Goal: Information Seeking & Learning: Get advice/opinions

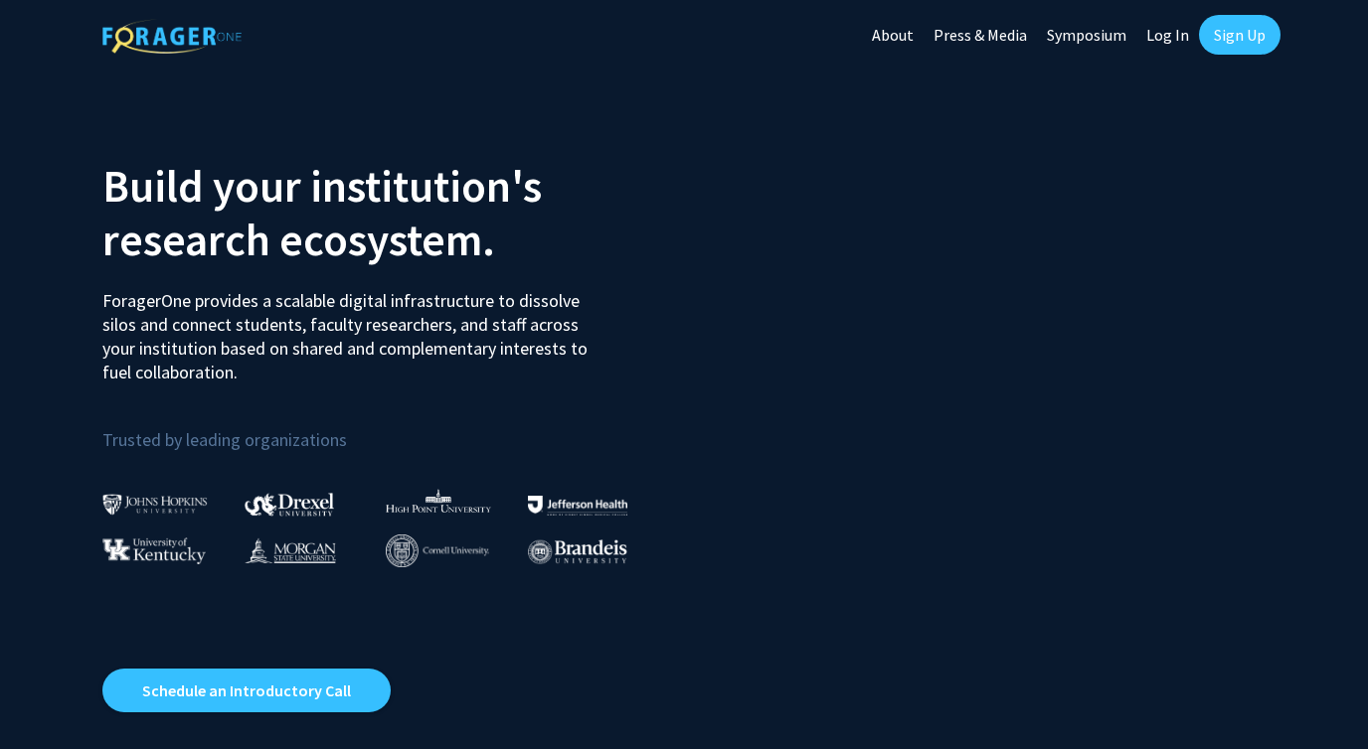
click at [1246, 35] on link "Sign Up" at bounding box center [1239, 35] width 81 height 40
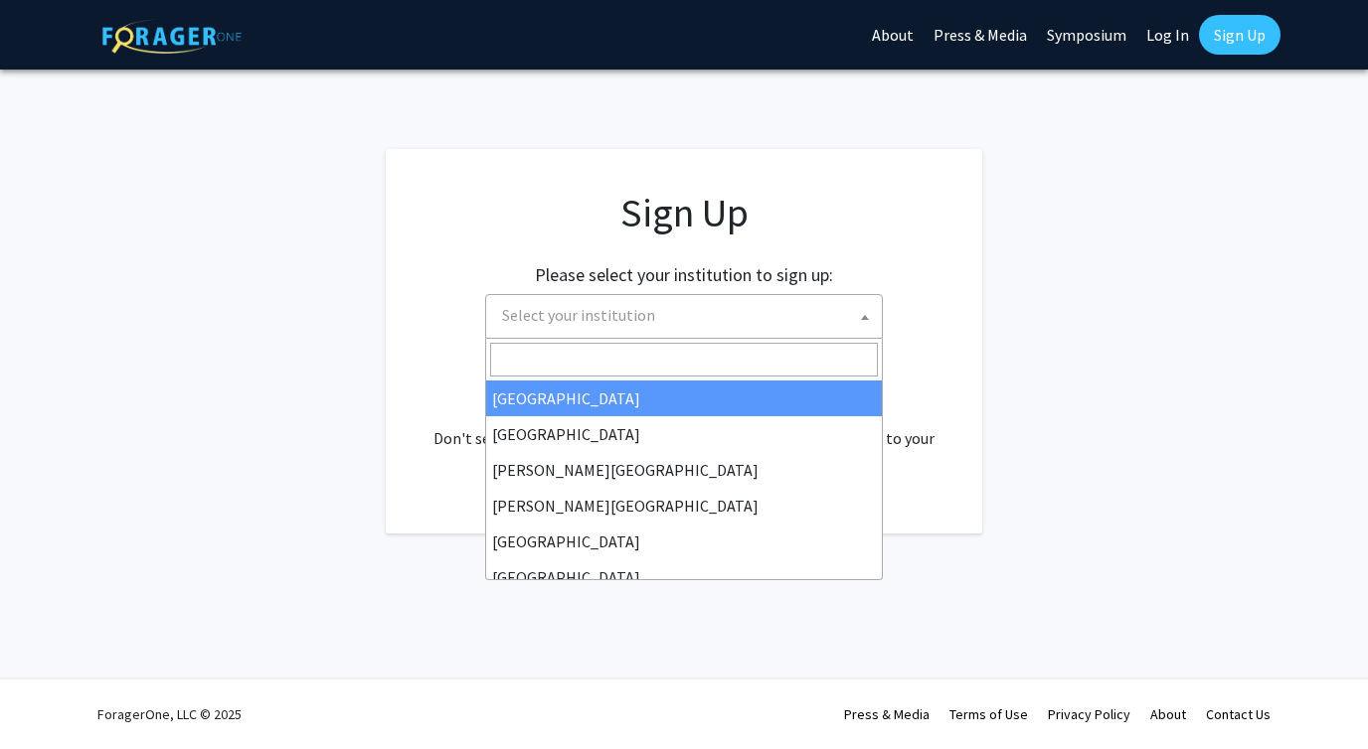
click at [603, 313] on span "Select your institution" at bounding box center [578, 315] width 153 height 20
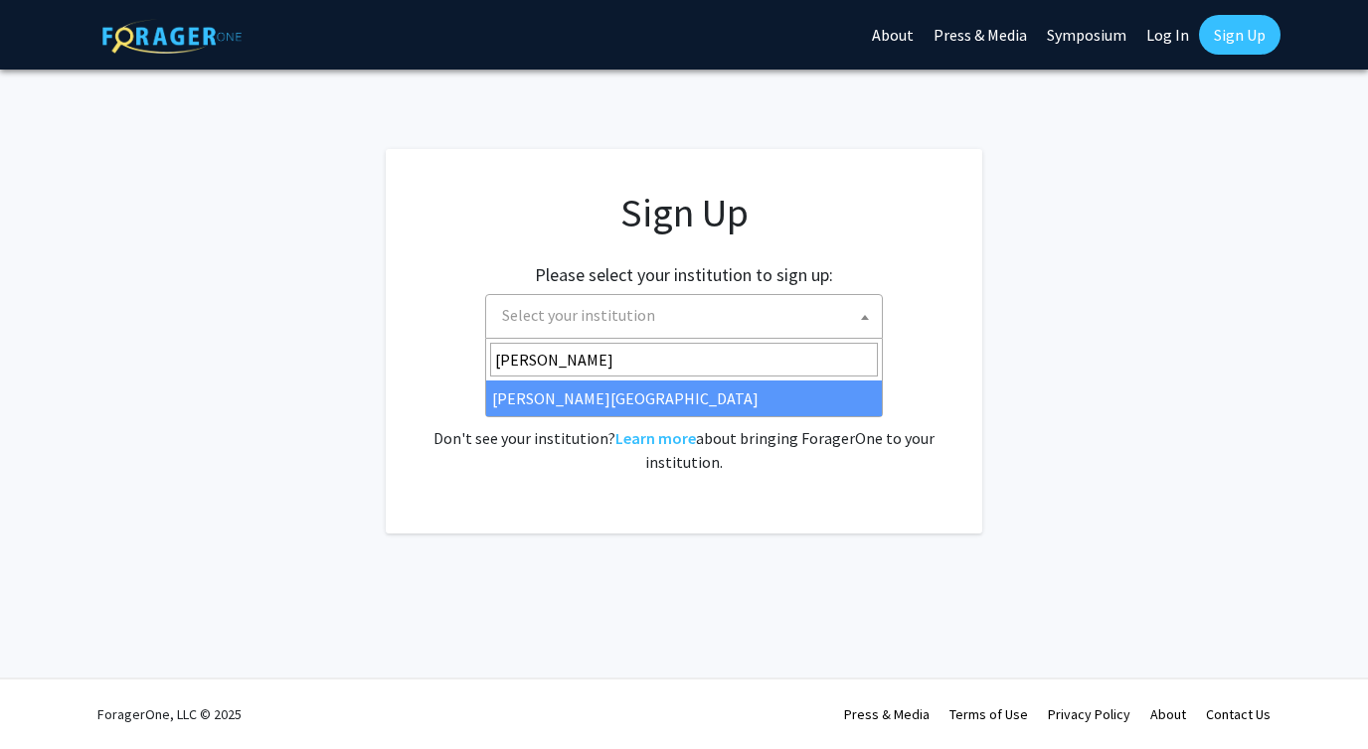
type input "[PERSON_NAME]"
select select "24"
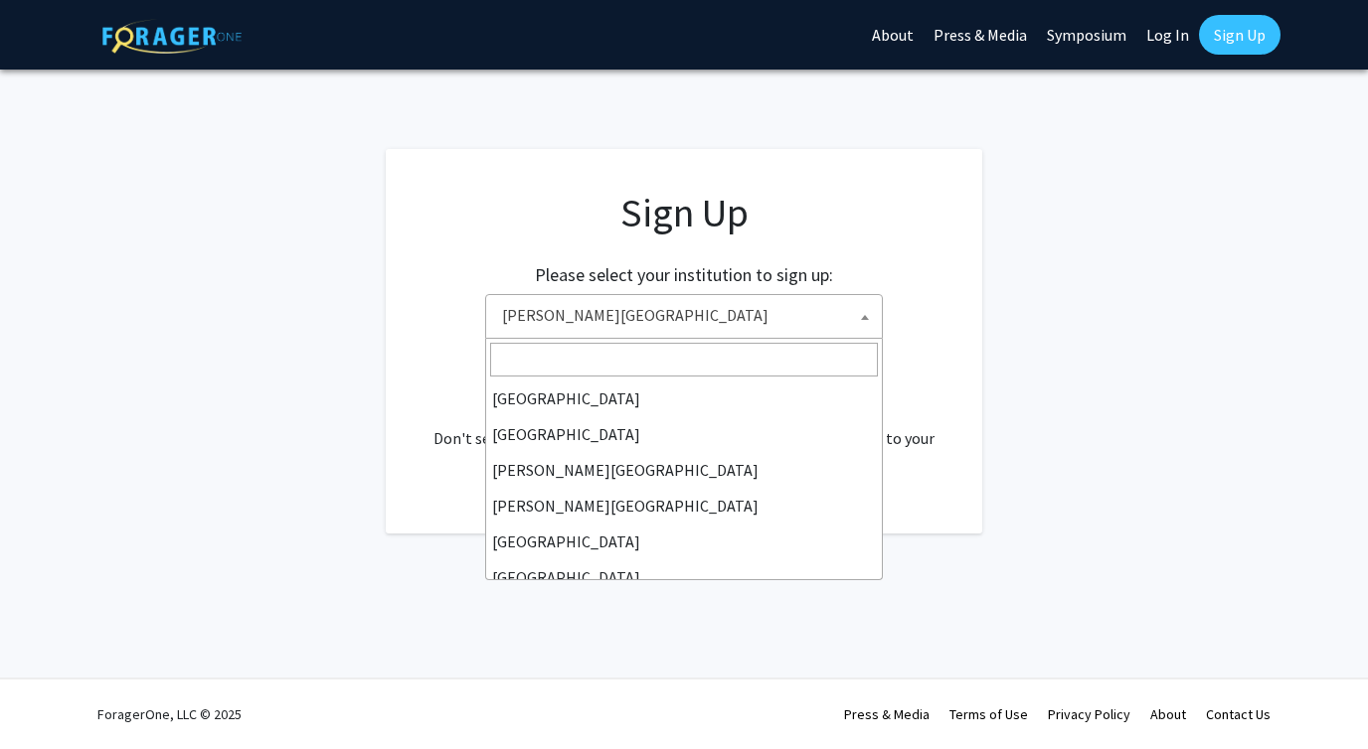
scroll to position [572, 0]
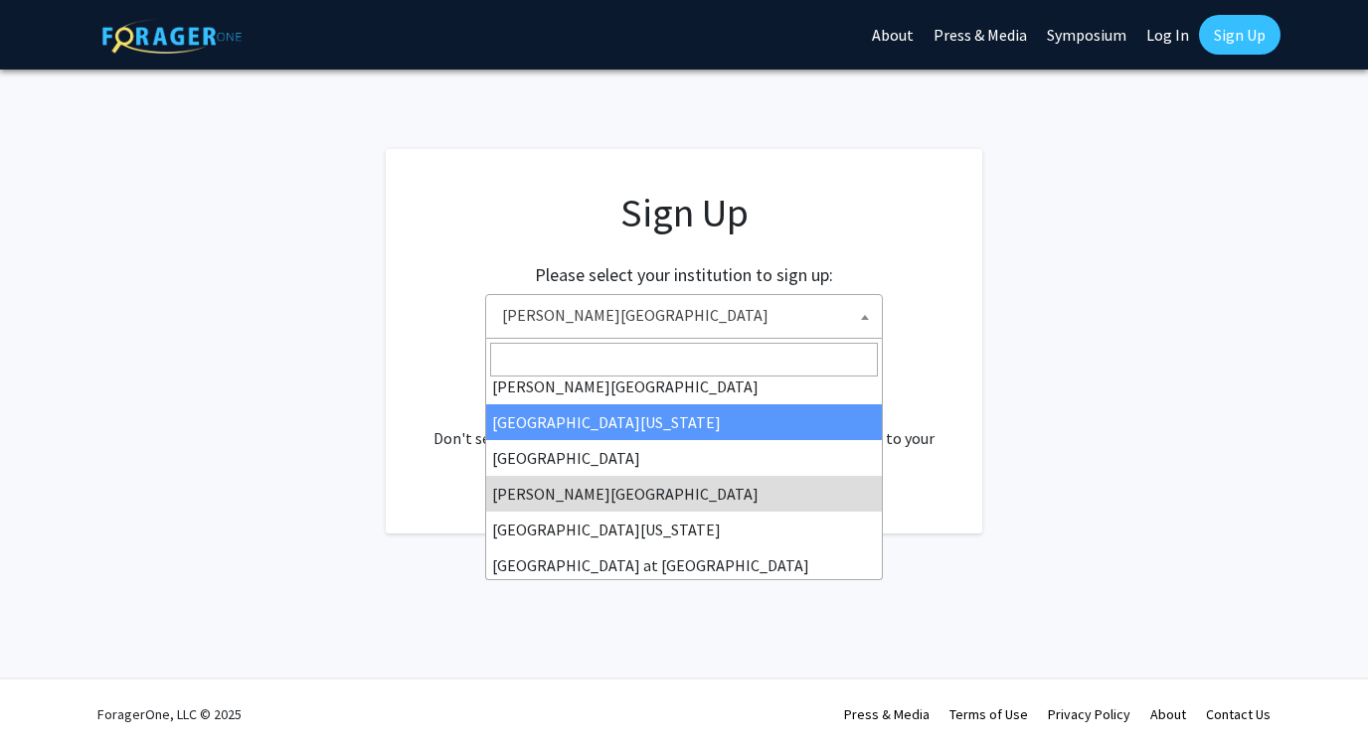
click at [642, 360] on input "Search" at bounding box center [684, 360] width 388 height 34
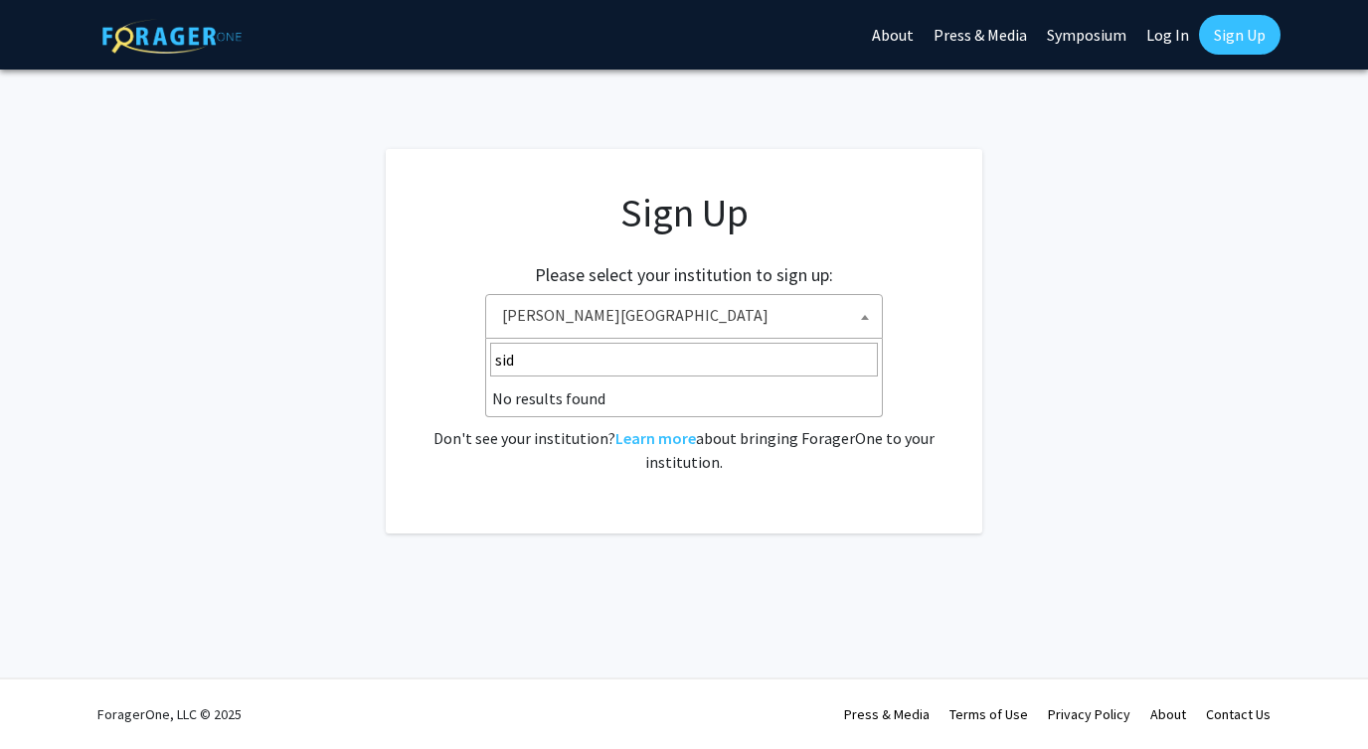
scroll to position [0, 0]
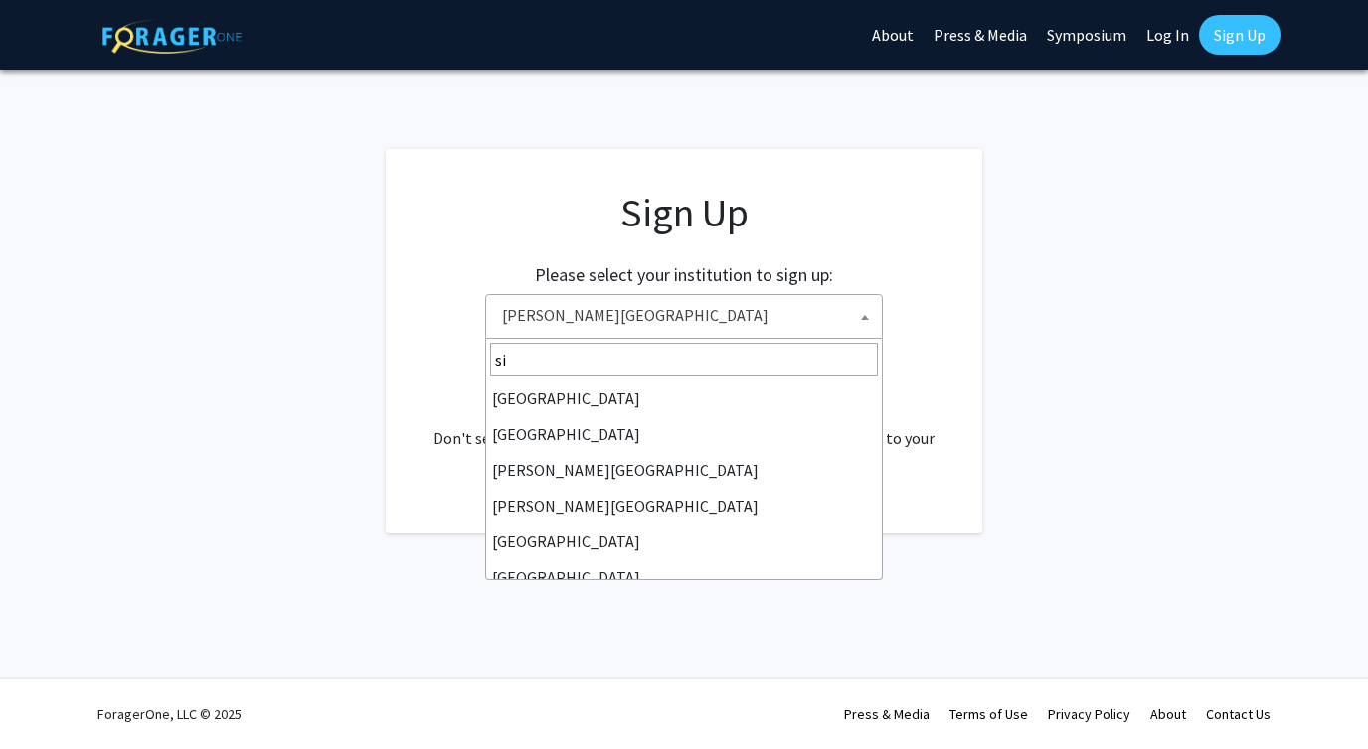
type input "s"
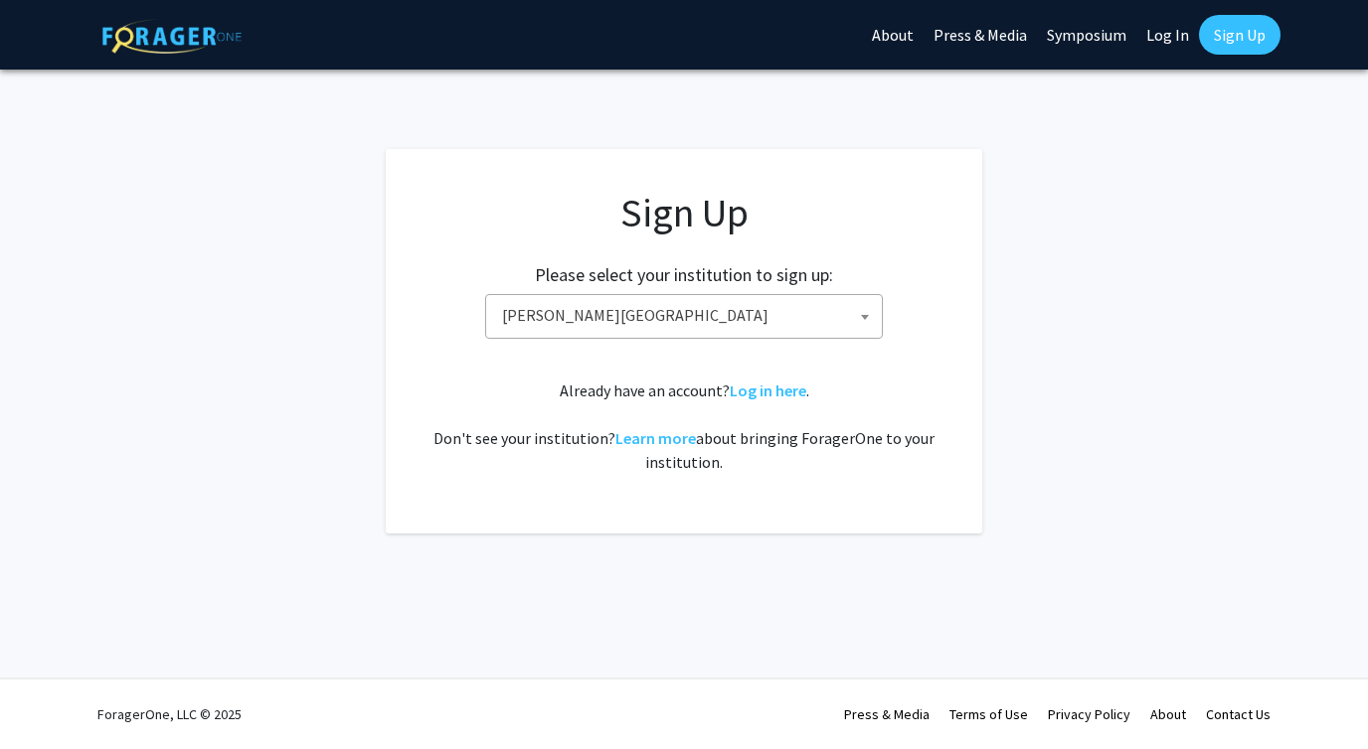
click at [588, 239] on div "Sign Up Please select your institution to sign up: [GEOGRAPHIC_DATA] [GEOGRAPHI…" at bounding box center [683, 331] width 517 height 285
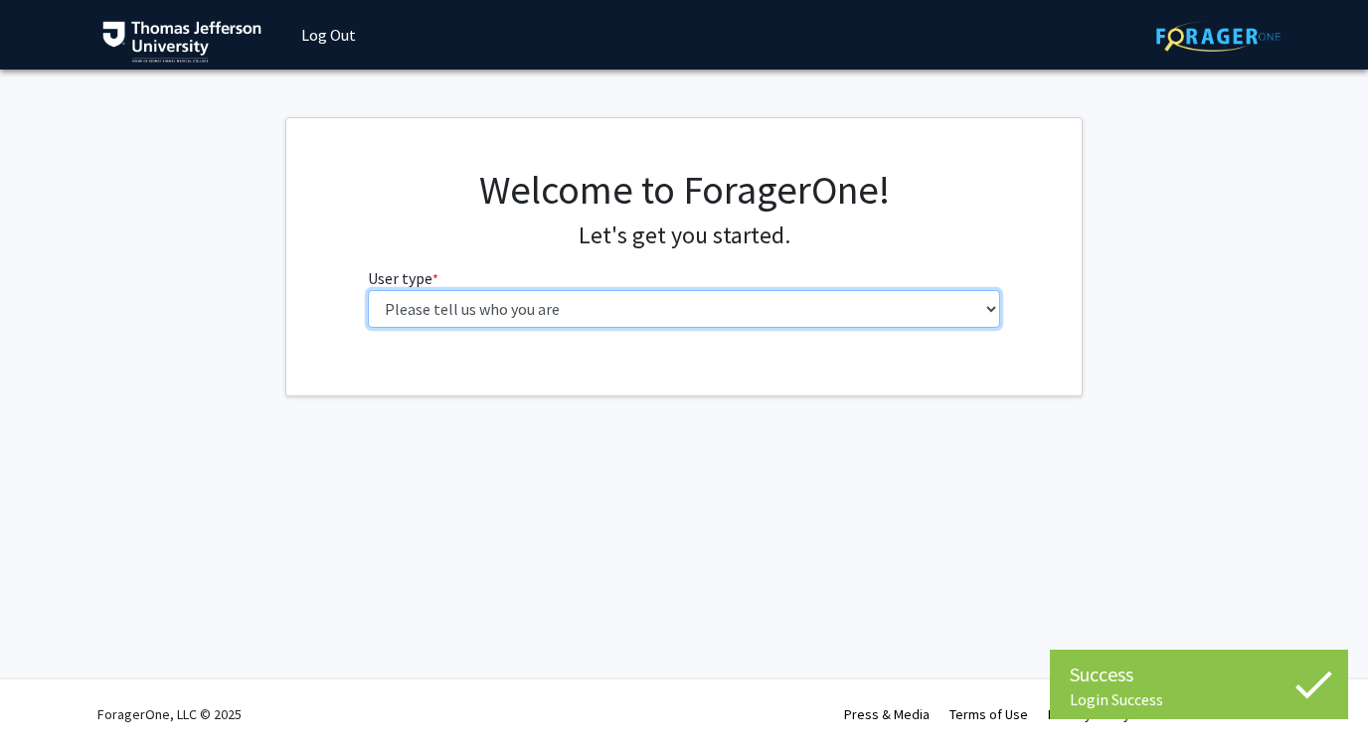
click at [451, 303] on select "Please tell us who you are Undergraduate Student Master's Student Doctoral Cand…" at bounding box center [684, 309] width 633 height 38
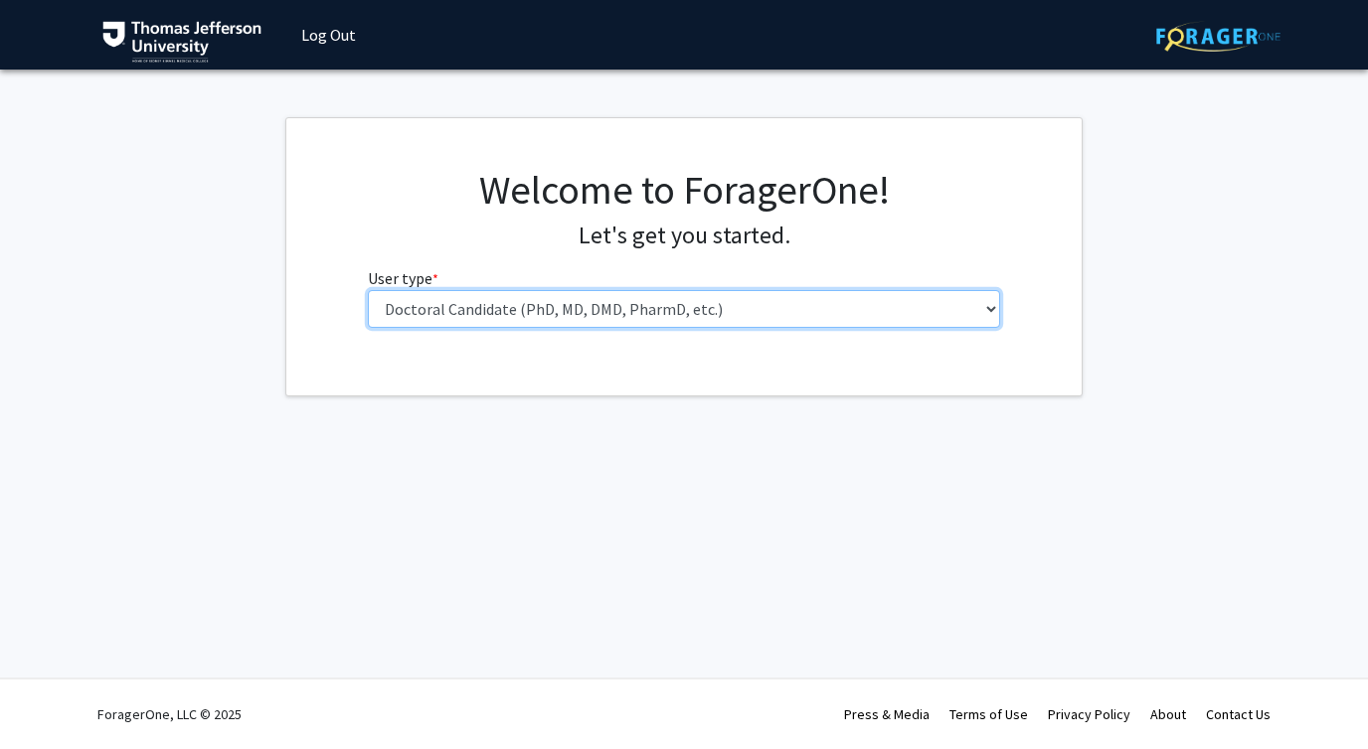
click at [368, 290] on select "Please tell us who you are Undergraduate Student Master's Student Doctoral Cand…" at bounding box center [684, 309] width 633 height 38
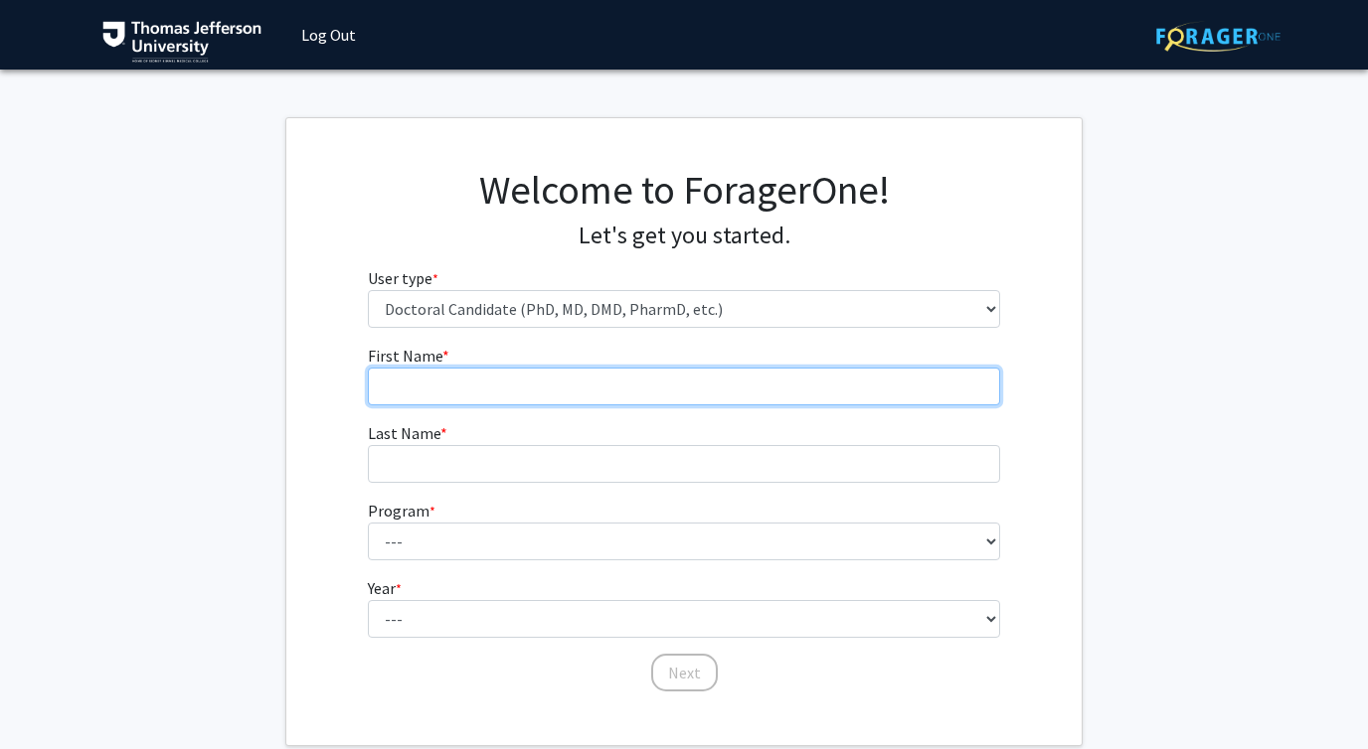
click at [458, 375] on input "First Name * required" at bounding box center [684, 387] width 633 height 38
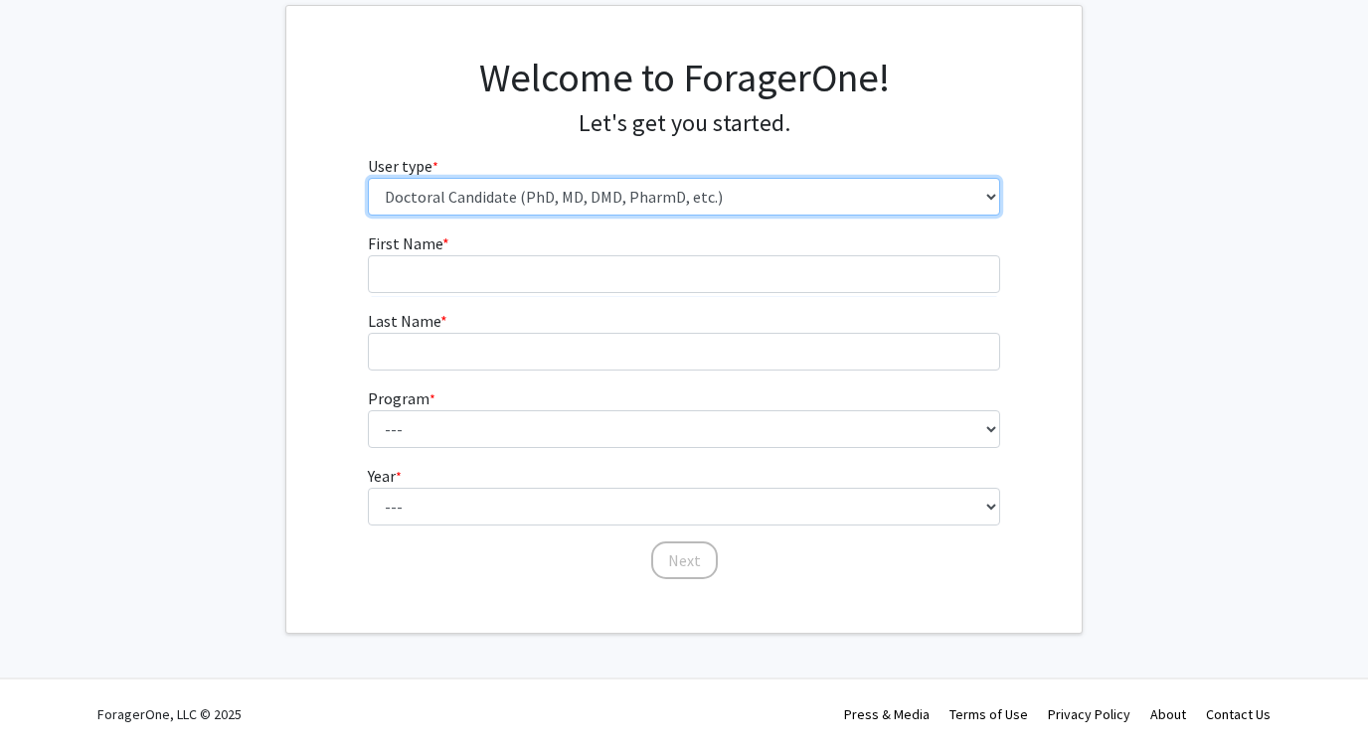
click at [560, 199] on select "Please tell us who you are Undergraduate Student Master's Student Doctoral Cand…" at bounding box center [684, 197] width 633 height 38
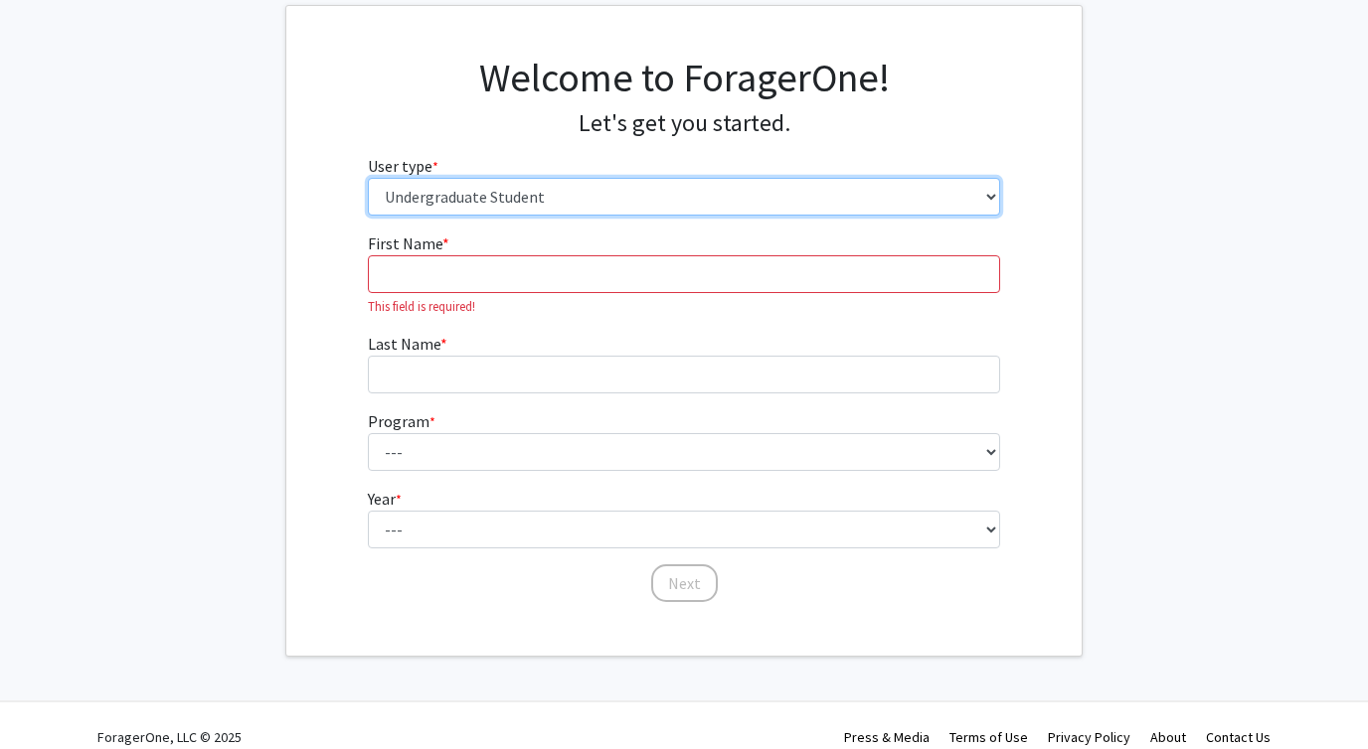
click at [368, 178] on select "Please tell us who you are Undergraduate Student Master's Student Doctoral Cand…" at bounding box center [684, 197] width 633 height 38
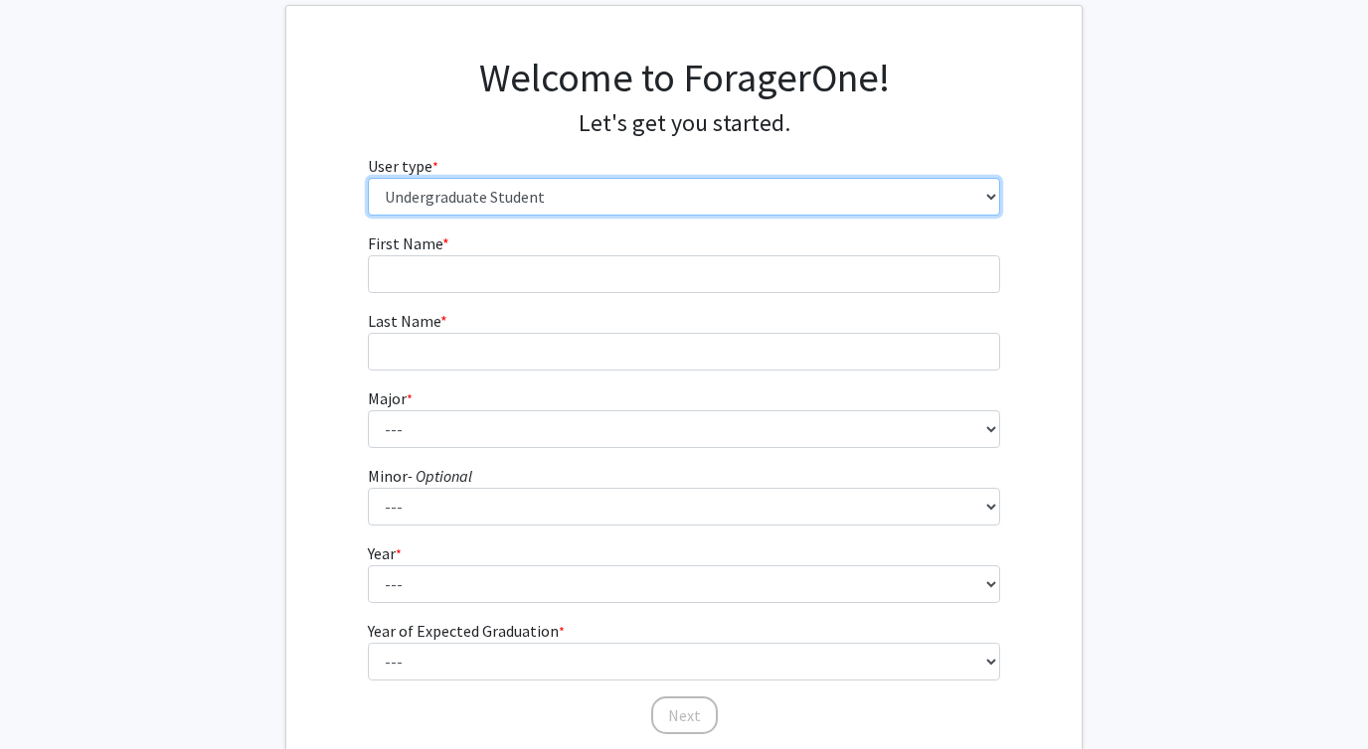
click at [477, 192] on select "Please tell us who you are Undergraduate Student Master's Student Doctoral Cand…" at bounding box center [684, 197] width 633 height 38
click at [368, 178] on select "Please tell us who you are Undergraduate Student Master's Student Doctoral Cand…" at bounding box center [684, 197] width 633 height 38
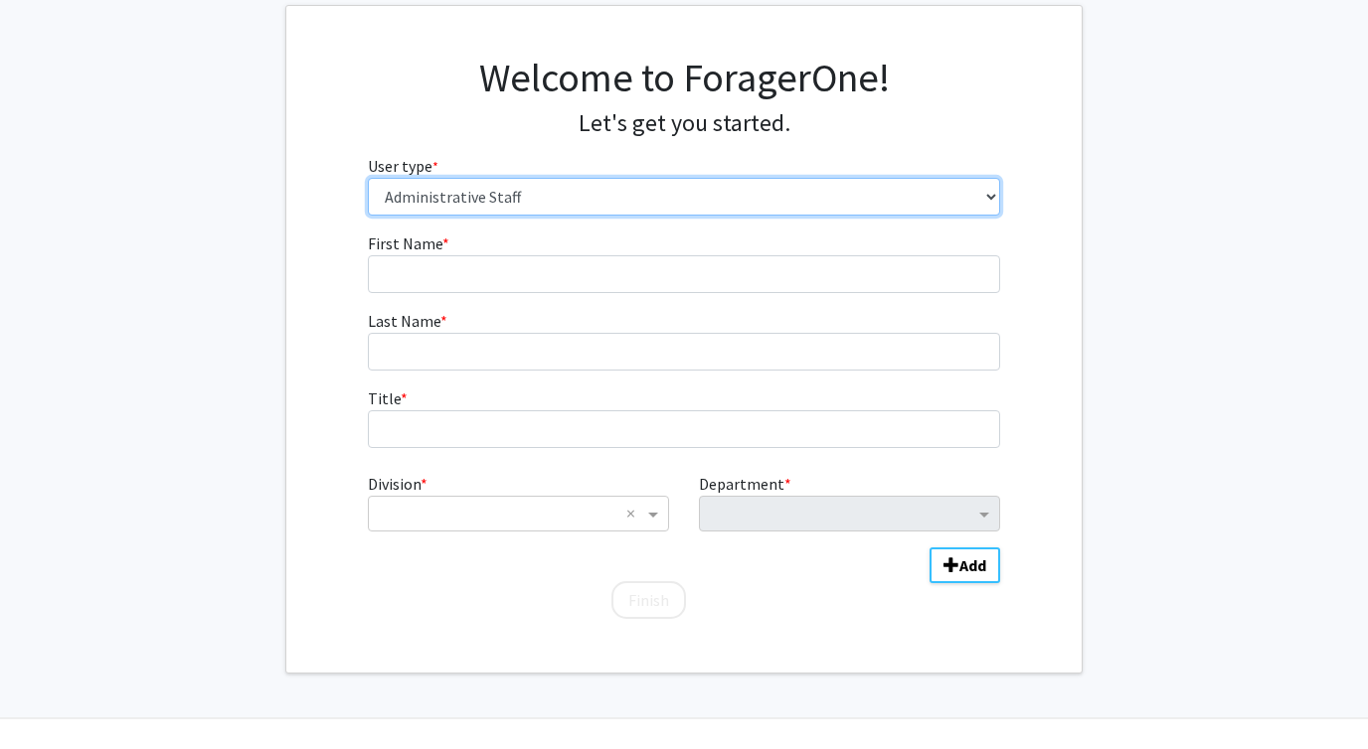
click at [469, 205] on select "Please tell us who you are Undergraduate Student Master's Student Doctoral Cand…" at bounding box center [684, 197] width 633 height 38
click at [368, 215] on select "Please tell us who you are Undergraduate Student Master's Student Doctoral Cand…" at bounding box center [684, 197] width 633 height 38
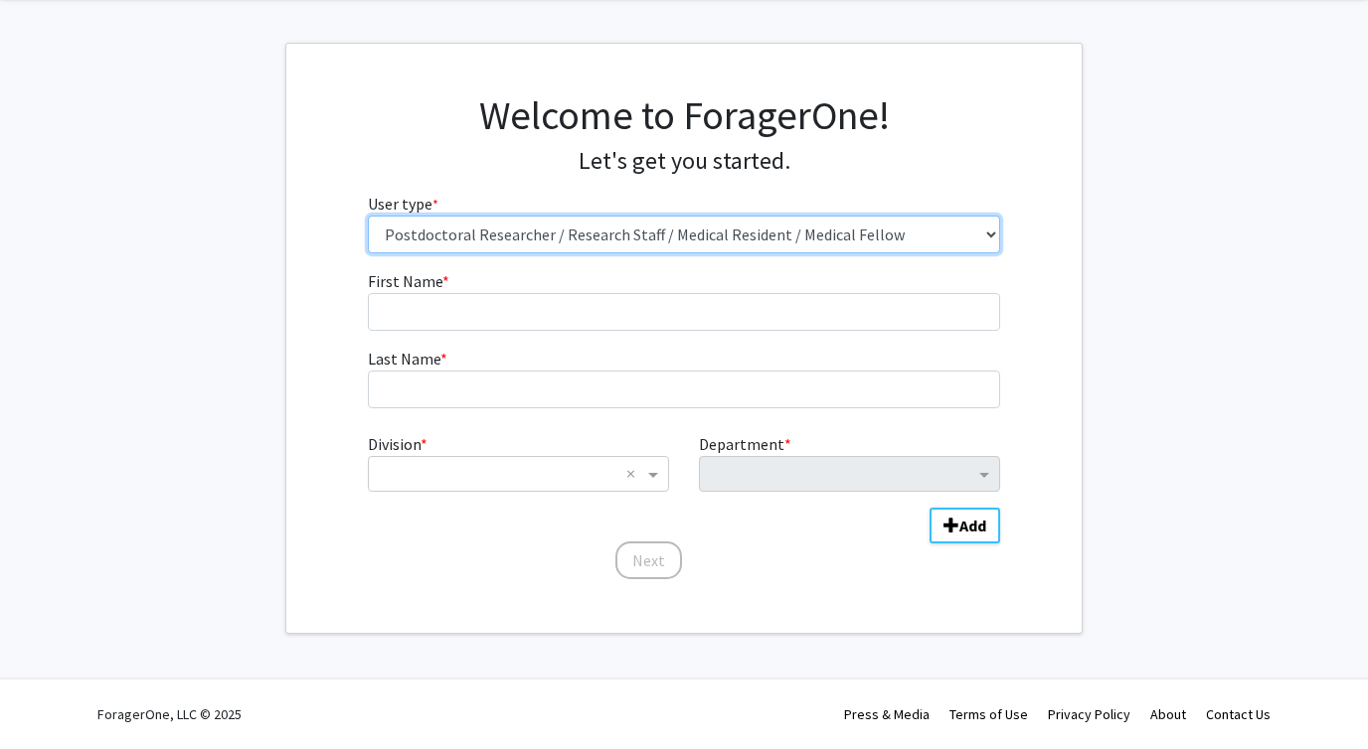
scroll to position [75, 0]
click at [456, 228] on select "Please tell us who you are Undergraduate Student Master's Student Doctoral Cand…" at bounding box center [684, 235] width 633 height 38
click at [474, 225] on select "Please tell us who you are Undergraduate Student Master's Student Doctoral Cand…" at bounding box center [684, 235] width 633 height 38
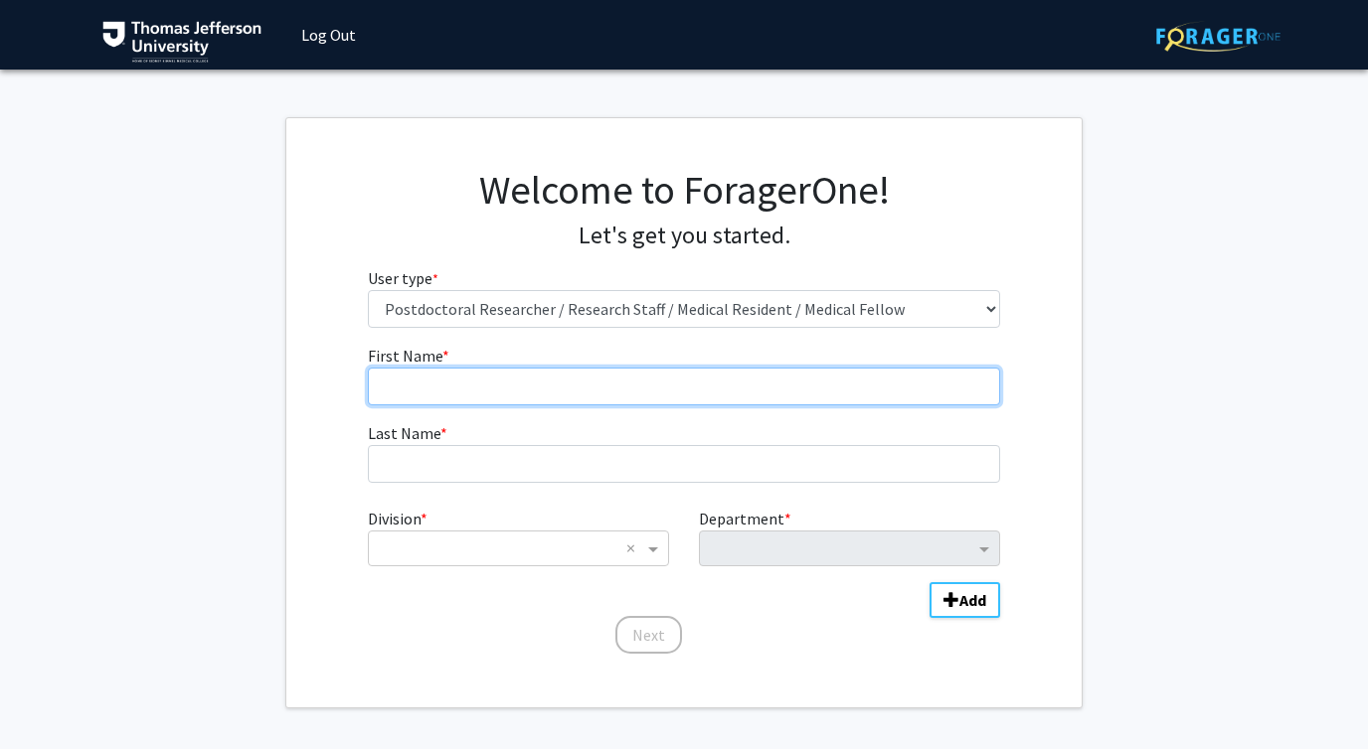
click at [413, 382] on input "First Name * required" at bounding box center [684, 387] width 633 height 38
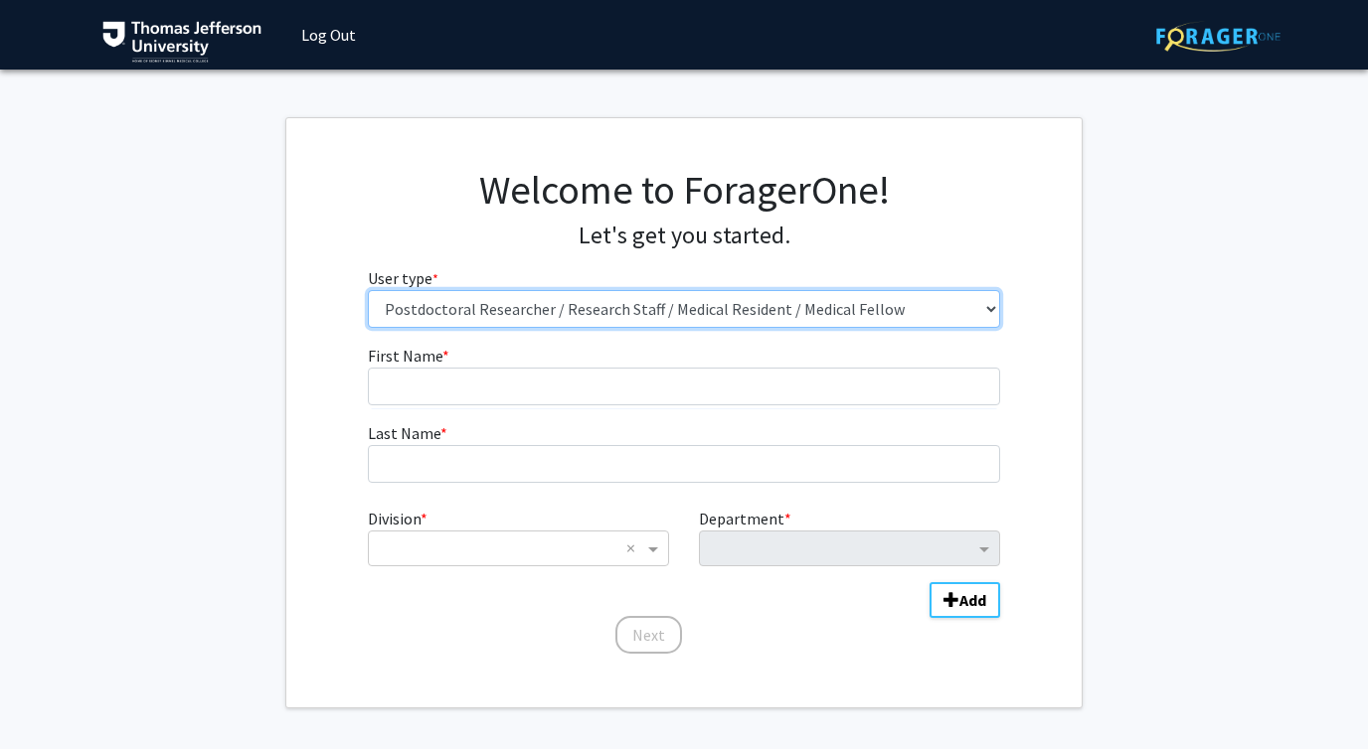
click at [468, 321] on select "Please tell us who you are Undergraduate Student Master's Student Doctoral Cand…" at bounding box center [684, 309] width 633 height 38
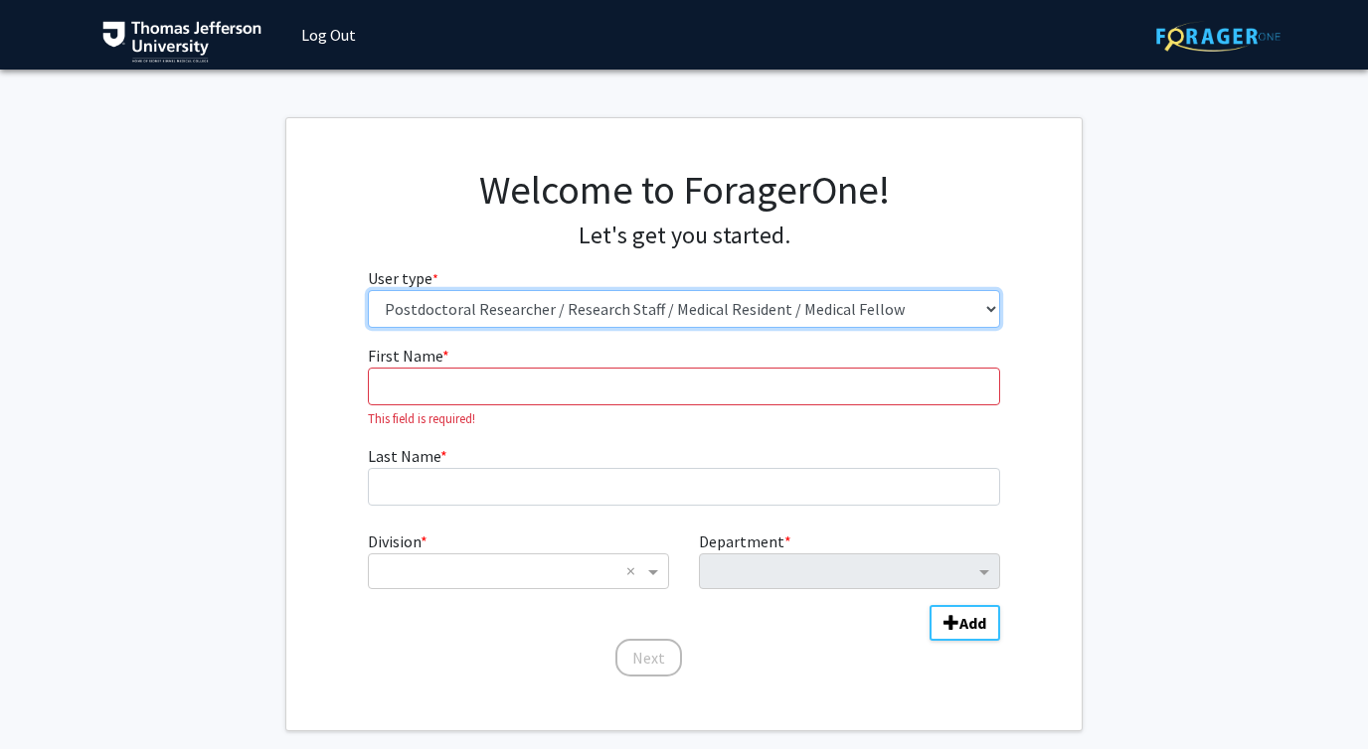
select select "3: doc"
click at [368, 290] on select "Please tell us who you are Undergraduate Student Master's Student Doctoral Cand…" at bounding box center [684, 309] width 633 height 38
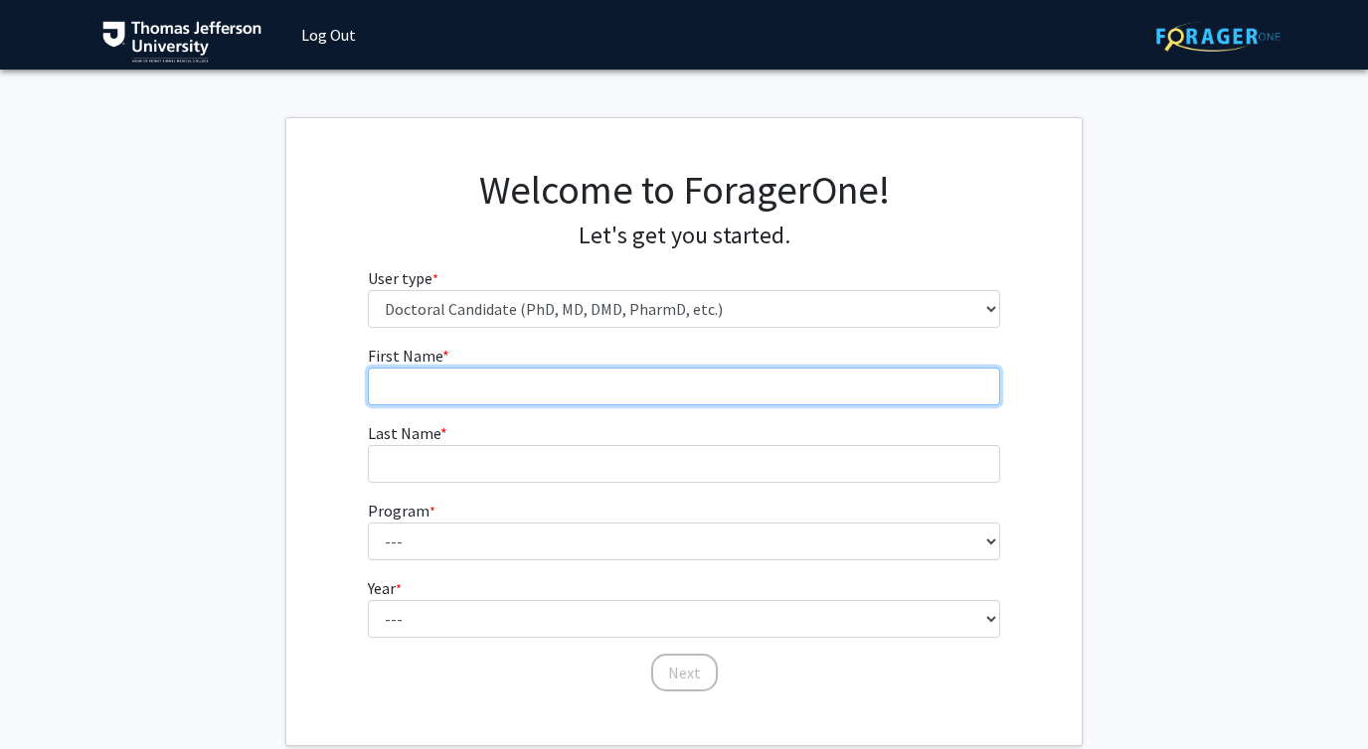
click at [455, 378] on input "First Name * required" at bounding box center [684, 387] width 633 height 38
type input "Brandon"
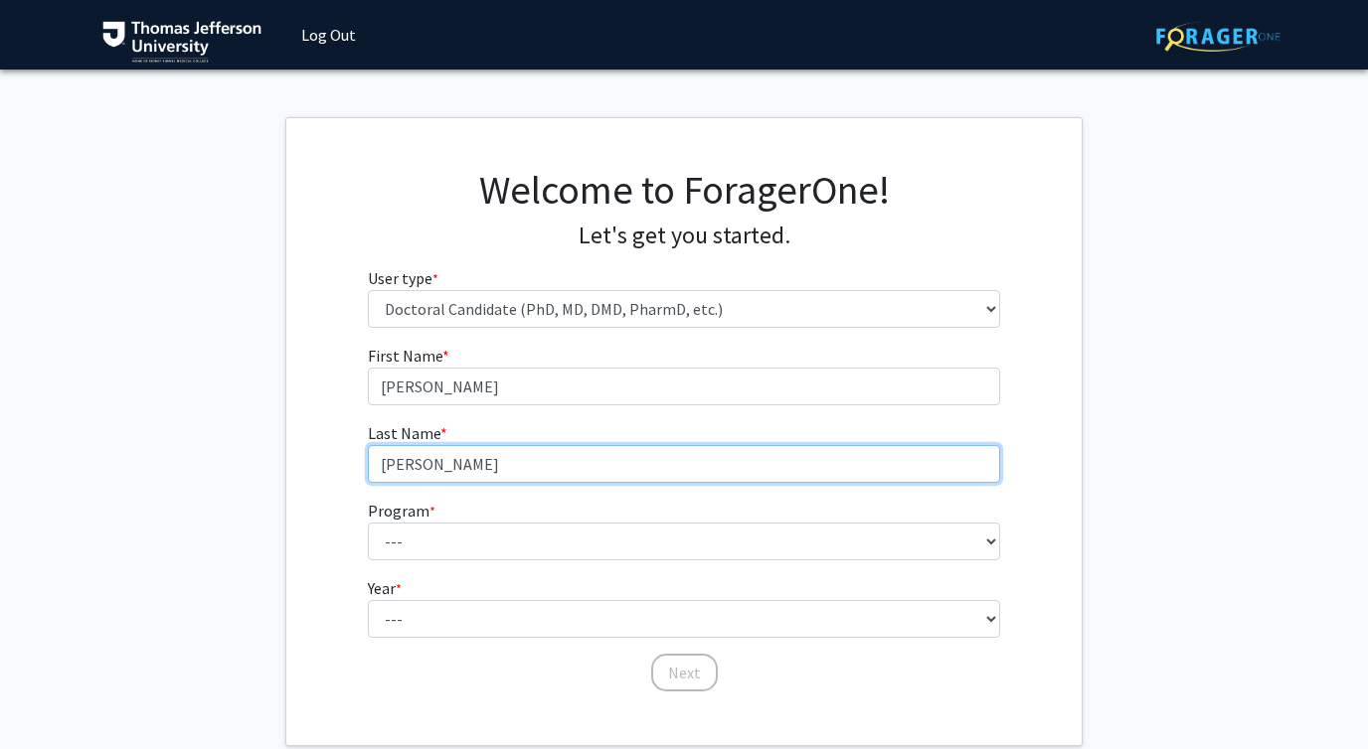
type input "Alonso"
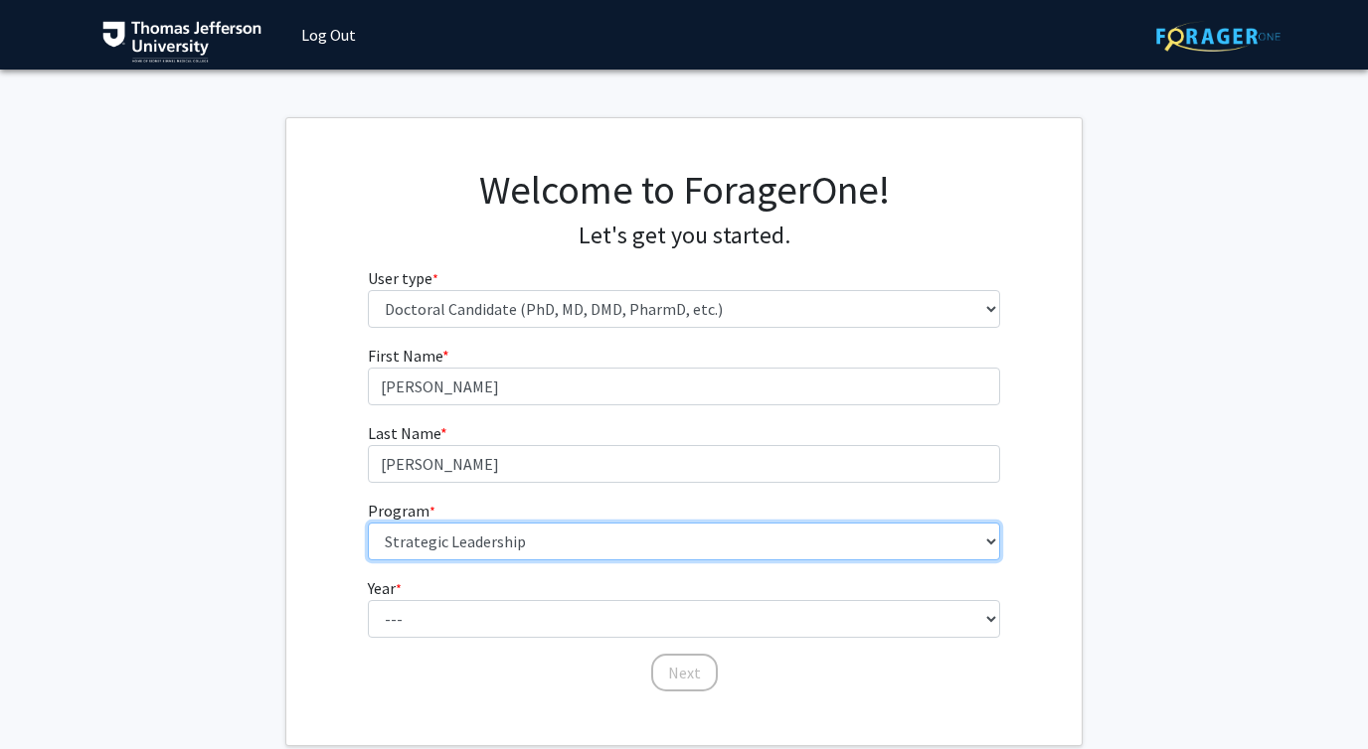
click at [511, 532] on select "--- Accelerated 3+3 BS in Health Sciences/Doctor of Occupational Therapy Accele…" at bounding box center [684, 542] width 633 height 38
select select "36: 777"
click at [368, 523] on select "--- Accelerated 3+3 BS in Health Sciences/Doctor of Occupational Therapy Accele…" at bounding box center [684, 542] width 633 height 38
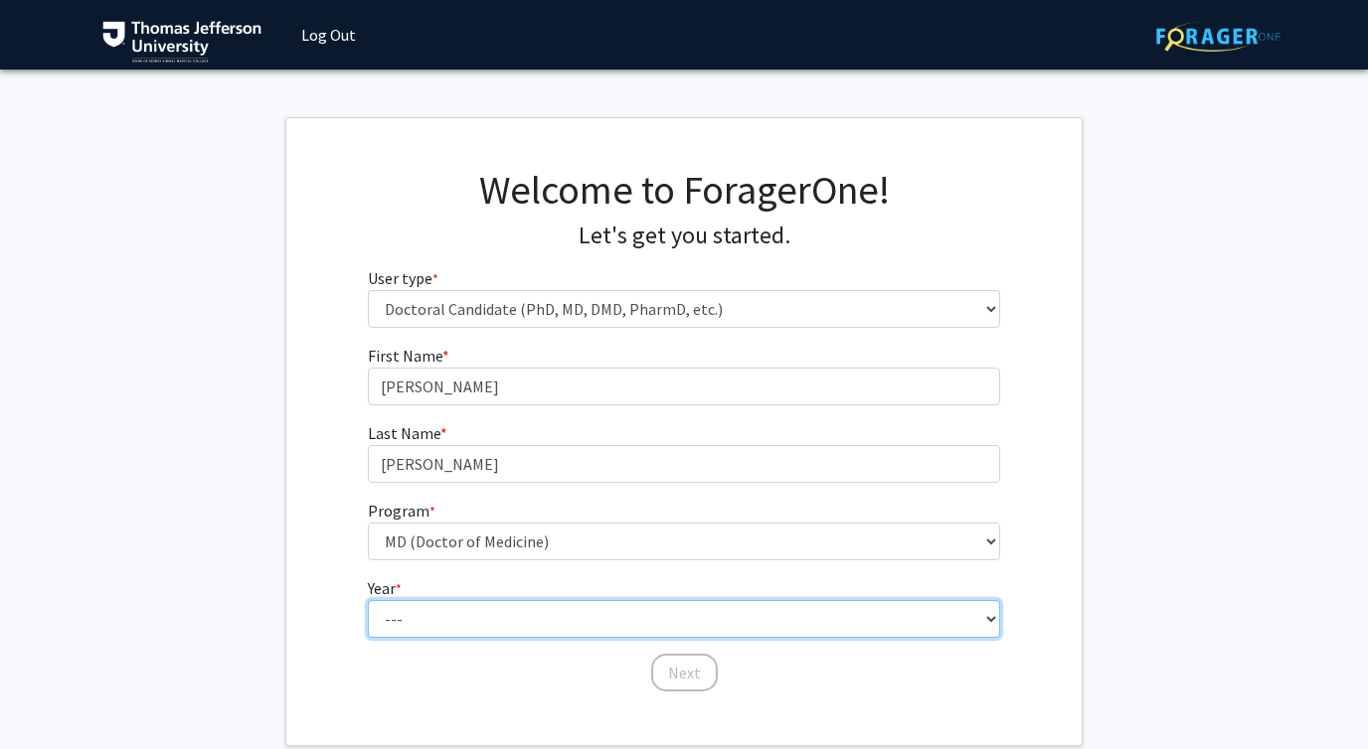
click at [471, 612] on select "--- First Year Second Year Third Year Fourth Year Fifth Year Sixth Year Seventh…" at bounding box center [684, 619] width 633 height 38
select select "1: first_year"
click at [368, 600] on select "--- First Year Second Year Third Year Fourth Year Fifth Year Sixth Year Seventh…" at bounding box center [684, 619] width 633 height 38
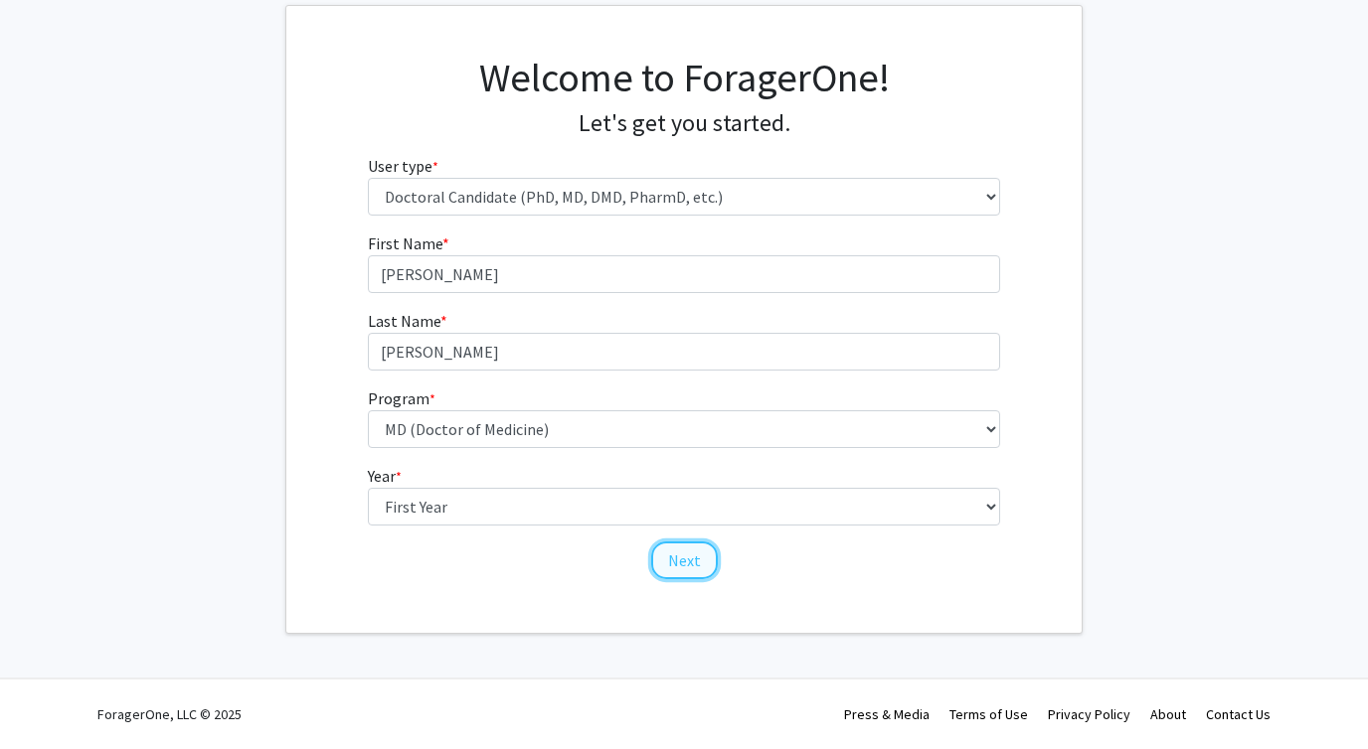
click at [695, 571] on button "Next" at bounding box center [684, 561] width 67 height 38
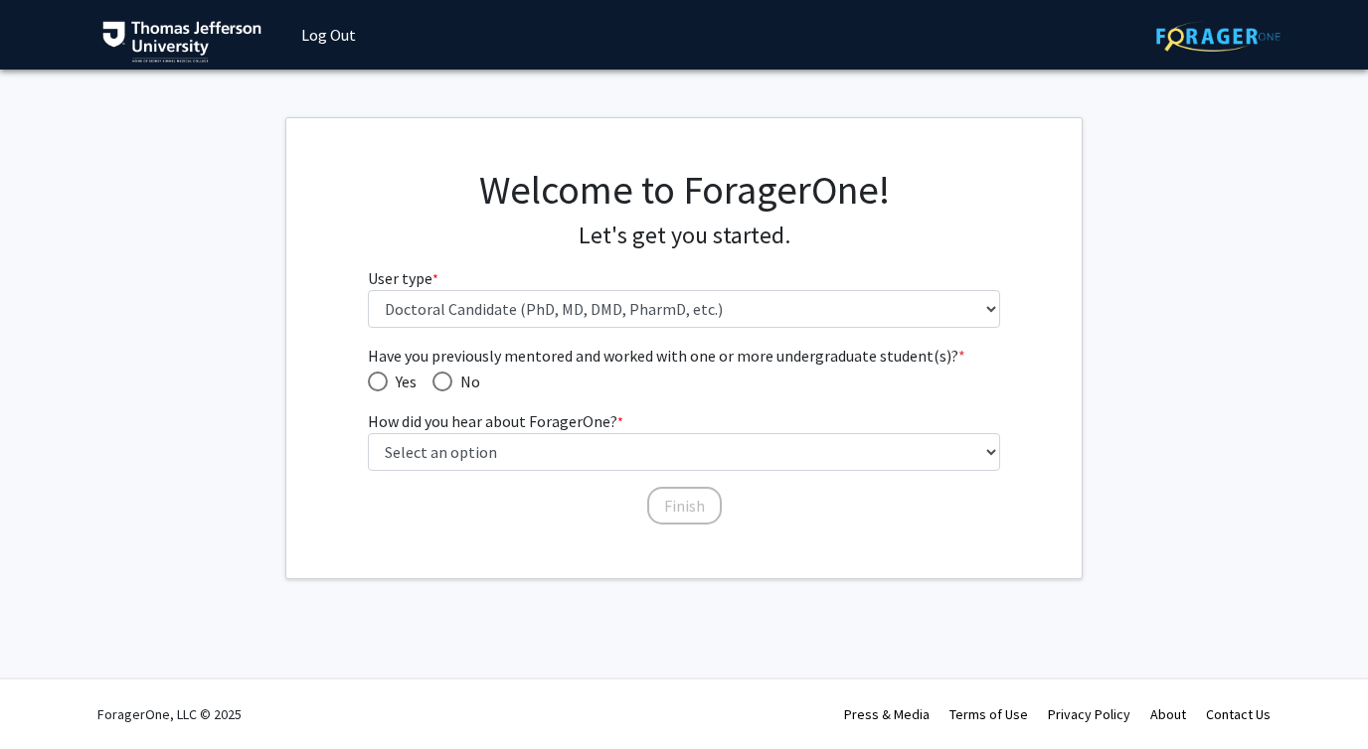
scroll to position [0, 0]
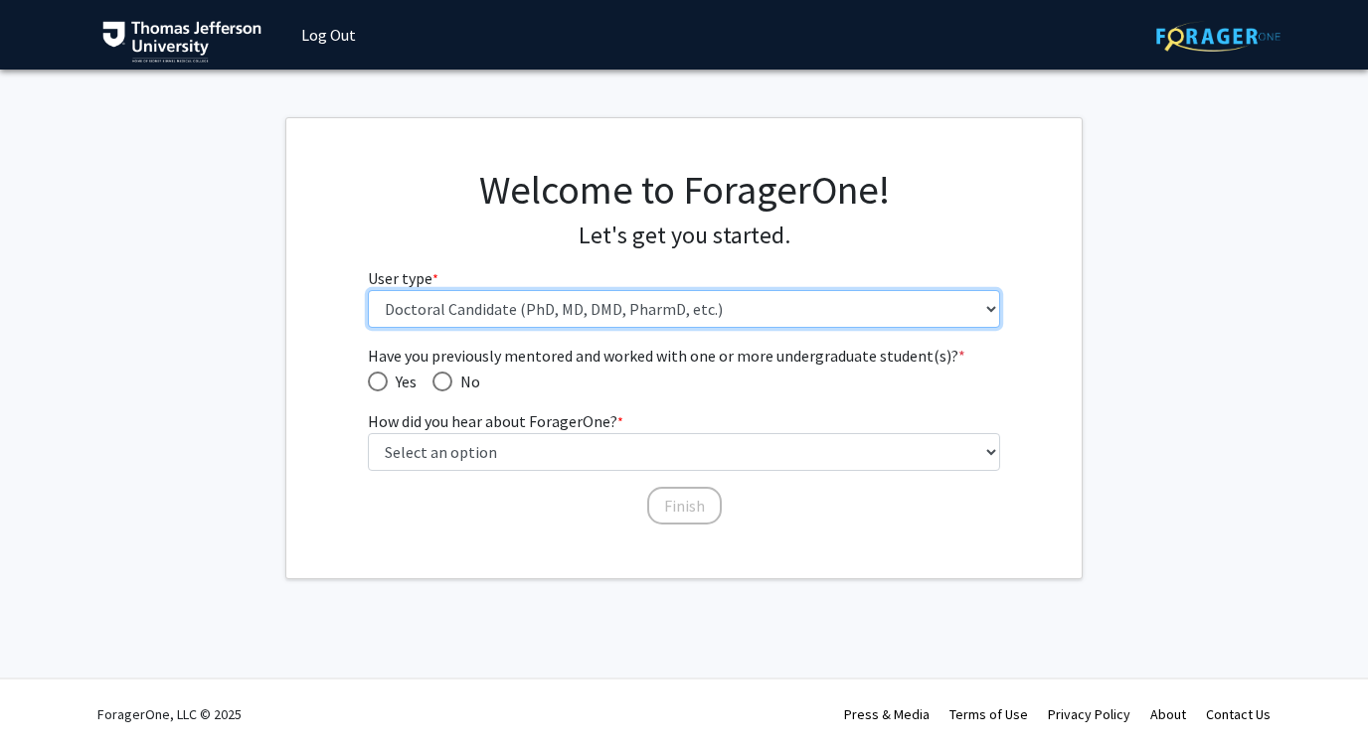
click at [464, 308] on select "Please tell us who you are Undergraduate Student Master's Student Doctoral Cand…" at bounding box center [684, 309] width 633 height 38
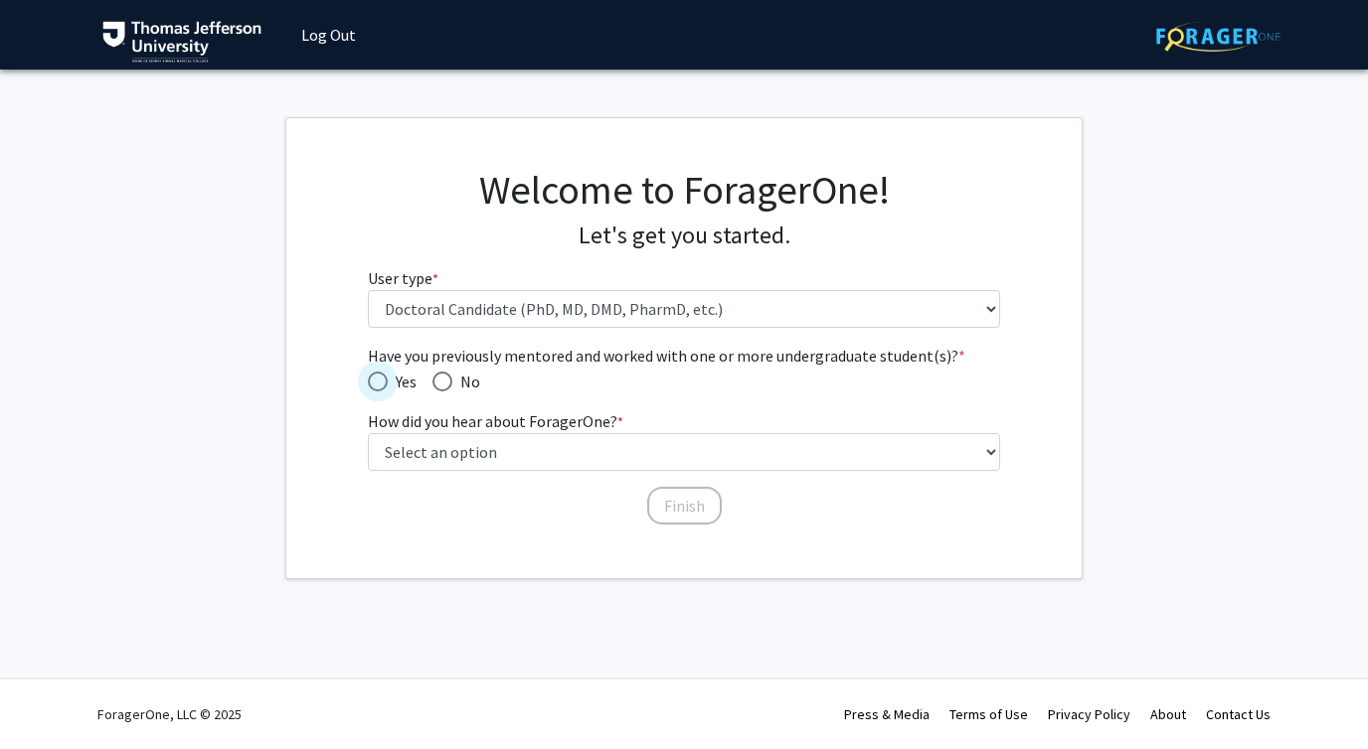
click at [380, 380] on span "Have you previously mentored and worked with one or more undergraduate student(…" at bounding box center [378, 382] width 20 height 20
click at [380, 380] on input "Yes" at bounding box center [378, 382] width 20 height 20
radio input "true"
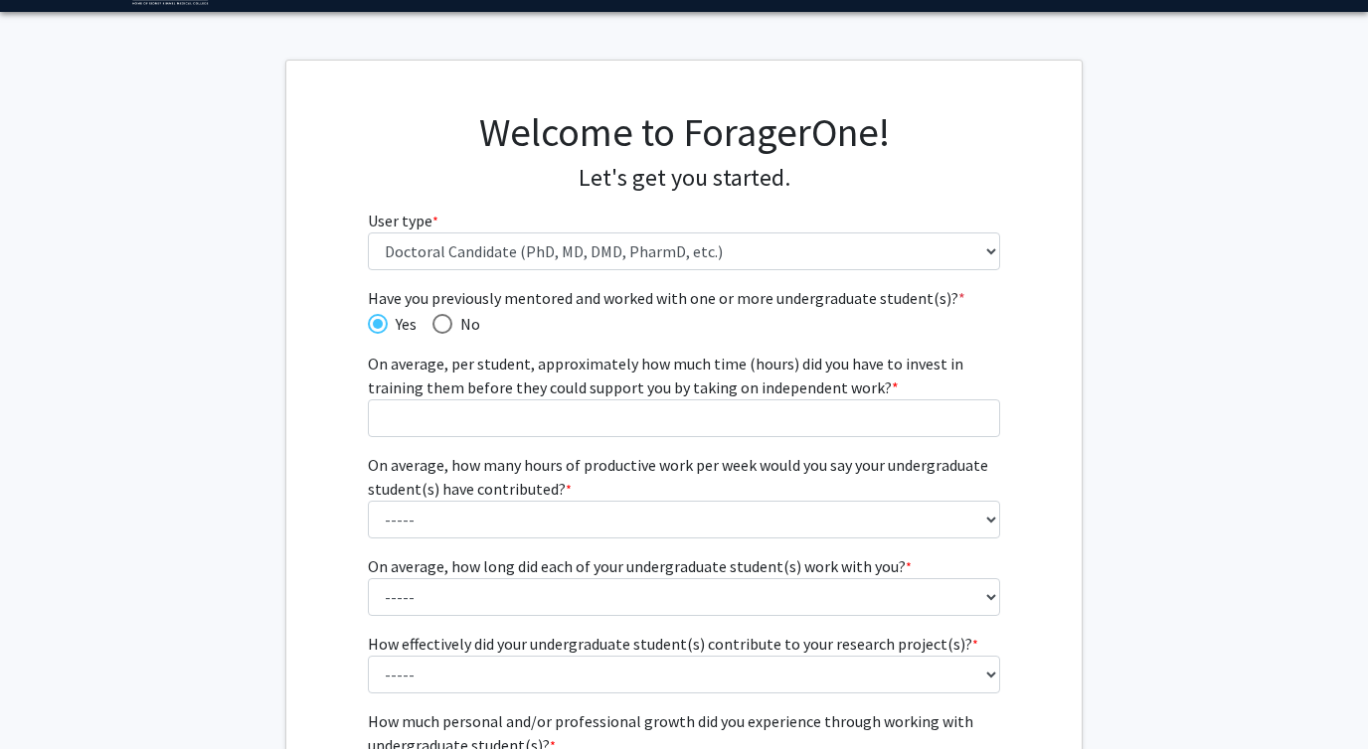
scroll to position [68, 0]
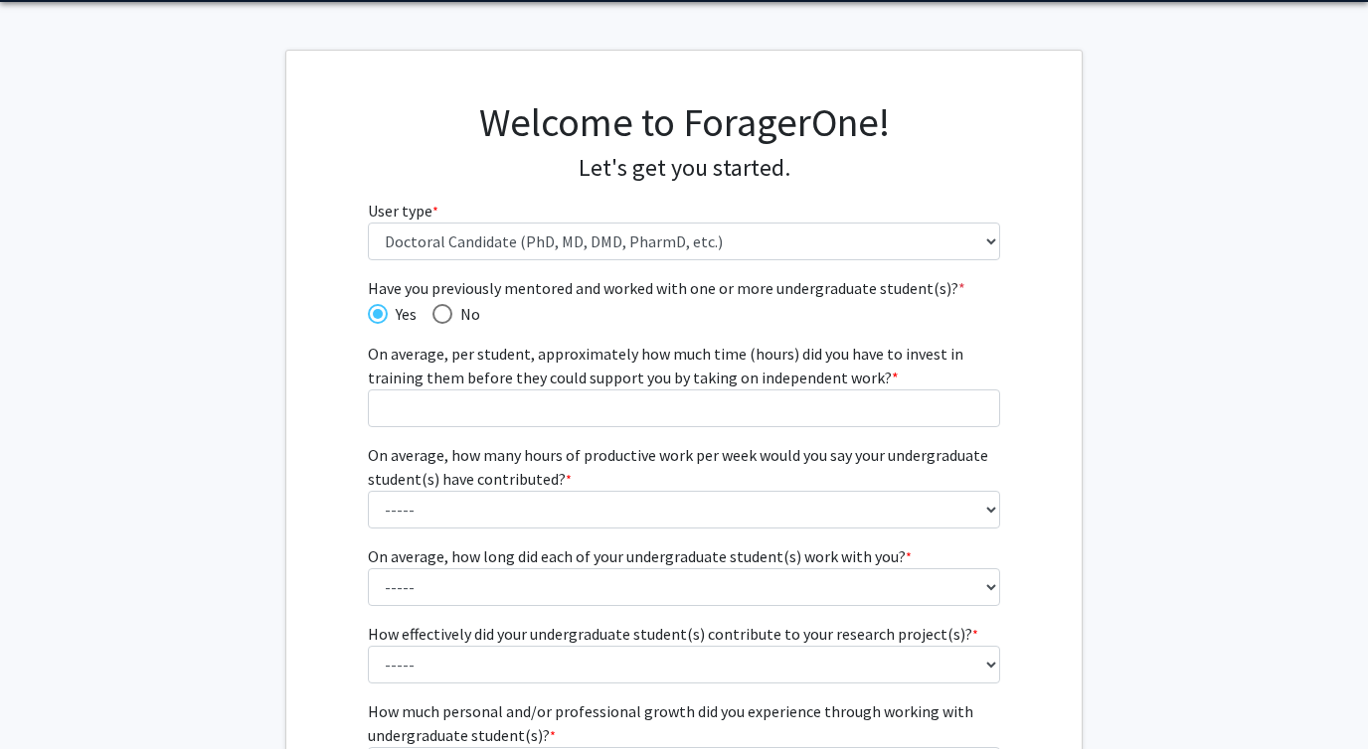
click at [453, 306] on span "No" at bounding box center [466, 314] width 28 height 24
click at [452, 306] on input "No" at bounding box center [442, 314] width 20 height 20
radio input "true"
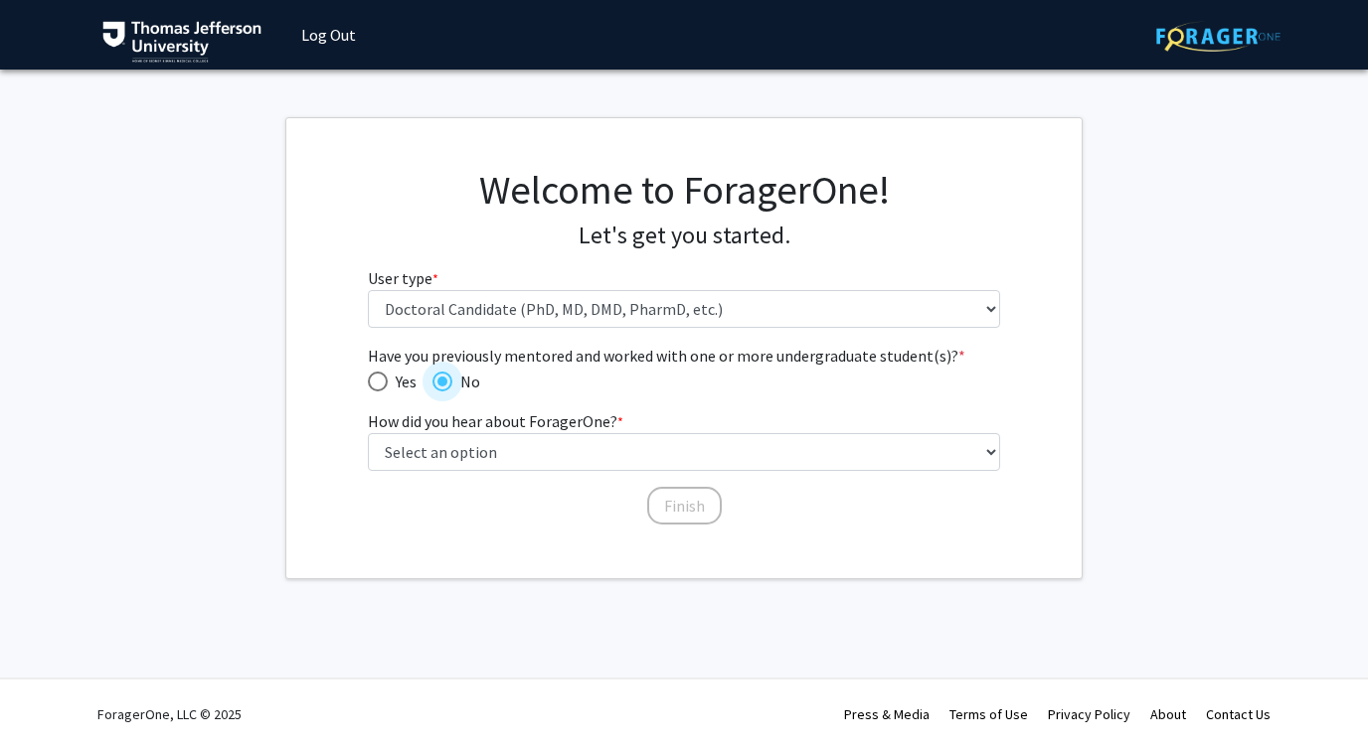
scroll to position [0, 0]
click at [377, 375] on span "Have you previously mentored and worked with one or more undergraduate student(…" at bounding box center [378, 382] width 20 height 20
click at [377, 375] on input "Yes" at bounding box center [378, 382] width 20 height 20
radio input "true"
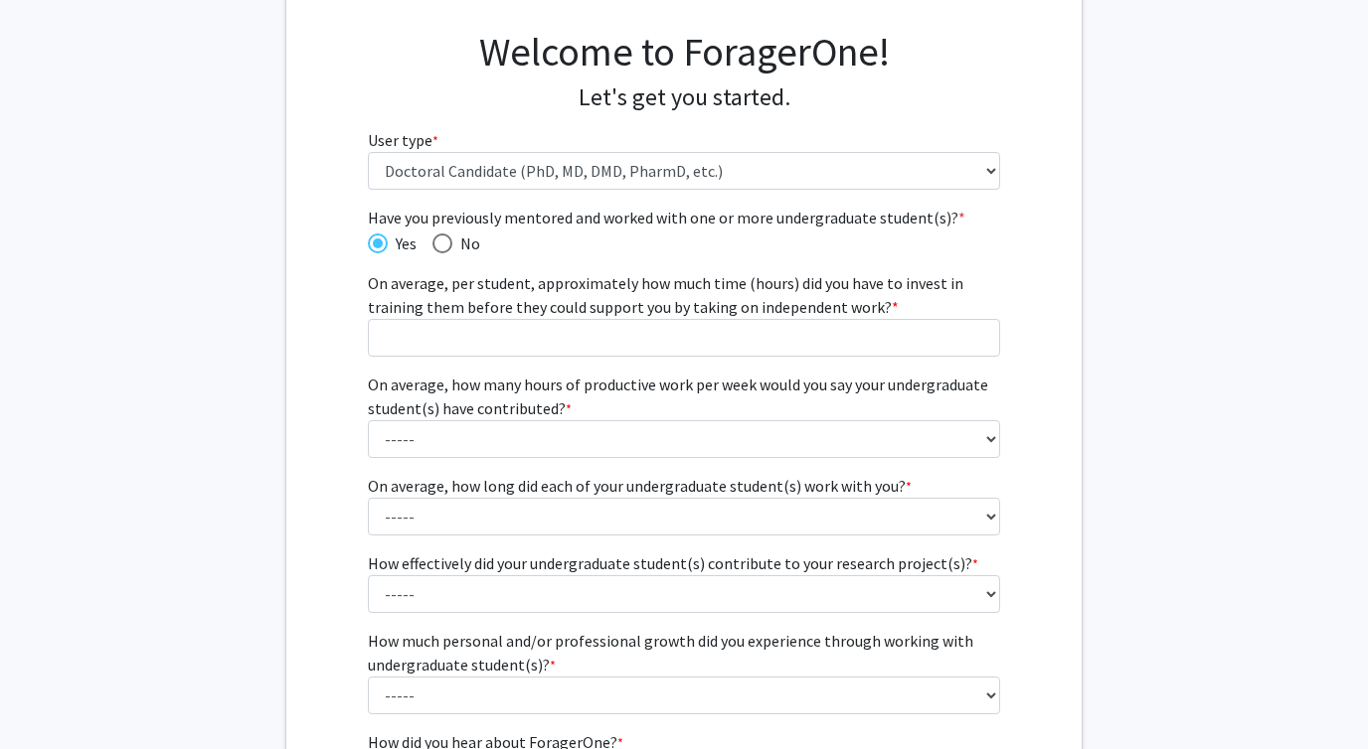
scroll to position [140, 0]
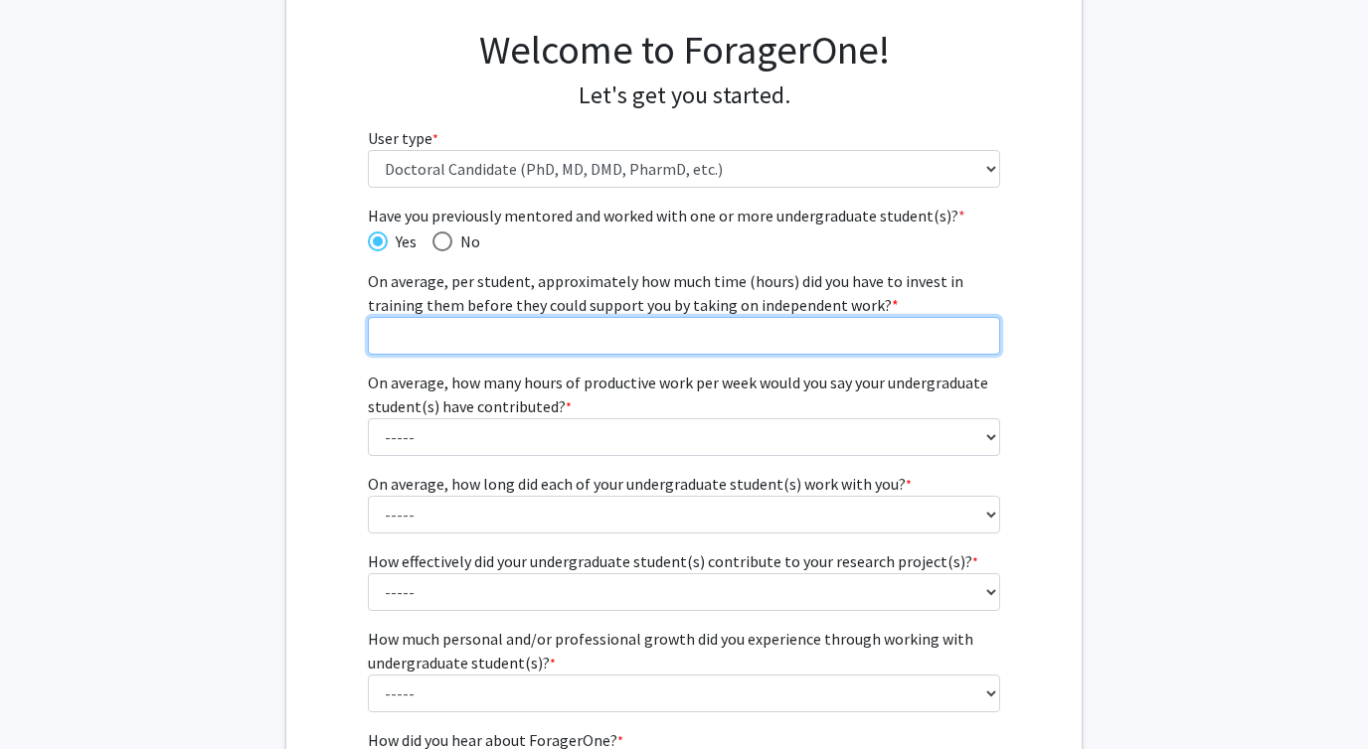
click at [549, 338] on input "On average, per student, approximately how much time (hours) did you have to in…" at bounding box center [684, 336] width 633 height 38
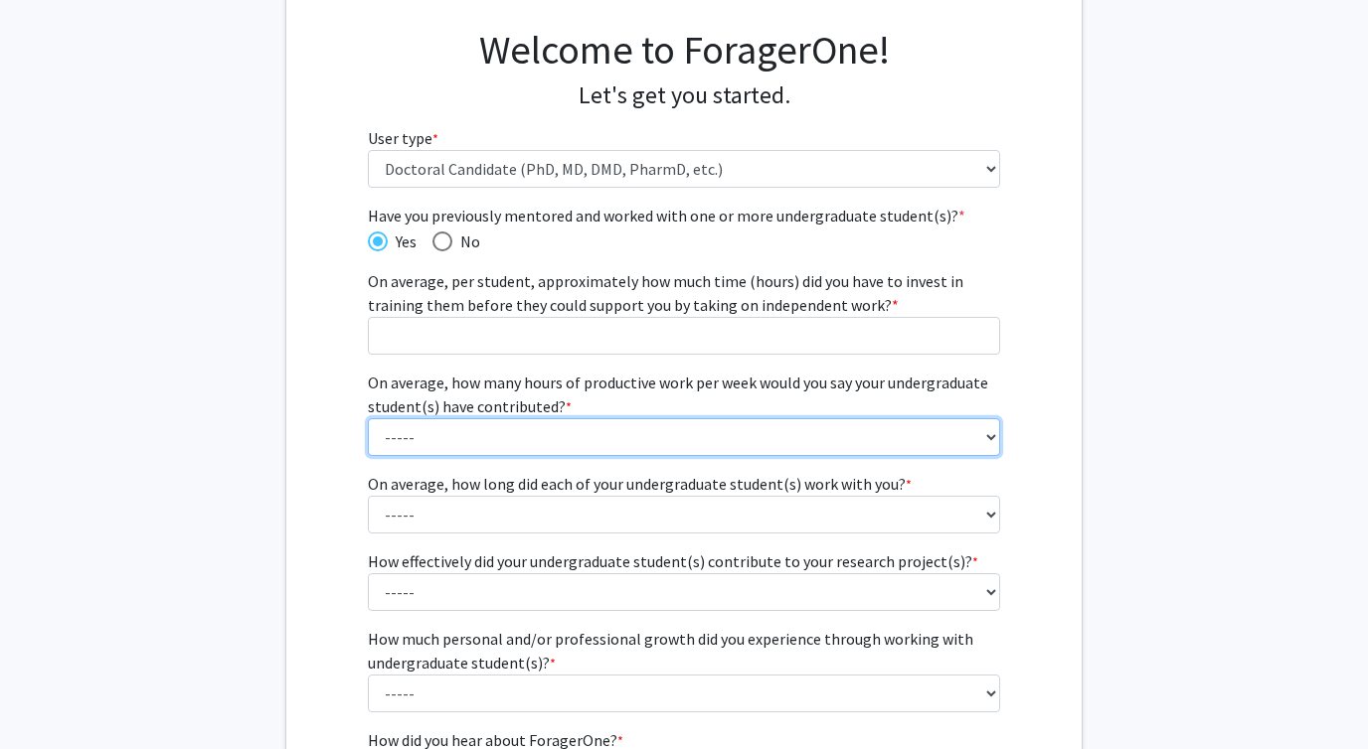
click at [489, 429] on fg-select "On average, how many hours of productive work per week would you say your under…" at bounding box center [684, 413] width 633 height 85
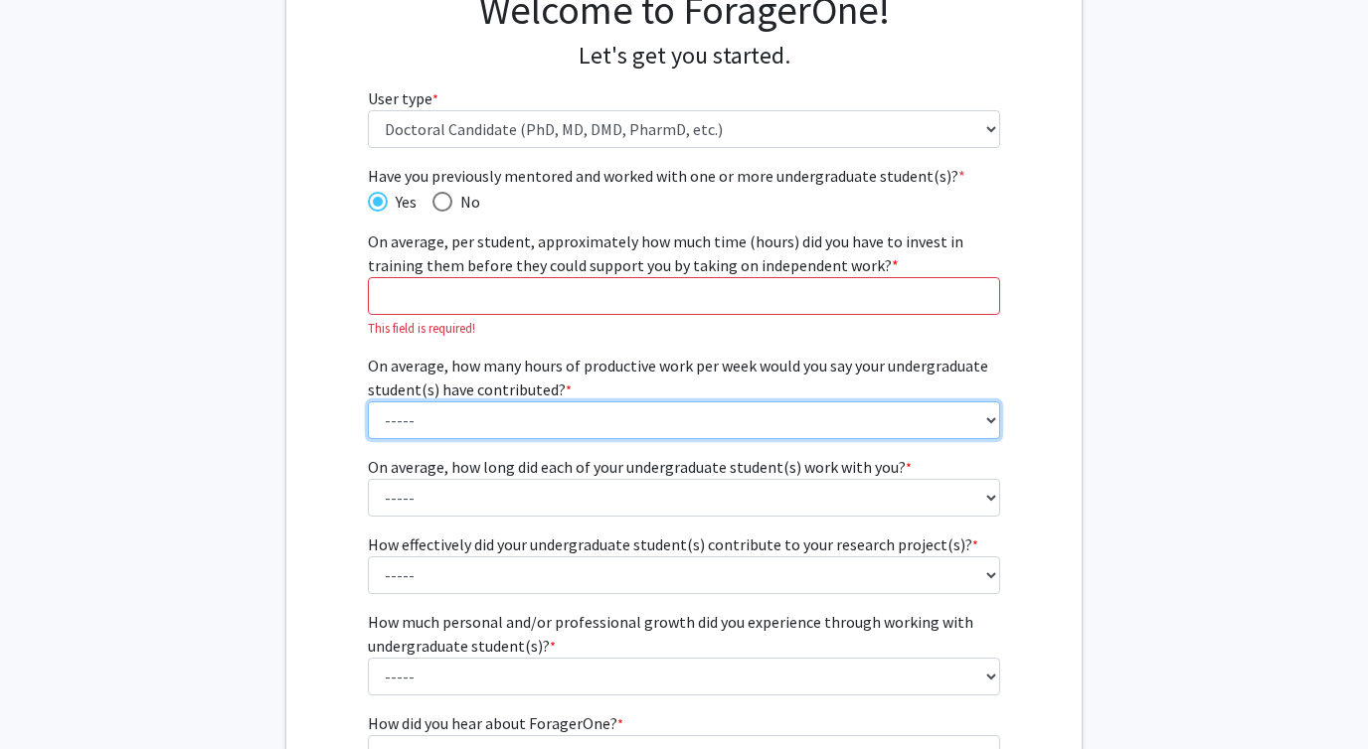
scroll to position [171, 0]
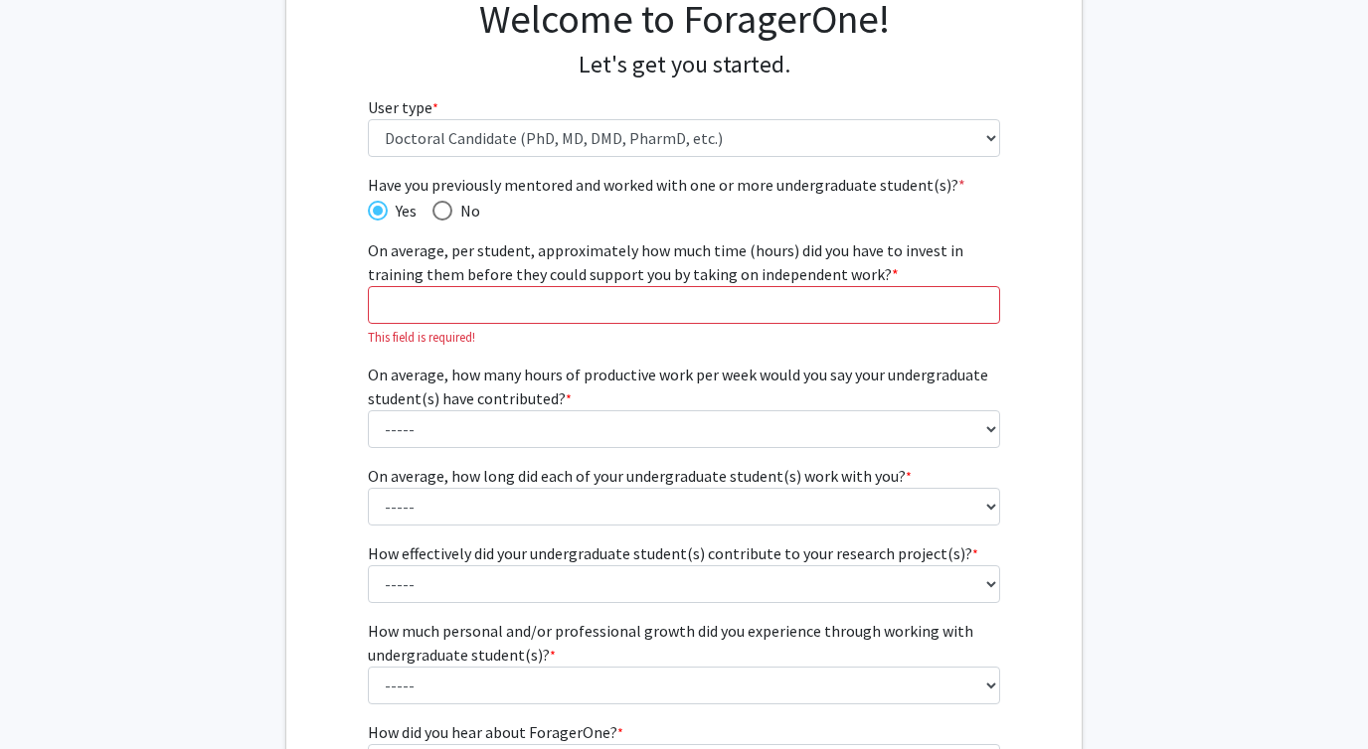
click at [448, 204] on span "Have you previously mentored and worked with one or more undergraduate student(…" at bounding box center [442, 211] width 20 height 20
click at [448, 204] on input "No" at bounding box center [442, 211] width 20 height 20
radio input "true"
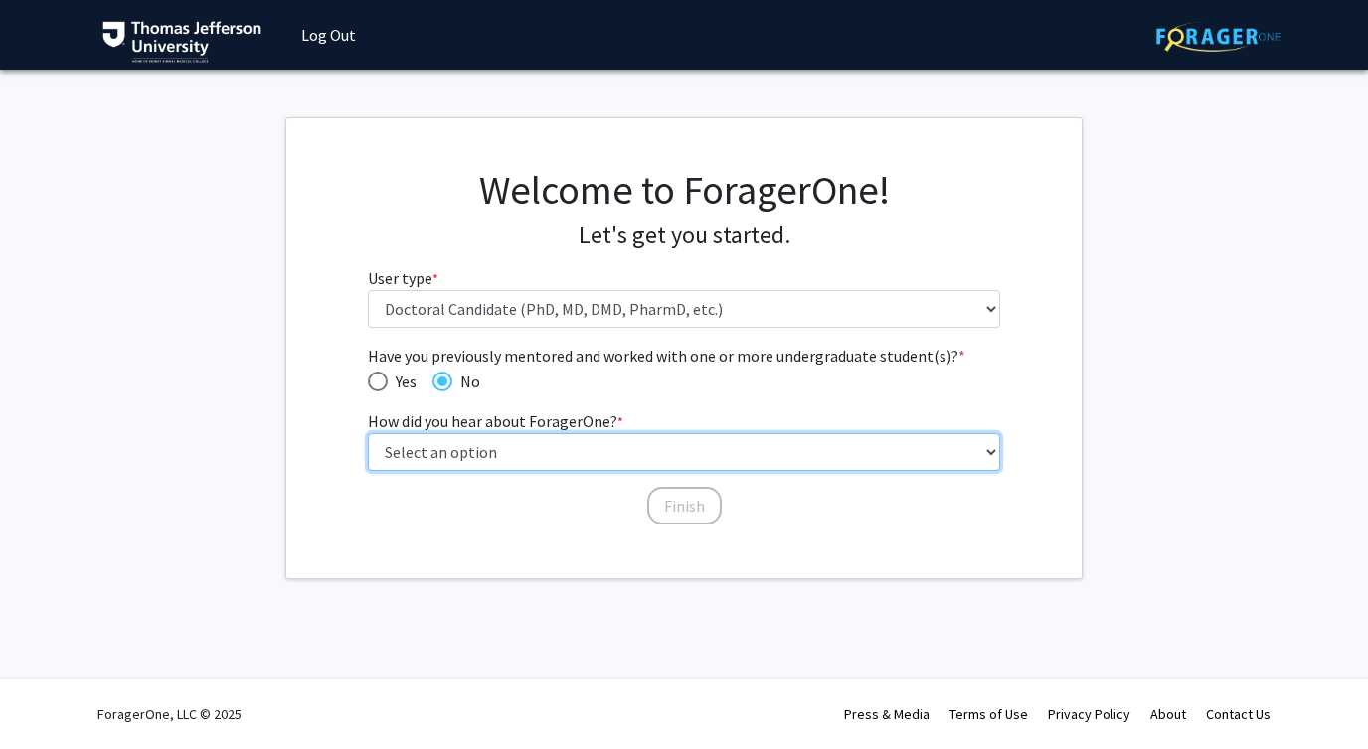
click at [468, 451] on select "Select an option Peer/student recommendation Faculty/staff recommendation Unive…" at bounding box center [684, 452] width 633 height 38
select select "2: faculty_recommendation"
click at [368, 433] on select "Select an option Peer/student recommendation Faculty/staff recommendation Unive…" at bounding box center [684, 452] width 633 height 38
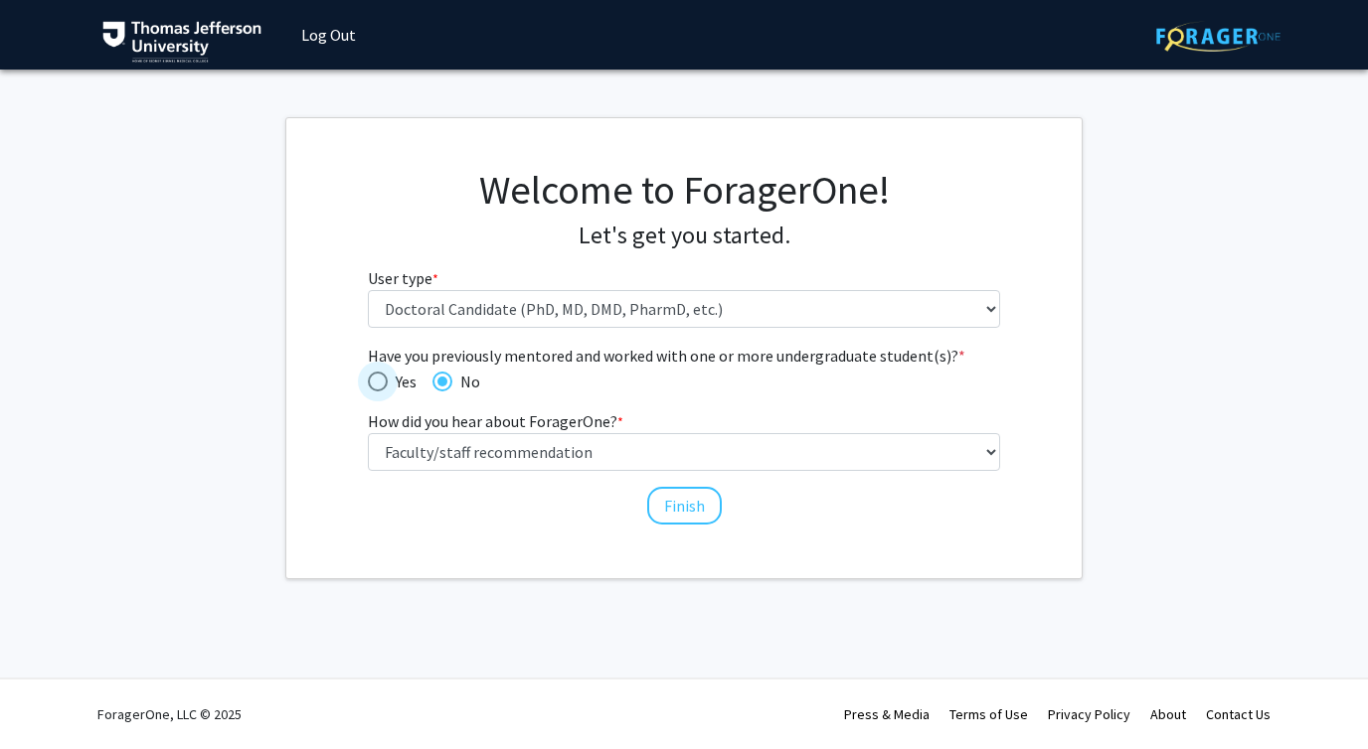
click at [384, 377] on span "Have you previously mentored and worked with one or more undergraduate student(…" at bounding box center [378, 382] width 20 height 20
click at [384, 377] on input "Yes" at bounding box center [378, 382] width 20 height 20
radio input "true"
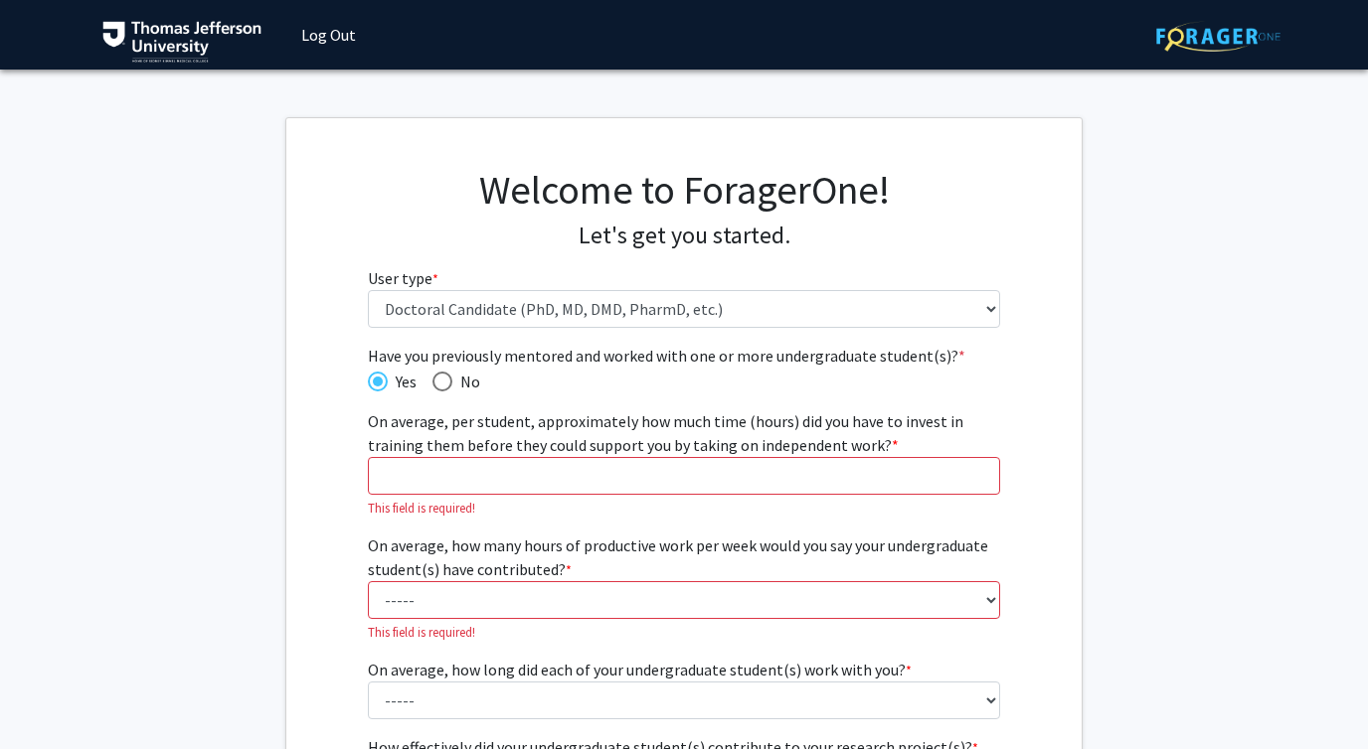
click at [451, 377] on span "Have you previously mentored and worked with one or more undergraduate student(…" at bounding box center [442, 382] width 20 height 20
click at [451, 377] on input "No" at bounding box center [442, 382] width 20 height 20
radio input "true"
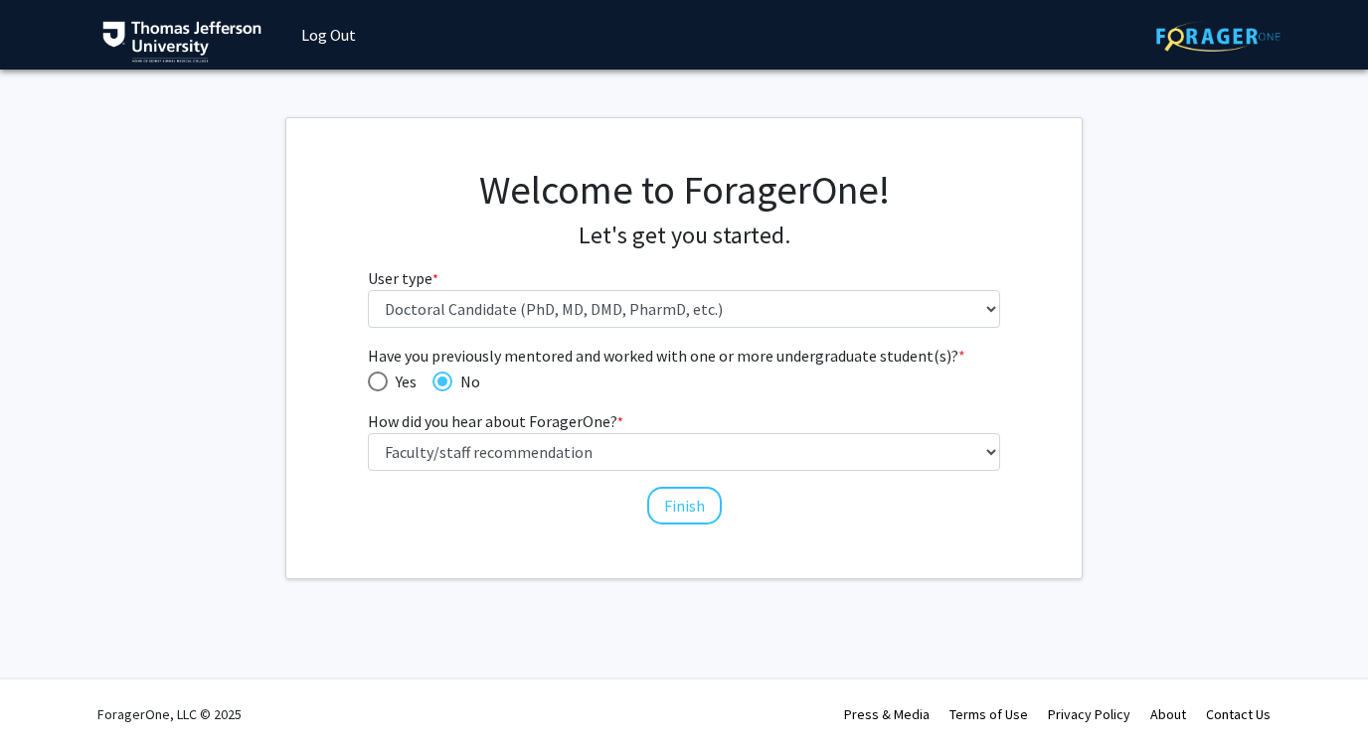
click at [396, 379] on span "Yes" at bounding box center [402, 382] width 29 height 24
click at [388, 379] on input "Yes" at bounding box center [378, 382] width 20 height 20
radio input "true"
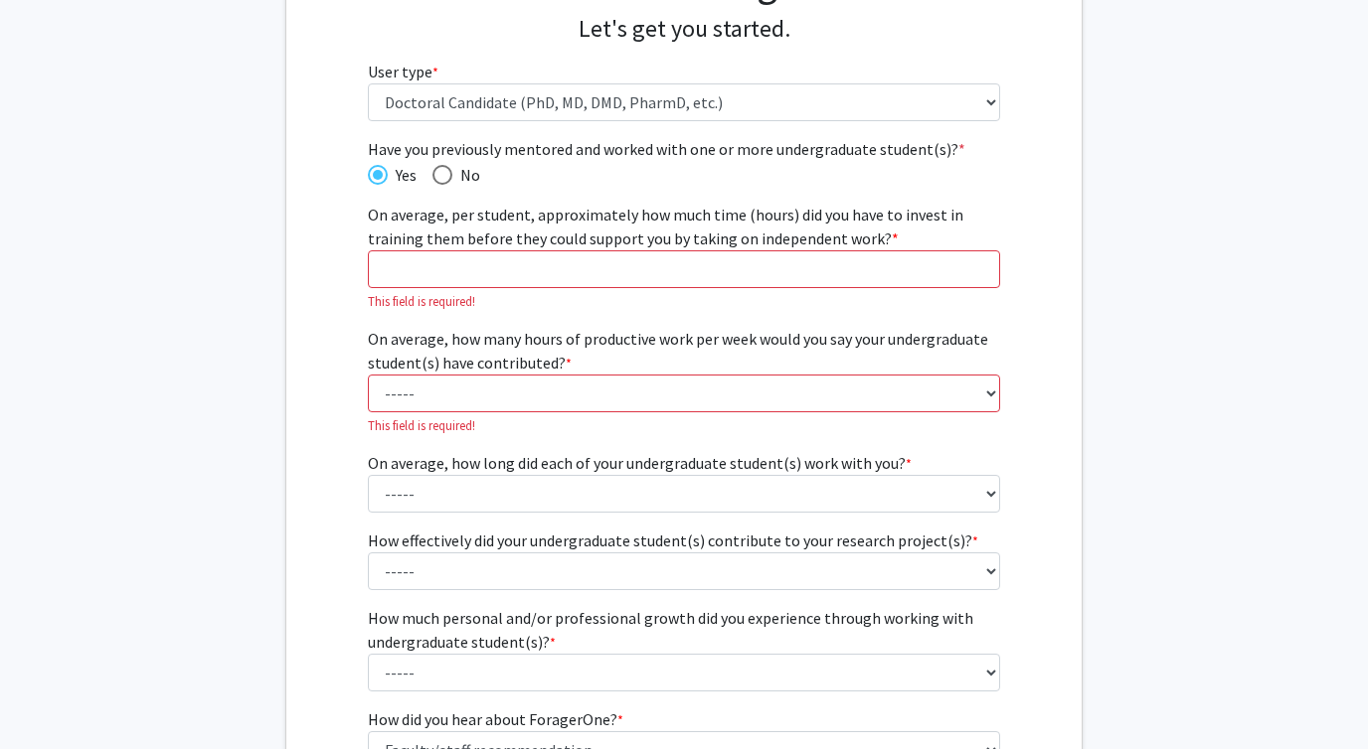
scroll to position [180, 0]
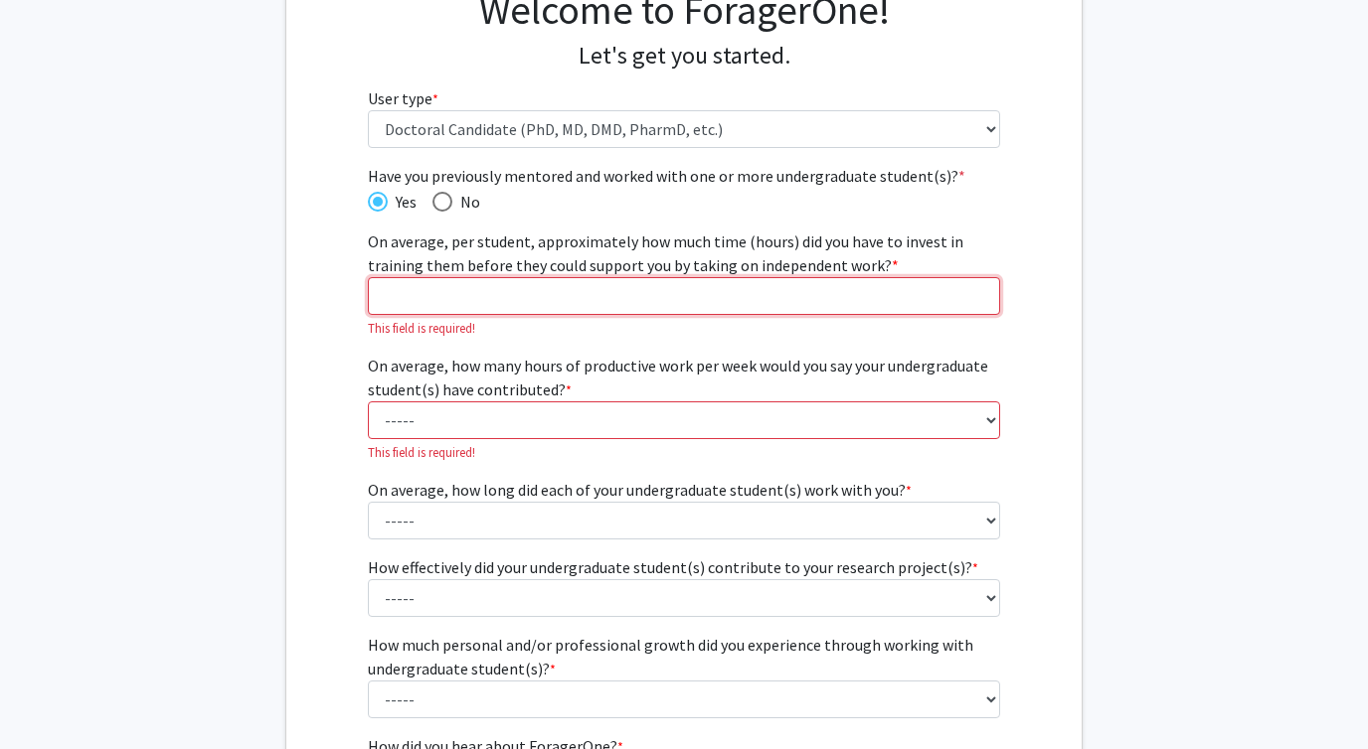
click at [472, 299] on input "On average, per student, approximately how much time (hours) did you have to in…" at bounding box center [684, 296] width 633 height 38
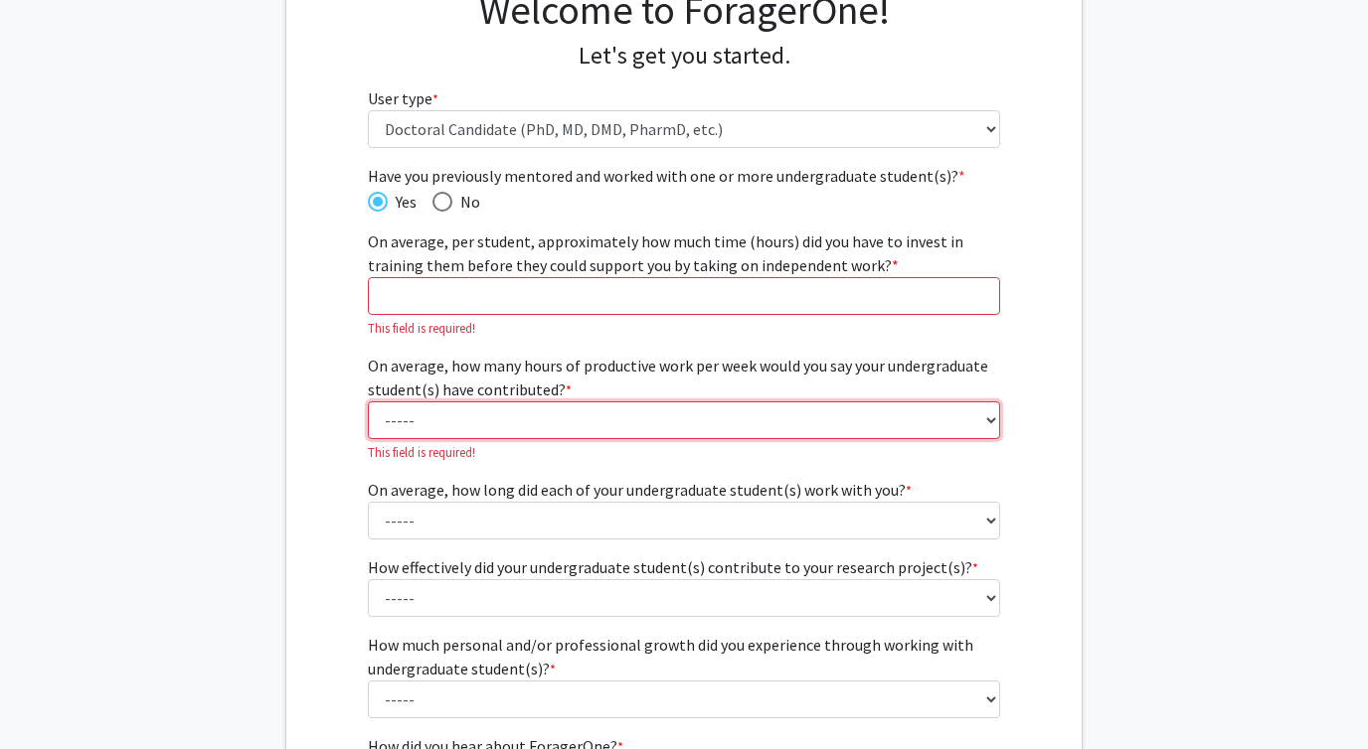
click at [465, 420] on select "----- 1 - 5 hours 6 - 10 hours 11 - 15 hours 16 - 20 hours 21 - 30 hours 31 - 4…" at bounding box center [684, 421] width 633 height 38
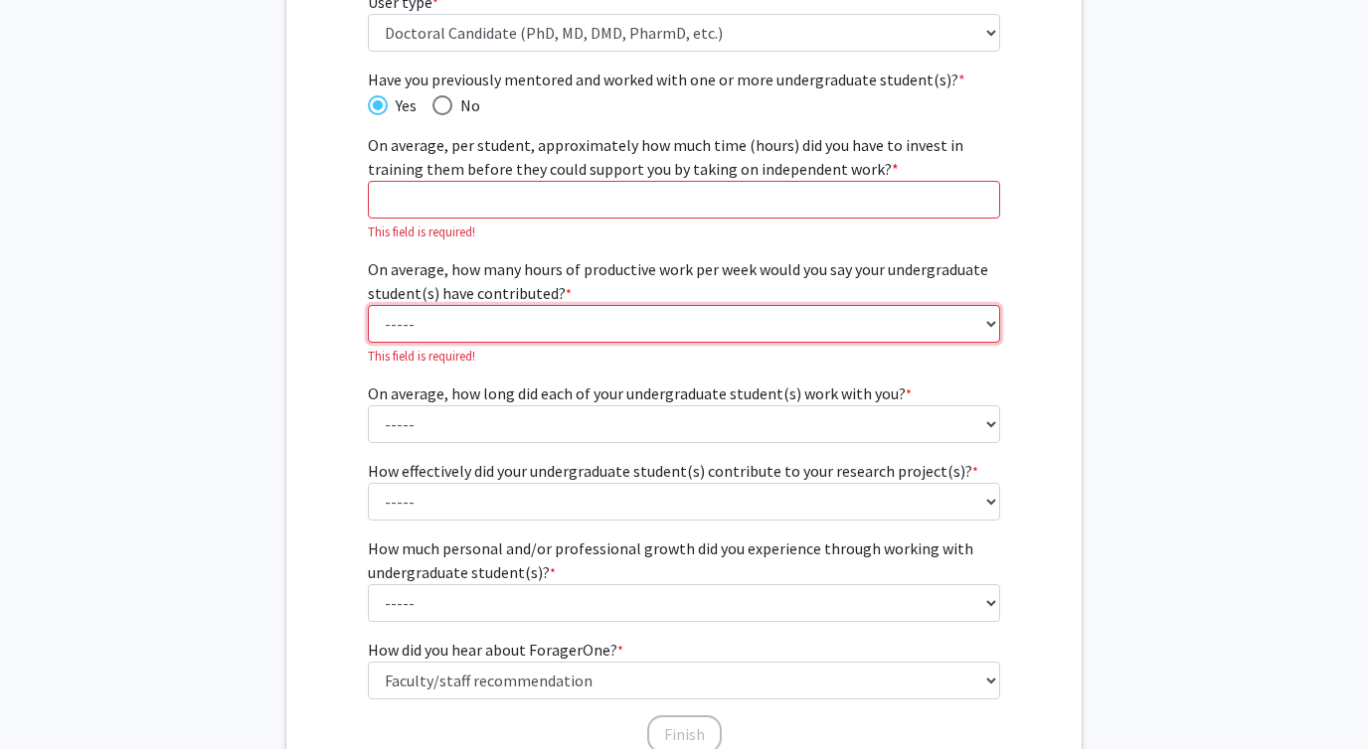
scroll to position [279, 0]
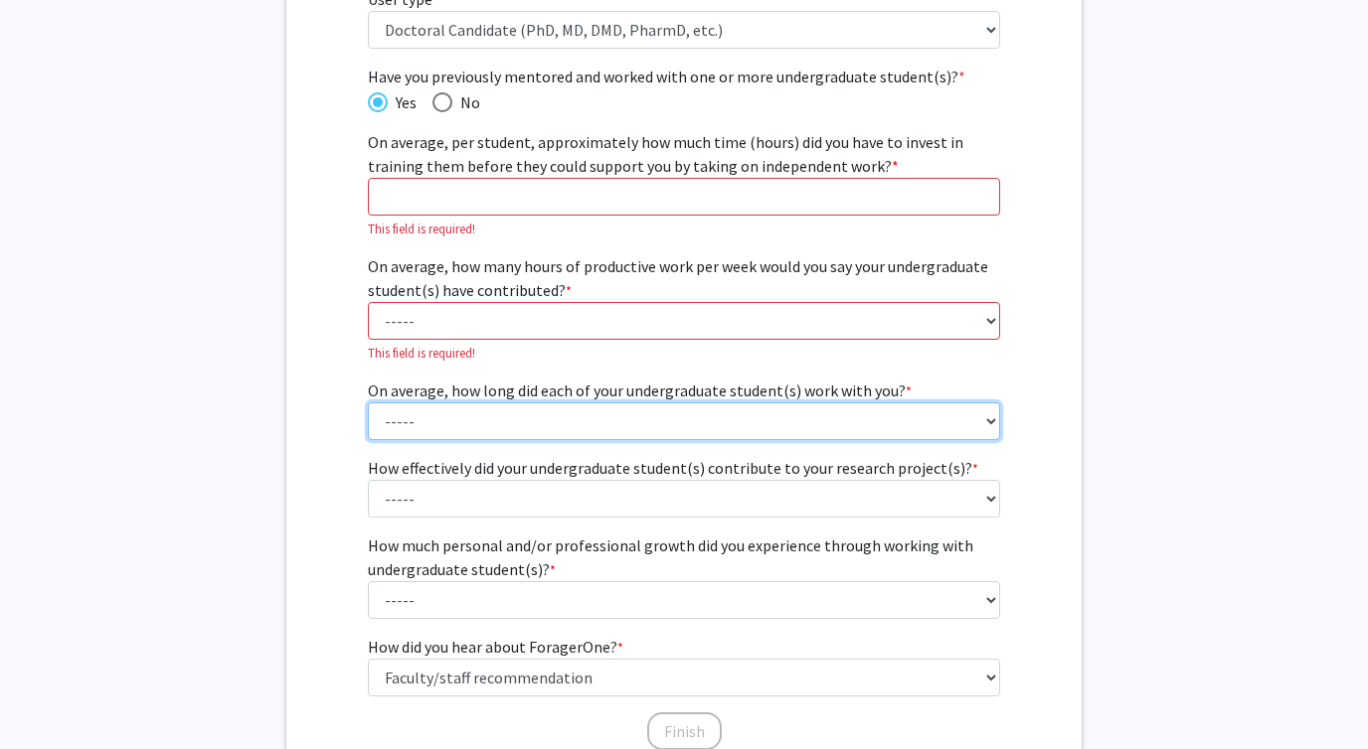
click at [491, 425] on select "----- 1 - 3 months 3 - 6 months 6 months - 1 year 1 - 2 years 2 - 3 years 3 - 4…" at bounding box center [684, 422] width 633 height 38
select select "4: 1 - 2 years"
click at [368, 403] on select "----- 1 - 3 months 3 - 6 months 6 months - 1 year 1 - 2 years 2 - 3 years 3 - 4…" at bounding box center [684, 422] width 633 height 38
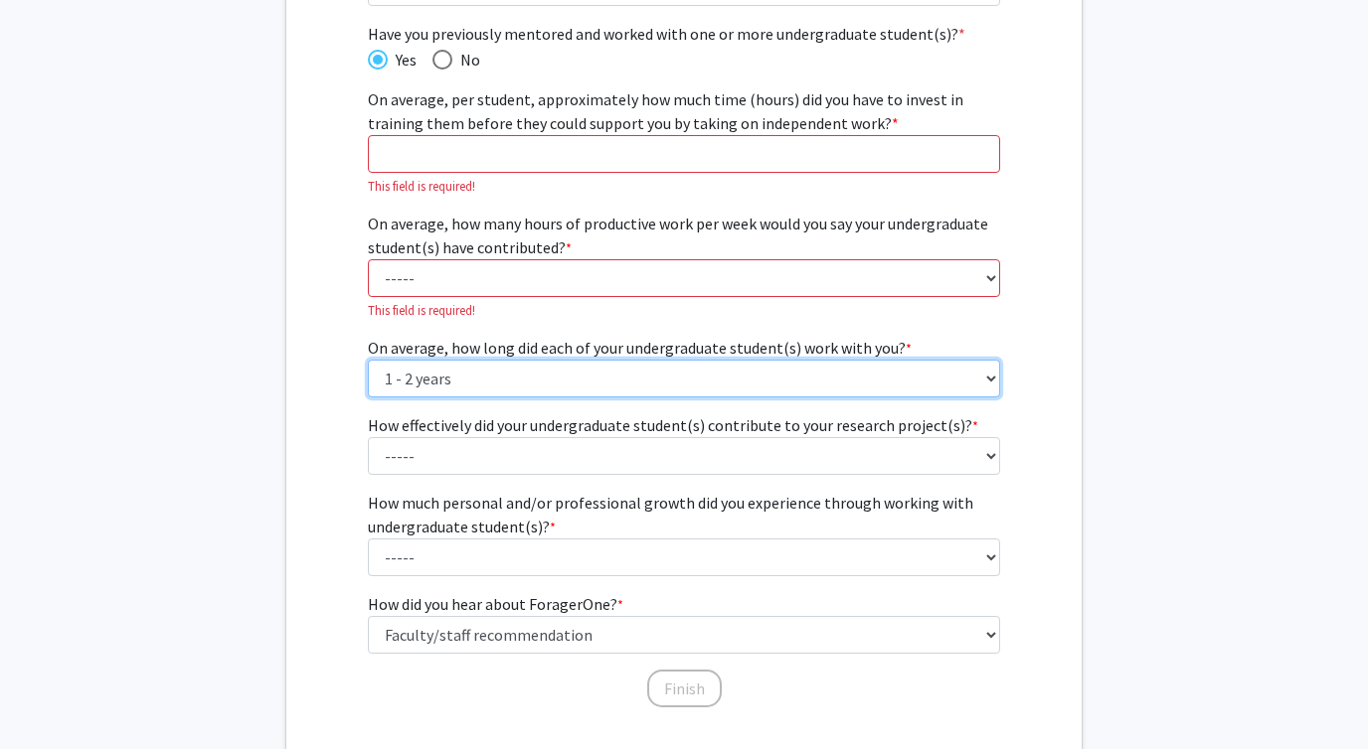
scroll to position [351, 0]
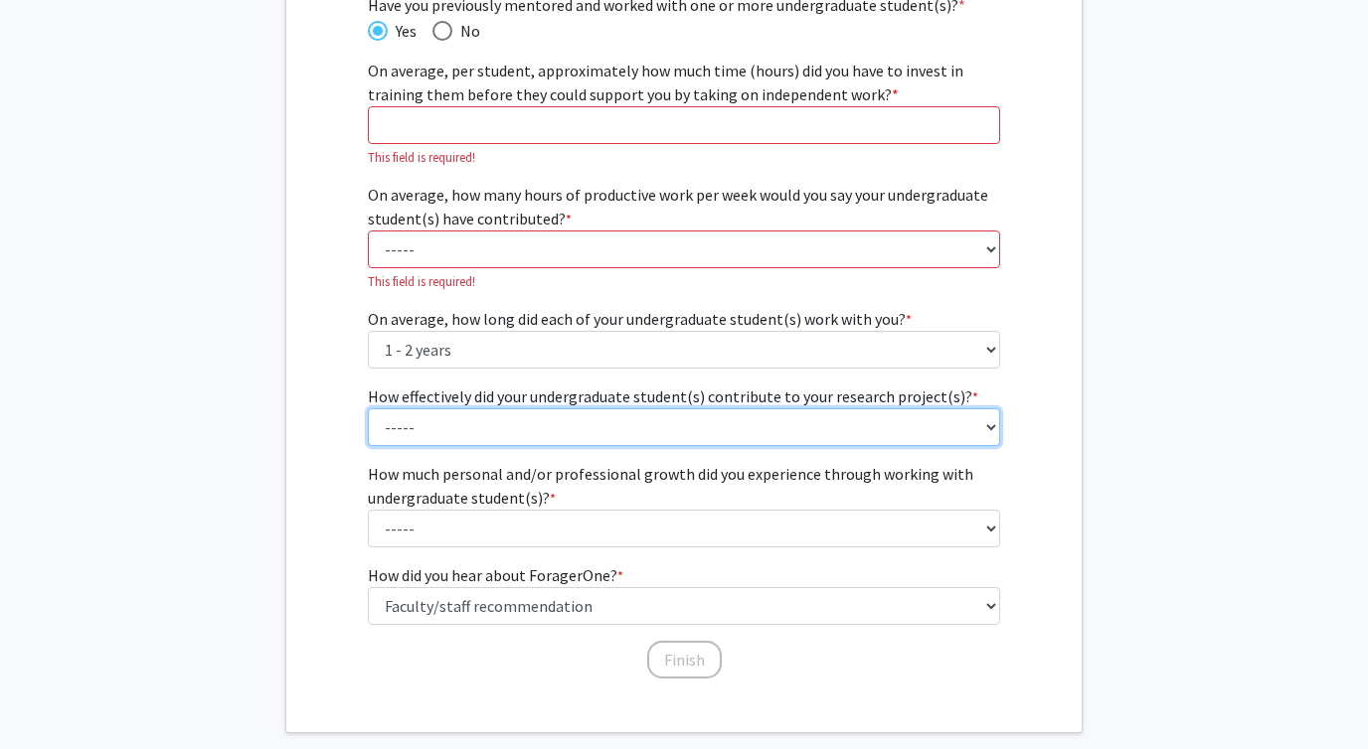
click at [473, 418] on select "----- 1 (Minimally) 2 3 (Moderately) 4 5 (Significantly)" at bounding box center [684, 427] width 633 height 38
select select "4: 4"
click at [368, 408] on select "----- 1 (Minimally) 2 3 (Moderately) 4 5 (Significantly)" at bounding box center [684, 427] width 633 height 38
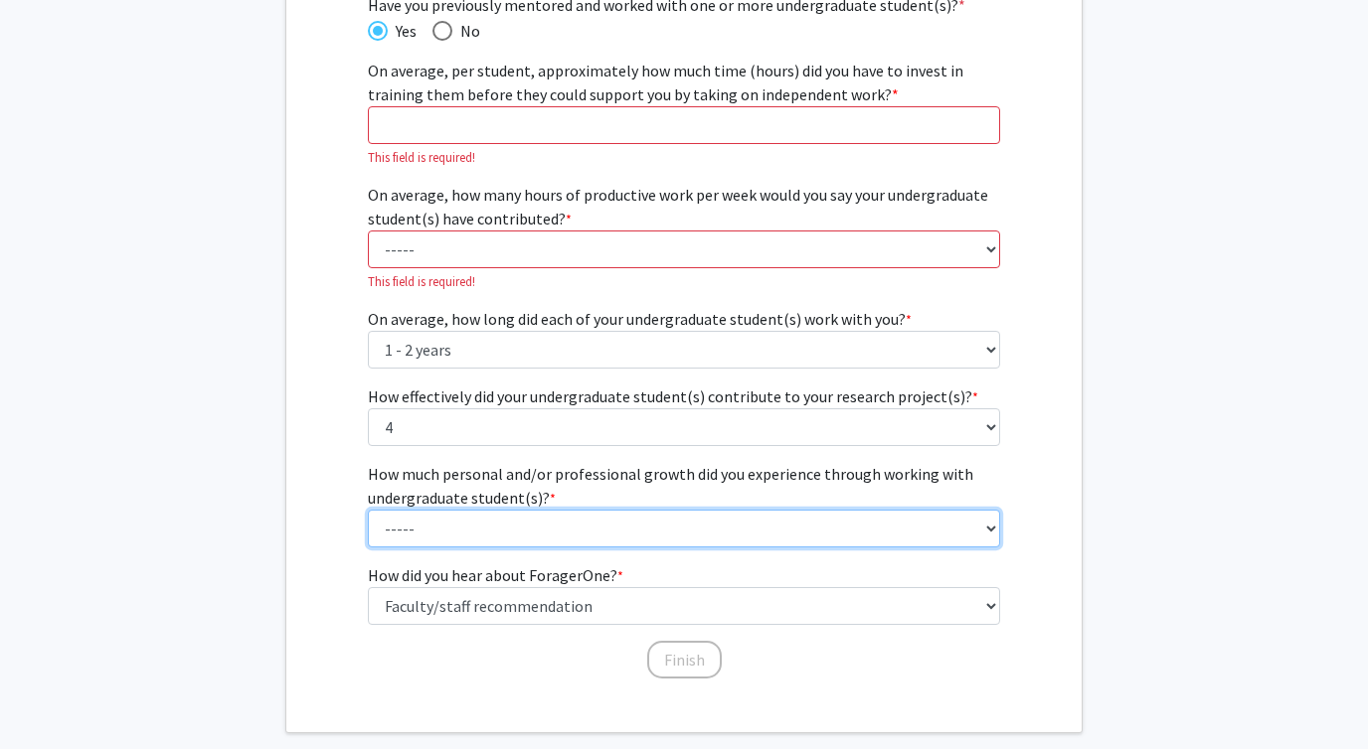
click at [464, 515] on select "----- 1 (Minimal) 2 3 (Moderate) 4 5 (Significant)" at bounding box center [684, 529] width 633 height 38
select select "5: 5"
click at [368, 510] on select "----- 1 (Minimal) 2 3 (Moderate) 4 5 (Significant)" at bounding box center [684, 529] width 633 height 38
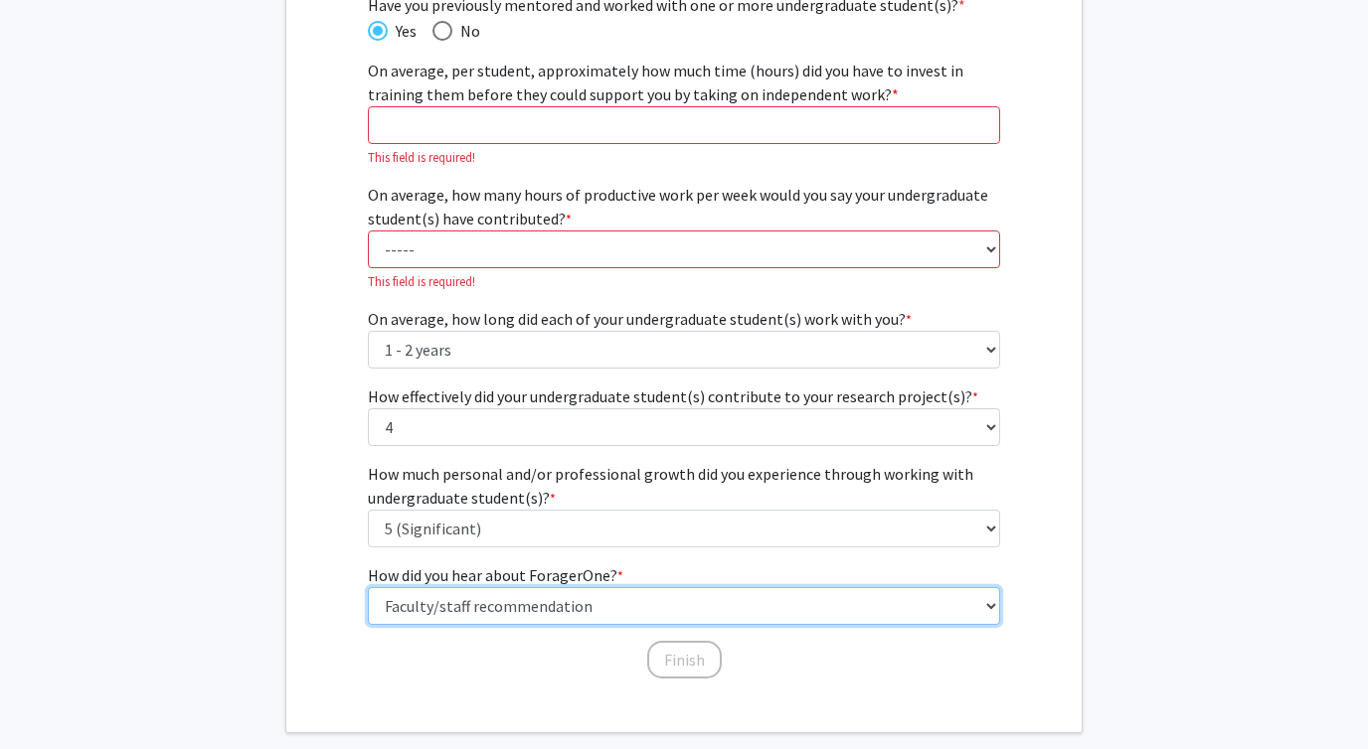
click at [482, 595] on select "Select an option Peer/student recommendation Faculty/staff recommendation Unive…" at bounding box center [684, 606] width 633 height 38
click at [368, 587] on select "Select an option Peer/student recommendation Faculty/staff recommendation Unive…" at bounding box center [684, 606] width 633 height 38
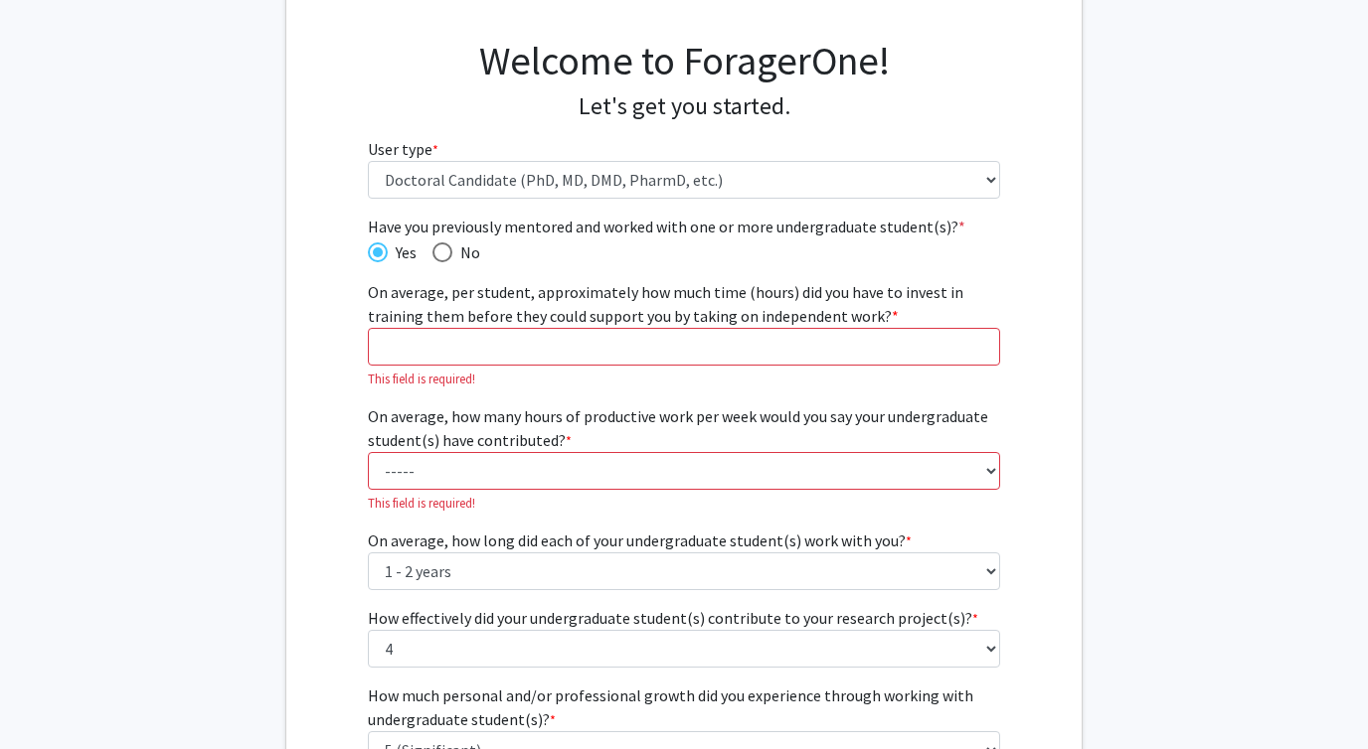
scroll to position [116, 0]
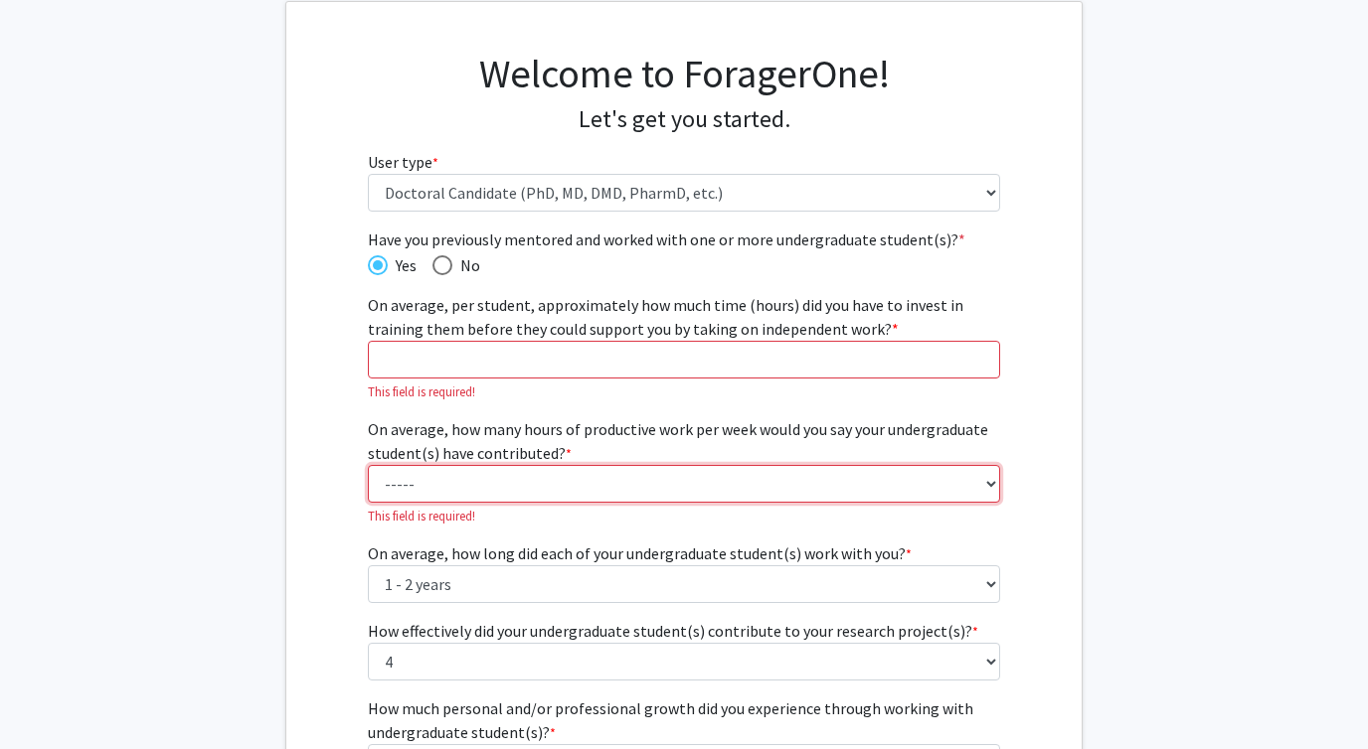
click at [527, 490] on select "----- 1 - 5 hours 6 - 10 hours 11 - 15 hours 16 - 20 hours 21 - 30 hours 31 - 4…" at bounding box center [684, 484] width 633 height 38
select select "1: 1 - 5 hours"
click at [368, 465] on select "----- 1 - 5 hours 6 - 10 hours 11 - 15 hours 16 - 20 hours 21 - 30 hours 31 - 4…" at bounding box center [684, 484] width 633 height 38
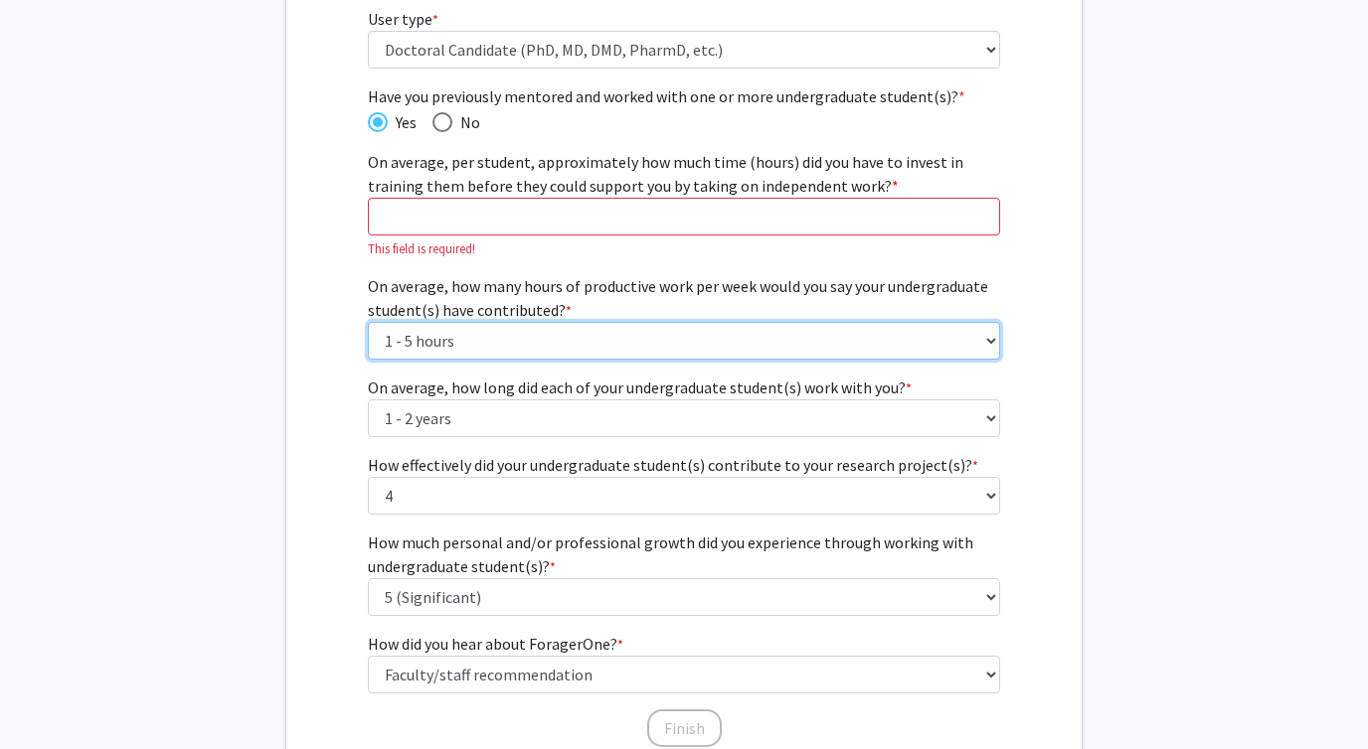
scroll to position [265, 0]
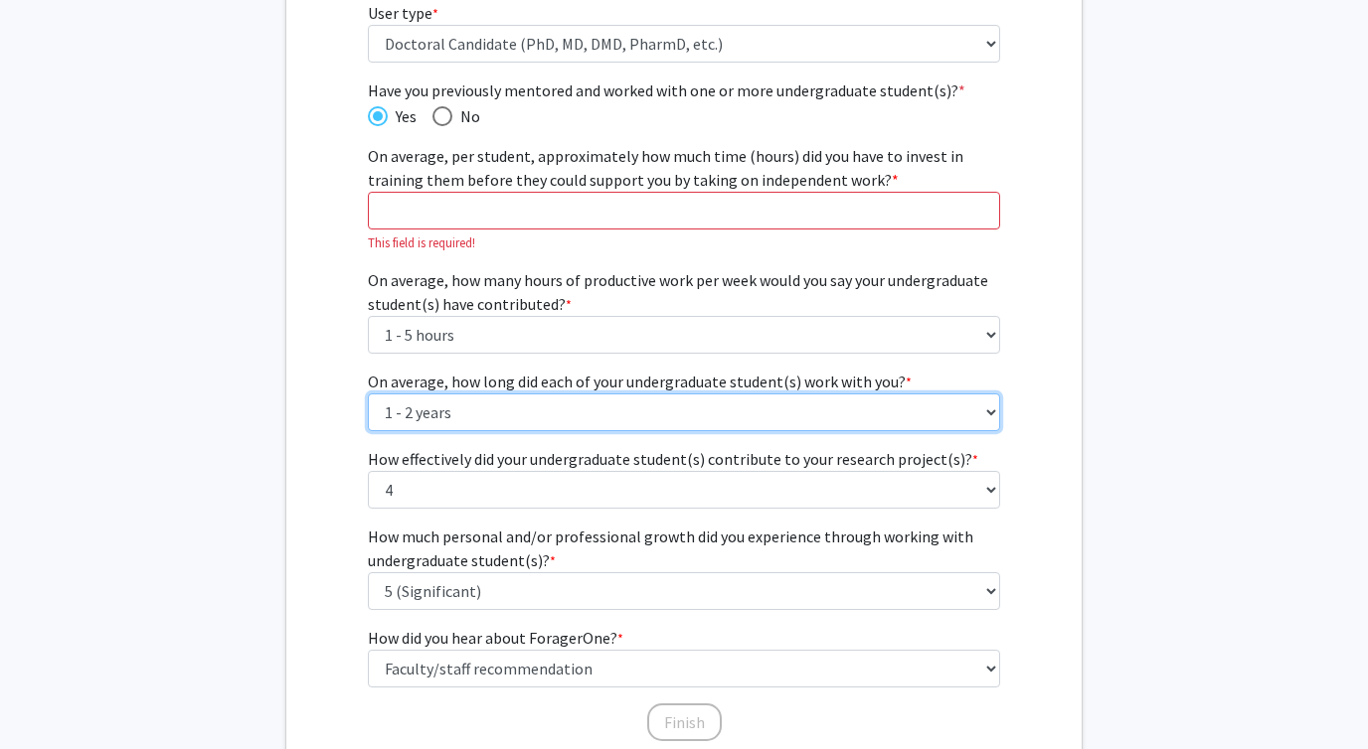
click at [414, 417] on select "----- 1 - 3 months 3 - 6 months 6 months - 1 year 1 - 2 years 2 - 3 years 3 - 4…" at bounding box center [684, 413] width 633 height 38
click at [368, 394] on select "----- 1 - 3 months 3 - 6 months 6 months - 1 year 1 - 2 years 2 - 3 years 3 - 4…" at bounding box center [684, 413] width 633 height 38
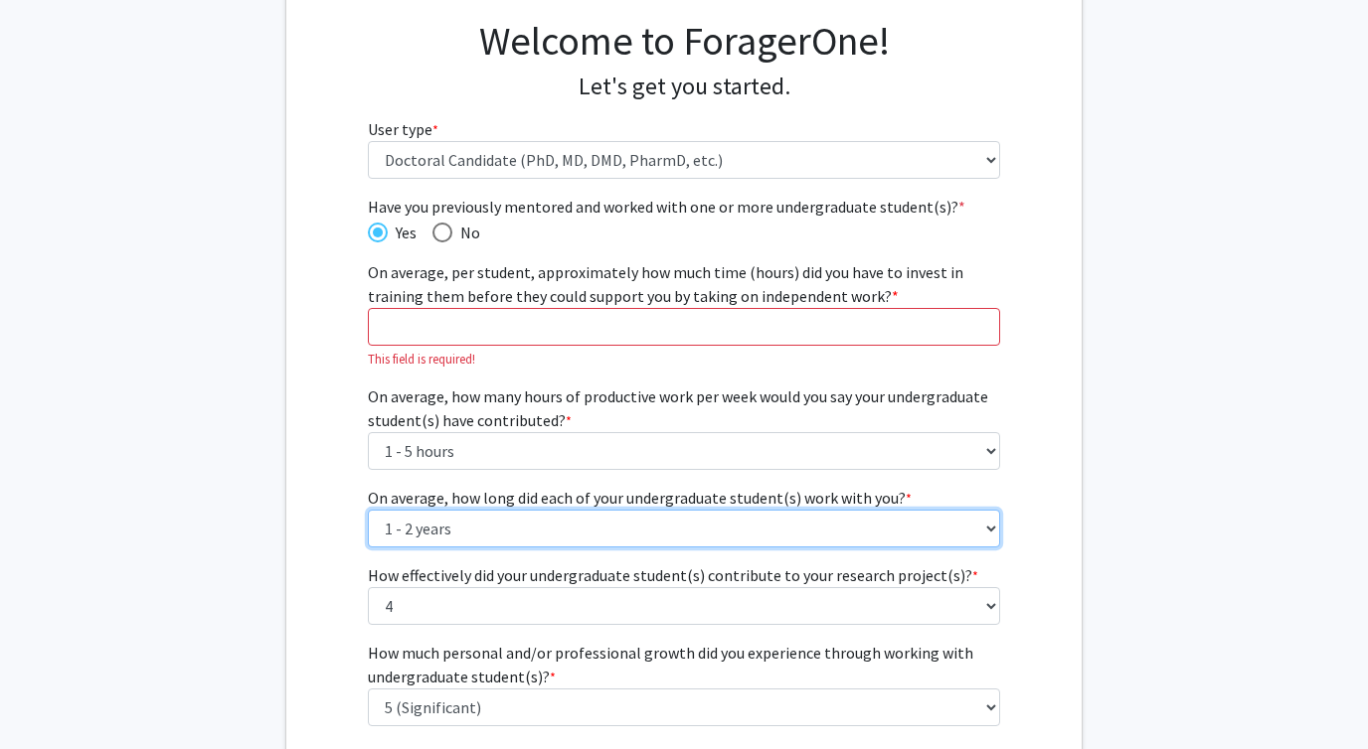
scroll to position [148, 0]
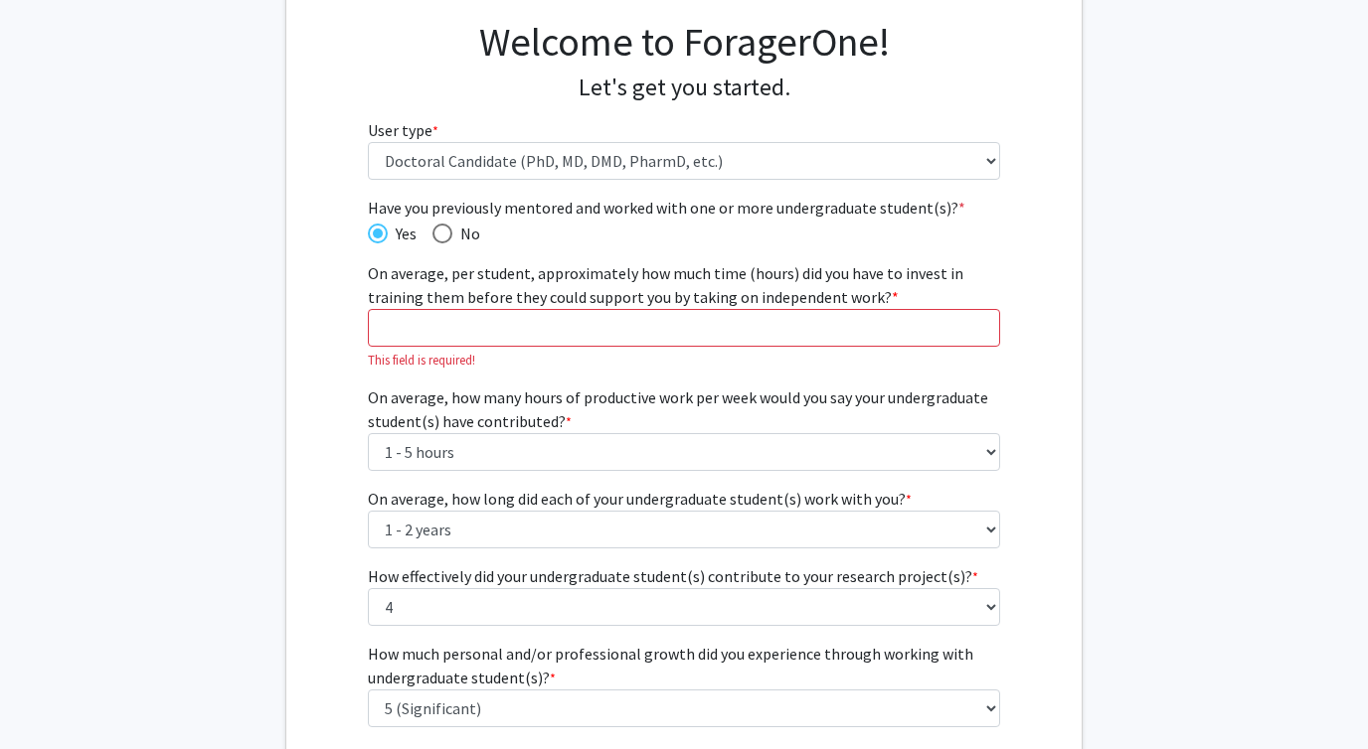
click at [532, 299] on span "On average, per student, approximately how much time (hours) did you have to in…" at bounding box center [665, 285] width 595 height 44
click at [532, 309] on input "On average, per student, approximately how much time (hours) did you have to in…" at bounding box center [684, 328] width 633 height 38
click at [531, 323] on input "On average, per student, approximately how much time (hours) did you have to in…" at bounding box center [684, 328] width 633 height 38
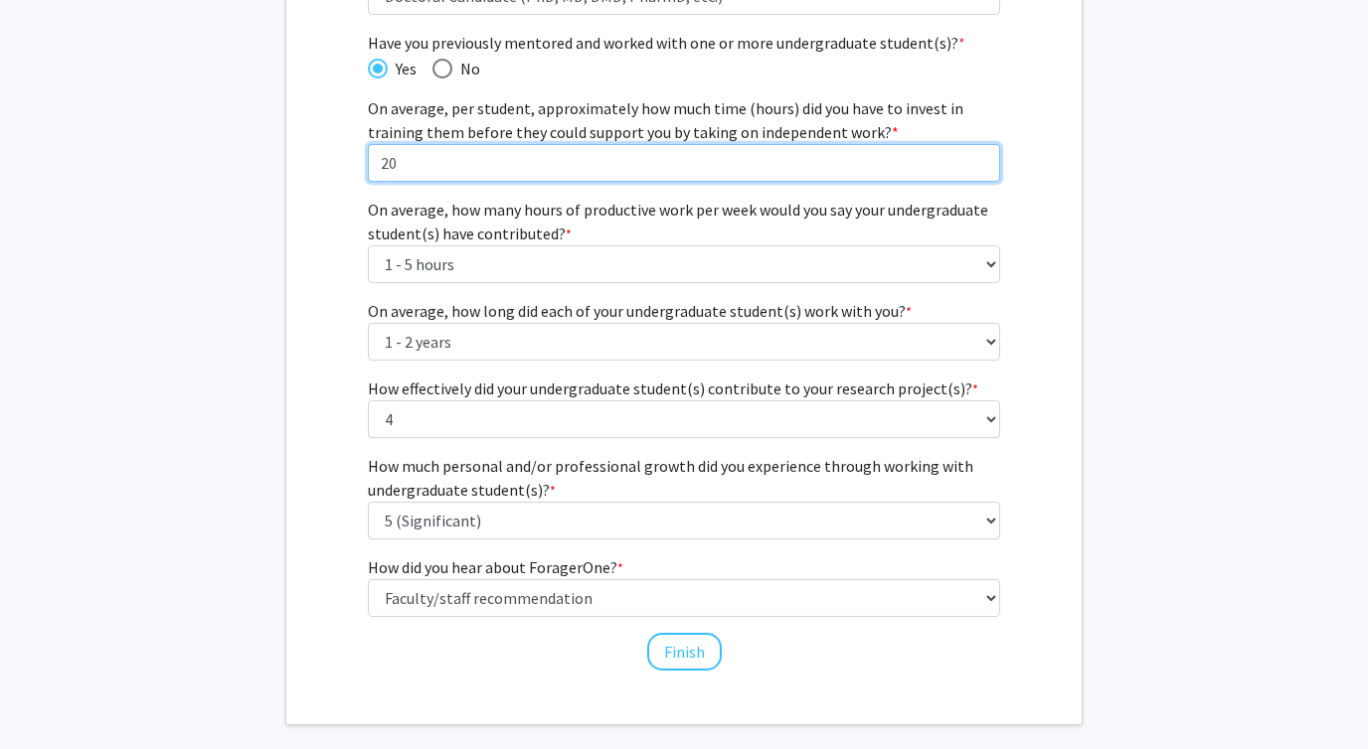
scroll to position [314, 0]
click at [427, 173] on input "20" at bounding box center [684, 162] width 633 height 38
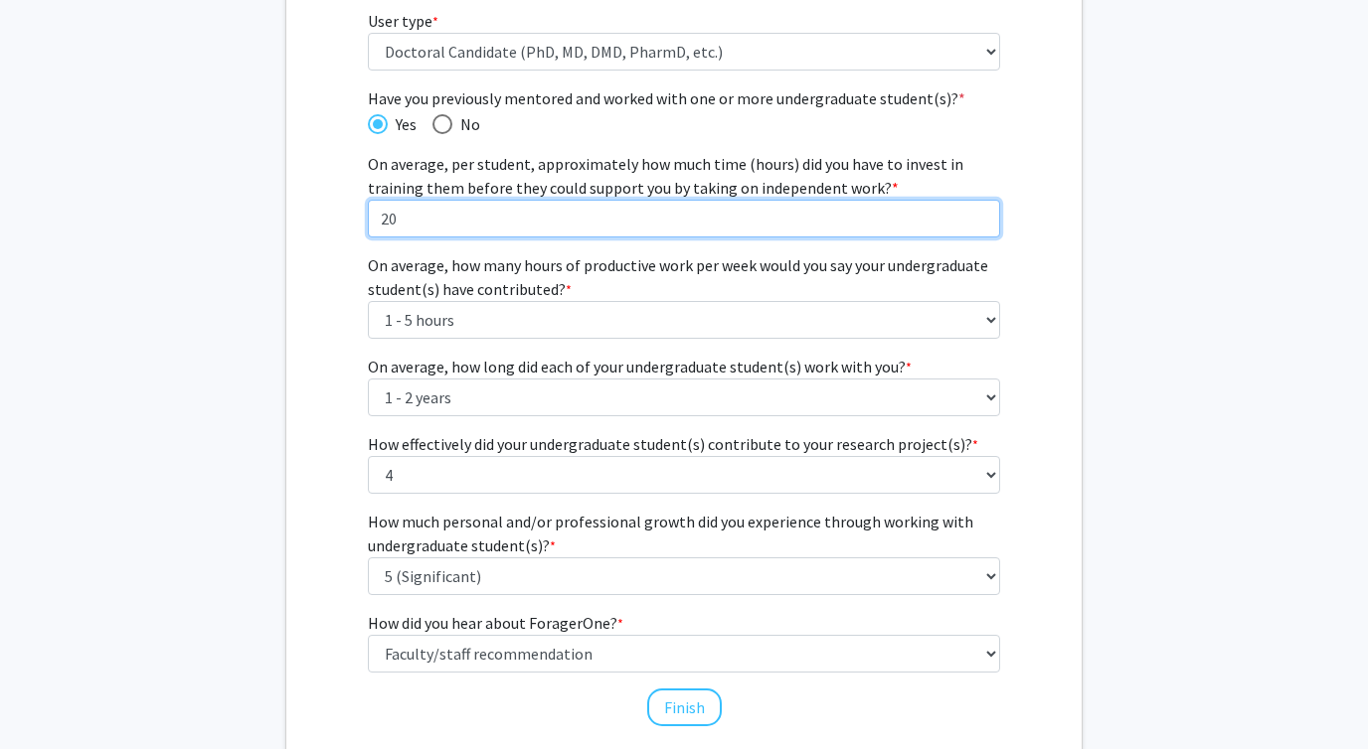
scroll to position [259, 0]
type input "2"
type input "15"
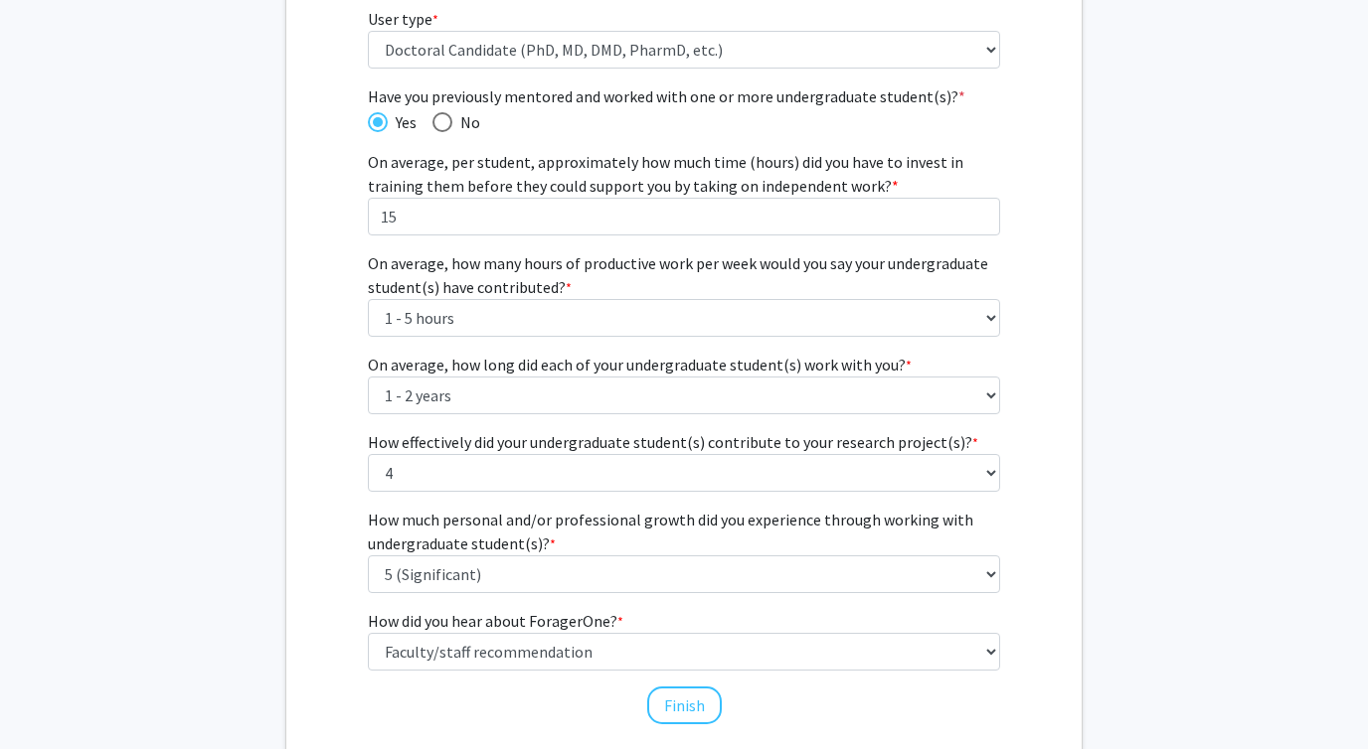
click at [322, 279] on div "Have you previously mentored and worked with one or more undergraduate student(…" at bounding box center [683, 405] width 795 height 642
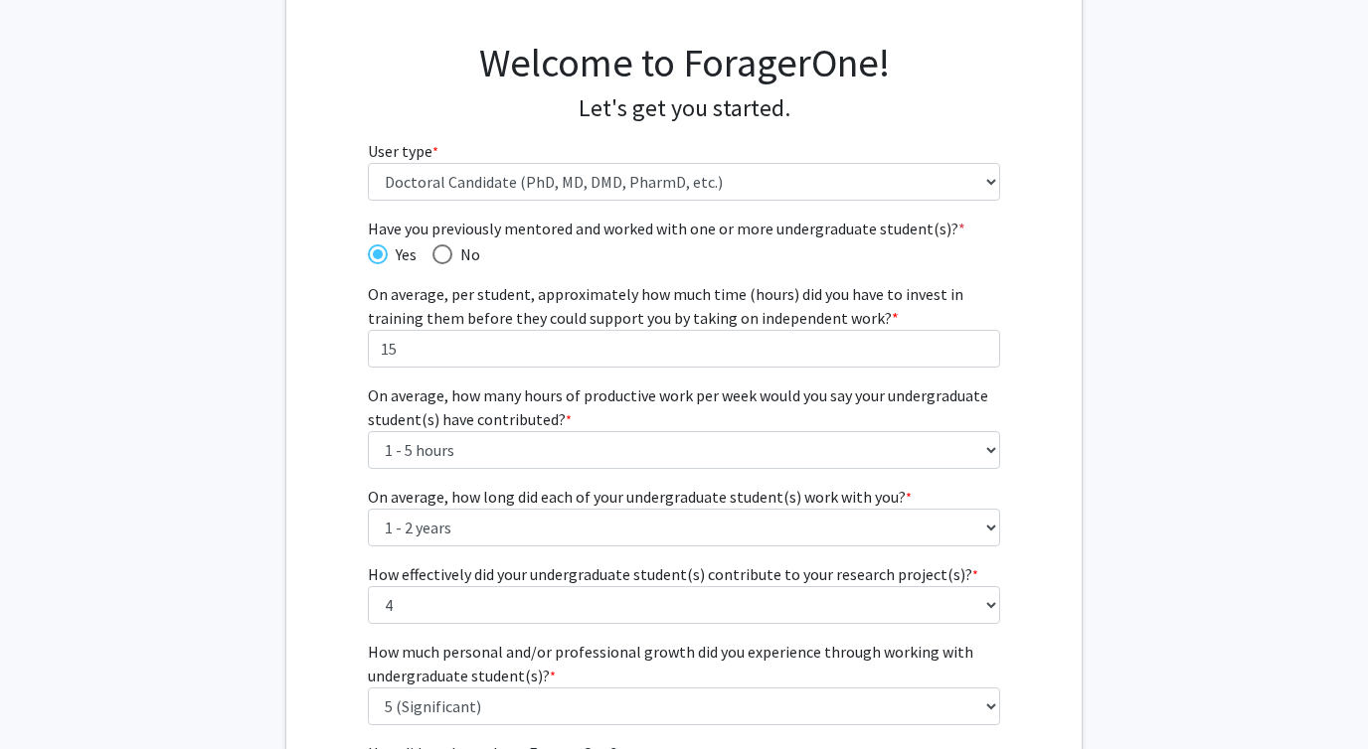
scroll to position [126, 0]
drag, startPoint x: 531, startPoint y: 293, endPoint x: 731, endPoint y: 309, distance: 201.4
click at [731, 309] on span "On average, per student, approximately how much time (hours) did you have to in…" at bounding box center [665, 307] width 595 height 44
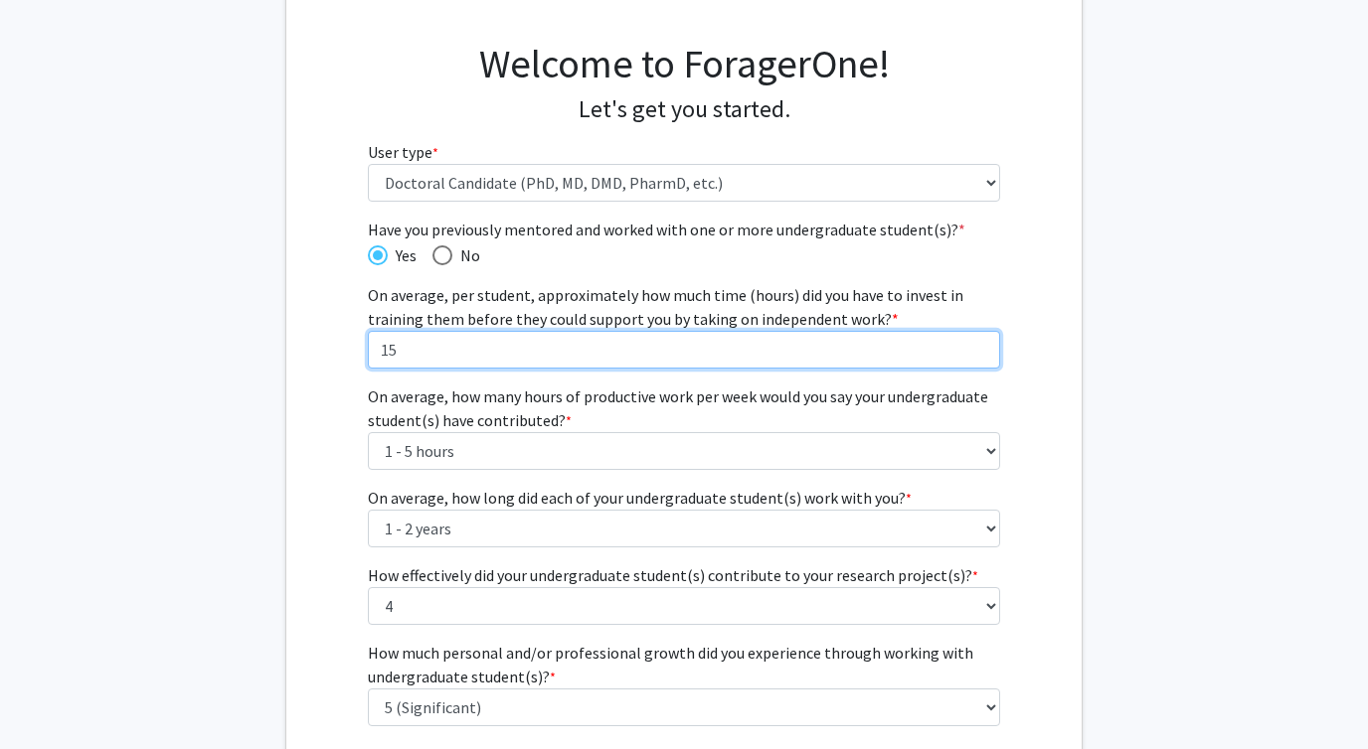
click at [731, 331] on input "15" at bounding box center [684, 350] width 633 height 38
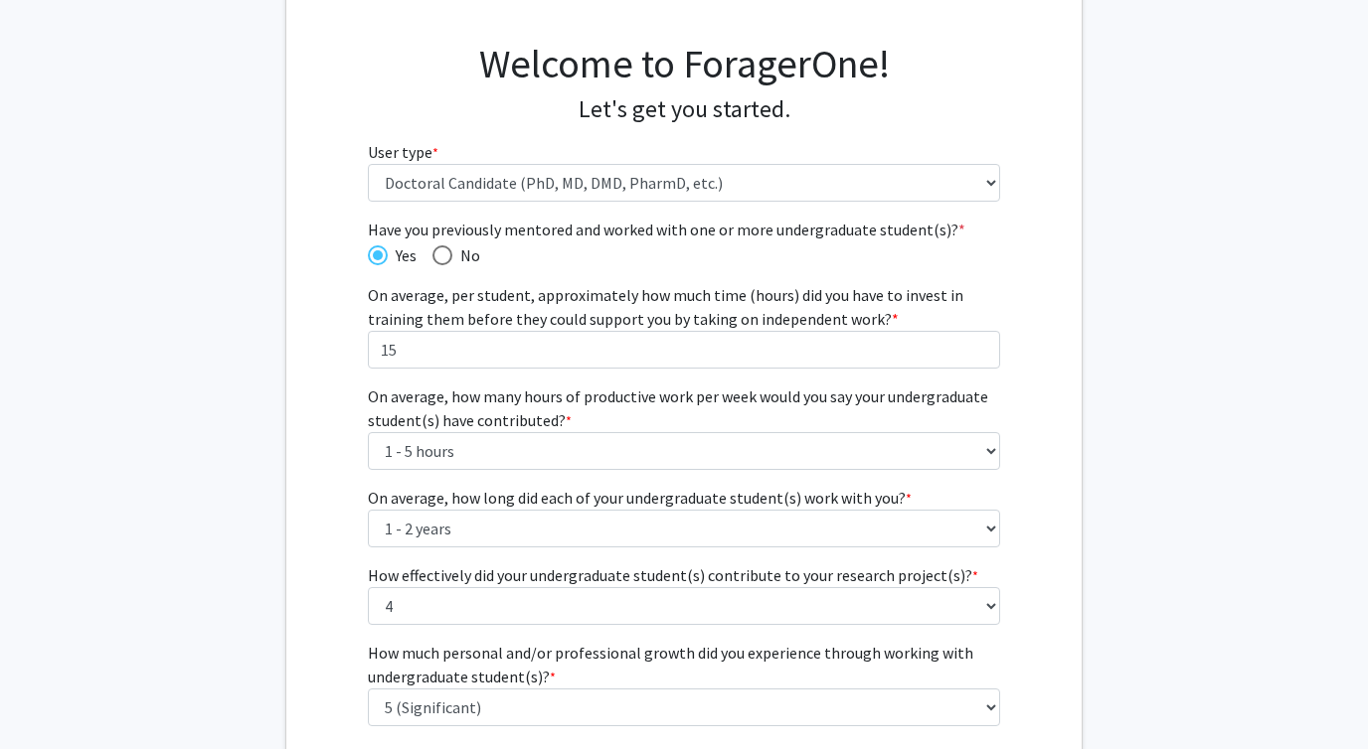
click at [319, 382] on div "Have you previously mentored and worked with one or more undergraduate student(…" at bounding box center [683, 539] width 795 height 642
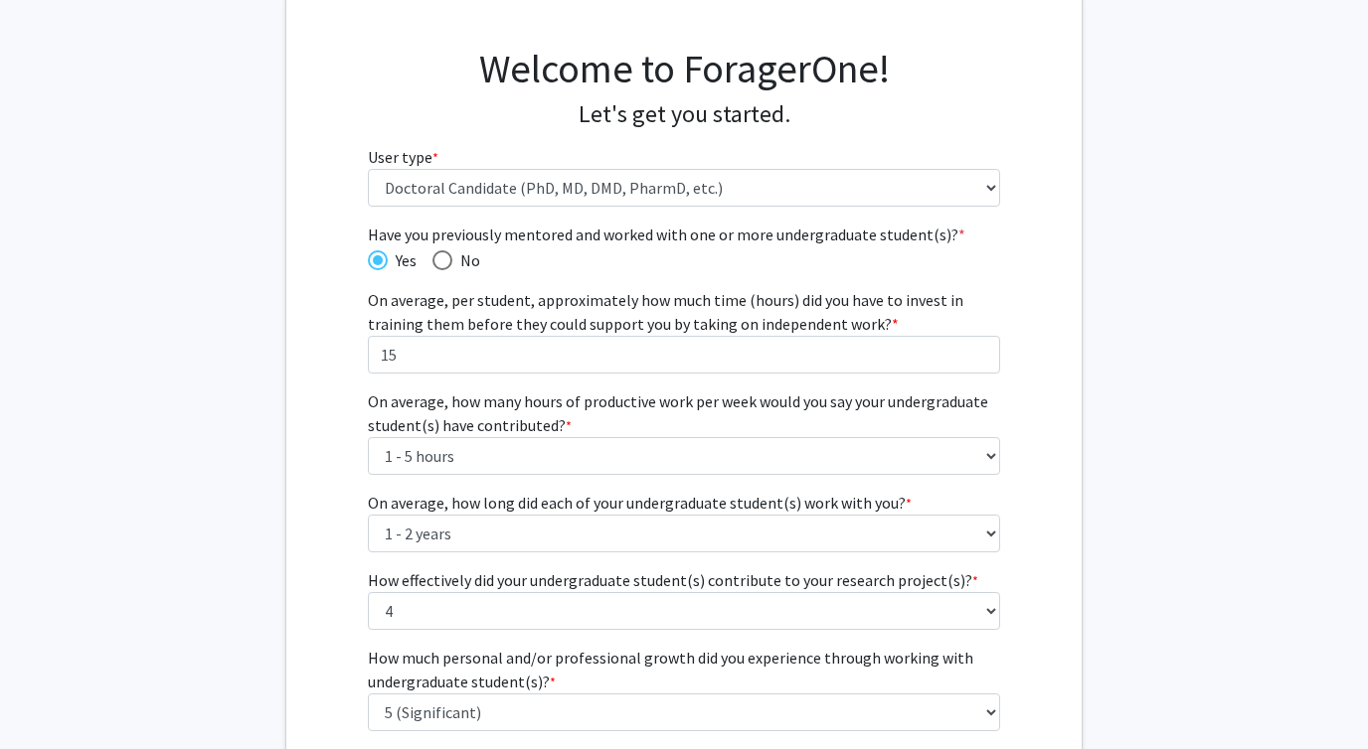
scroll to position [263, 0]
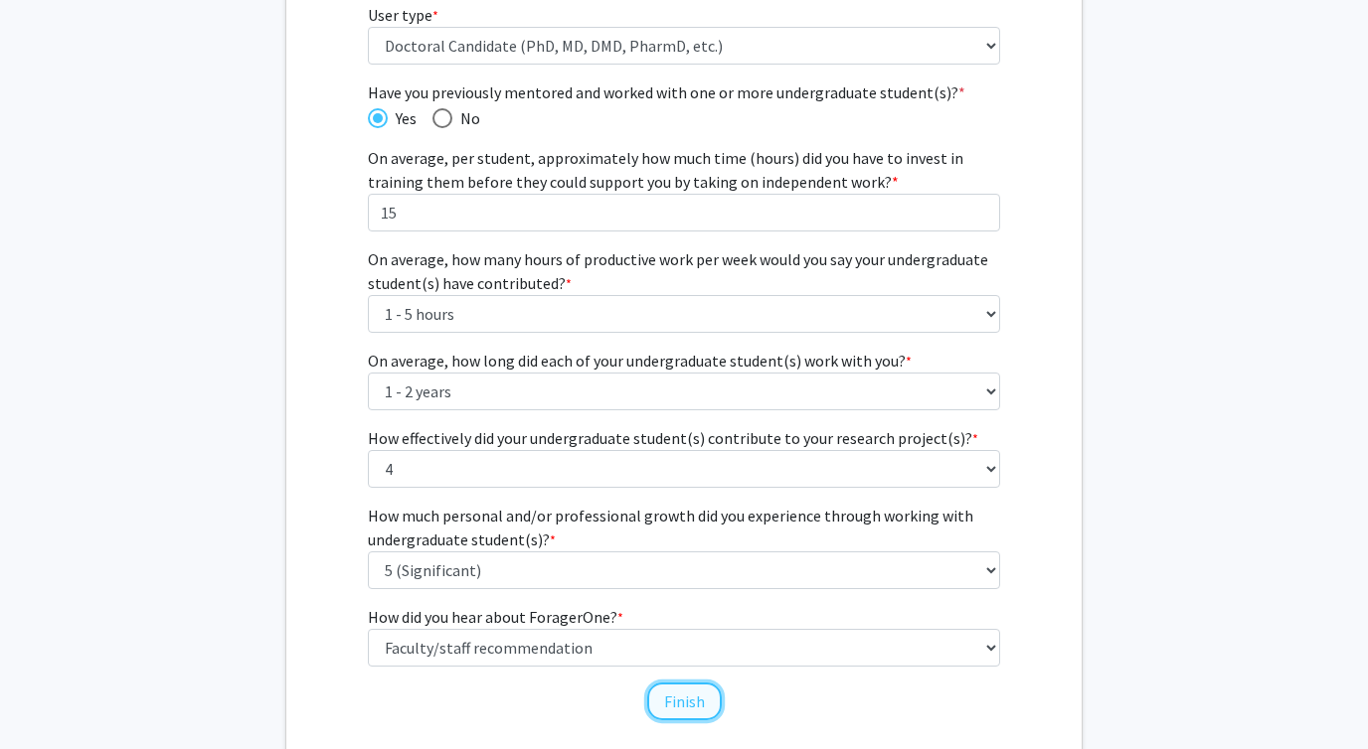
click at [684, 703] on button "Finish" at bounding box center [684, 702] width 75 height 38
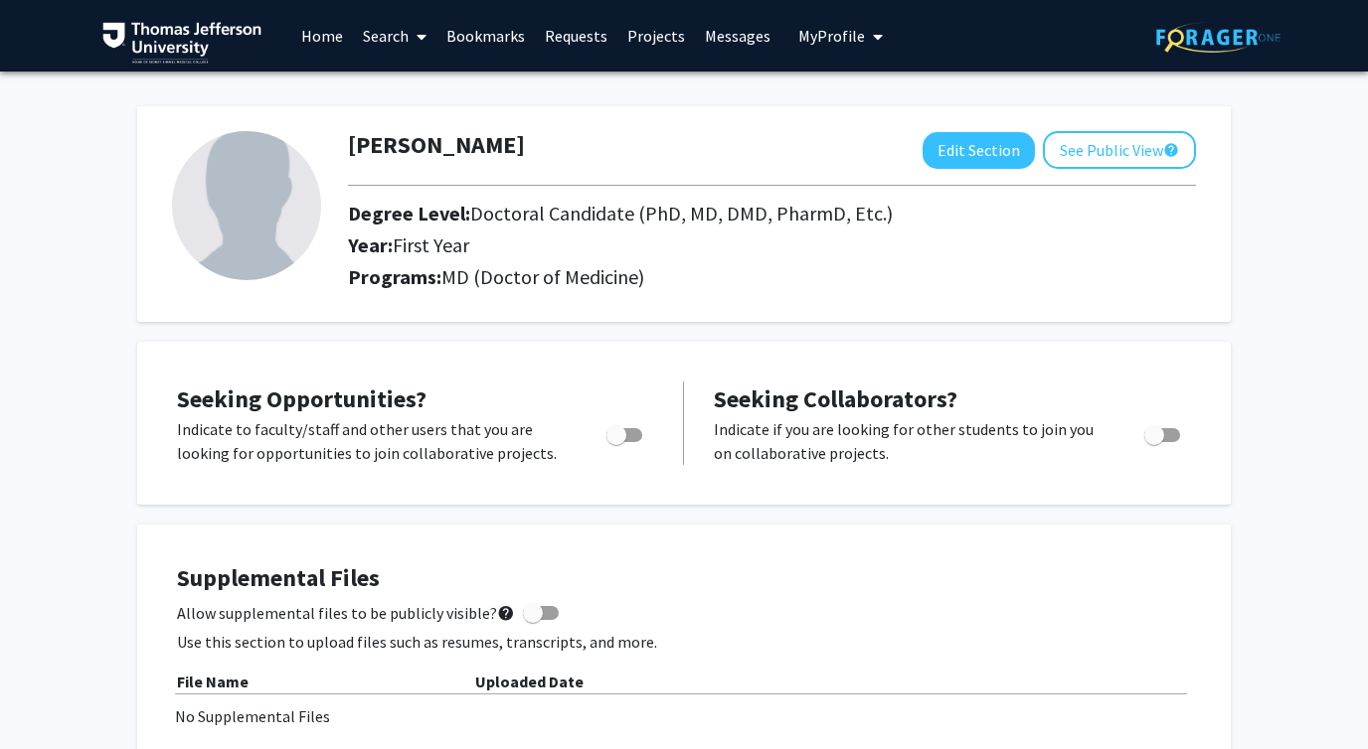
click at [628, 430] on span "Toggle" at bounding box center [624, 435] width 36 height 14
click at [616, 442] on input "Are you actively seeking opportunities?" at bounding box center [615, 442] width 1 height 1
checkbox input "true"
click at [1173, 442] on label "Toggle" at bounding box center [1158, 435] width 44 height 24
click at [1154, 442] on input "Would you like to receive other student requests to work with you?" at bounding box center [1153, 442] width 1 height 1
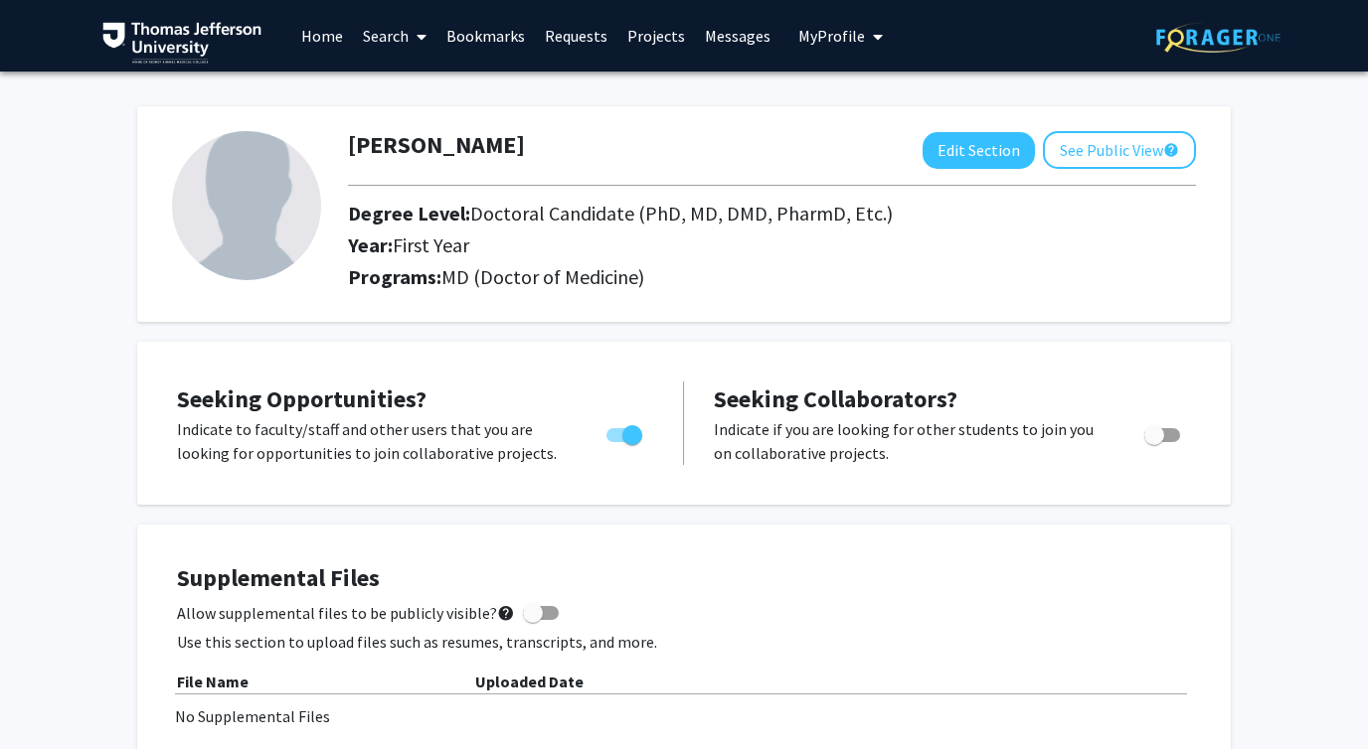
checkbox input "true"
click at [974, 139] on button "Edit Section" at bounding box center [978, 150] width 112 height 37
select select "first_year"
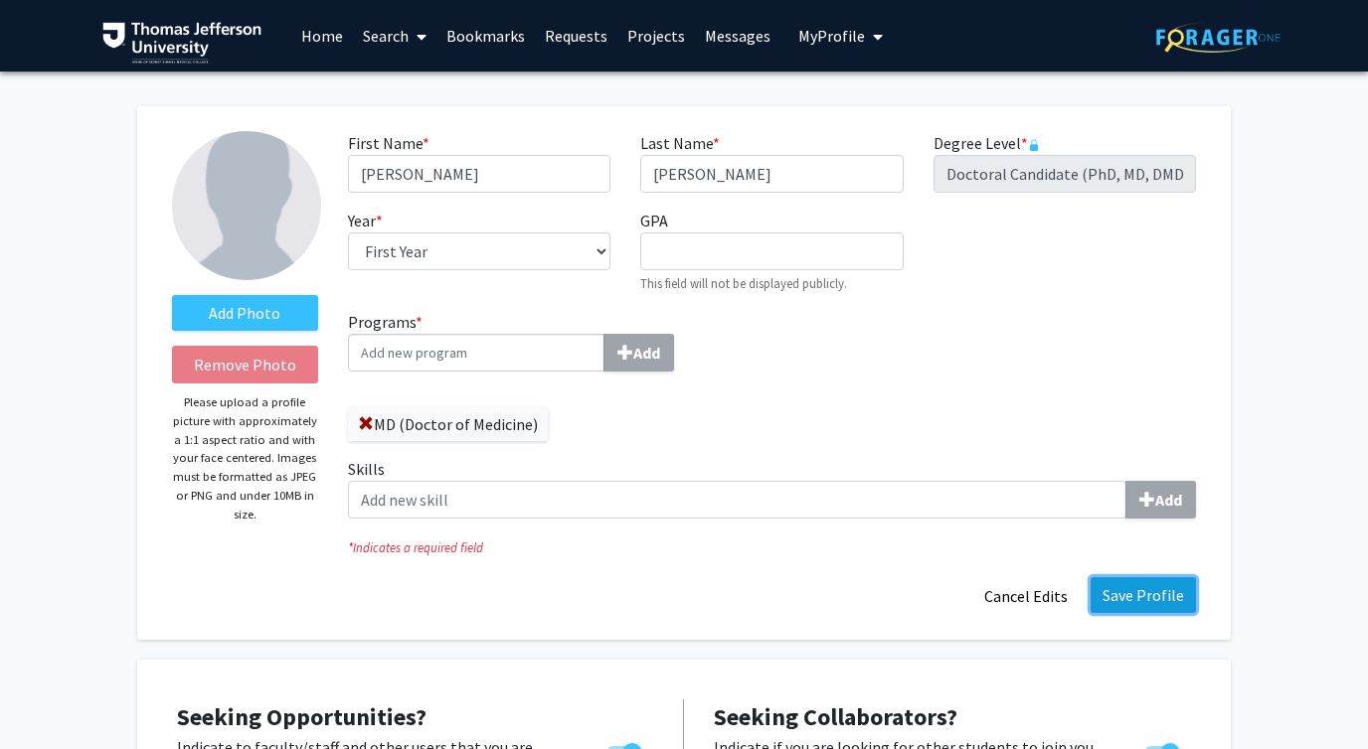
click at [1141, 591] on button "Save Profile" at bounding box center [1142, 595] width 105 height 36
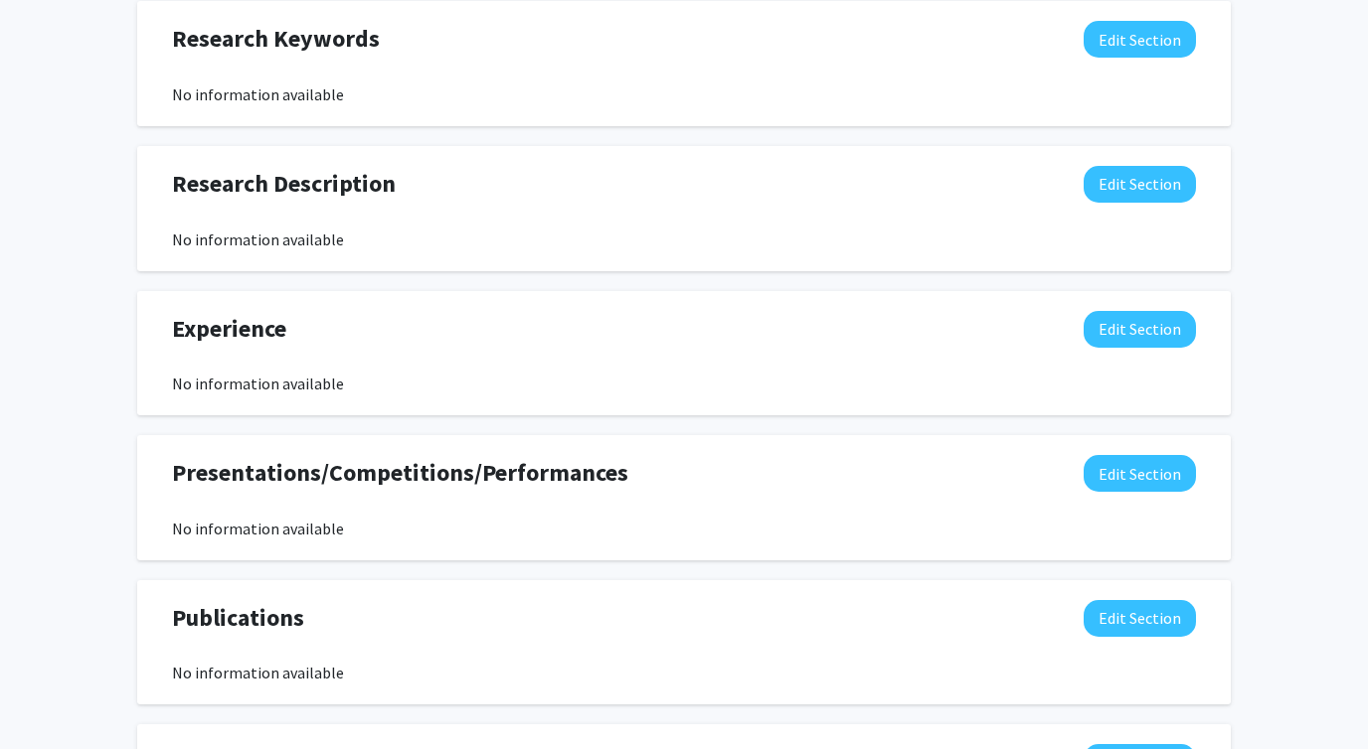
scroll to position [1032, 0]
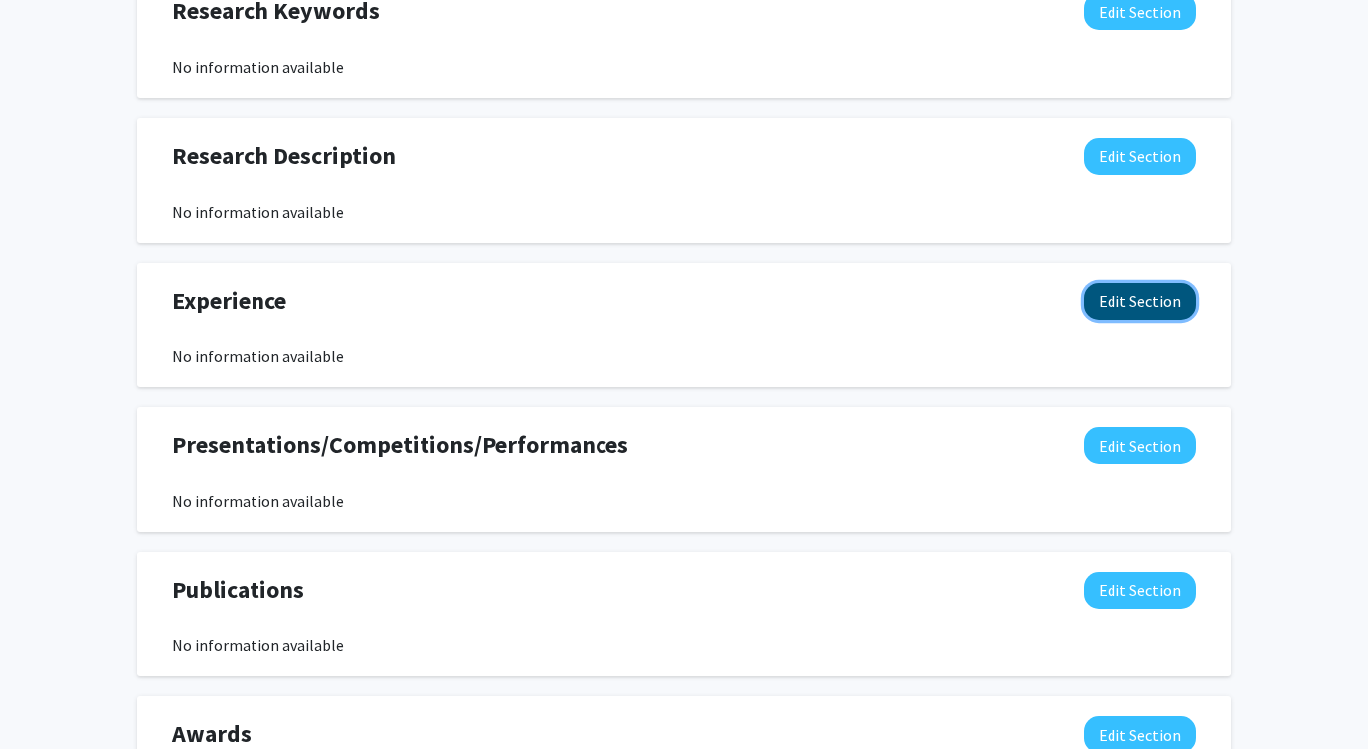
click at [1142, 310] on button "Edit Section" at bounding box center [1139, 301] width 112 height 37
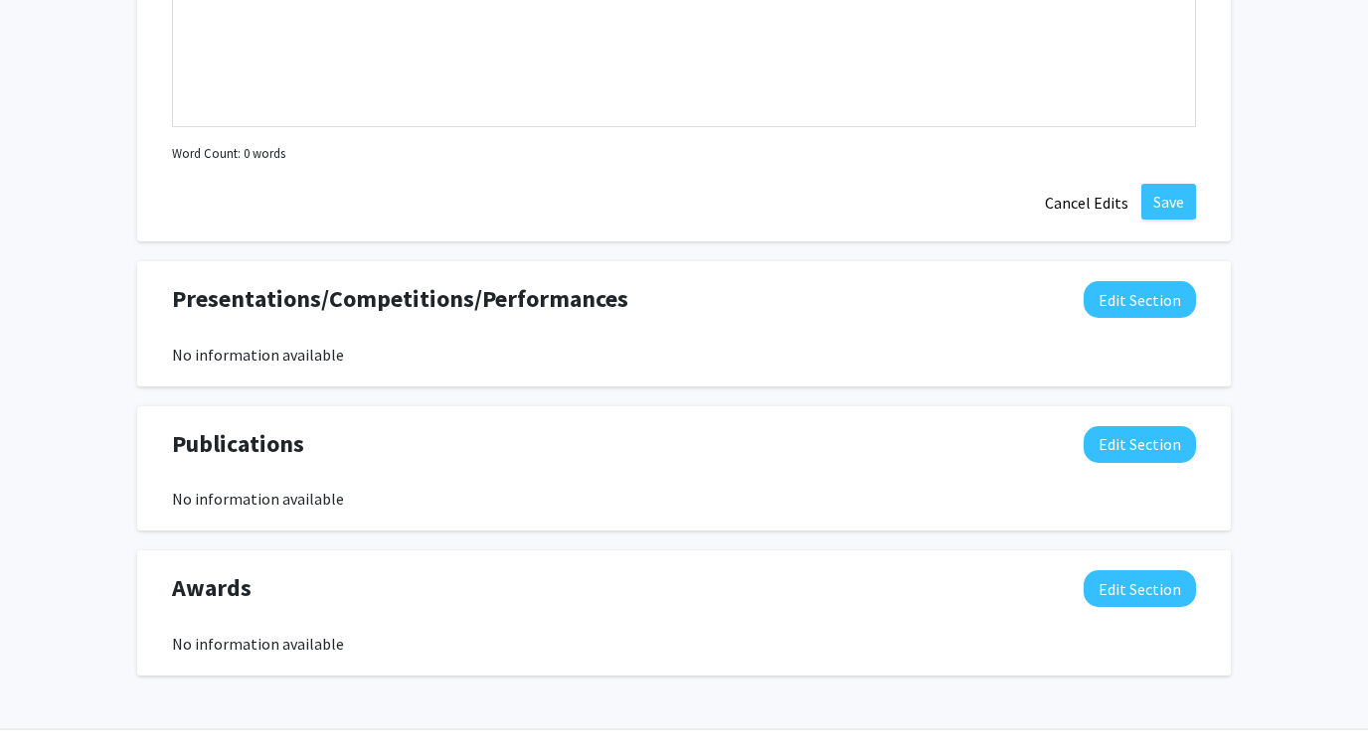
scroll to position [1662, 0]
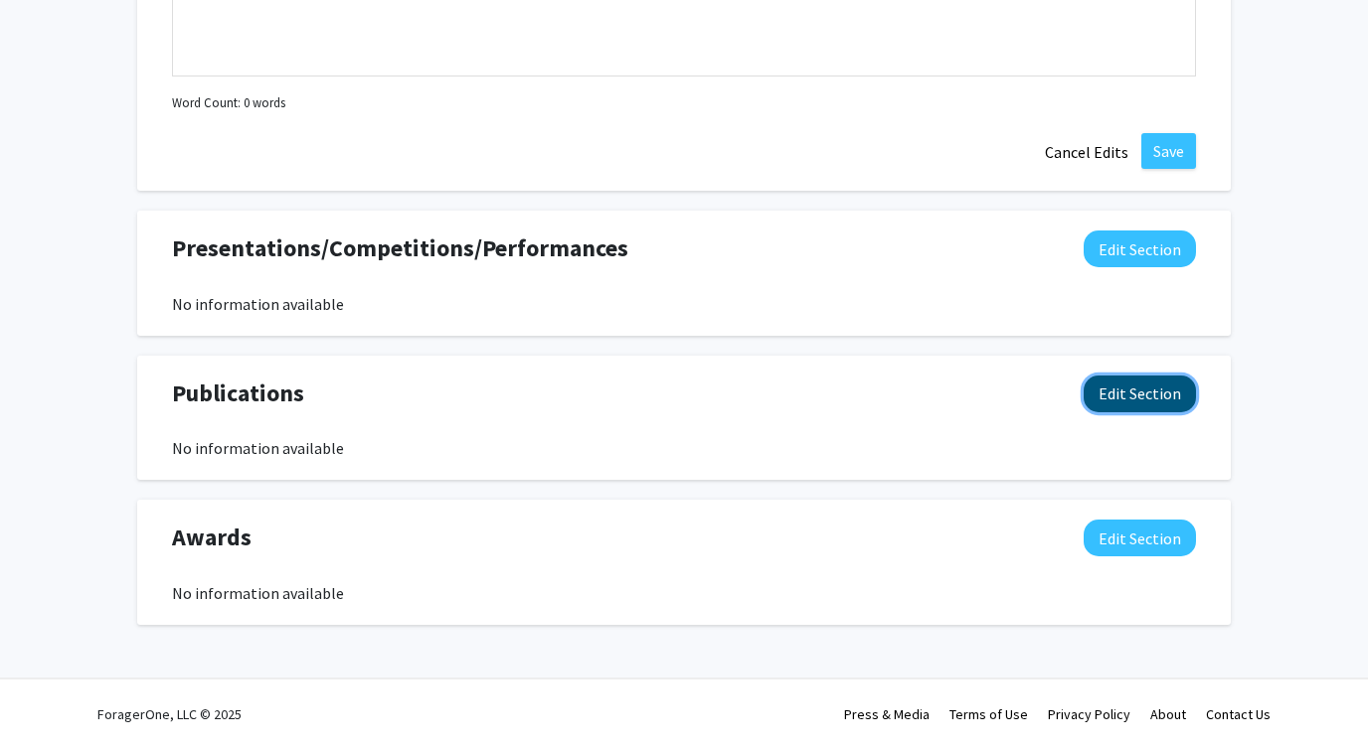
click at [1159, 386] on button "Edit Section" at bounding box center [1139, 394] width 112 height 37
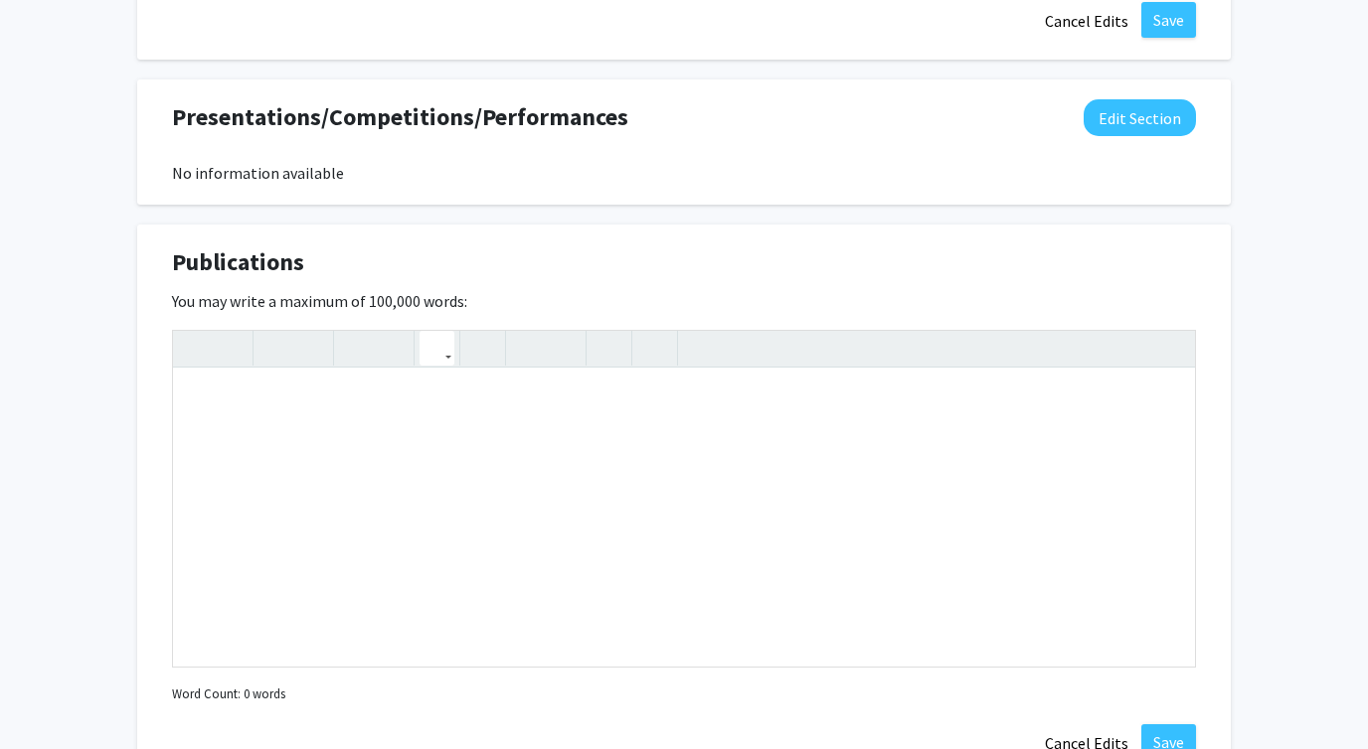
scroll to position [1831, 0]
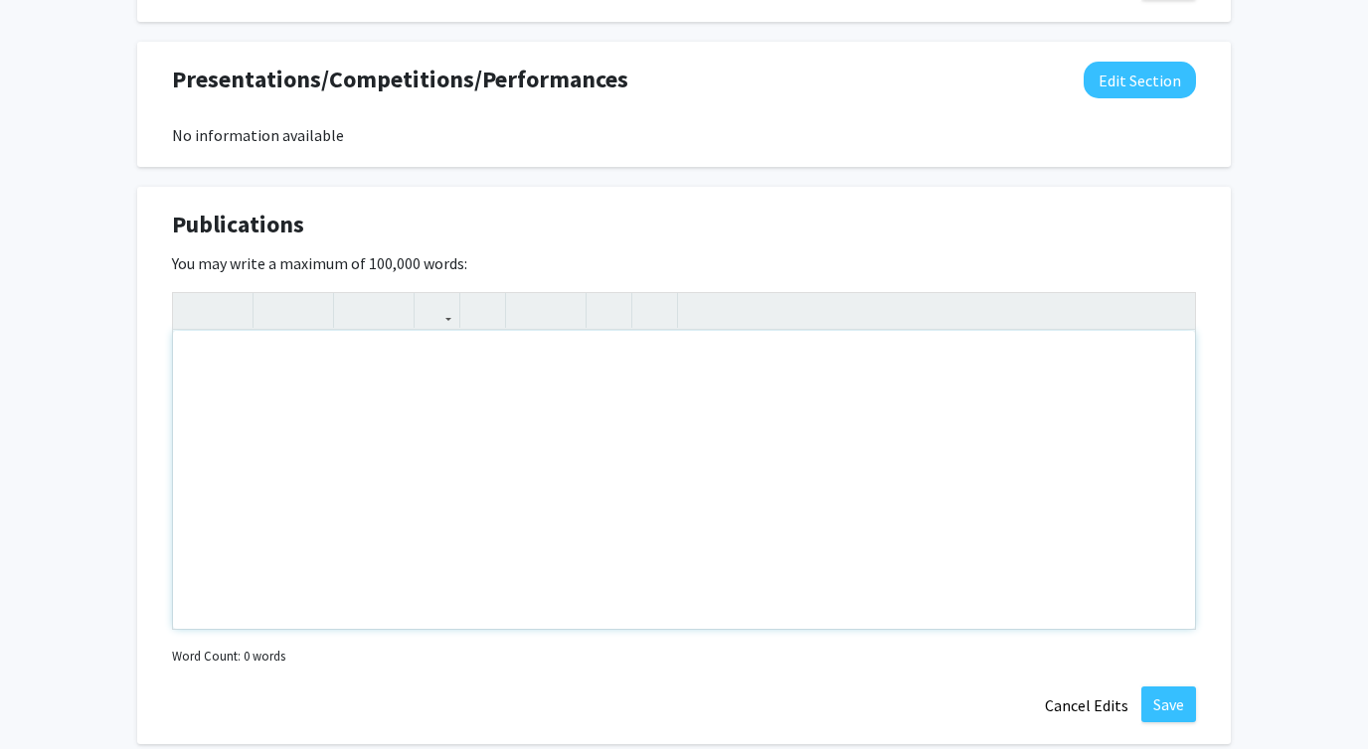
click at [229, 363] on div "Note to users with screen readers: Please deactivate our accessibility plugin f…" at bounding box center [684, 480] width 1022 height 298
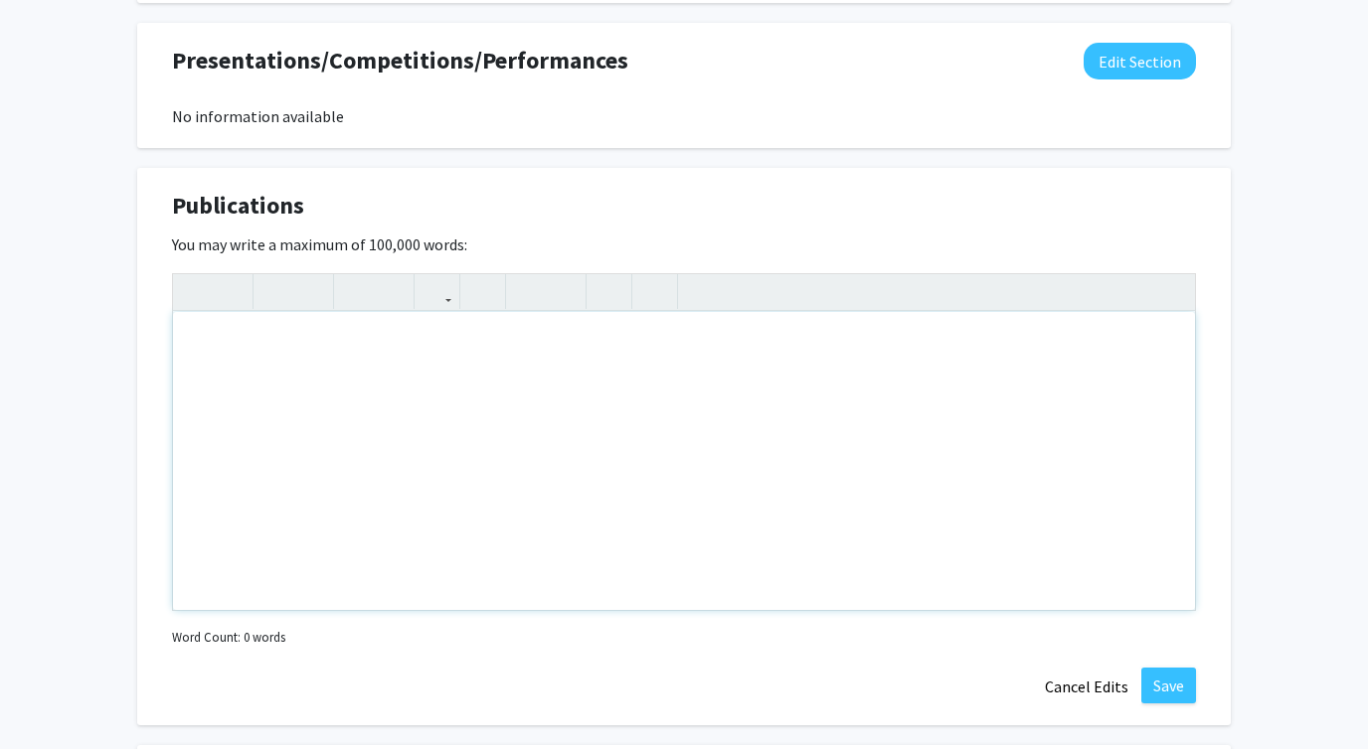
scroll to position [1852, 0]
click at [391, 357] on div "Note to users with screen readers: Please deactivate our accessibility plugin f…" at bounding box center [684, 459] width 1022 height 298
paste div "Note to users with screen readers: Please deactivate our accessibility plugin f…"
type textarea "<p>Foster, W.B.*, Beach, K.F.*, Carson, P.F.*, Harris, K.C.*, Alonso, B.L.*, Co…"
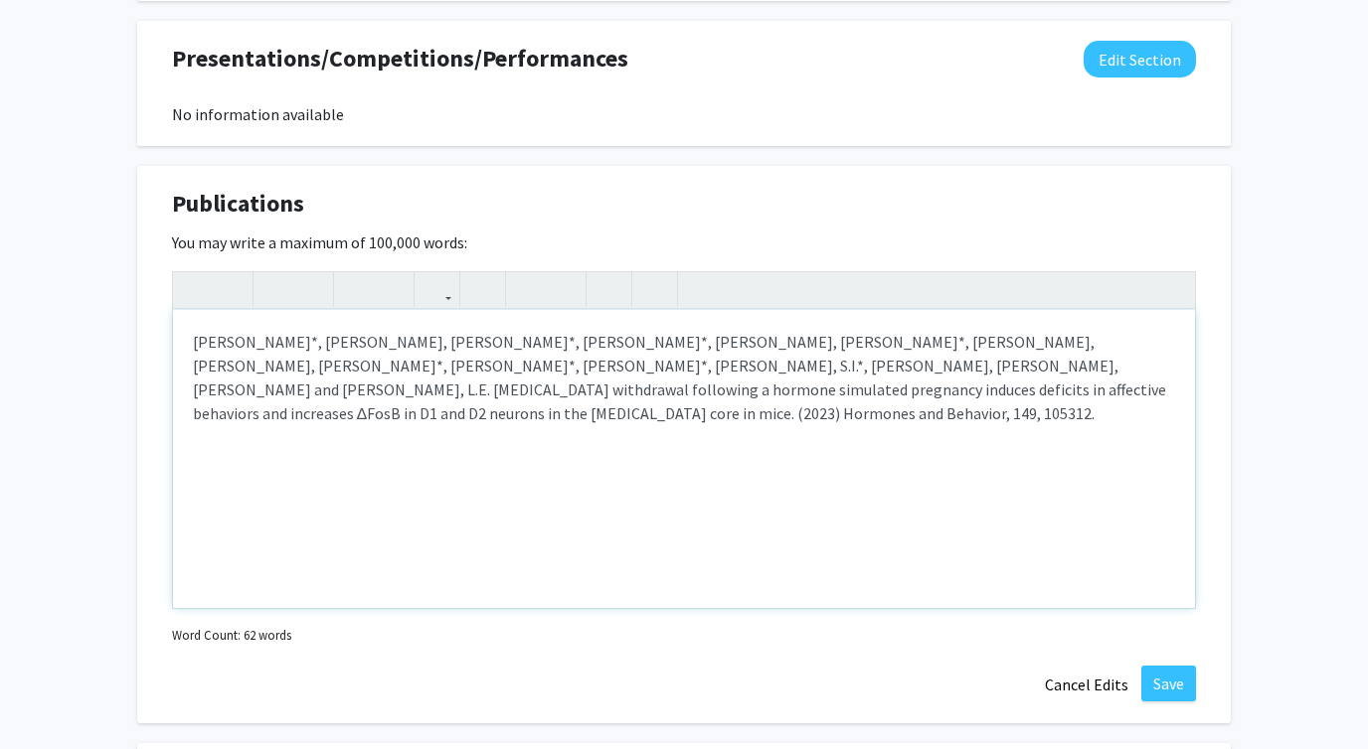
click at [530, 341] on p "Foster, W.B.*, Beach, K.F.*, Carson, P.F.*, Harris, K.C.*, Alonso, B.L.*, Costa…" at bounding box center [684, 377] width 982 height 95
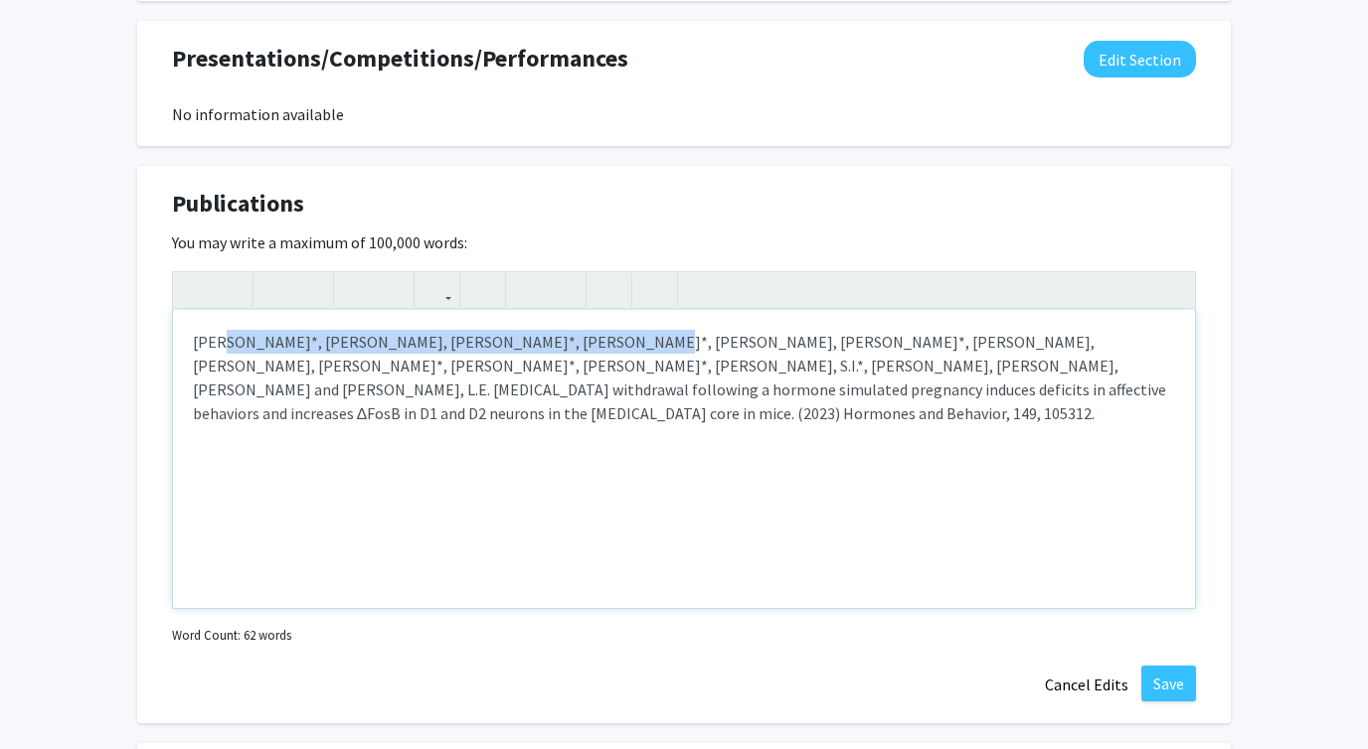
drag, startPoint x: 541, startPoint y: 340, endPoint x: 221, endPoint y: 344, distance: 320.0
click at [221, 344] on p "Foster, W.B.*, Beach, K.F.*, Carson, P.F.*, Harris, K.C.*, Alonso, B.L.*, Costa…" at bounding box center [684, 377] width 982 height 95
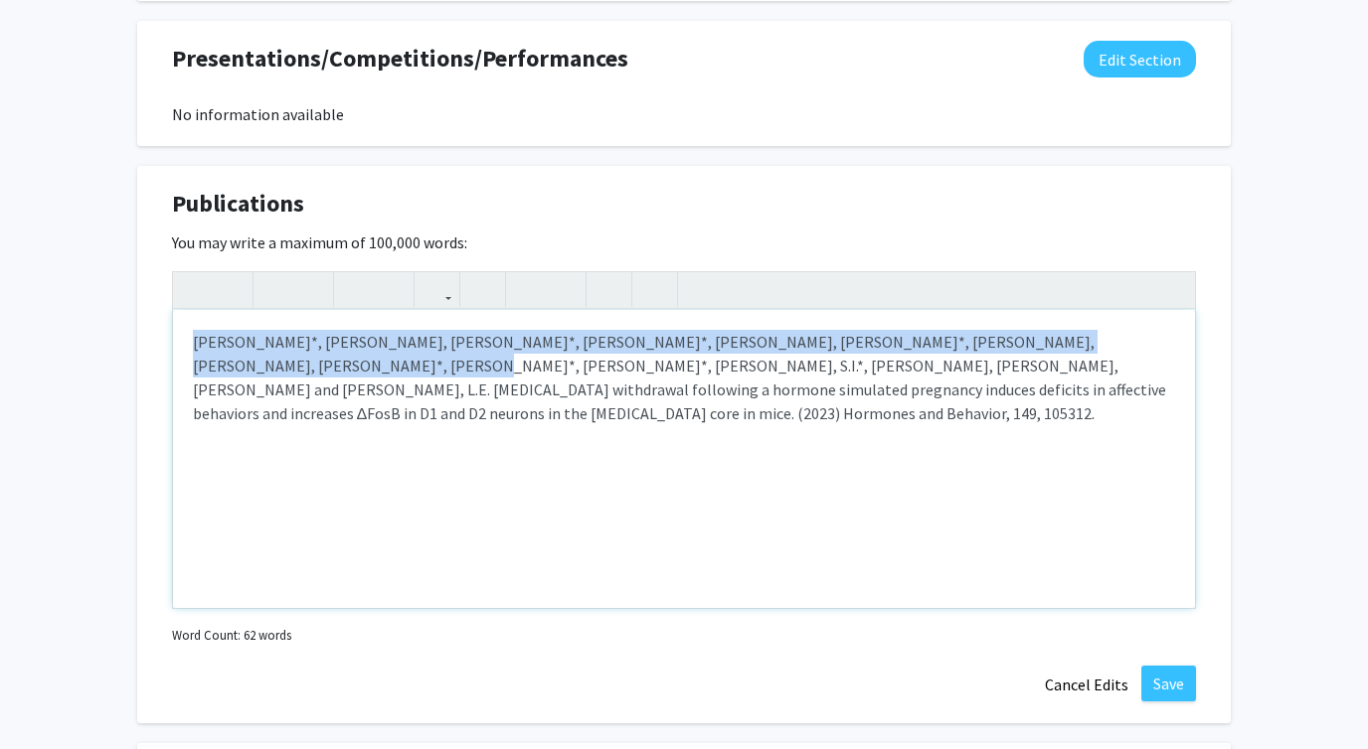
drag, startPoint x: 194, startPoint y: 343, endPoint x: 1070, endPoint y: 341, distance: 876.6
click at [1070, 341] on p "Foster, W.B.*, Beach, K.F.*, Carson, P.F.*, Harris, K.C.*, Alonso, B.L.*, Costa…" at bounding box center [684, 377] width 982 height 95
drag, startPoint x: 491, startPoint y: 367, endPoint x: 187, endPoint y: 337, distance: 305.6
click at [187, 337] on div "Foster, W.B.*, Beach, K.F.*, Carson, P.F.*, Harris, K.C.*, Alonso, B.L.*, Costa…" at bounding box center [684, 459] width 1022 height 298
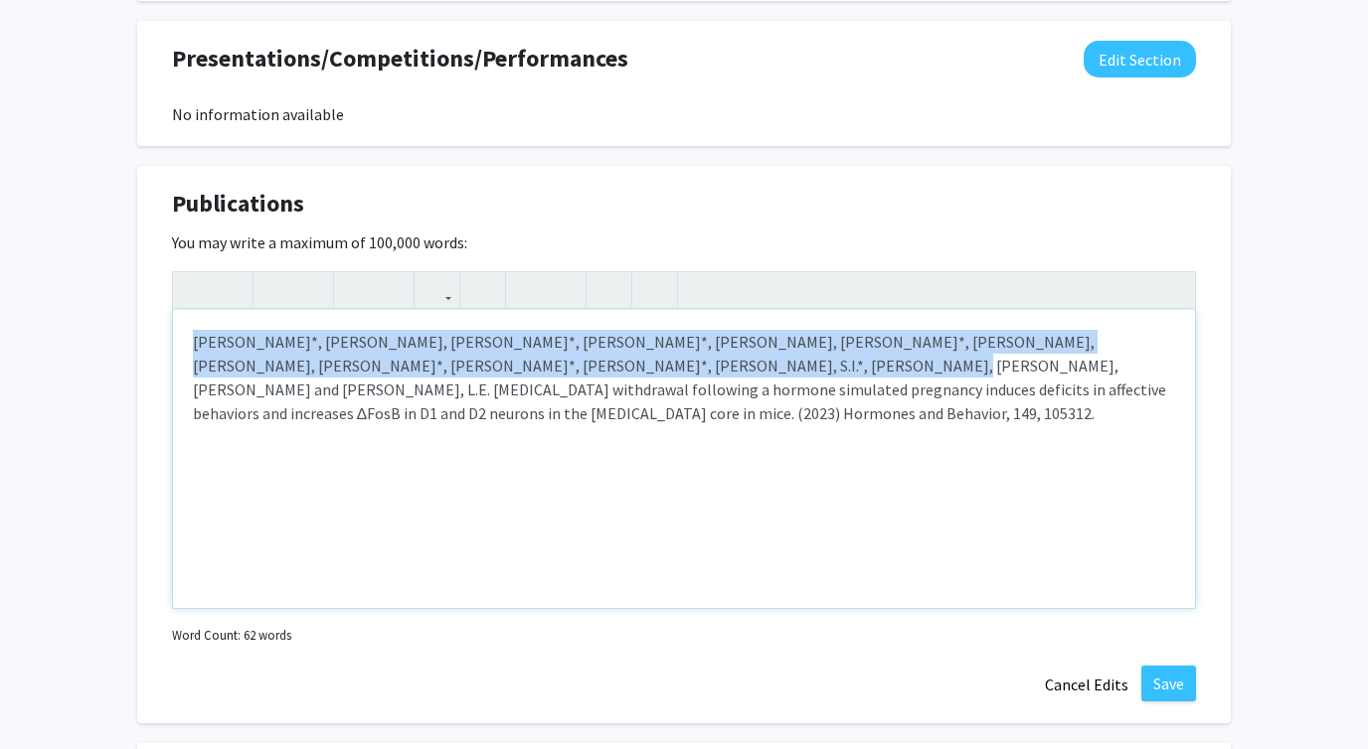
click at [187, 337] on div "Foster, W.B.*, Beach, K.F.*, Carson, P.F.*, Harris, K.C.*, Alonso, B.L.*, Costa…" at bounding box center [684, 459] width 1022 height 298
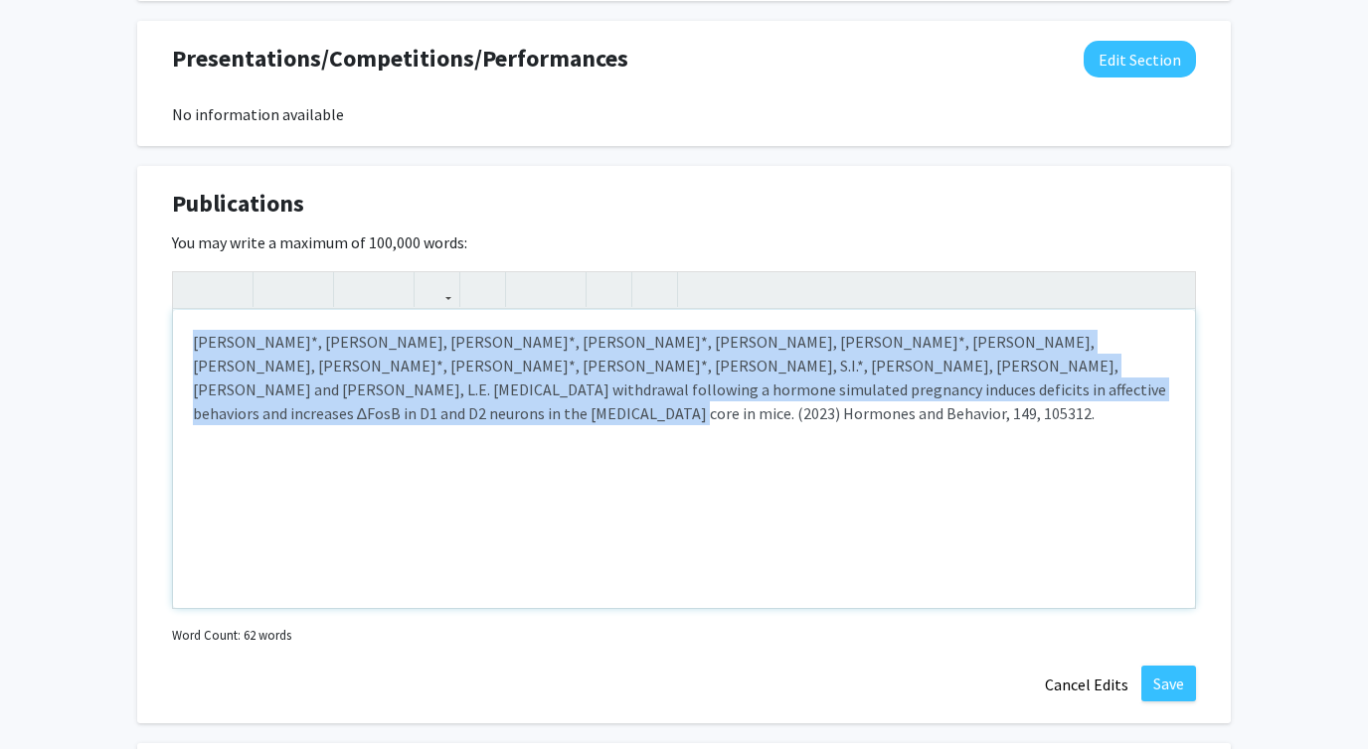
drag, startPoint x: 1082, startPoint y: 398, endPoint x: 125, endPoint y: 342, distance: 958.7
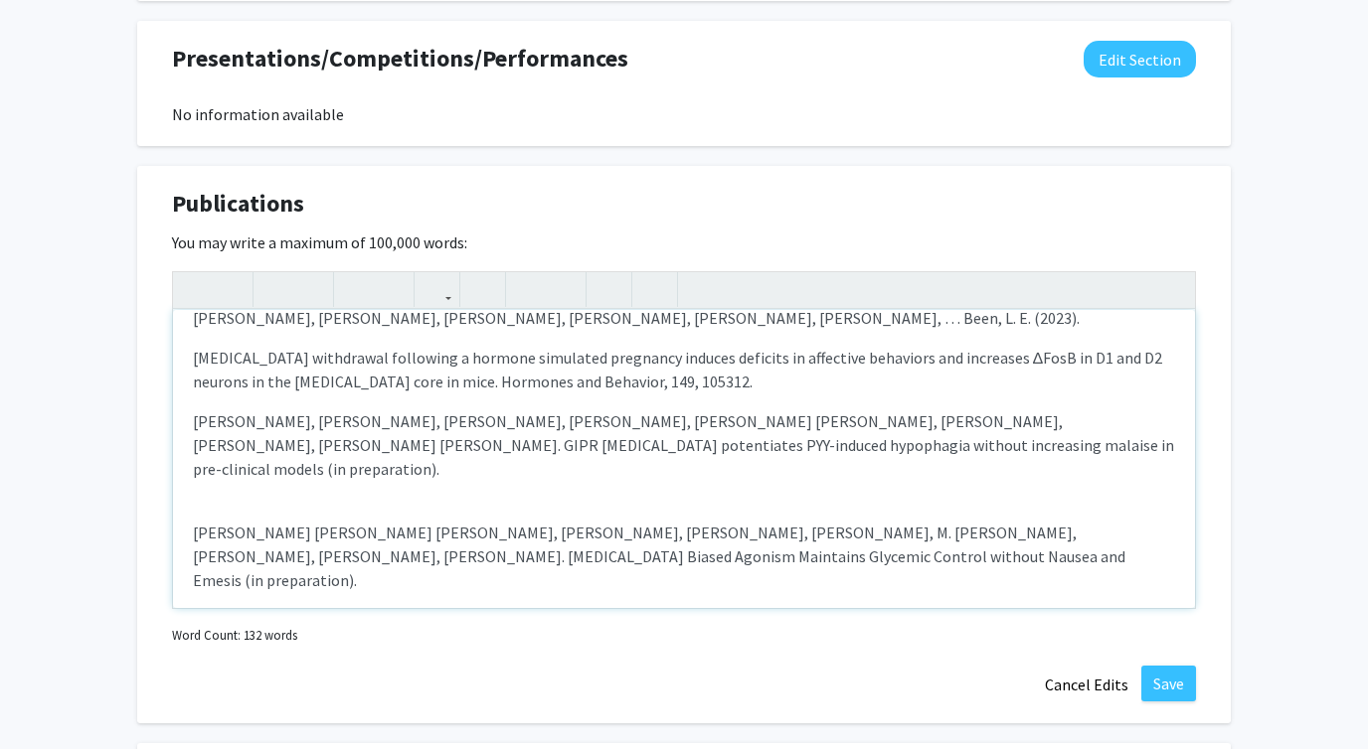
scroll to position [21, 0]
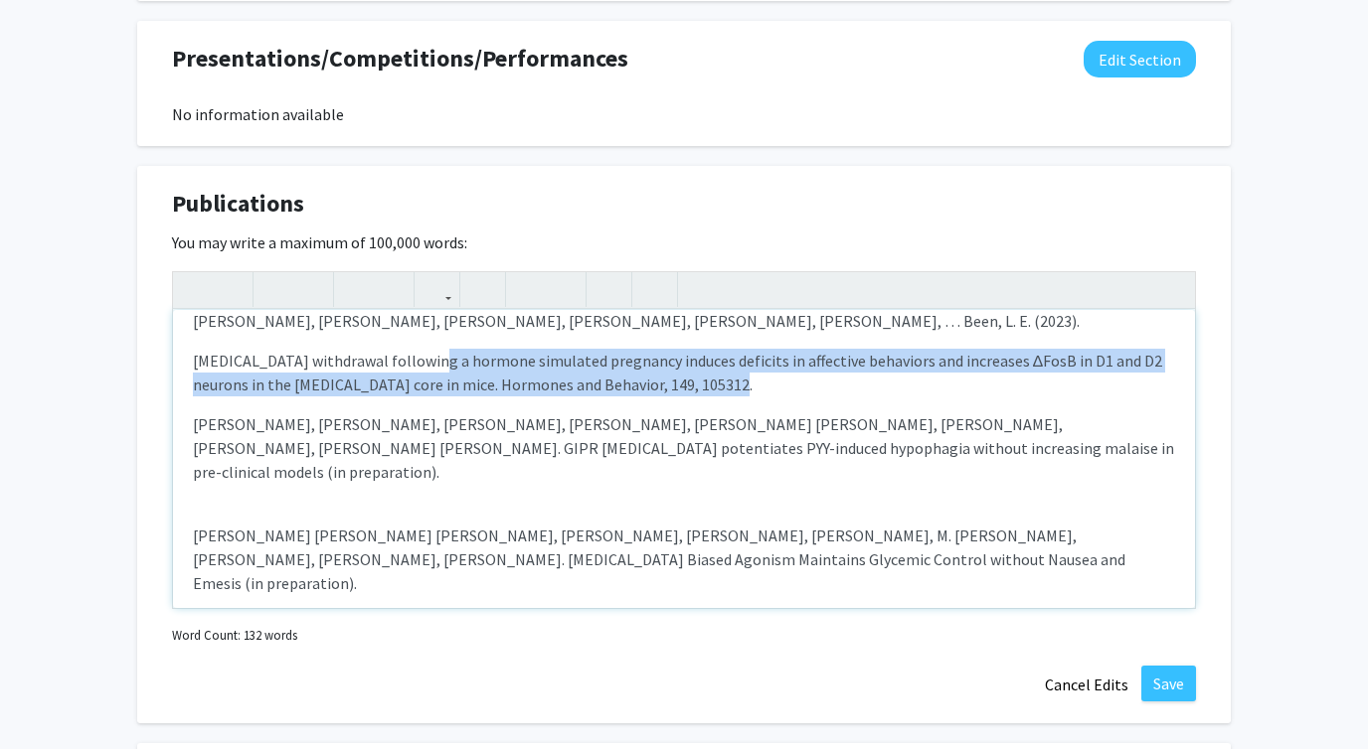
drag, startPoint x: 710, startPoint y: 391, endPoint x: 414, endPoint y: 358, distance: 297.0
click at [414, 412] on p "Estradiol withdrawal following a hormone simulated pregnancy induces deficits i…" at bounding box center [684, 448] width 982 height 72
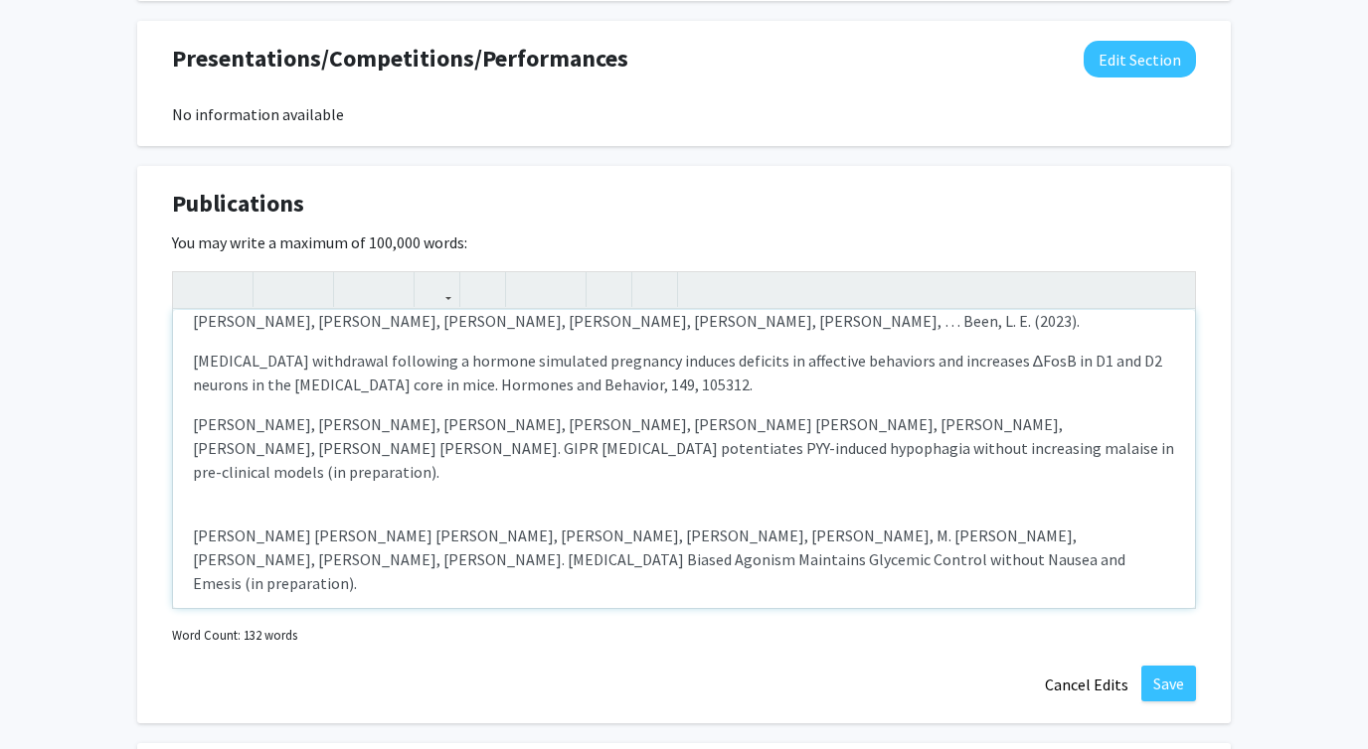
scroll to position [0, 0]
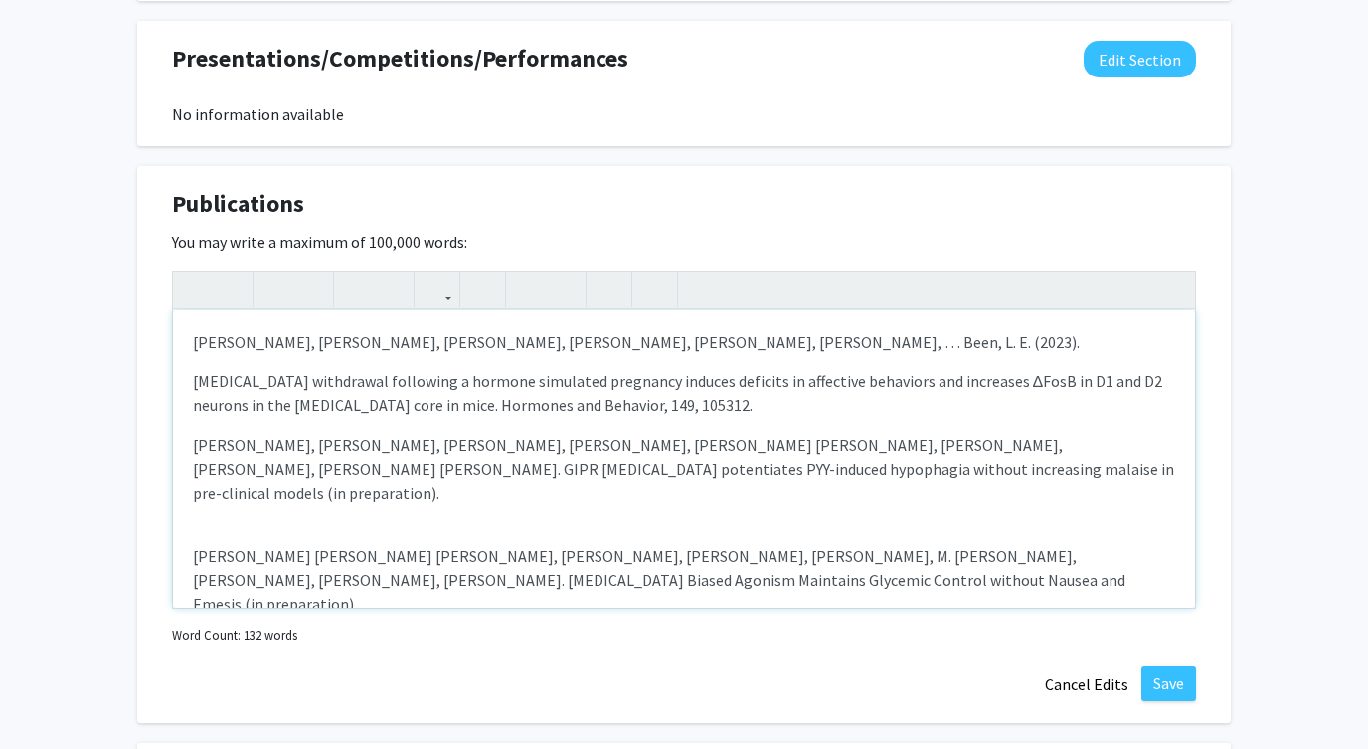
click at [191, 384] on div "Foster, W. B., Beach, K. F., Carson, P. F., Harris, K. C., Alonso, B. L., … Bee…" at bounding box center [684, 459] width 1022 height 298
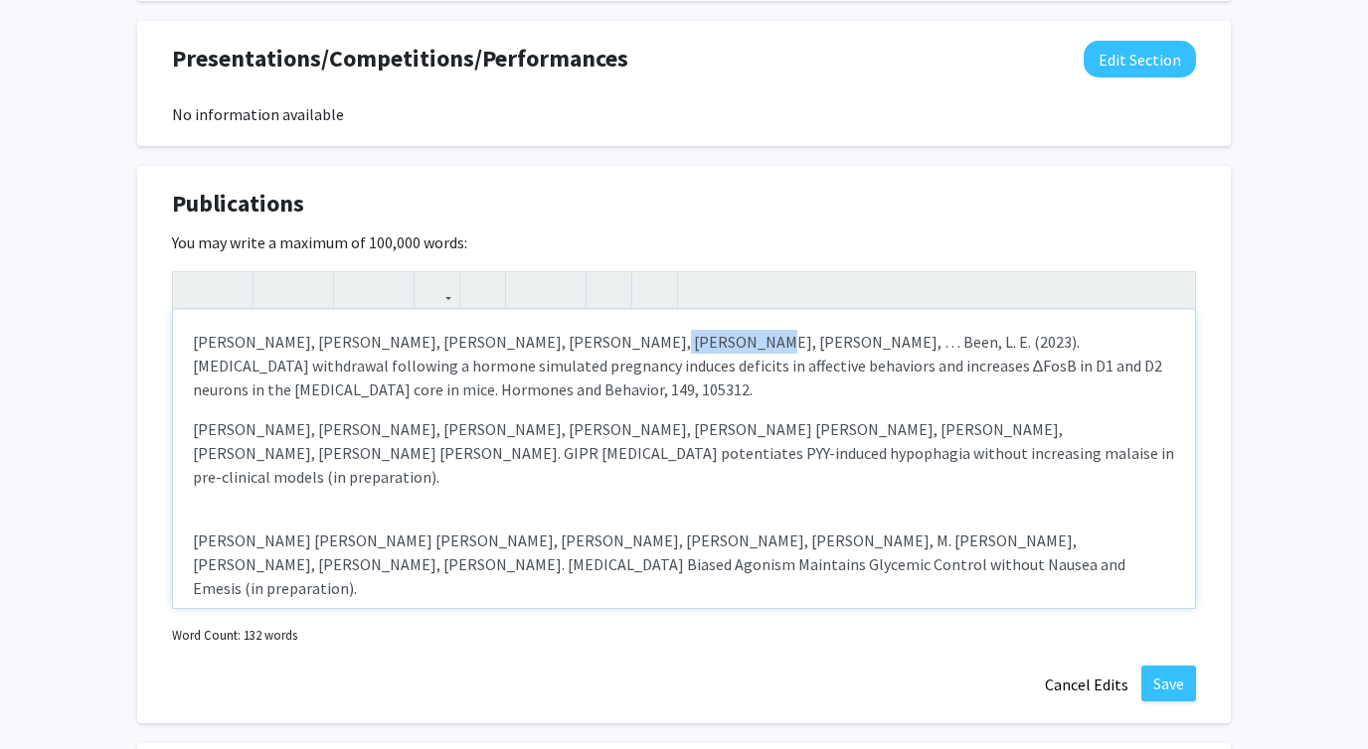
drag, startPoint x: 532, startPoint y: 346, endPoint x: 608, endPoint y: 350, distance: 76.6
click at [608, 350] on p "Foster, W. B., Beach, K. F., Carson, P. F., Harris, K. C., Alonso, B. L., … Bee…" at bounding box center [684, 366] width 982 height 72
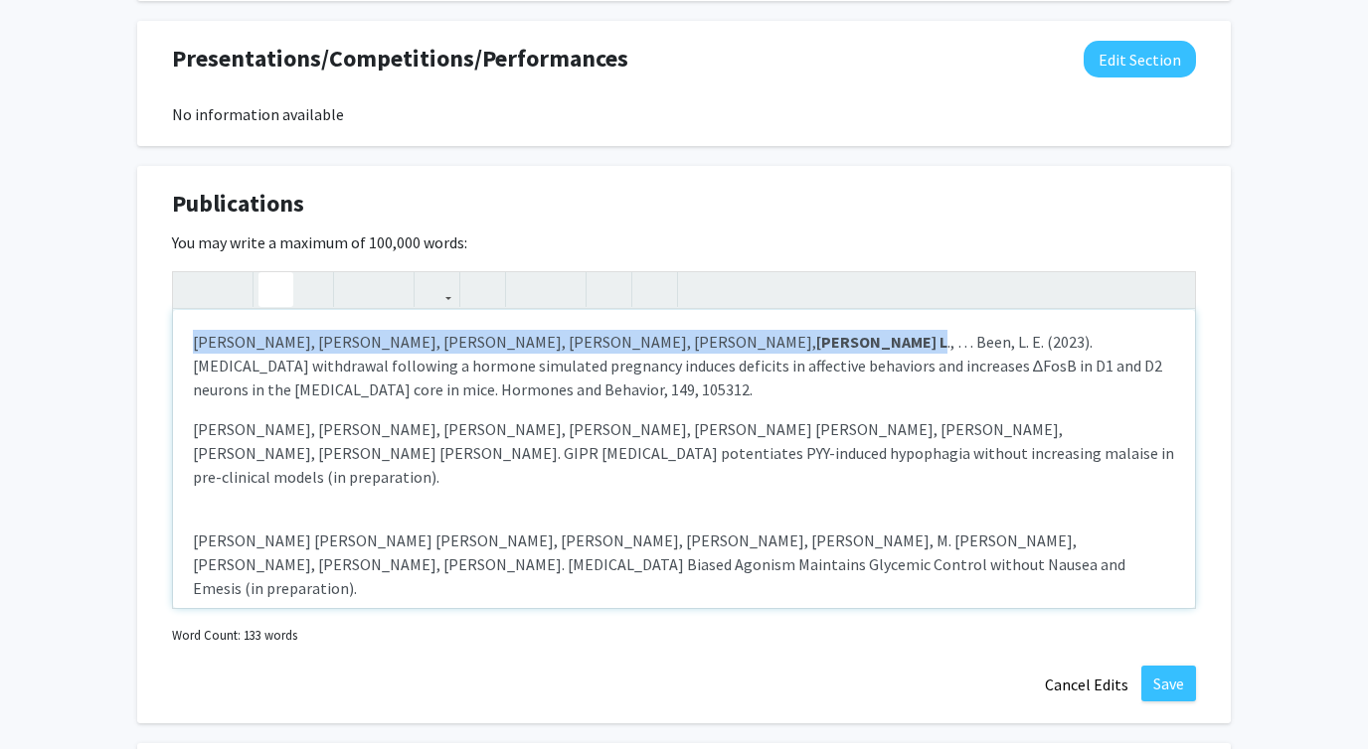
click at [816, 350] on strong "Alonso, B. L" at bounding box center [881, 342] width 131 height 20
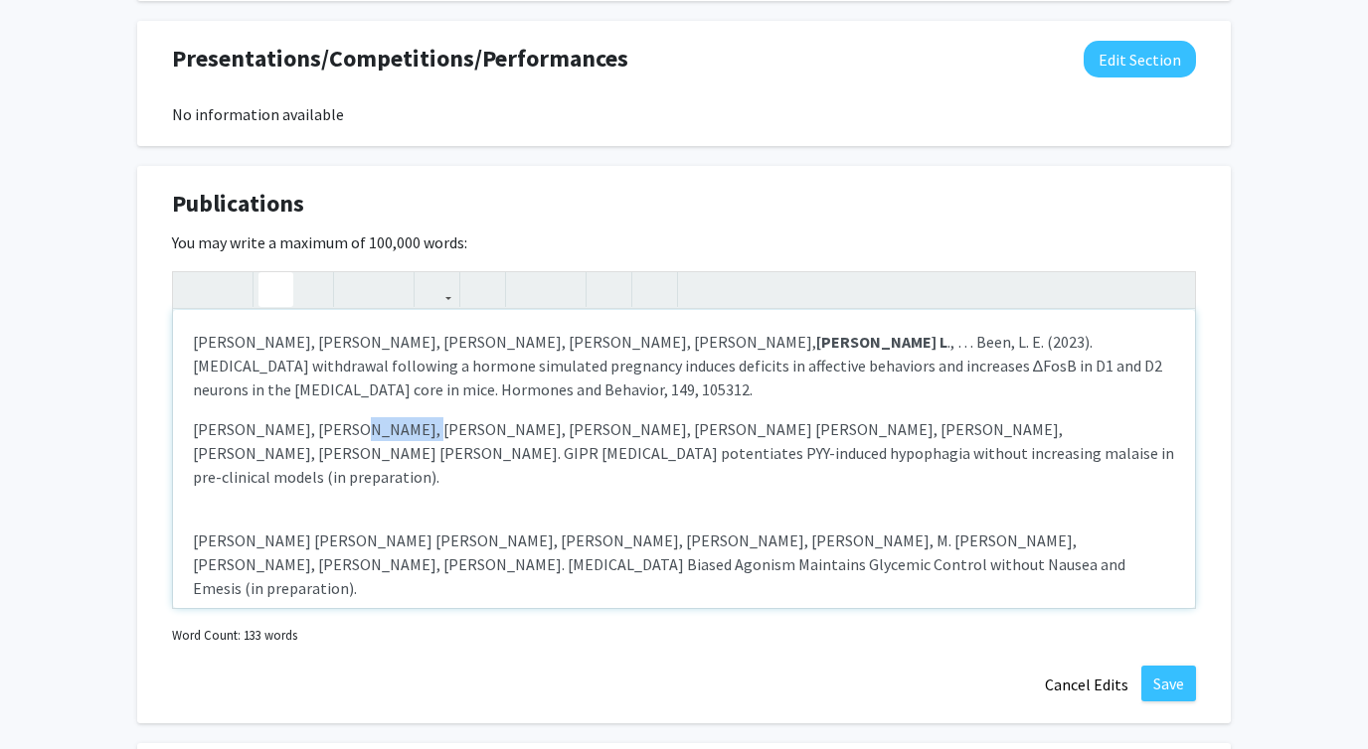
drag, startPoint x: 321, startPoint y: 431, endPoint x: 381, endPoint y: 432, distance: 59.6
click at [381, 432] on p "T.Borner, A. Pataro, B. Alonso, G. Curtis, C. Baumer-Harrison, A. Mohiby, S. Fo…" at bounding box center [684, 453] width 982 height 72
click at [293, 441] on p "T.Borner, A. Pataro, B. Alonso, G. Curtis, C. Baumer-Harrison, A. Mohiby, S. Fo…" at bounding box center [684, 453] width 982 height 72
drag, startPoint x: 321, startPoint y: 433, endPoint x: 384, endPoint y: 434, distance: 62.6
click at [384, 434] on p "T.Borner, A. Pataro, B. Alonso, G. Curtis, C. Baumer-Harrison, A. Mohiby, S. Fo…" at bounding box center [684, 453] width 982 height 72
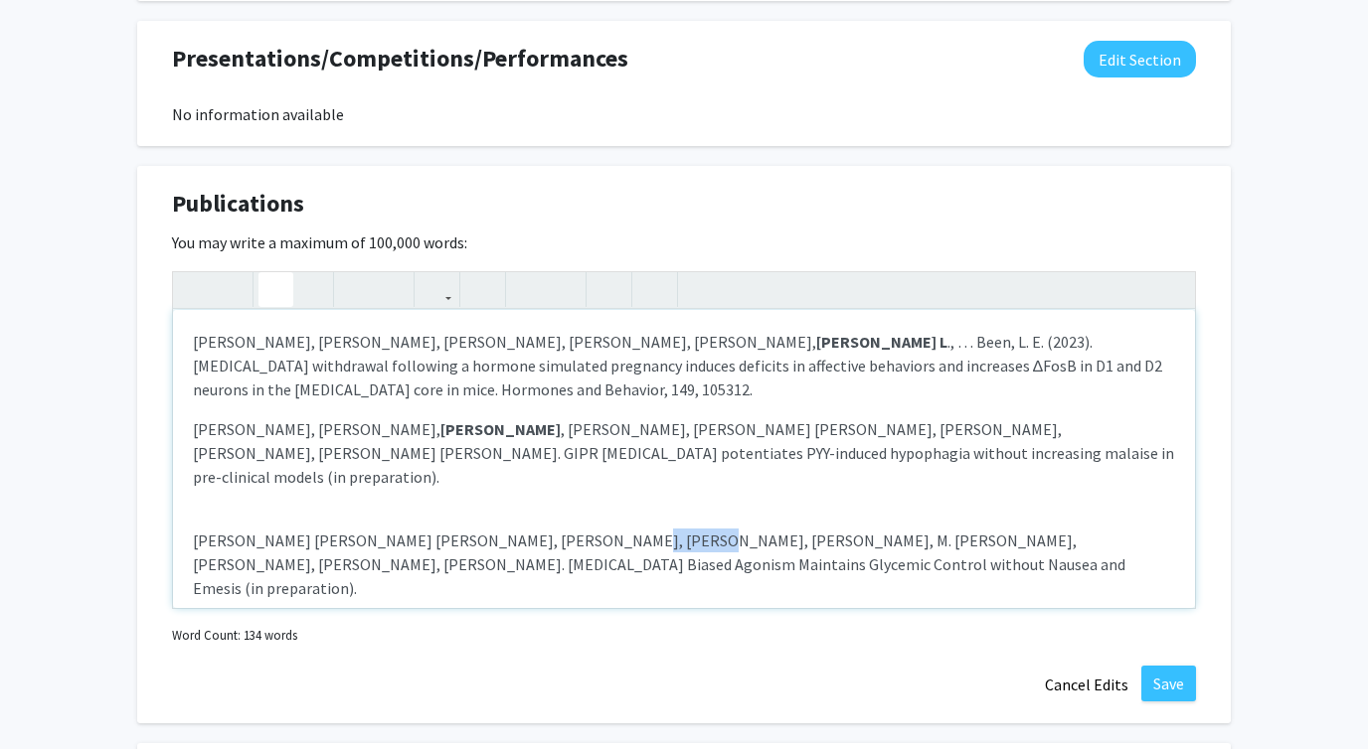
drag, startPoint x: 563, startPoint y: 517, endPoint x: 619, endPoint y: 518, distance: 56.7
click at [619, 529] on p "C. Baumer-Harrison, D. Aldaghma, A. Pataro, A. Mohiby, B. Alonso, A. White, Y. …" at bounding box center [684, 565] width 982 height 72
click at [960, 538] on p "C. Baumer-Harrison, D. Aldaghma, A. Pataro, A. Mohiby, B. Alonso , A. White, Y.…" at bounding box center [684, 565] width 982 height 72
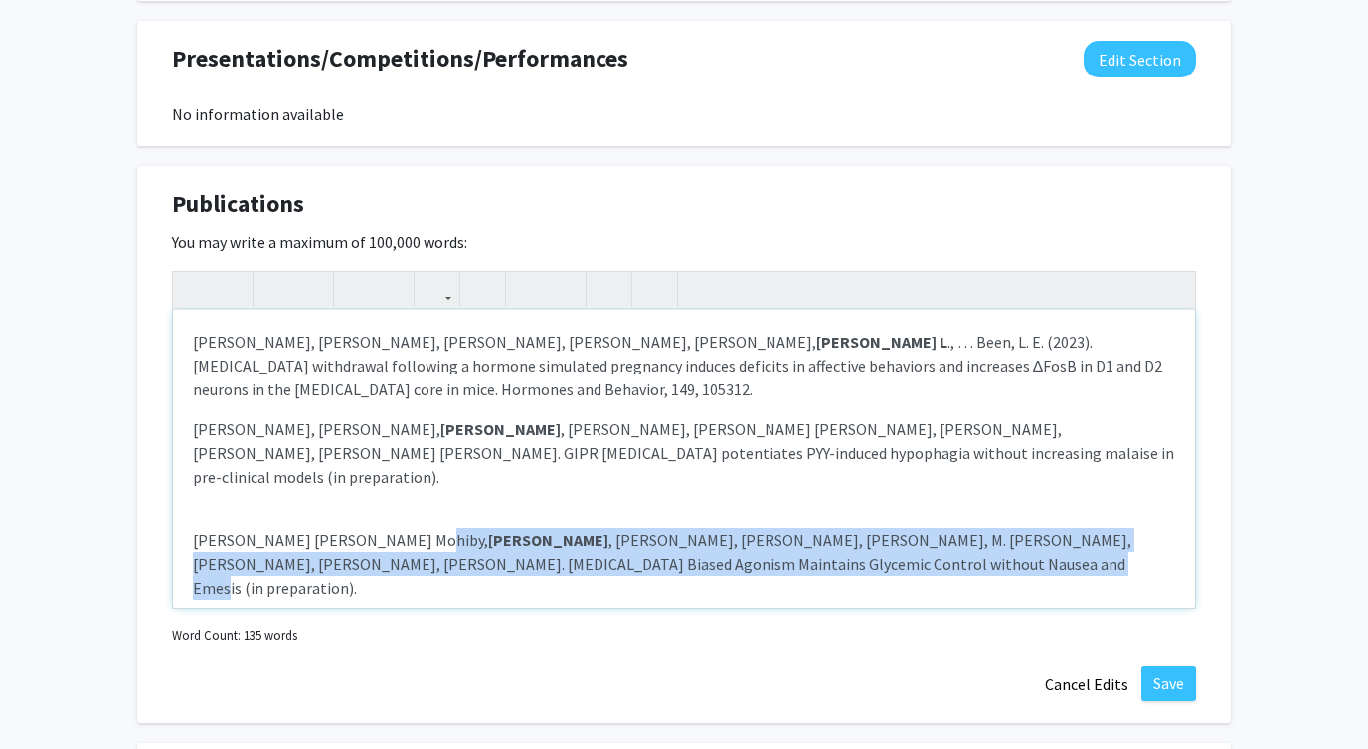
drag, startPoint x: 935, startPoint y: 541, endPoint x: 403, endPoint y: 524, distance: 533.0
click at [403, 529] on p "C. Baumer-Harrison, D. Aldaghma, A. Pataro, A. Mohiby, B. Alonso , A. White, Y.…" at bounding box center [684, 565] width 982 height 72
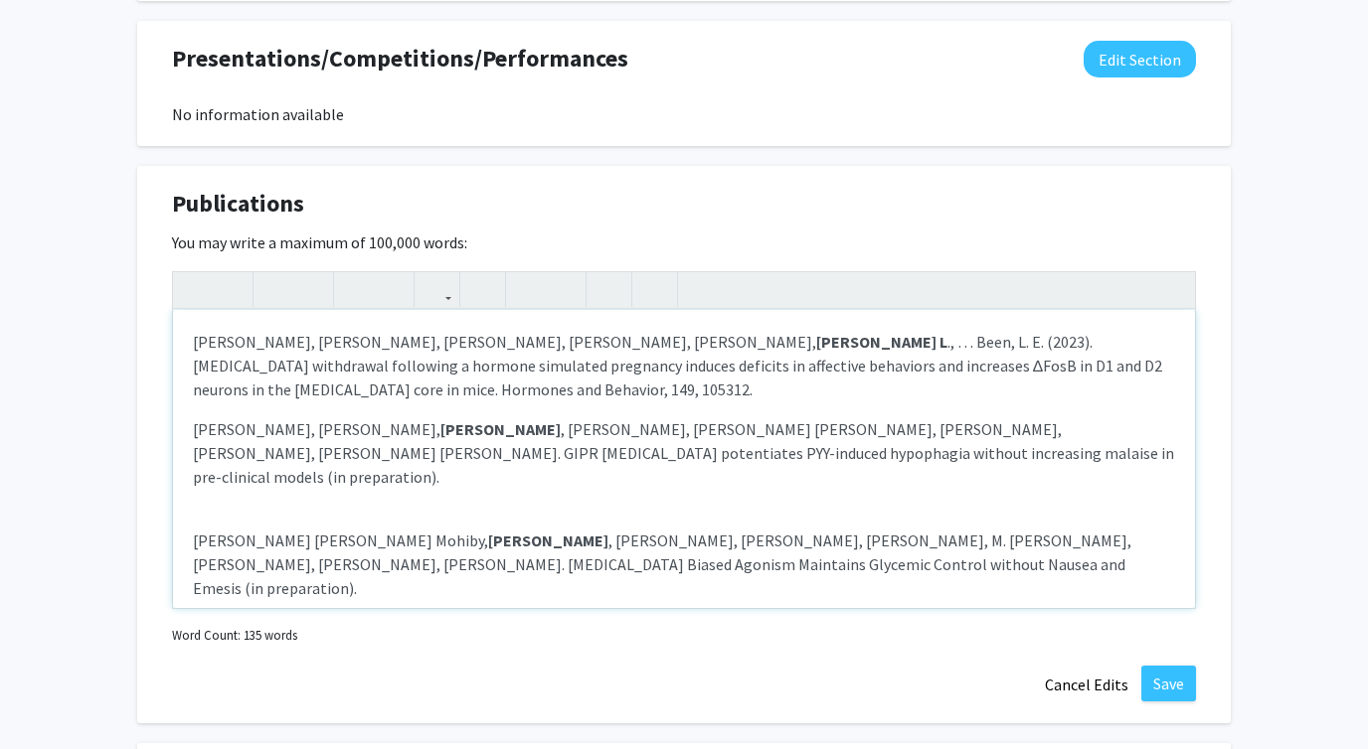
drag, startPoint x: 197, startPoint y: 518, endPoint x: 899, endPoint y: 538, distance: 702.9
click at [899, 538] on p "C. Baumer-Harrison, D. Aldaghma, A. Pataro, A. Mohiby, B. Alonso , A. White, Y.…" at bounding box center [684, 565] width 982 height 72
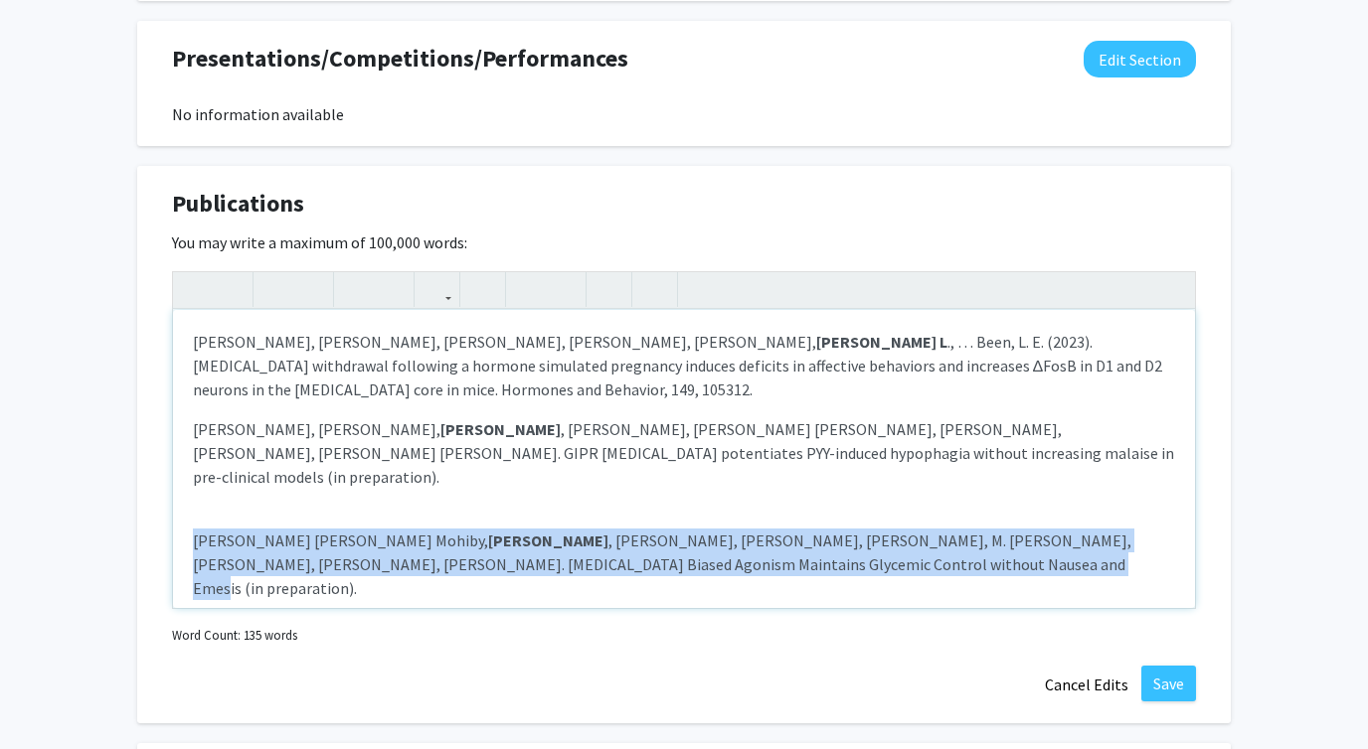
drag, startPoint x: 899, startPoint y: 538, endPoint x: 193, endPoint y: 523, distance: 706.8
click at [193, 529] on p "C. Baumer-Harrison, D. Aldaghma, A. Pataro, A. Mohiby, B. Alonso , A. White, Y.…" at bounding box center [684, 565] width 982 height 72
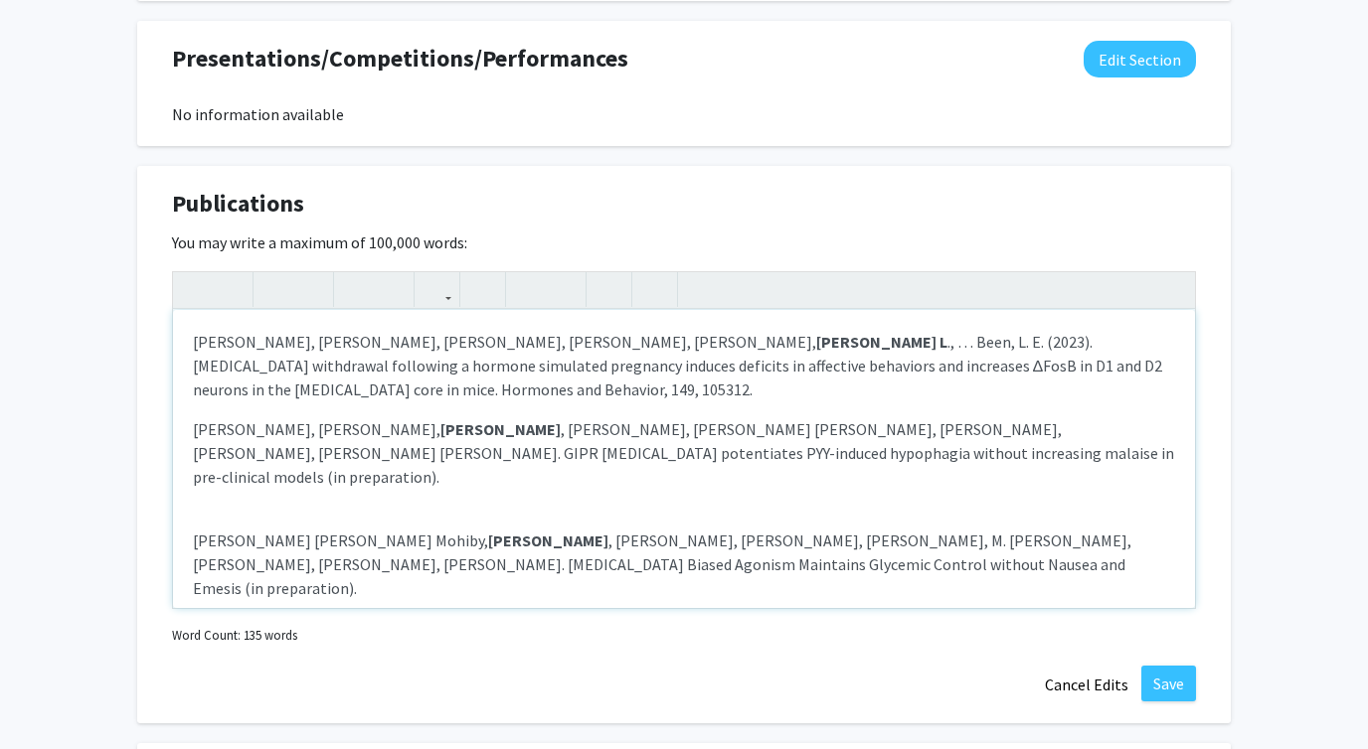
click at [258, 472] on div "Foster, W. B., Beach, K. F., Carson, P. F., Harris, K. C., Alonso, B. L ., … Be…" at bounding box center [684, 459] width 1022 height 298
type textarea "<p>Foster, W. B., Beach, K. F., Carson, P. F., Harris, K. C., <strong>Alonso, B…"
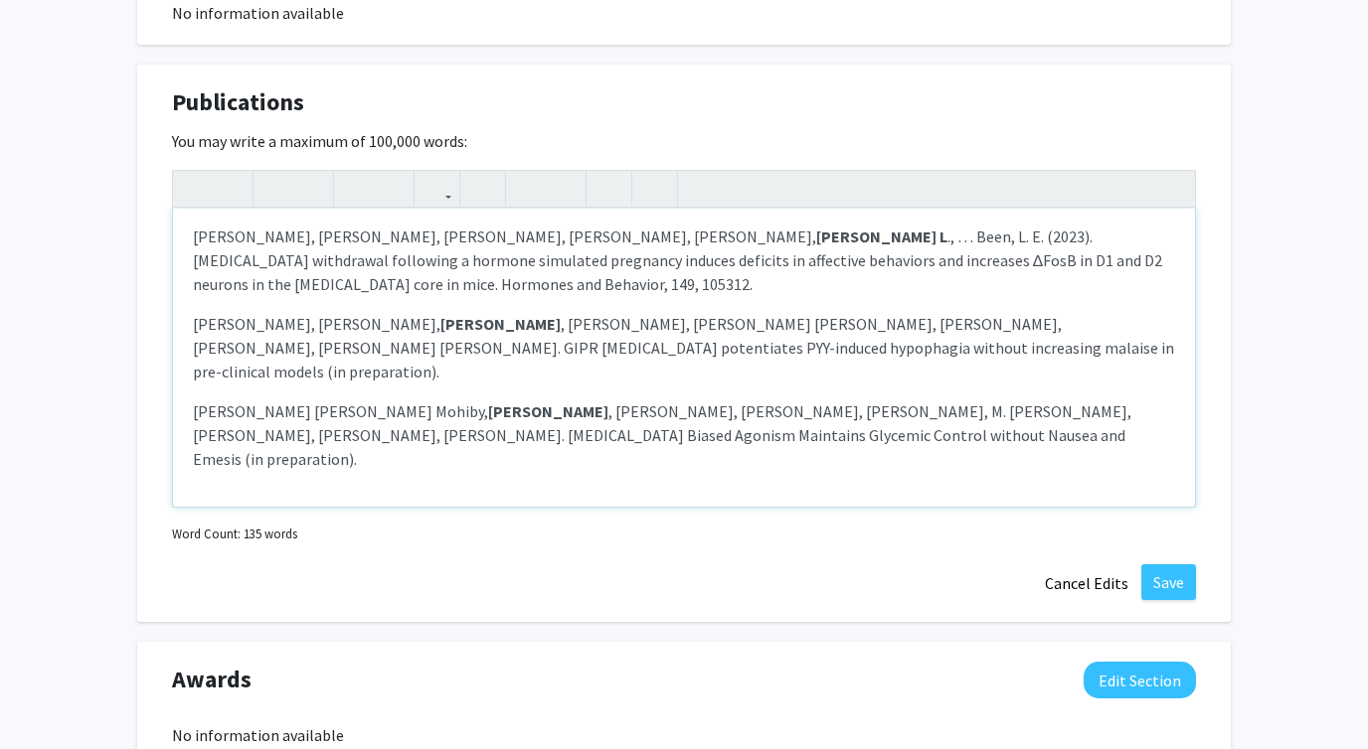
scroll to position [1956, 0]
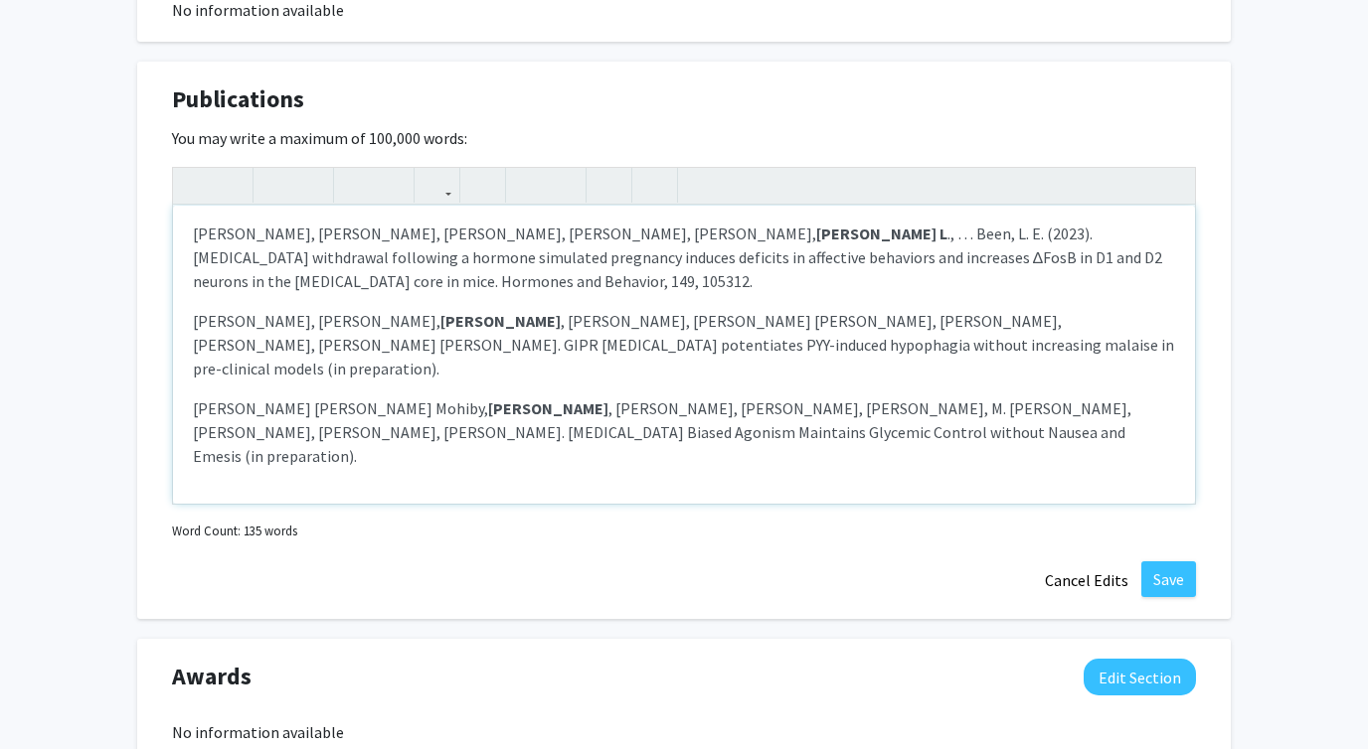
click at [888, 412] on p "C. Baumer-Harrison, D. Aldaghma, A. Pataro, A. Mohiby, B. Alonso , A. White, Y.…" at bounding box center [684, 433] width 982 height 72
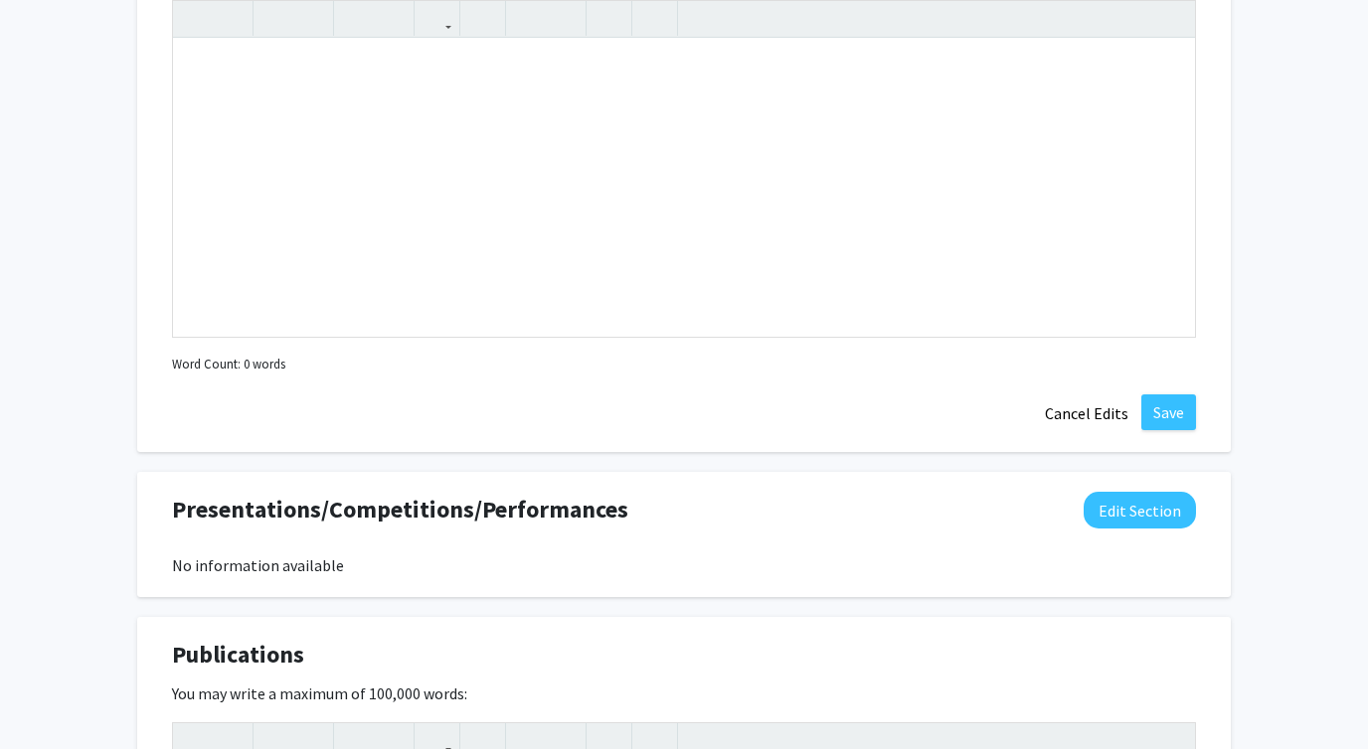
scroll to position [1392, 0]
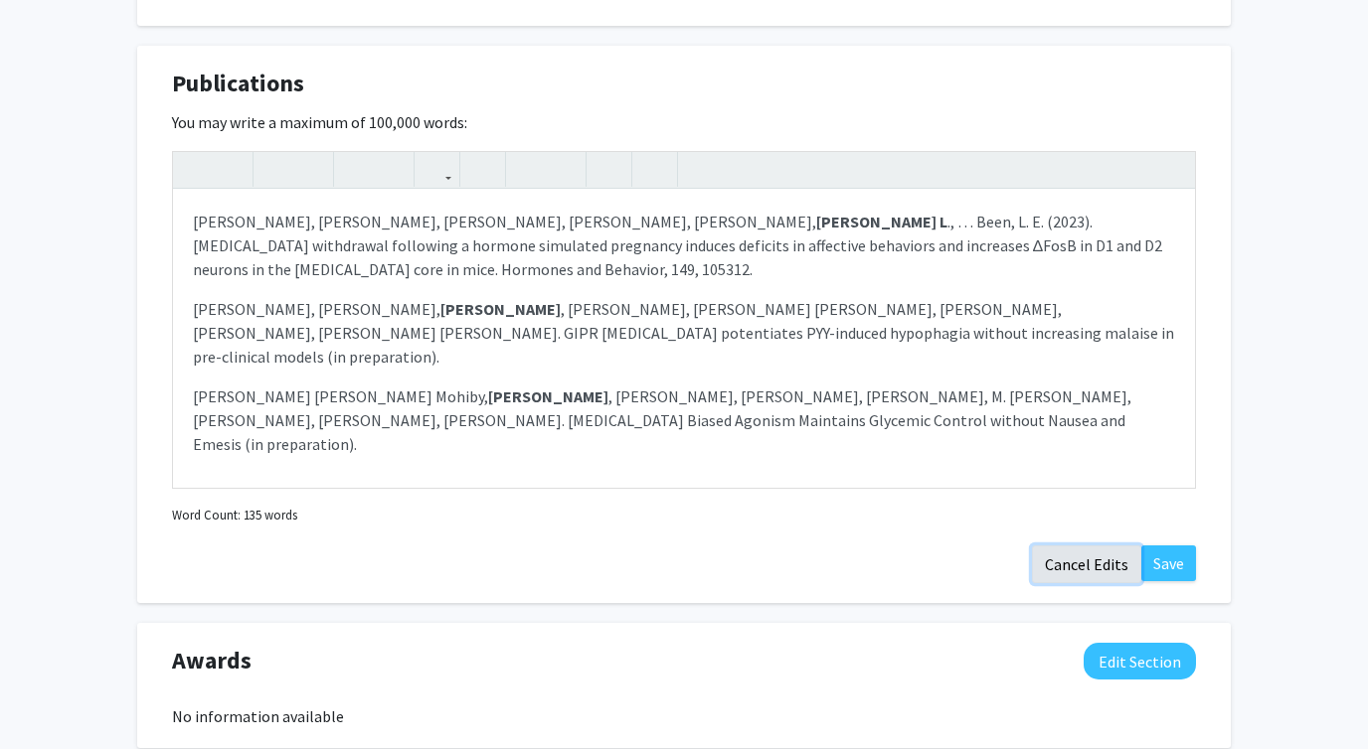
click at [1081, 560] on button "Cancel Edits" at bounding box center [1086, 565] width 109 height 38
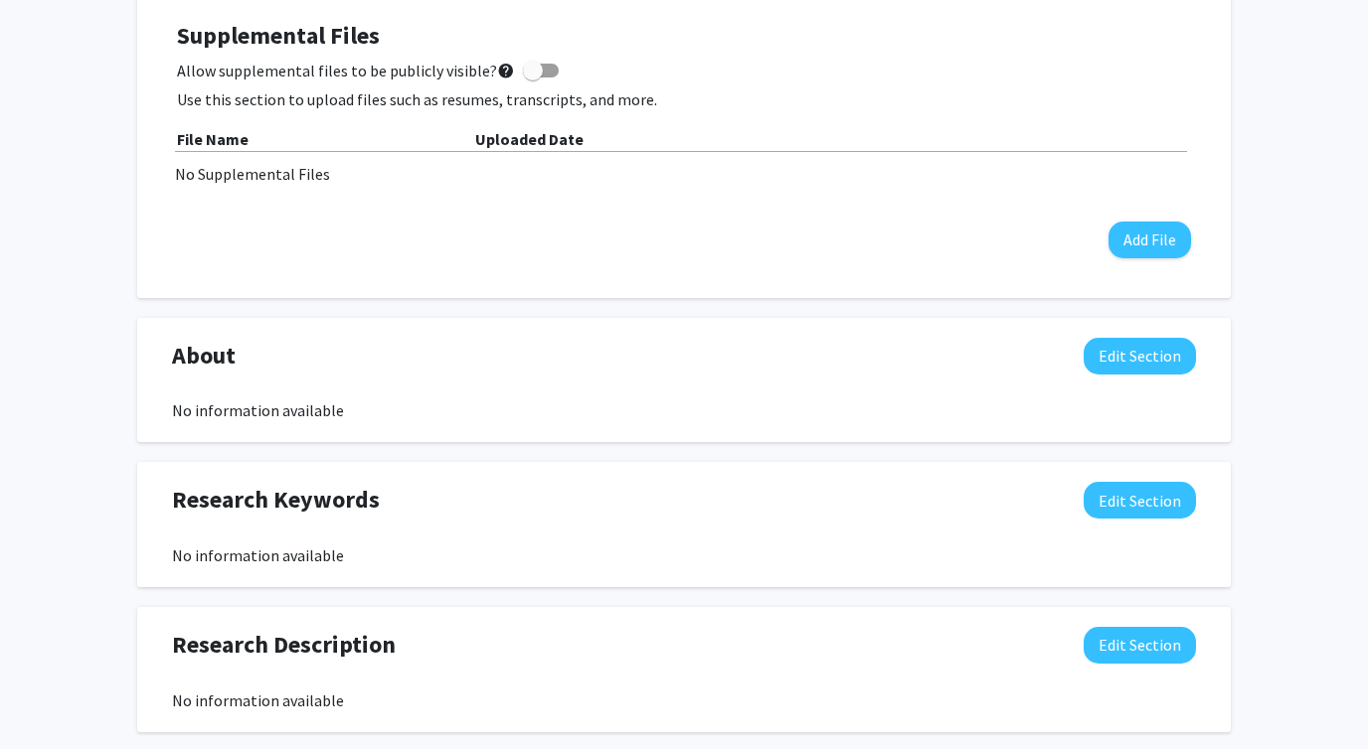
scroll to position [487, 0]
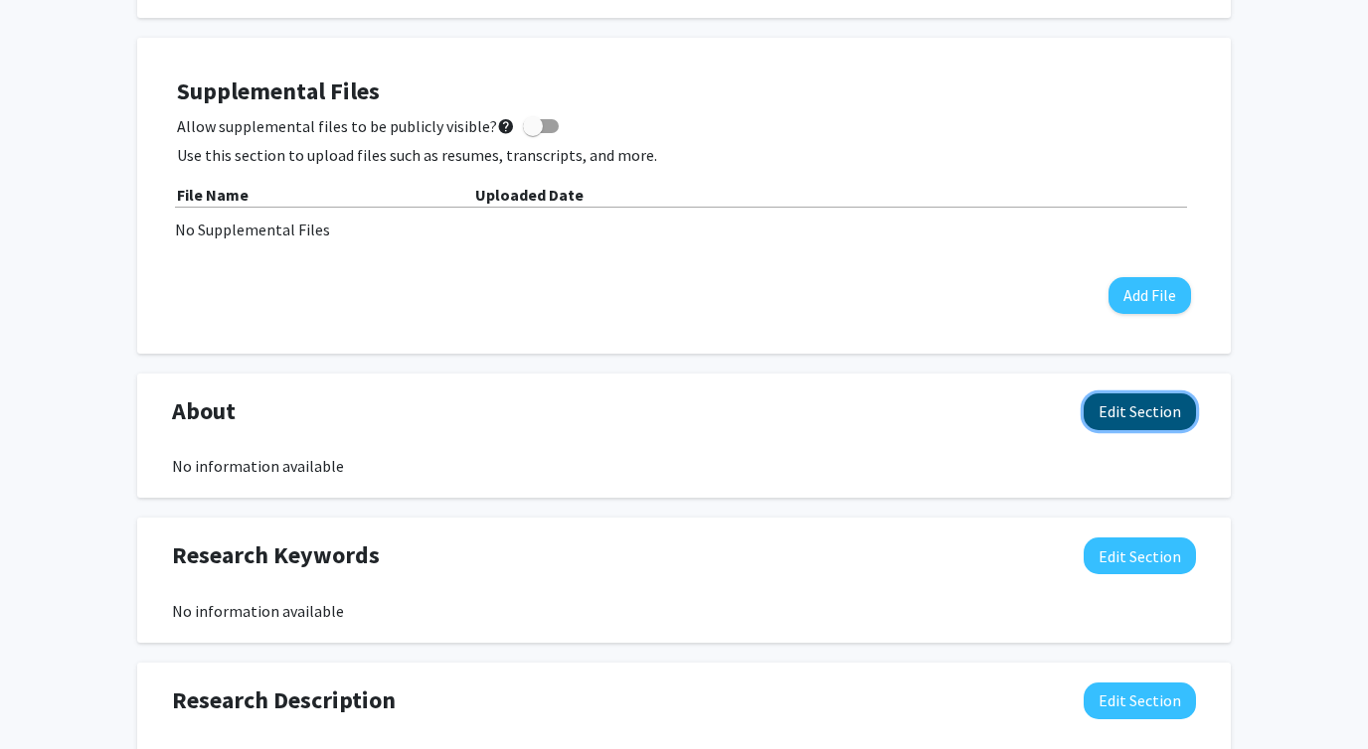
click at [1104, 415] on button "Edit Section" at bounding box center [1139, 412] width 112 height 37
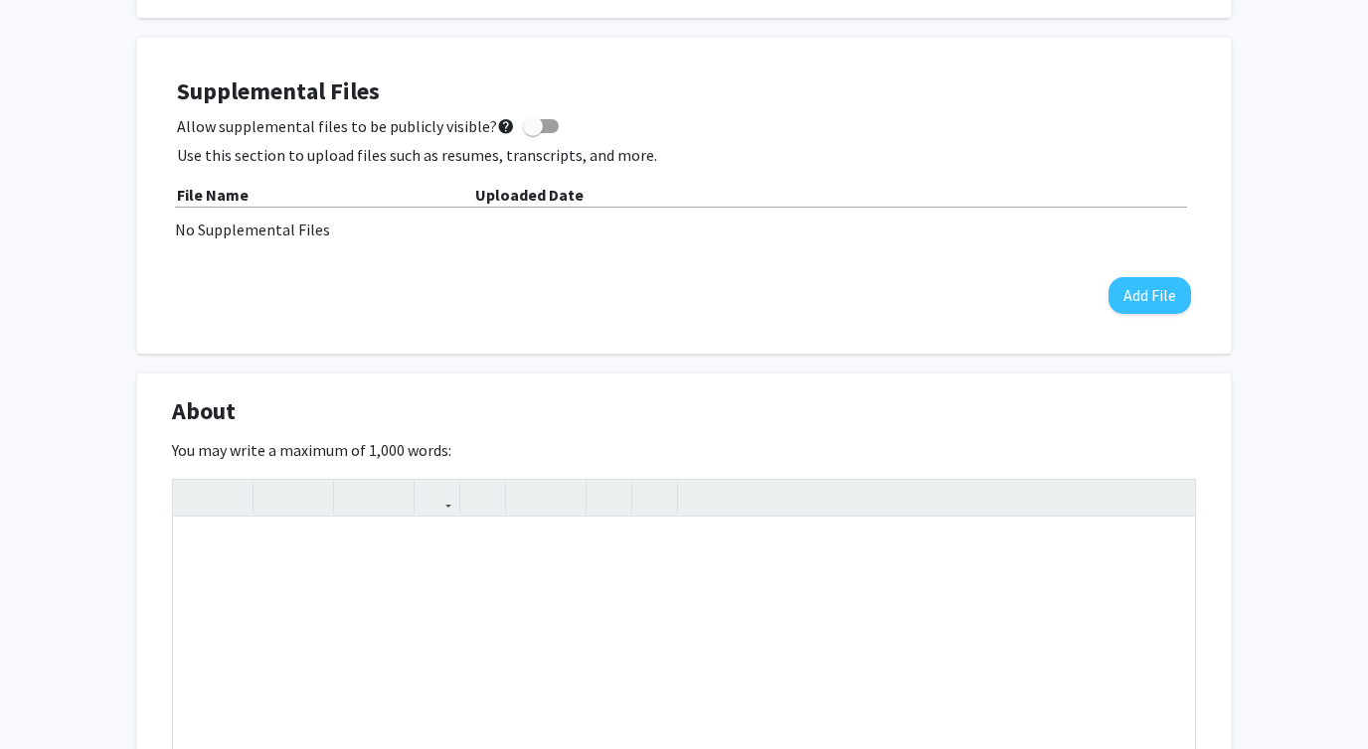
scroll to position [994, 0]
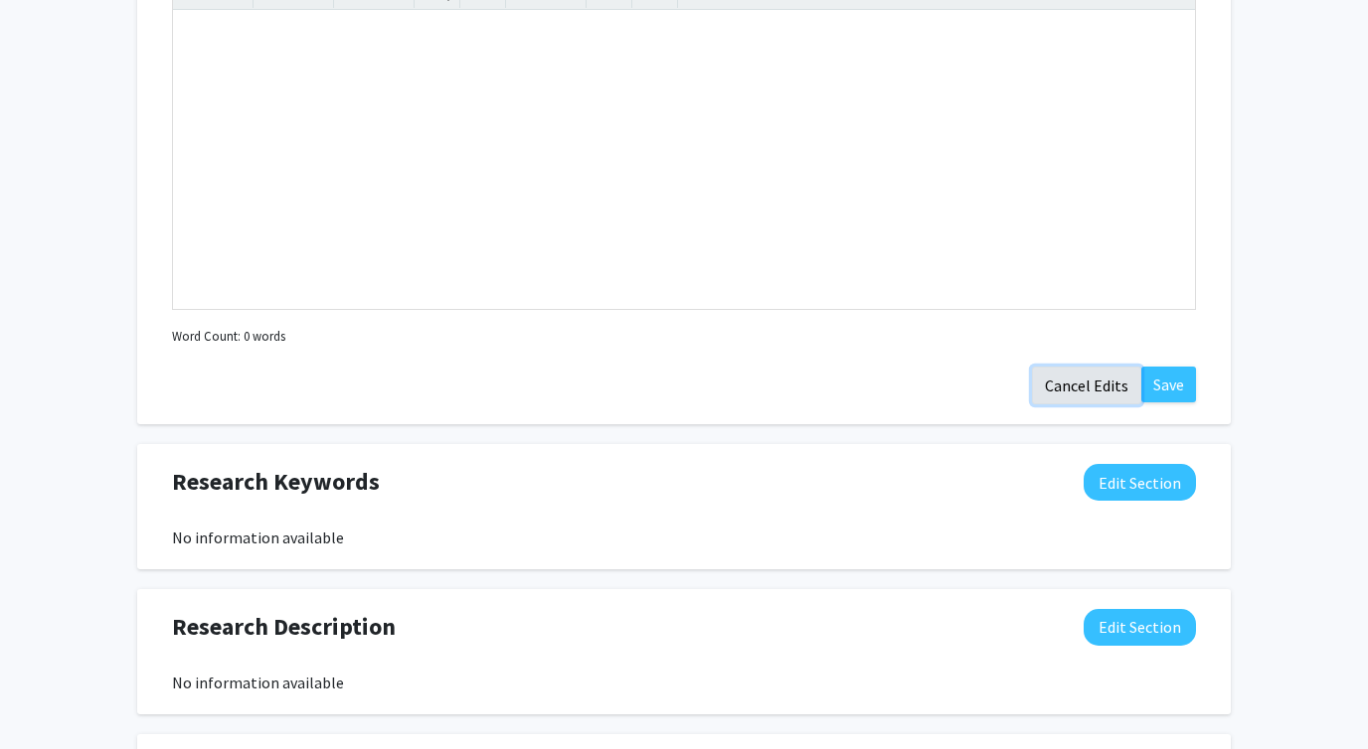
click at [1078, 387] on button "Cancel Edits" at bounding box center [1086, 386] width 109 height 38
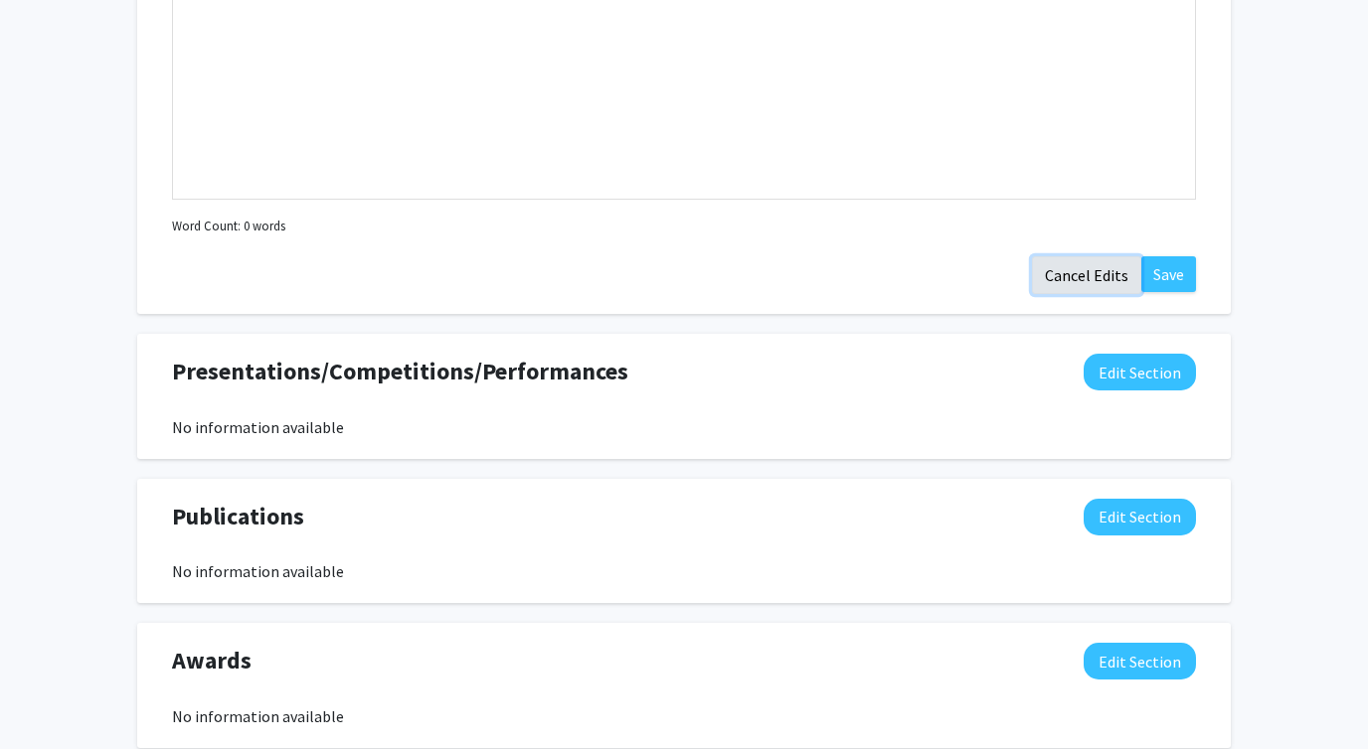
click at [1100, 272] on button "Cancel Edits" at bounding box center [1086, 275] width 109 height 38
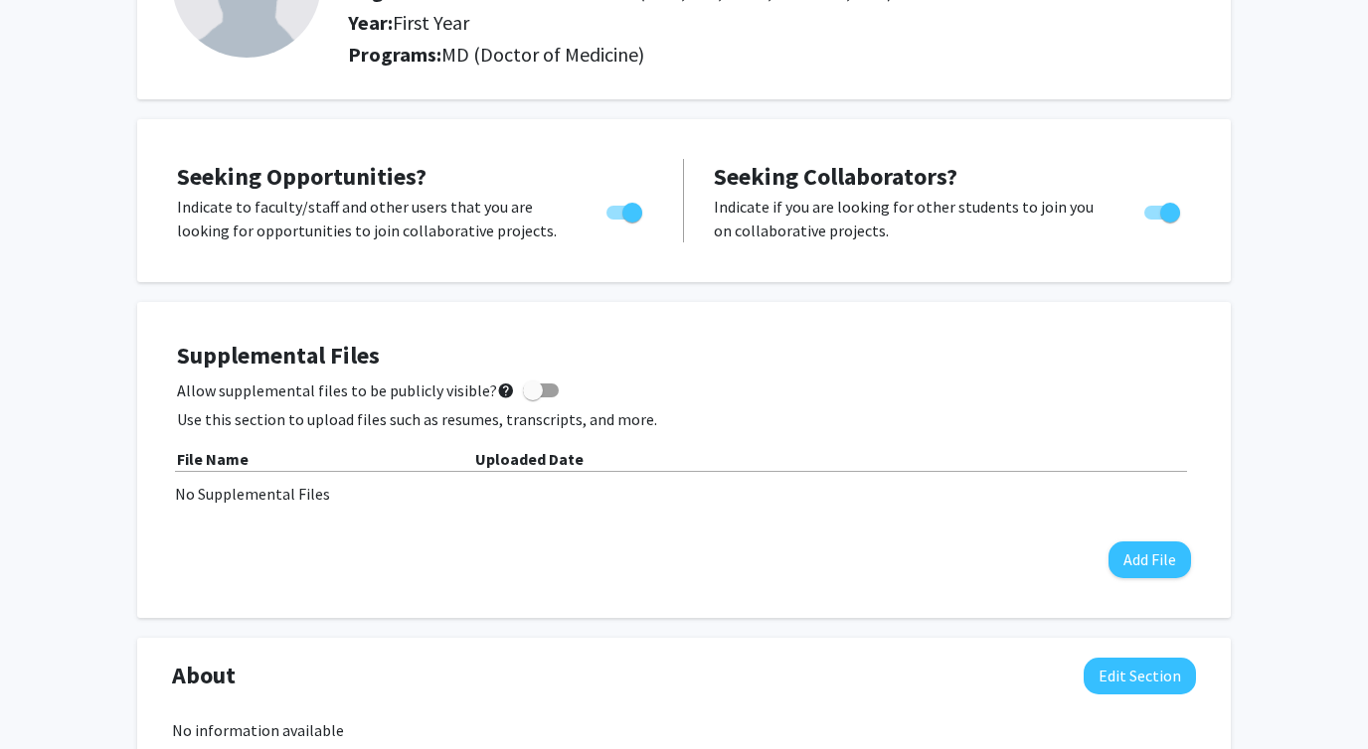
scroll to position [225, 0]
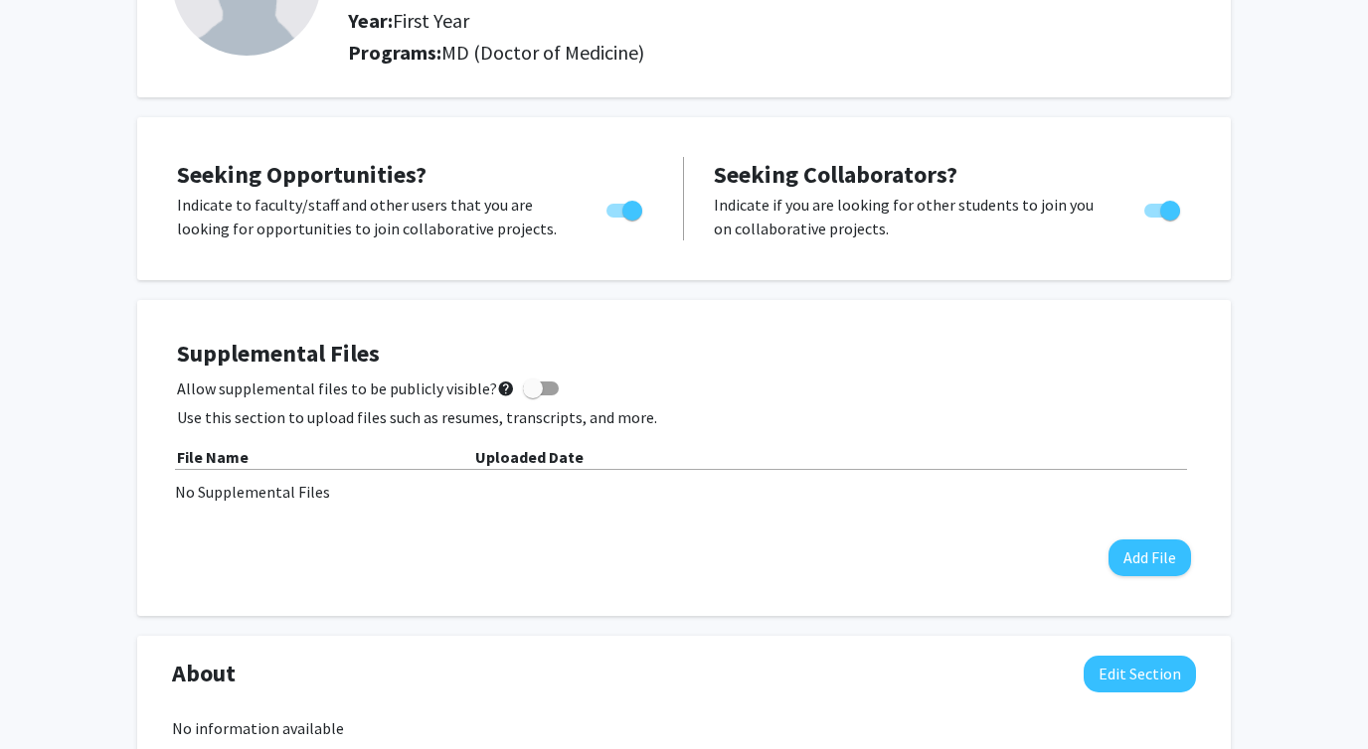
drag, startPoint x: 252, startPoint y: 387, endPoint x: 97, endPoint y: 373, distance: 155.7
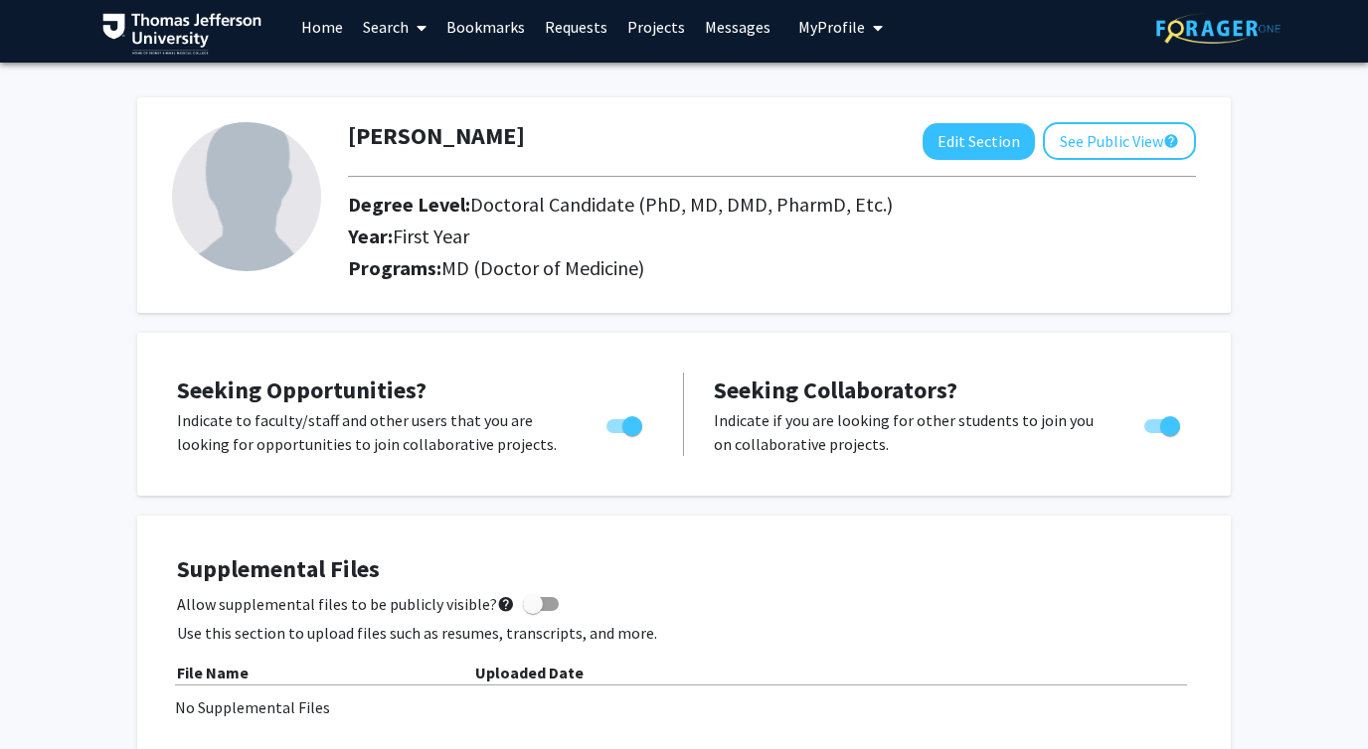
scroll to position [0, 0]
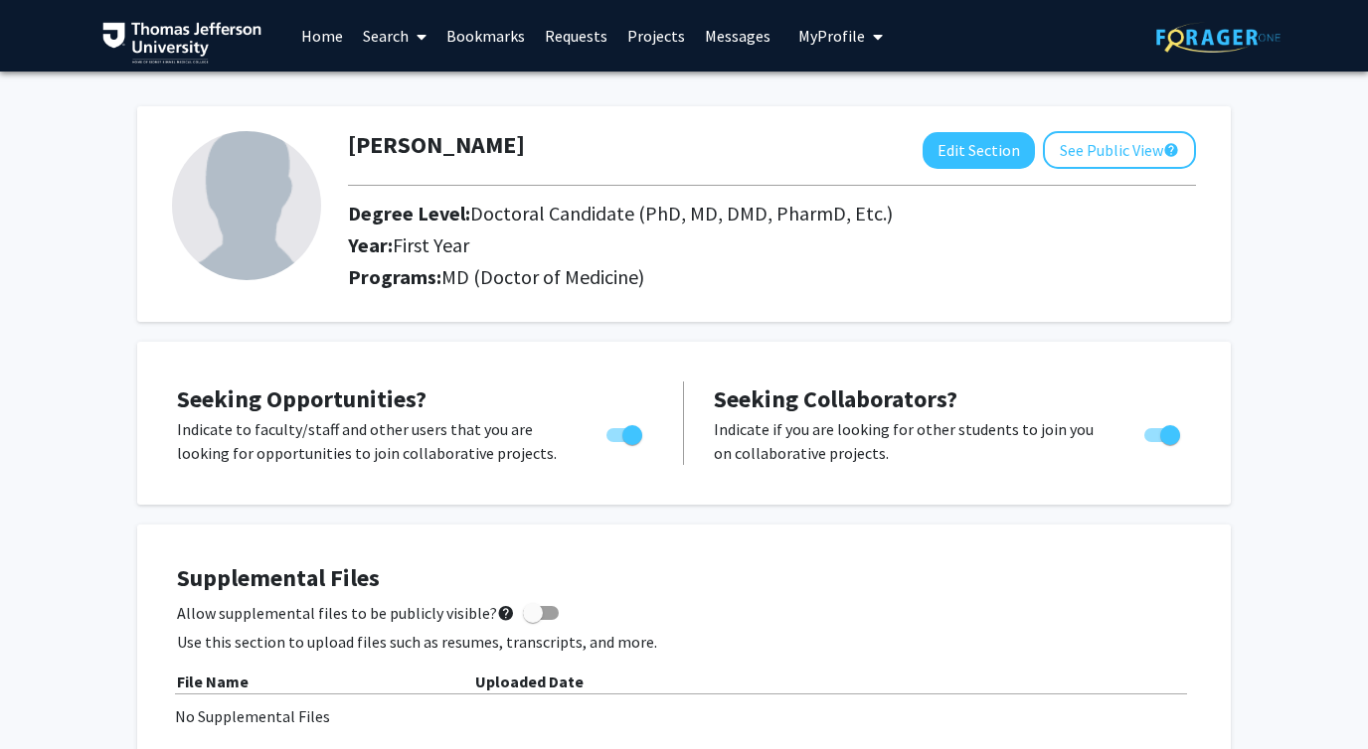
click at [364, 38] on link "Search" at bounding box center [394, 36] width 83 height 70
click at [398, 84] on span "Faculty/Staff" at bounding box center [426, 92] width 146 height 40
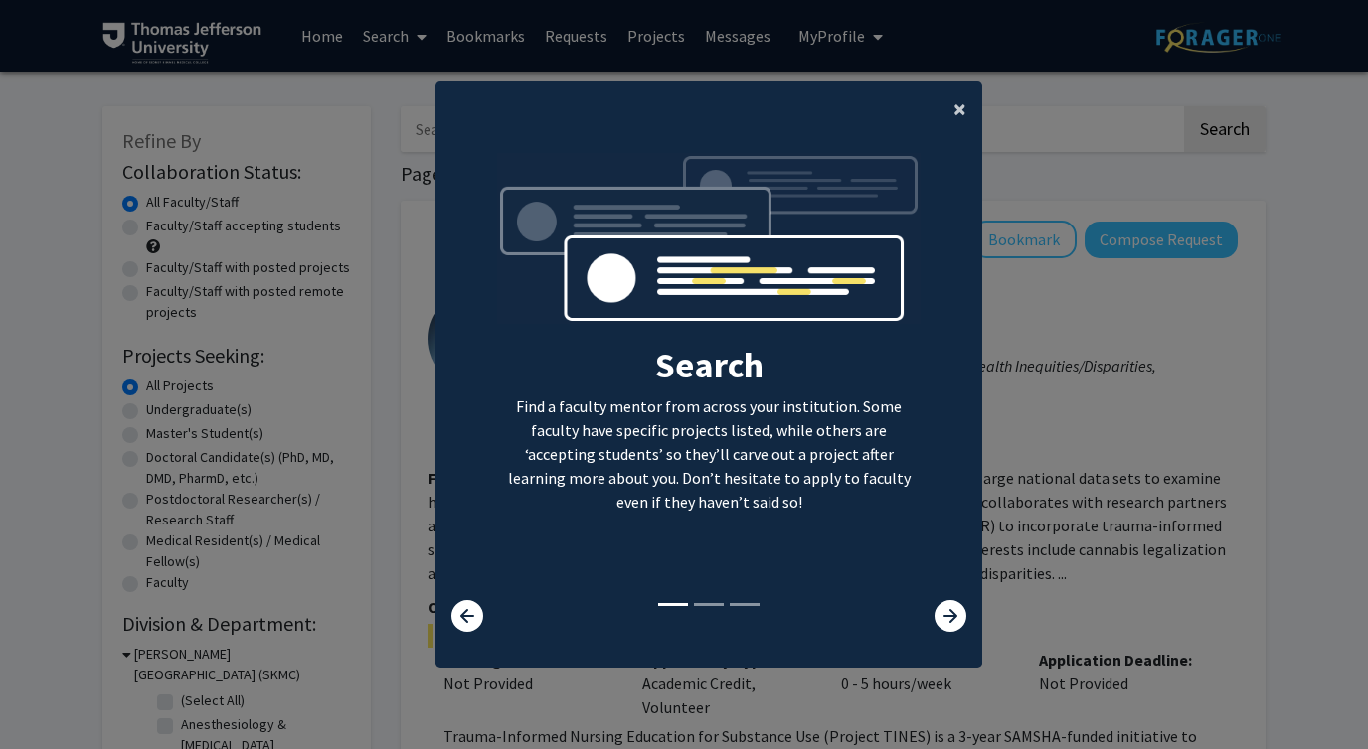
click at [958, 109] on span "×" at bounding box center [959, 108] width 13 height 31
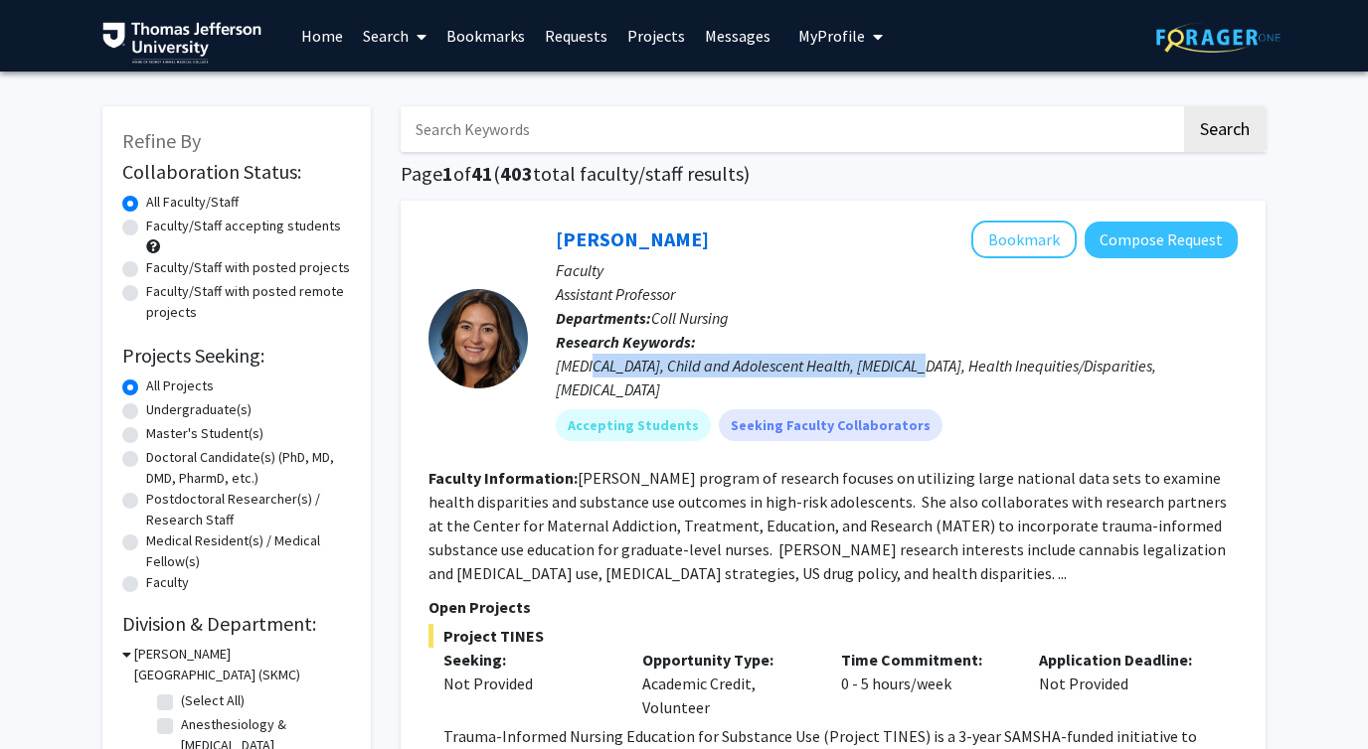
drag, startPoint x: 591, startPoint y: 370, endPoint x: 922, endPoint y: 369, distance: 331.0
click at [922, 369] on div "Medical Cannabis, Child and Adolescent Health, Harm Reduction, Health Inequitie…" at bounding box center [897, 378] width 682 height 48
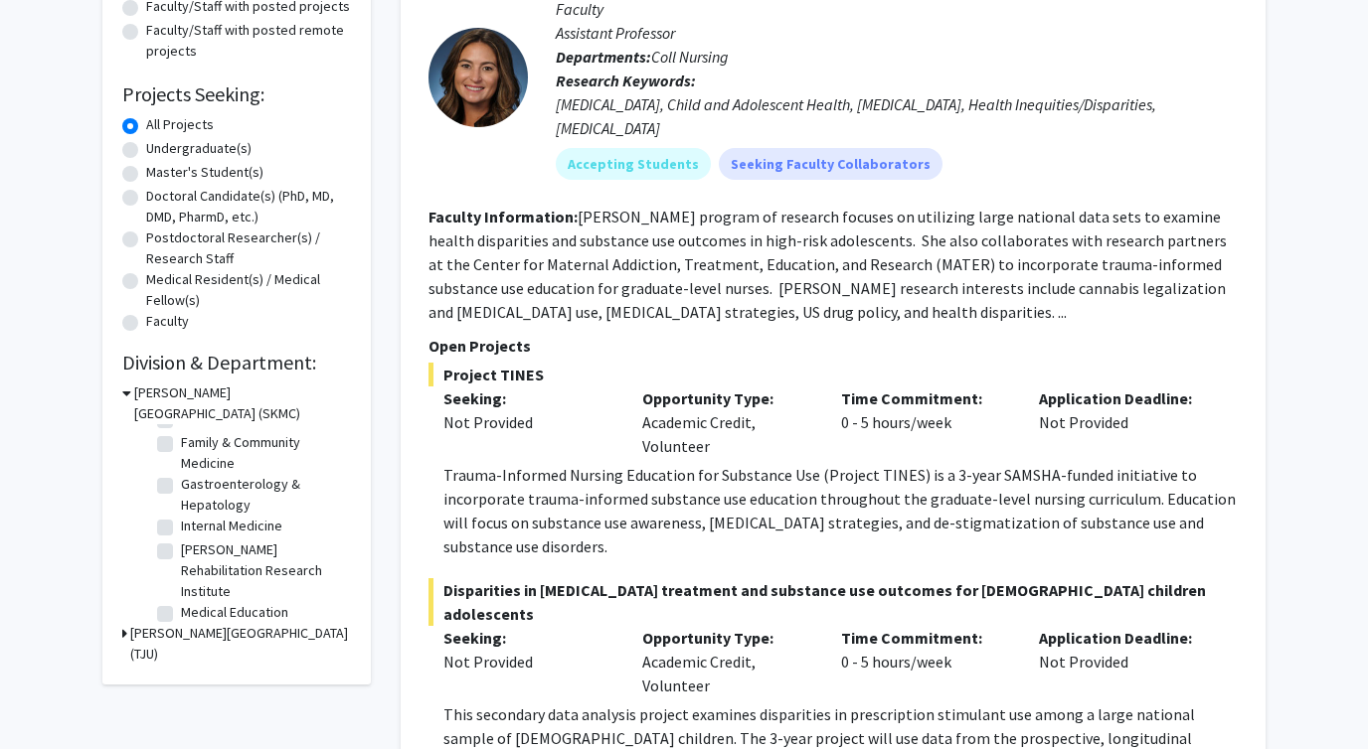
scroll to position [242, 0]
click at [181, 482] on label "Gastroenterology & Hepatology" at bounding box center [263, 494] width 165 height 42
click at [181, 482] on input "Gastroenterology & Hepatology" at bounding box center [187, 479] width 13 height 13
checkbox input "true"
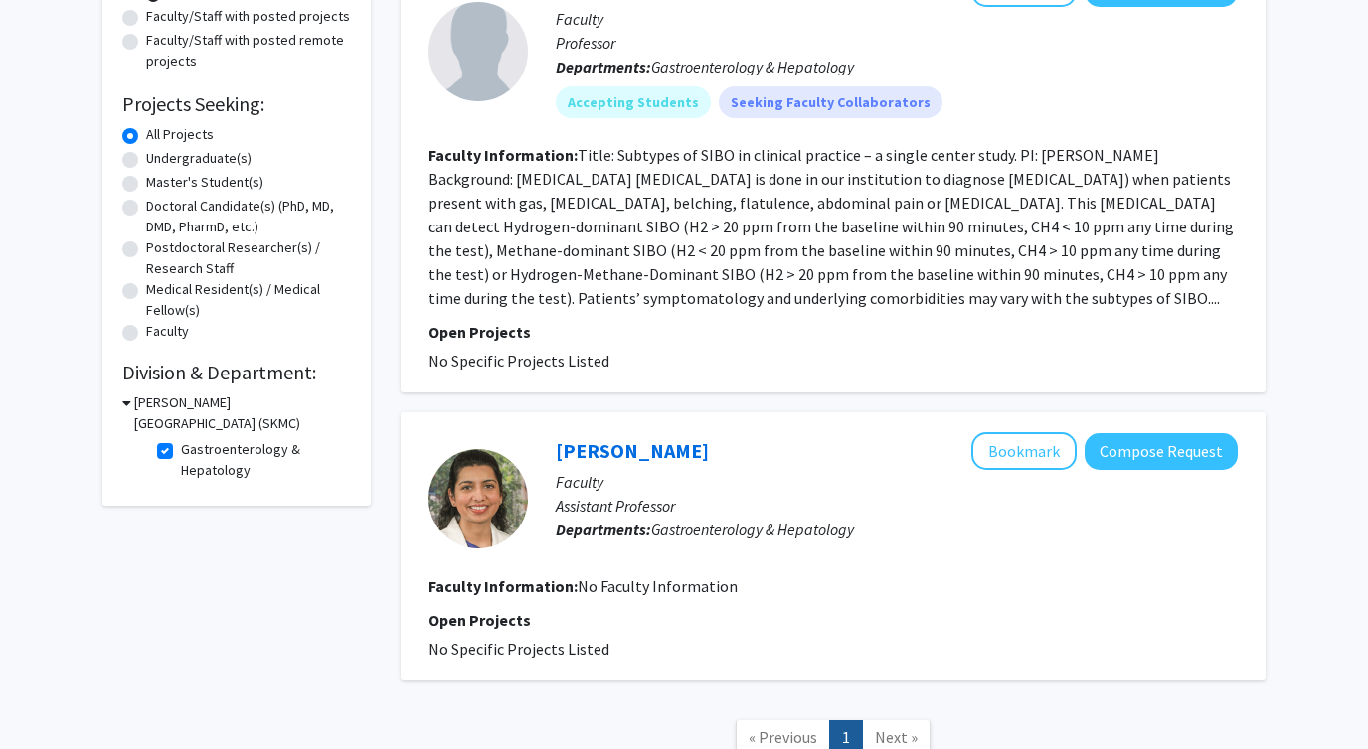
scroll to position [252, 0]
click at [181, 443] on label "Gastroenterology & Hepatology" at bounding box center [263, 459] width 165 height 42
click at [181, 443] on input "Gastroenterology & Hepatology" at bounding box center [187, 444] width 13 height 13
checkbox input "false"
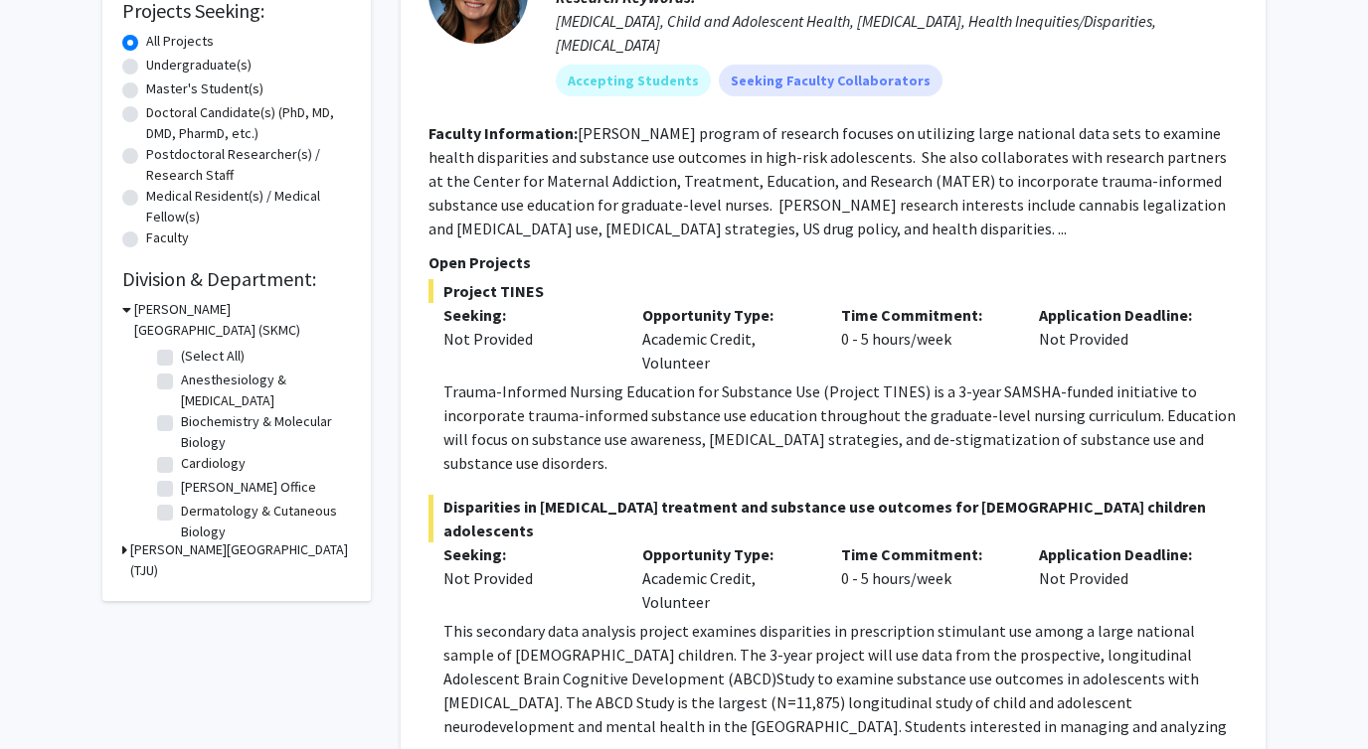
scroll to position [346, 0]
click at [181, 352] on label "(Select All)" at bounding box center [213, 355] width 64 height 21
click at [181, 352] on input "(Select All)" at bounding box center [187, 351] width 13 height 13
checkbox input "true"
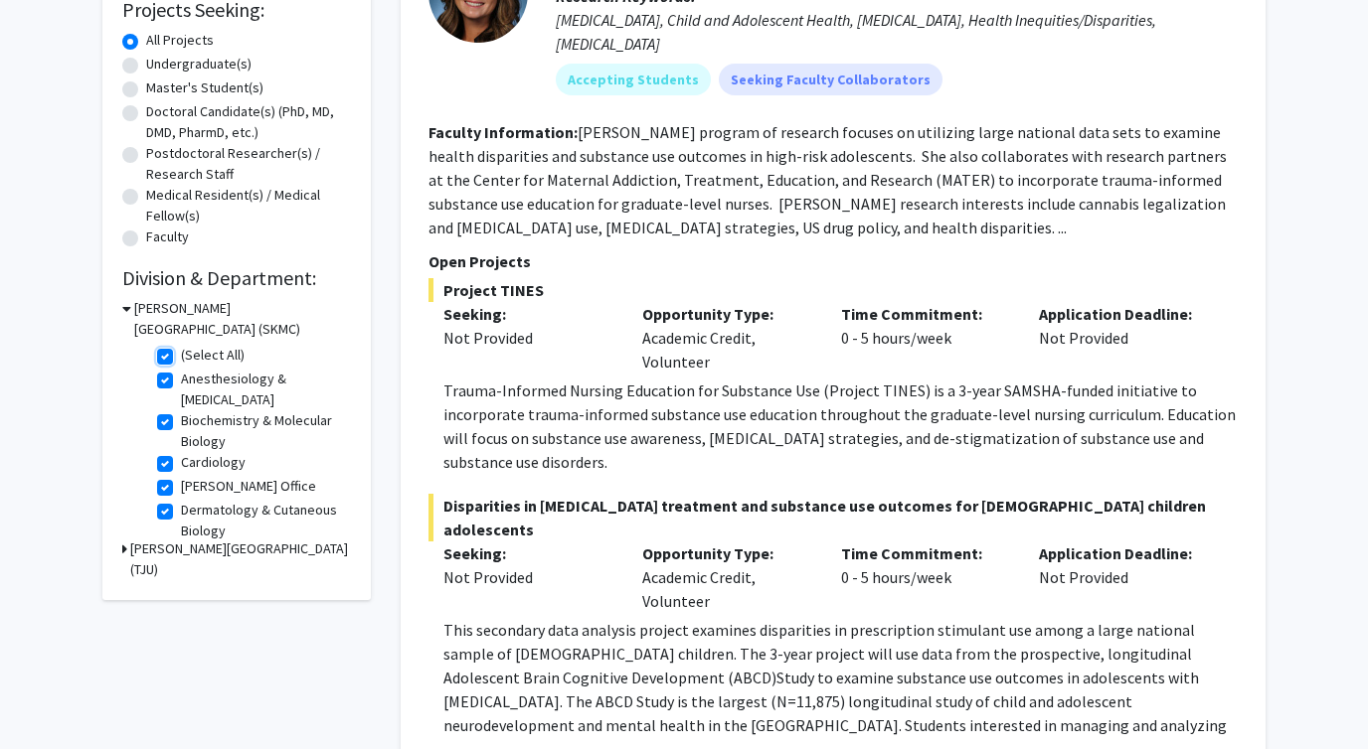
checkbox input "true"
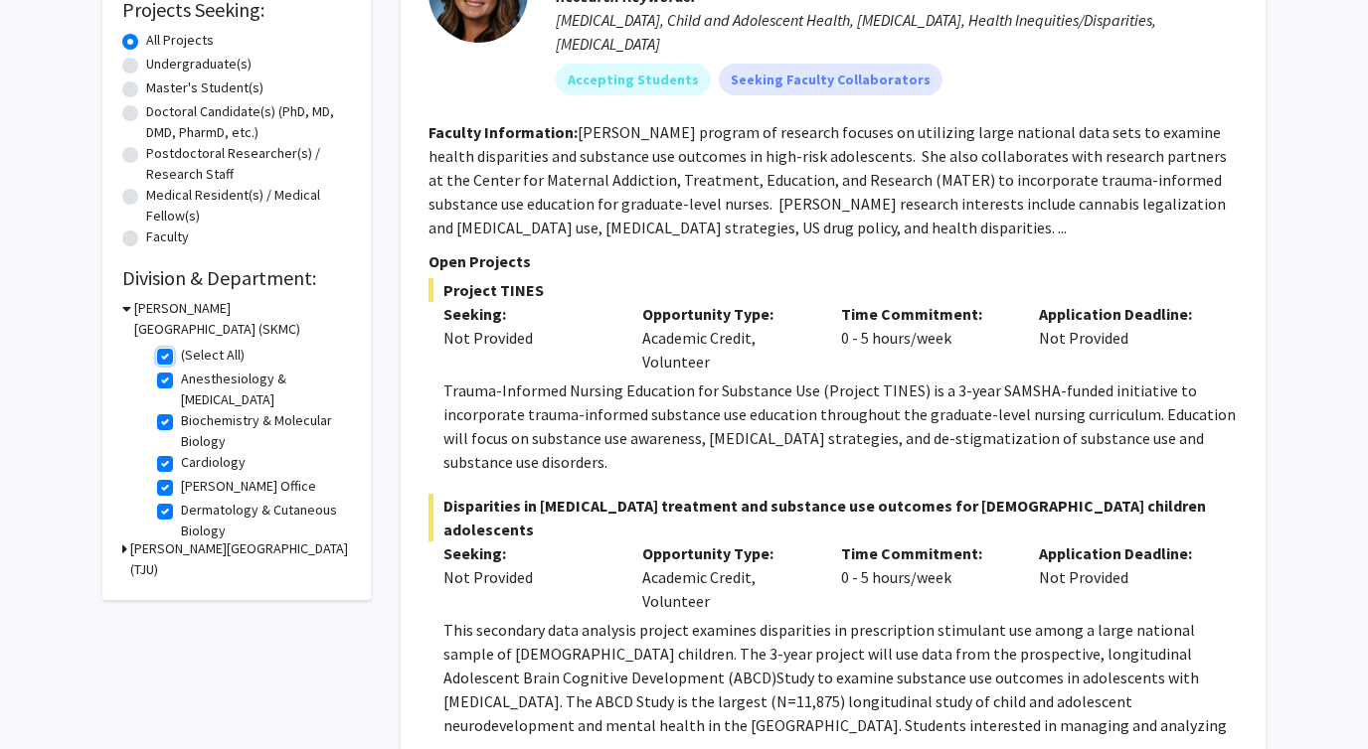
checkbox input "true"
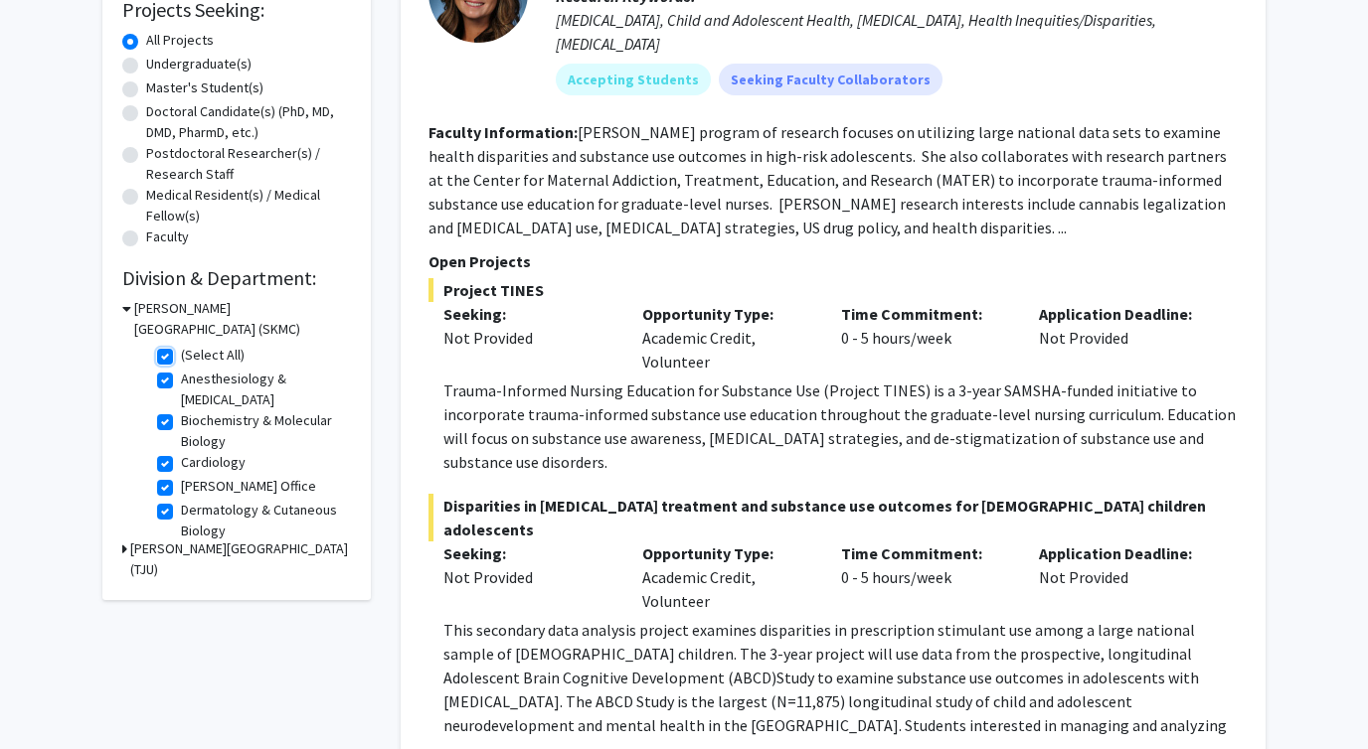
checkbox input "true"
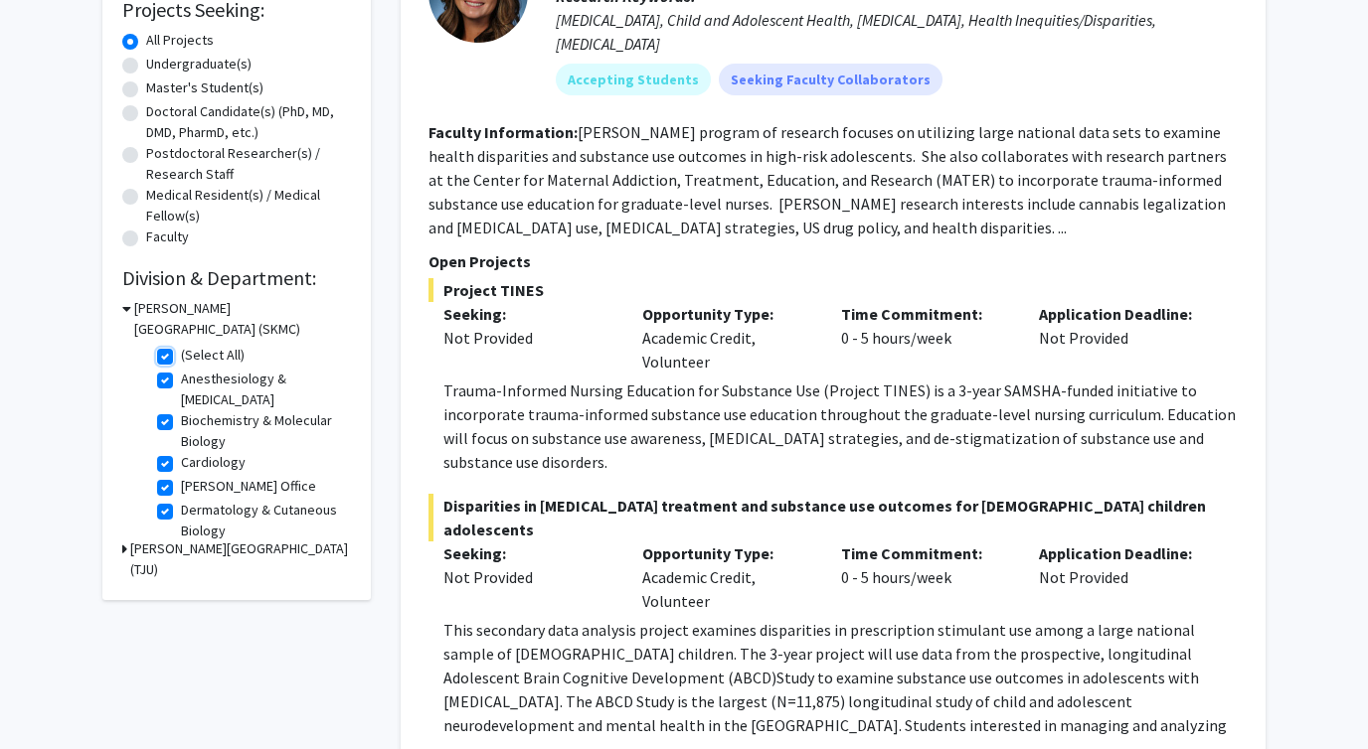
checkbox input "true"
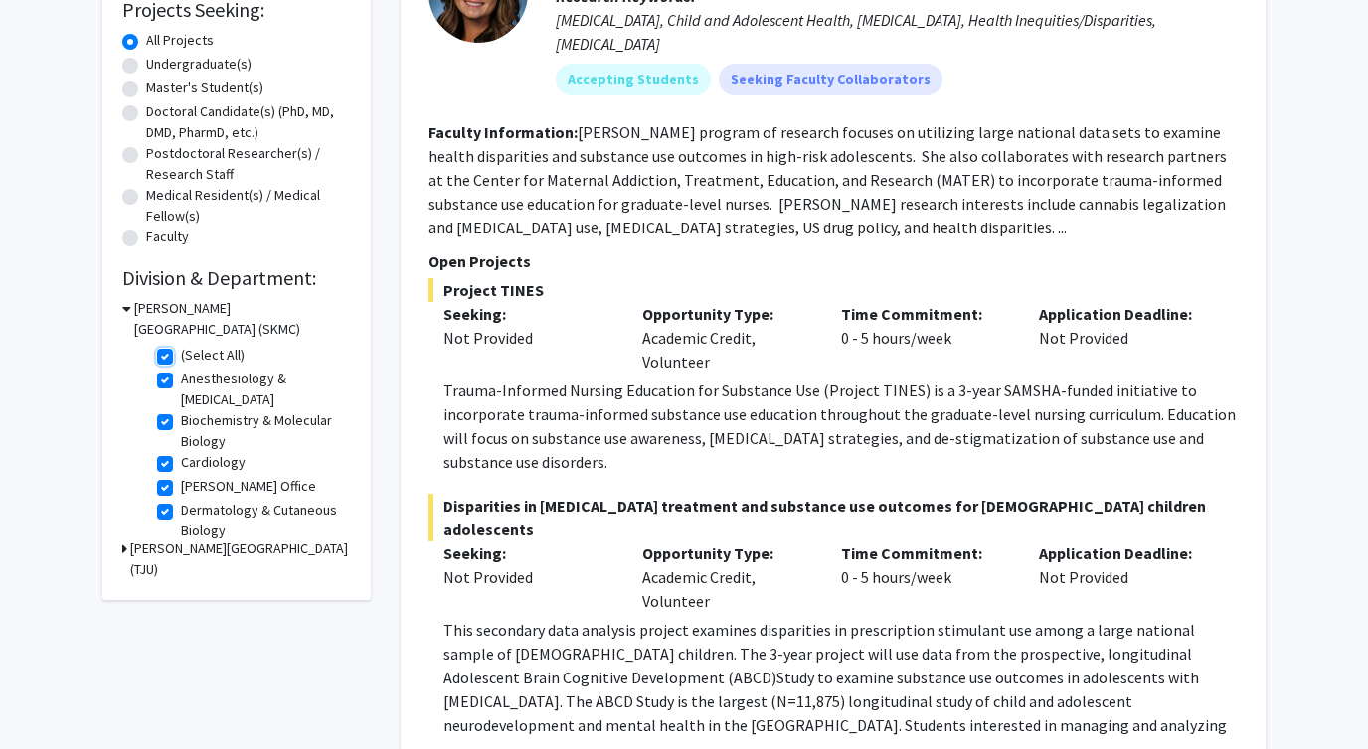
checkbox input "true"
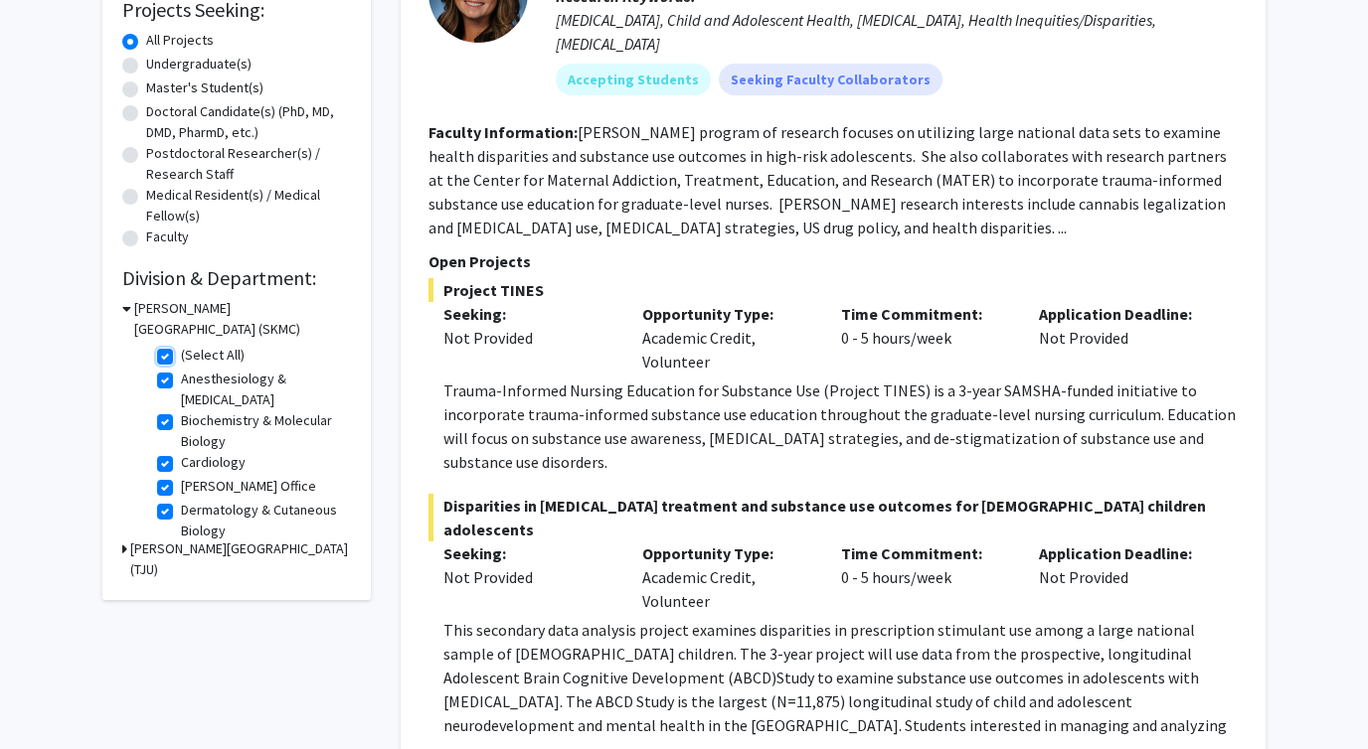
checkbox input "true"
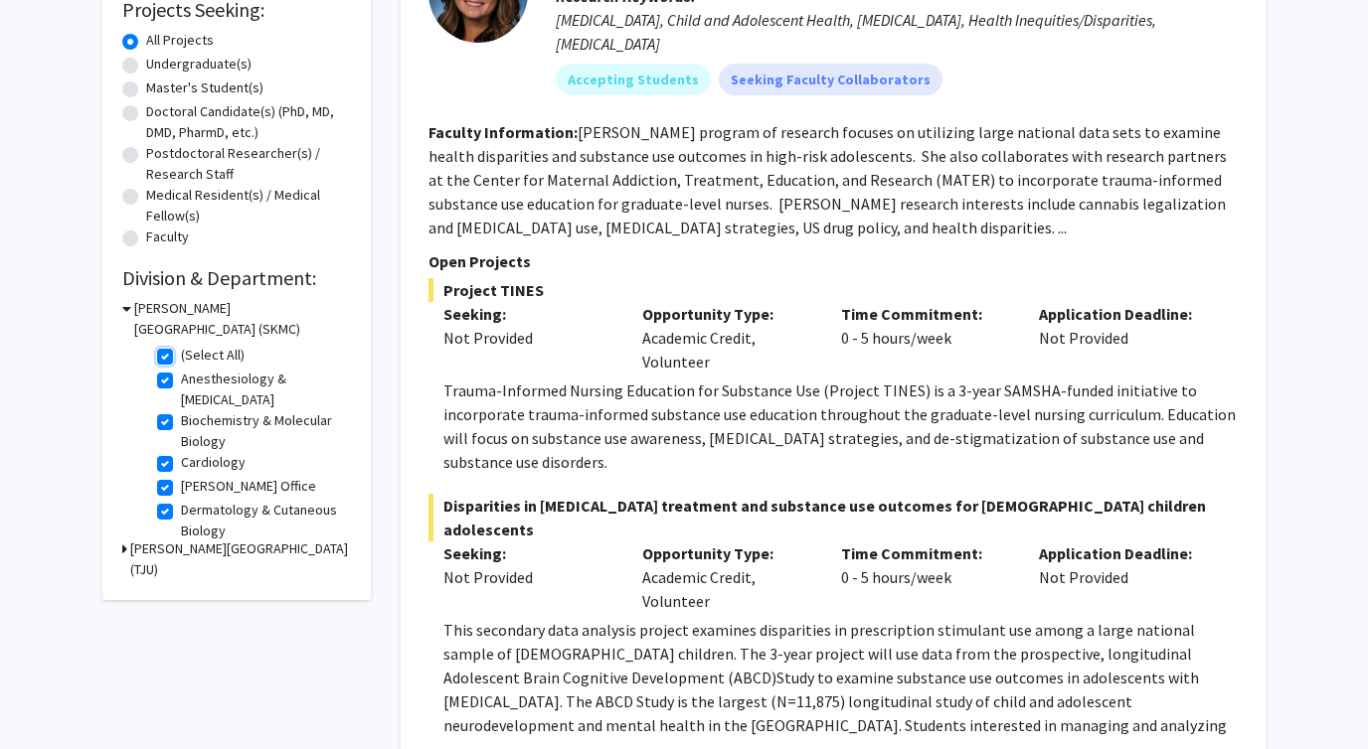
checkbox input "true"
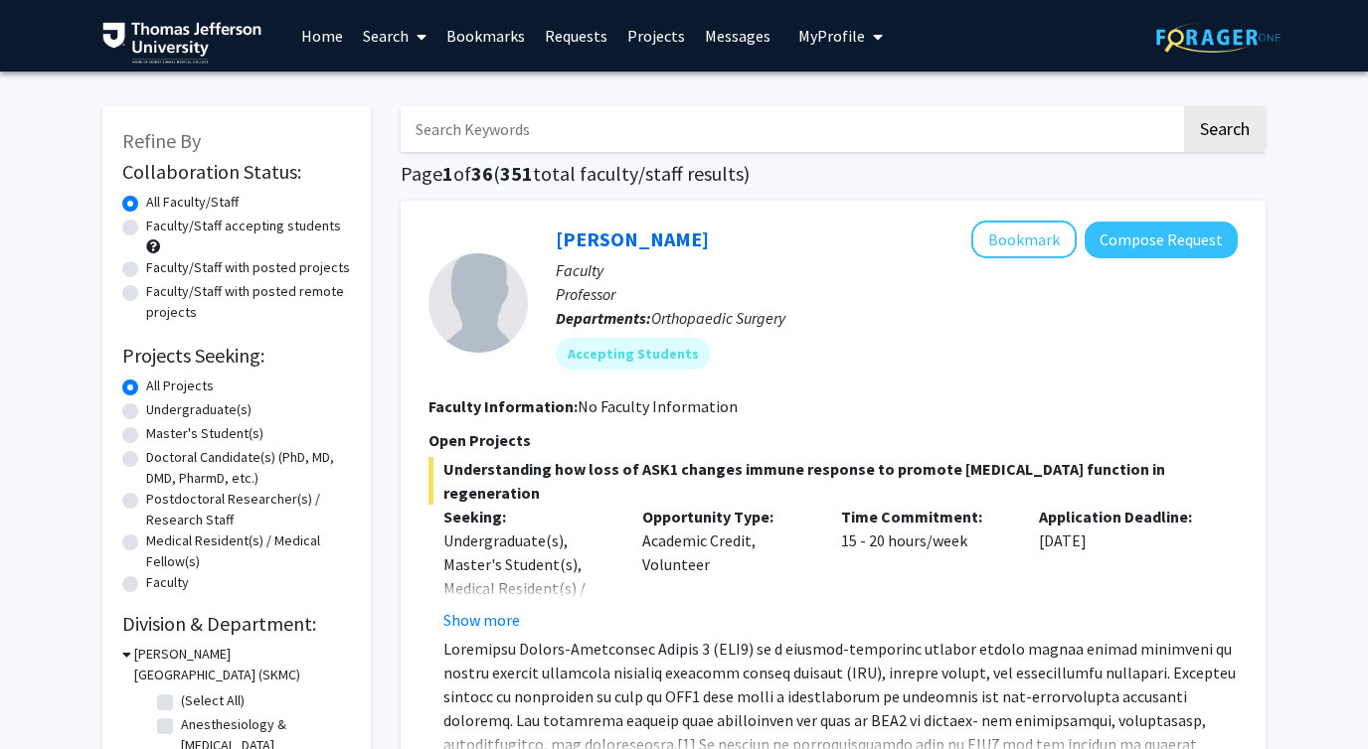
checkbox input "false"
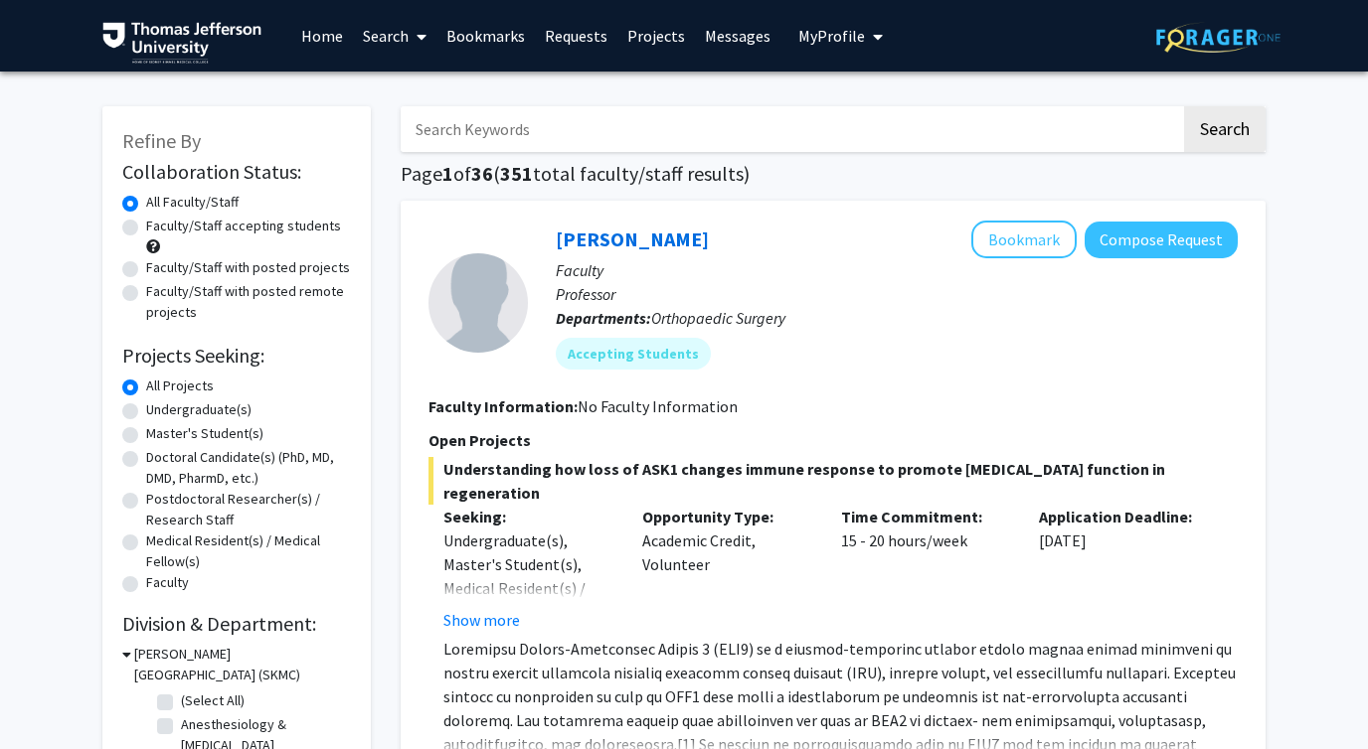
checkbox input "false"
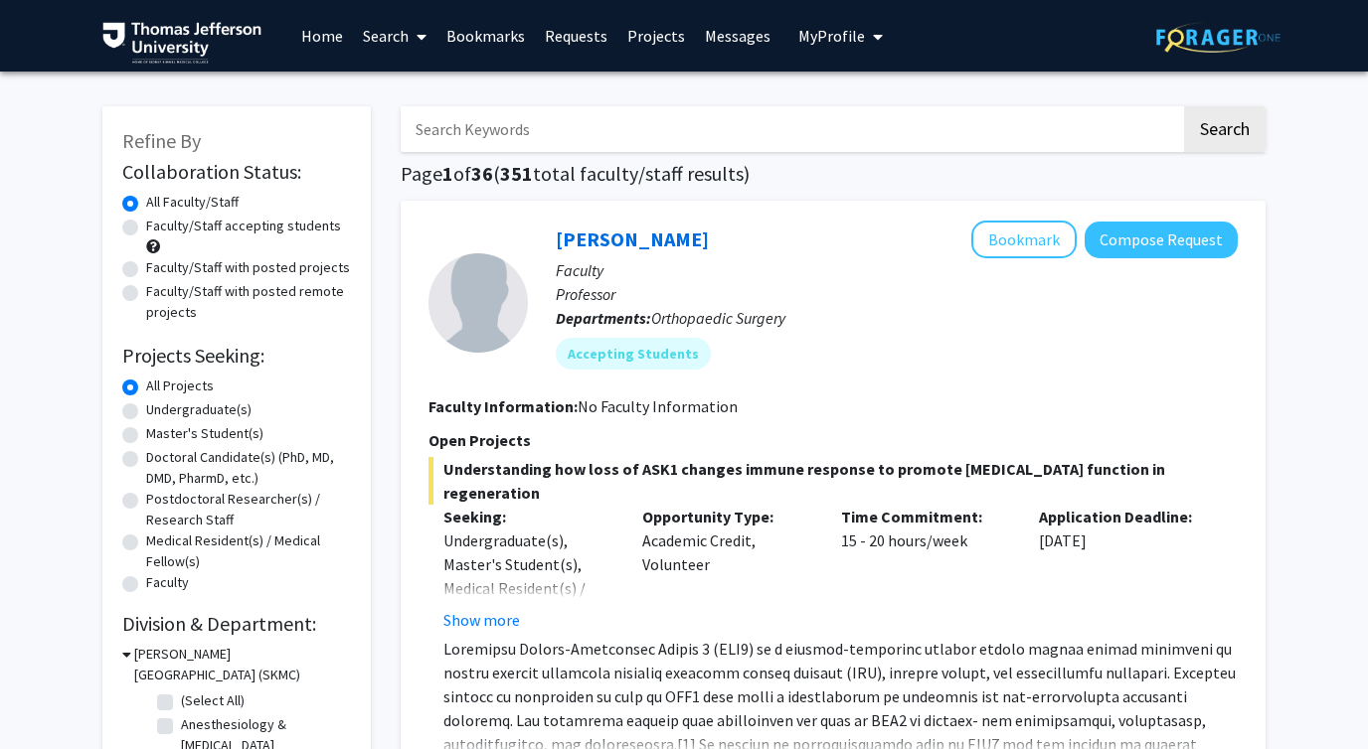
checkbox input "false"
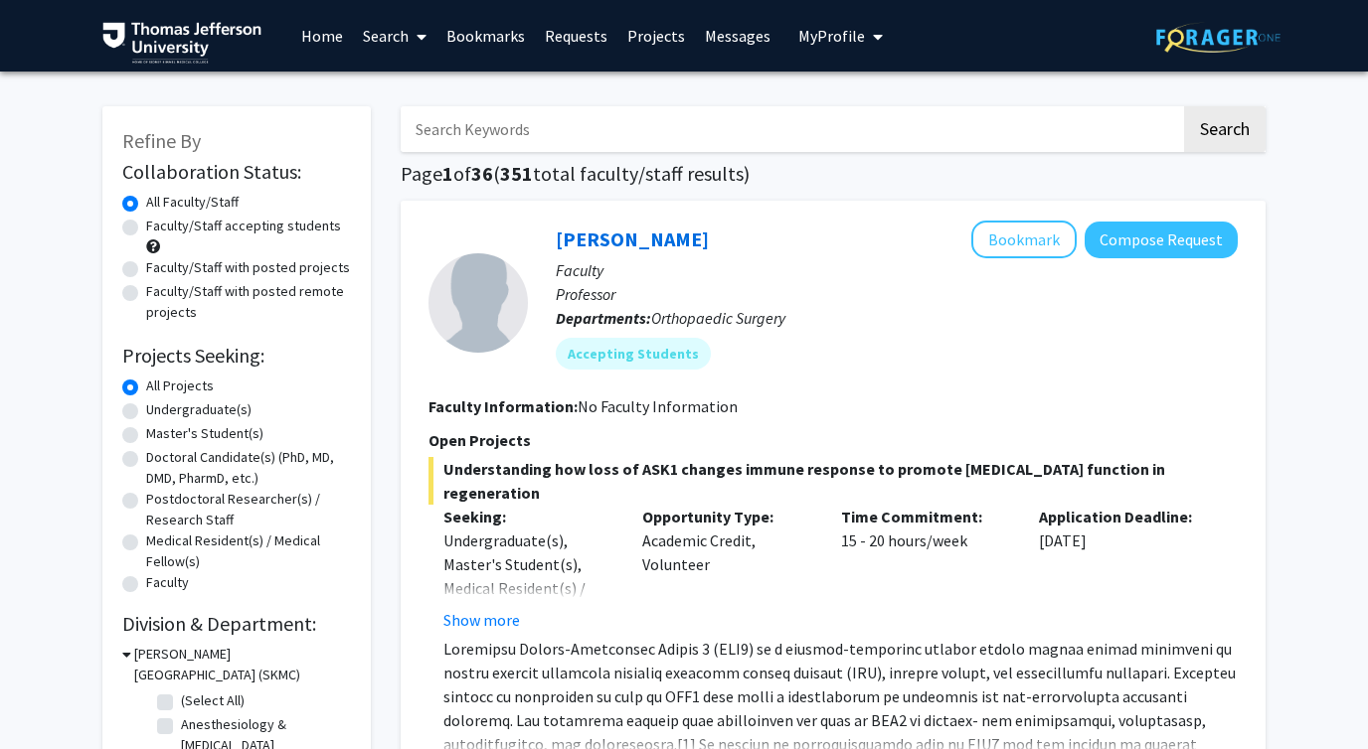
checkbox input "false"
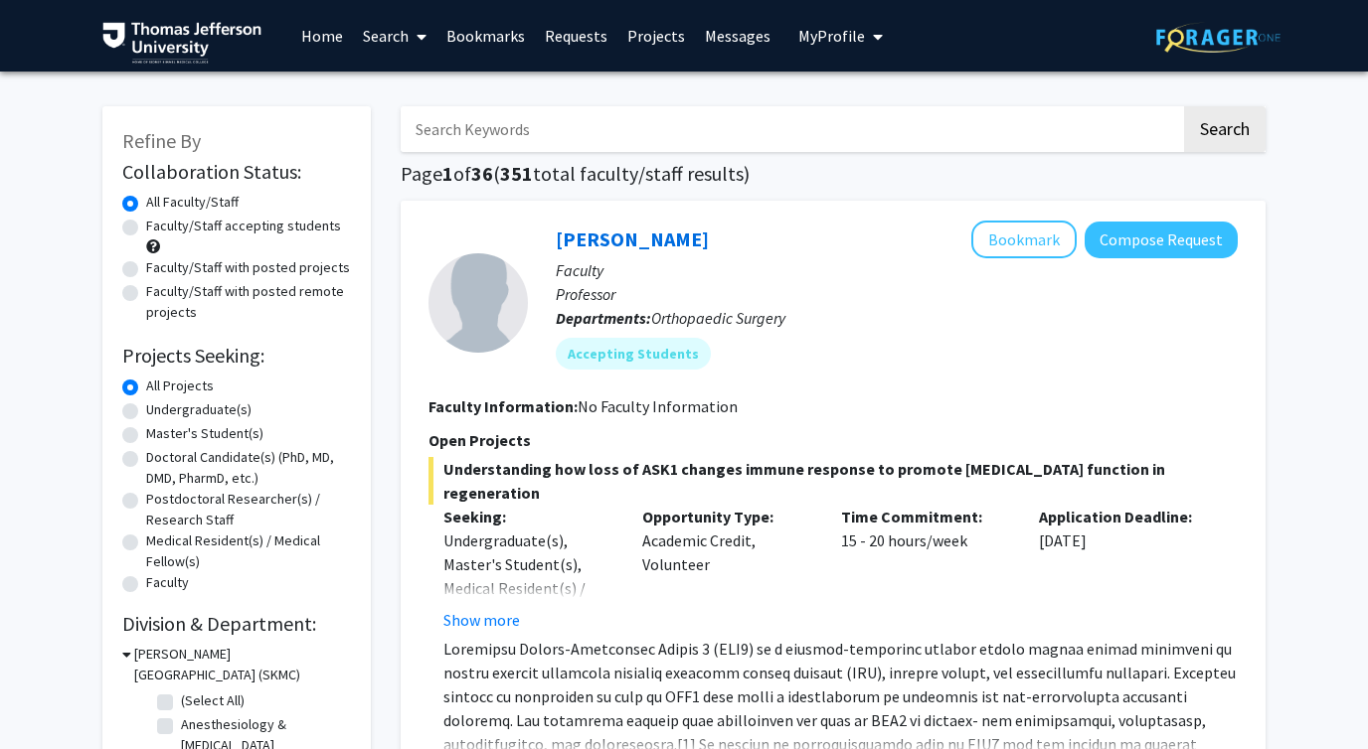
checkbox input "false"
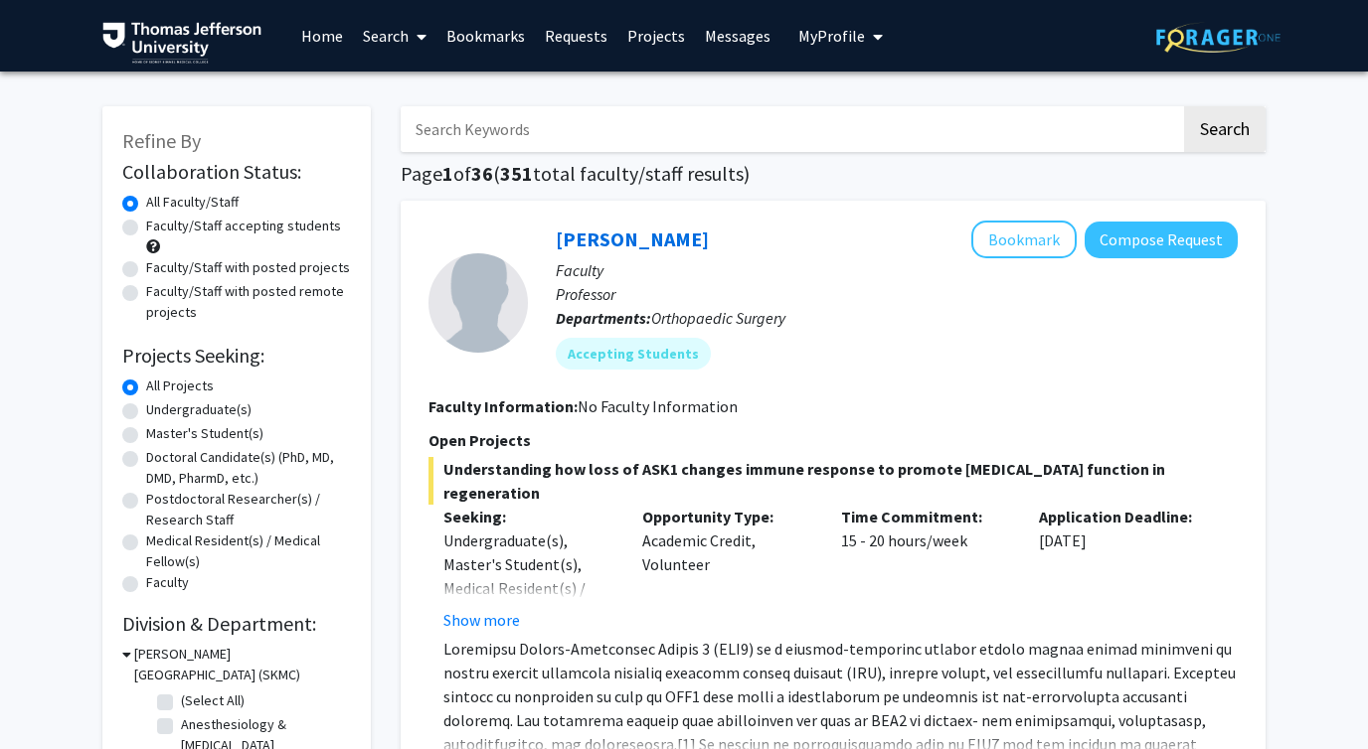
checkbox input "false"
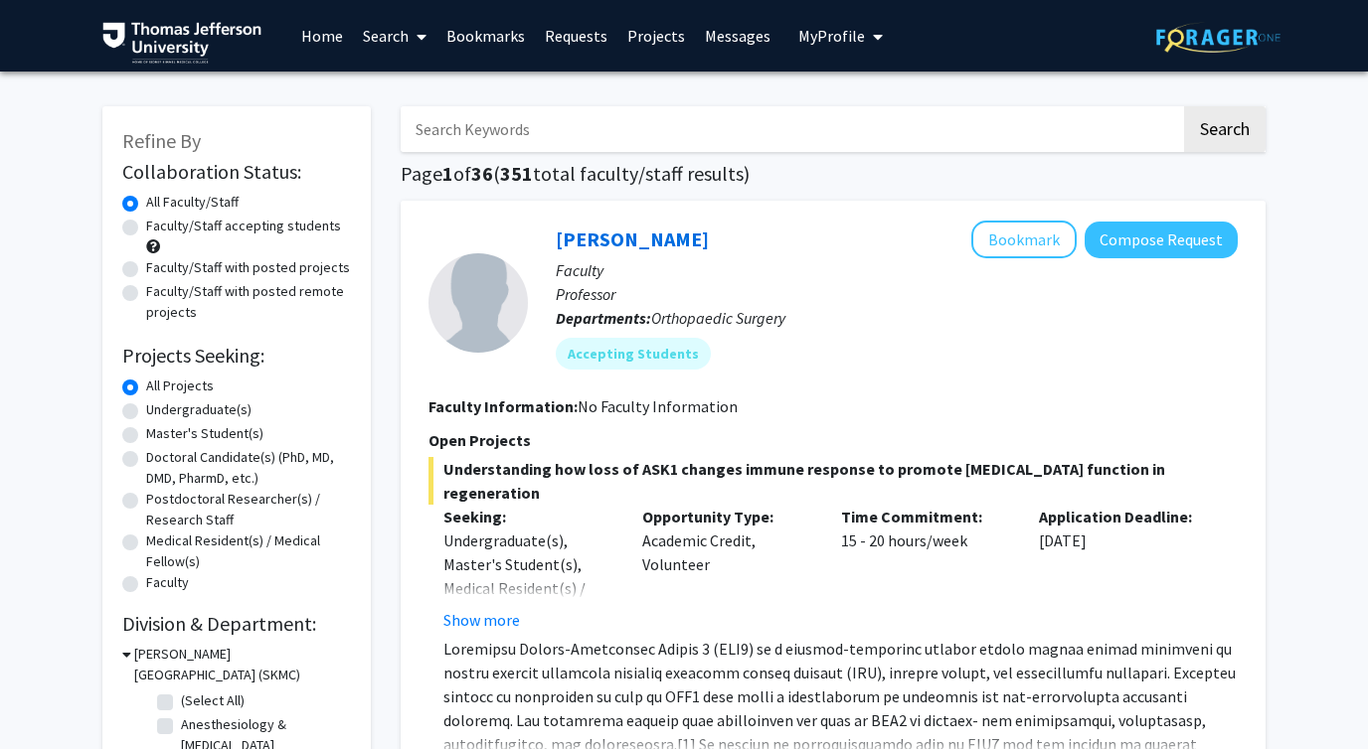
checkbox input "false"
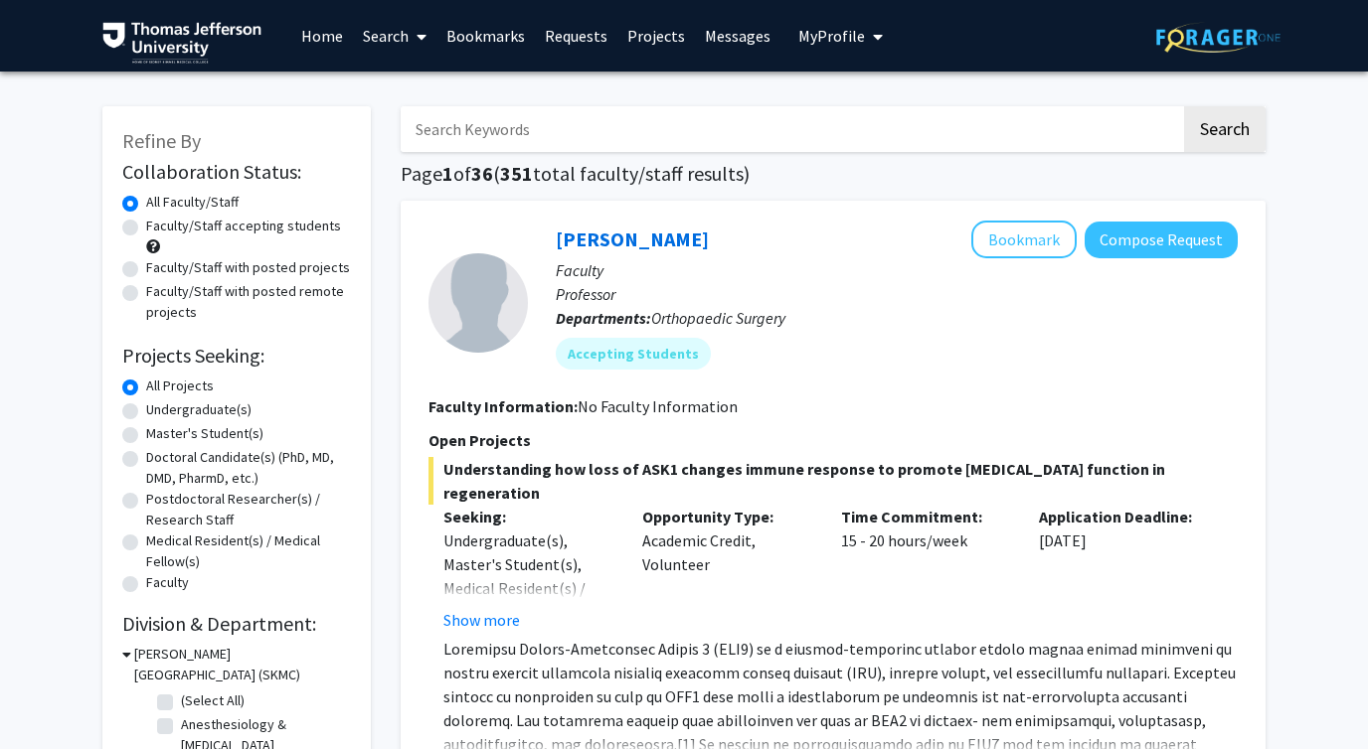
checkbox input "false"
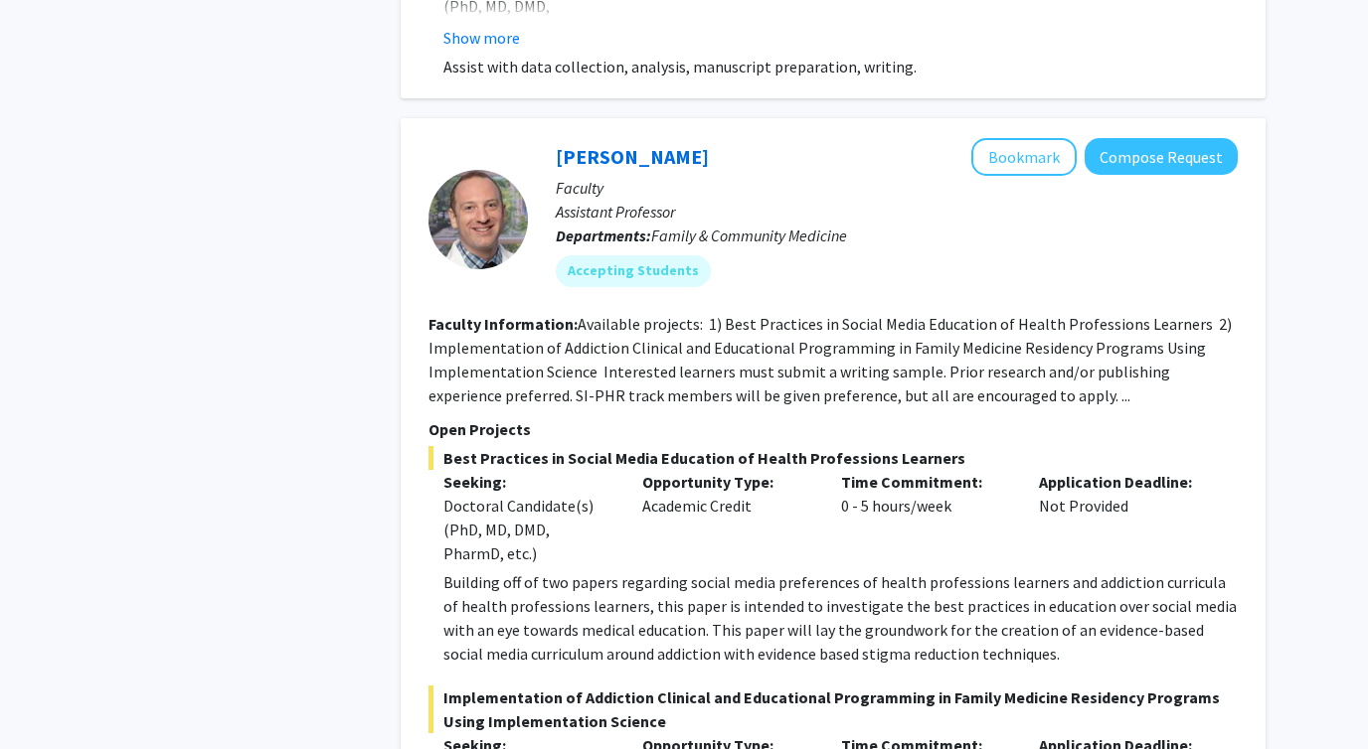
scroll to position [9761, 0]
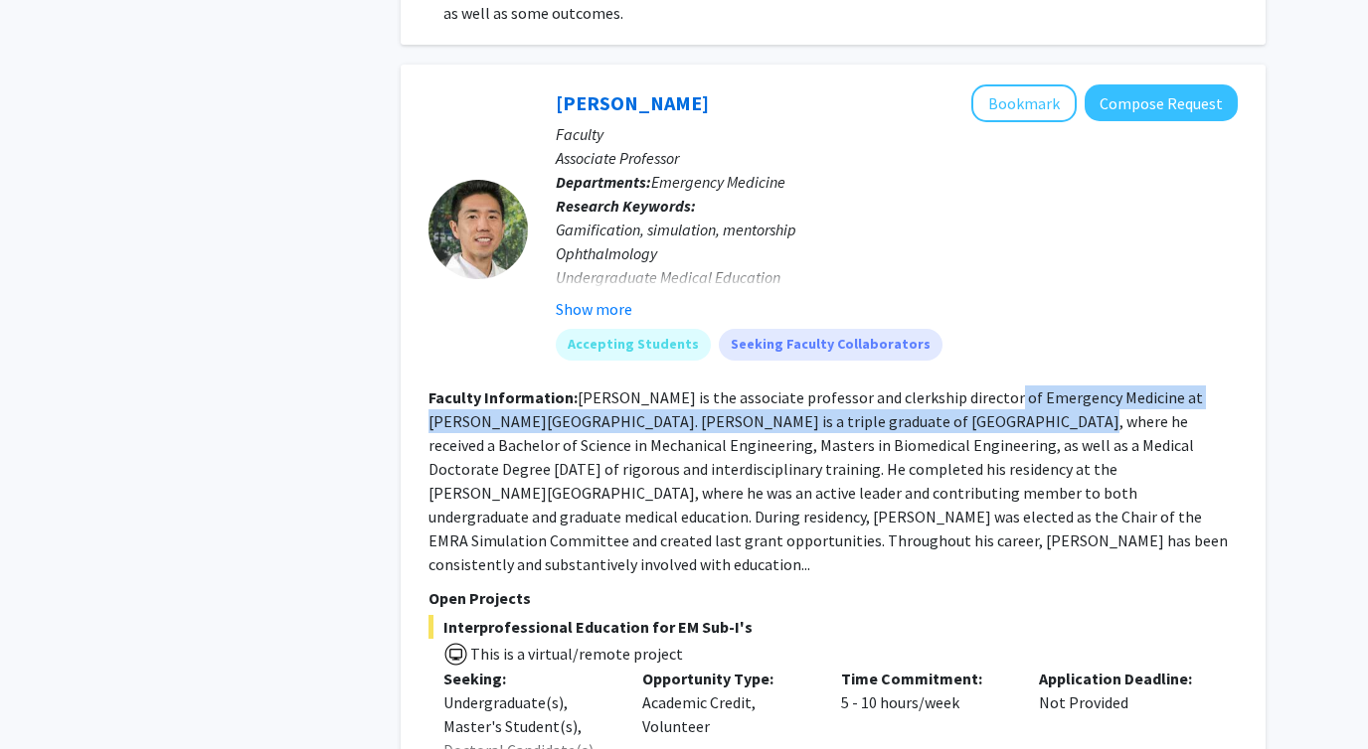
drag, startPoint x: 980, startPoint y: 357, endPoint x: 954, endPoint y: 382, distance: 35.8
click at [954, 388] on fg-read-more "Dr. Zhang is the associate professor and clerkship director of Emergency Medici…" at bounding box center [827, 481] width 799 height 187
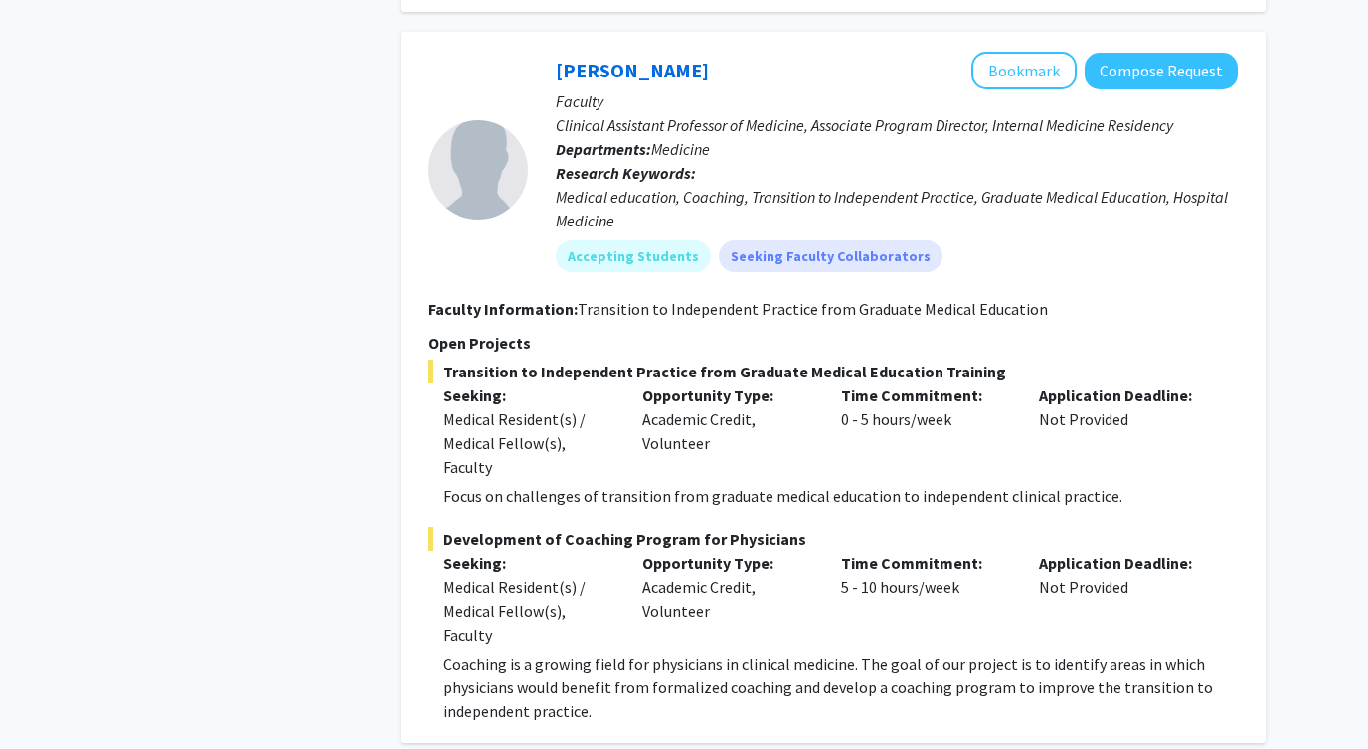
scroll to position [11628, 0]
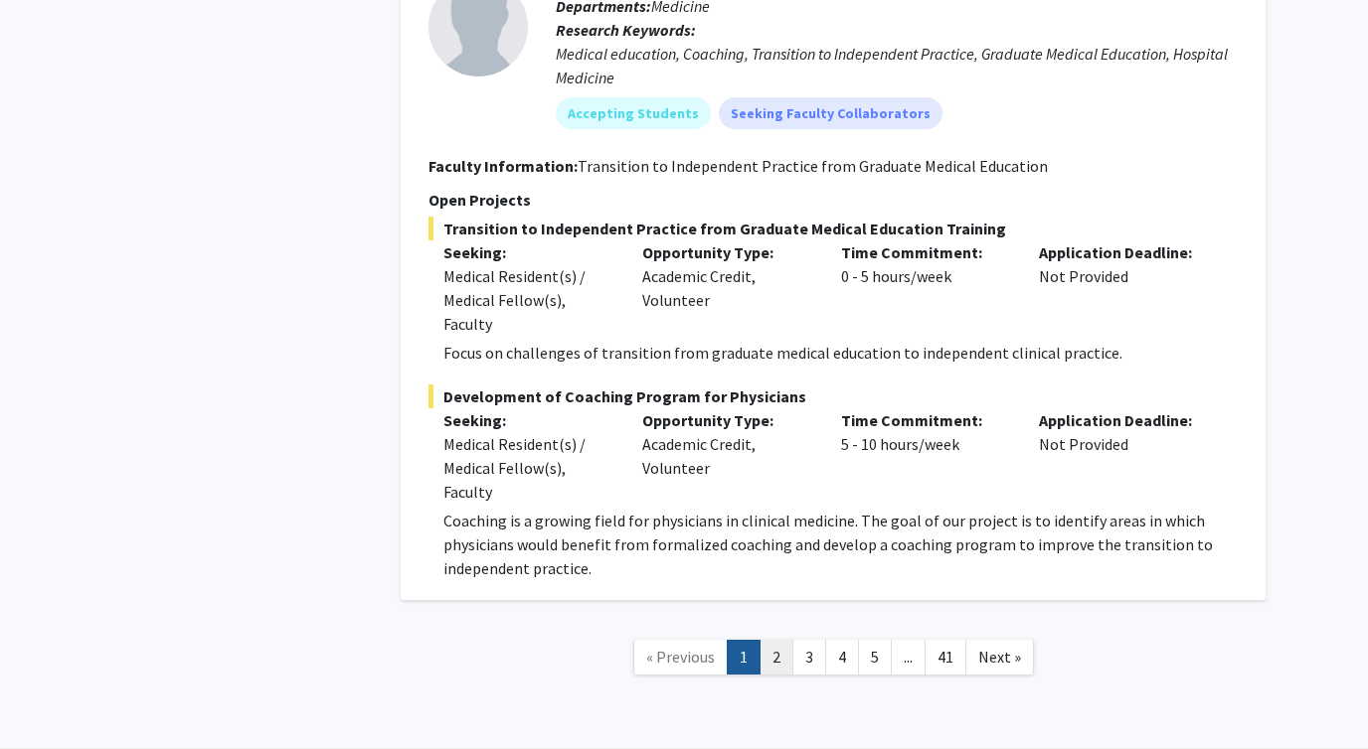
click at [784, 640] on link "2" at bounding box center [776, 657] width 34 height 35
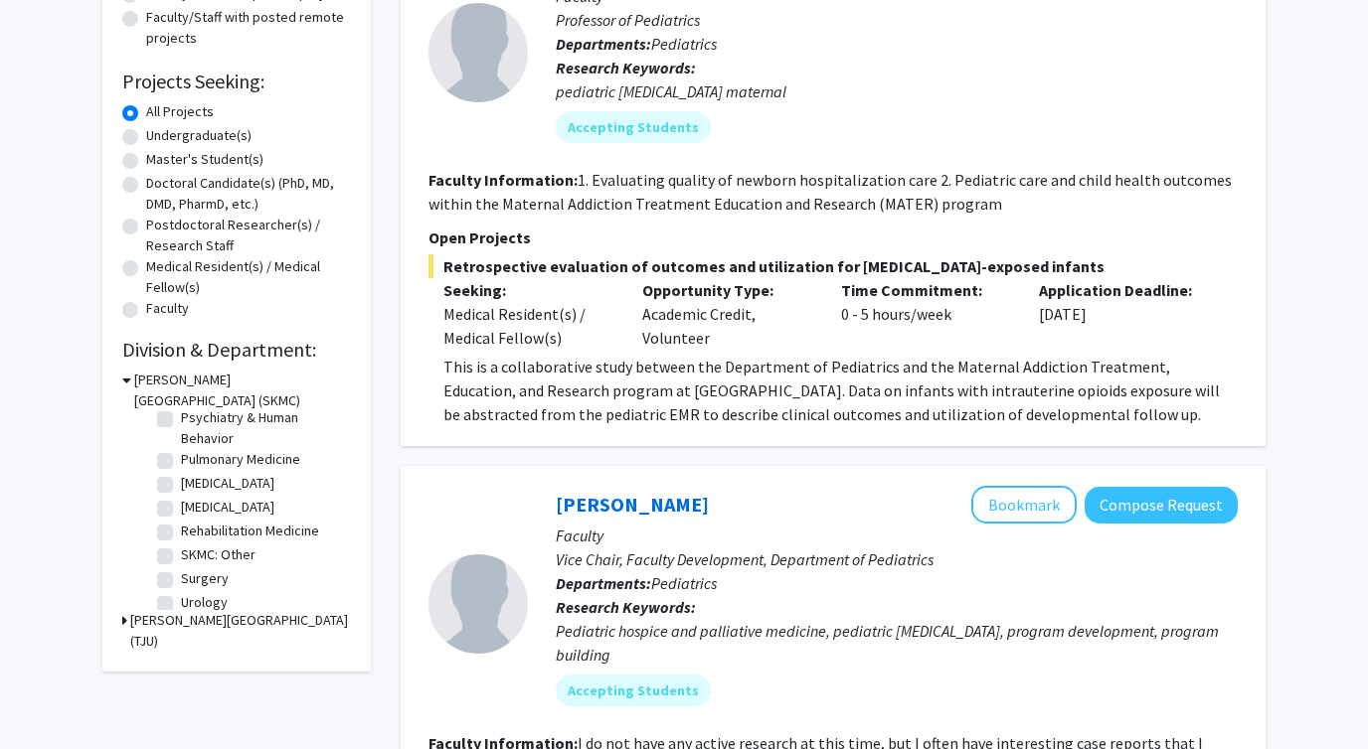
scroll to position [870, 0]
click at [181, 568] on label "Surgery" at bounding box center [205, 568] width 48 height 21
click at [181, 568] on input "Surgery" at bounding box center [187, 564] width 13 height 13
checkbox input "true"
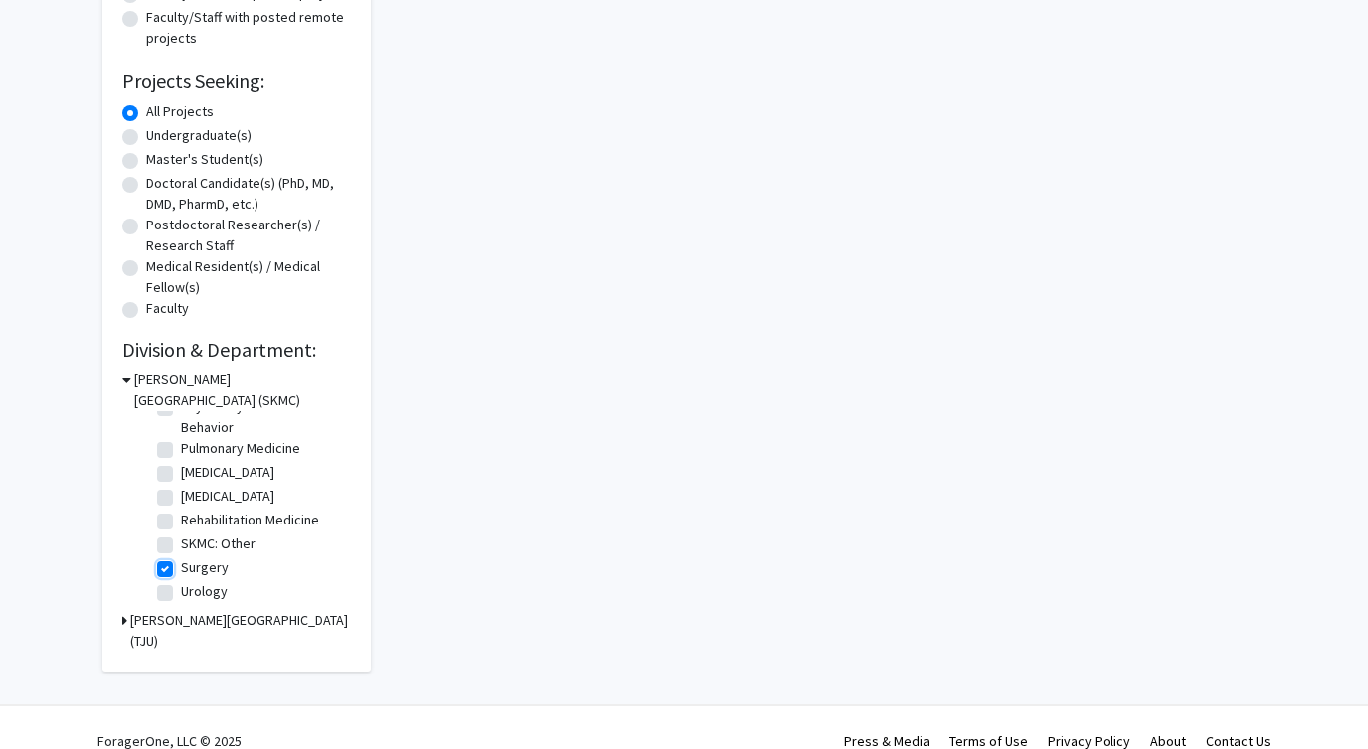
checkbox input "true"
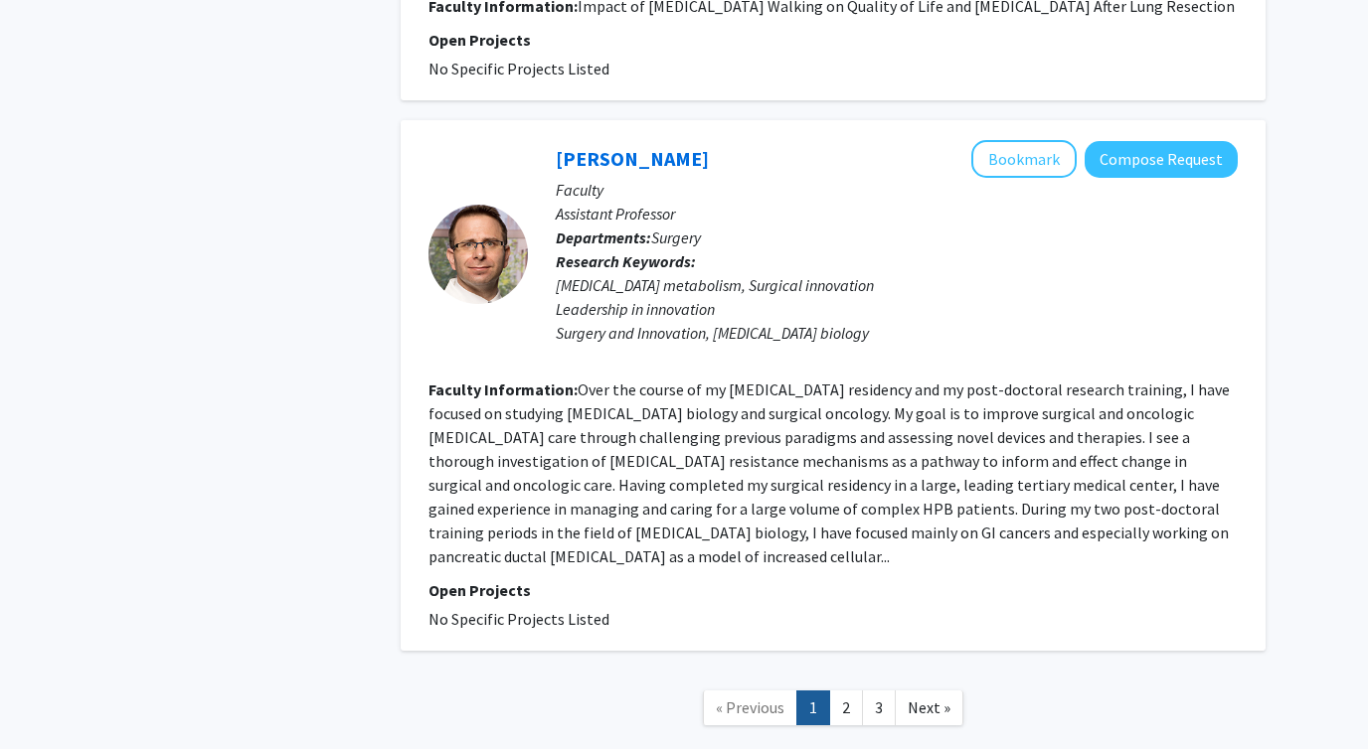
scroll to position [3487, 0]
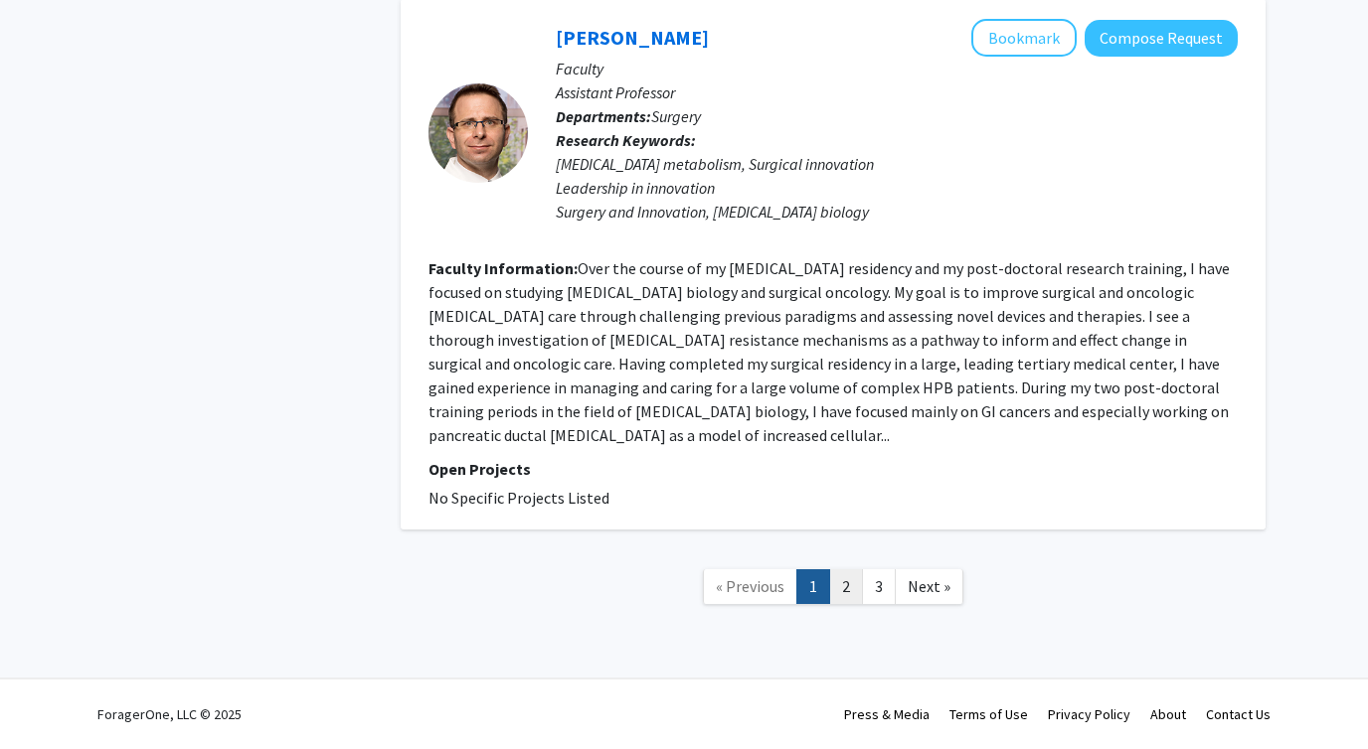
click at [837, 588] on link "2" at bounding box center [846, 586] width 34 height 35
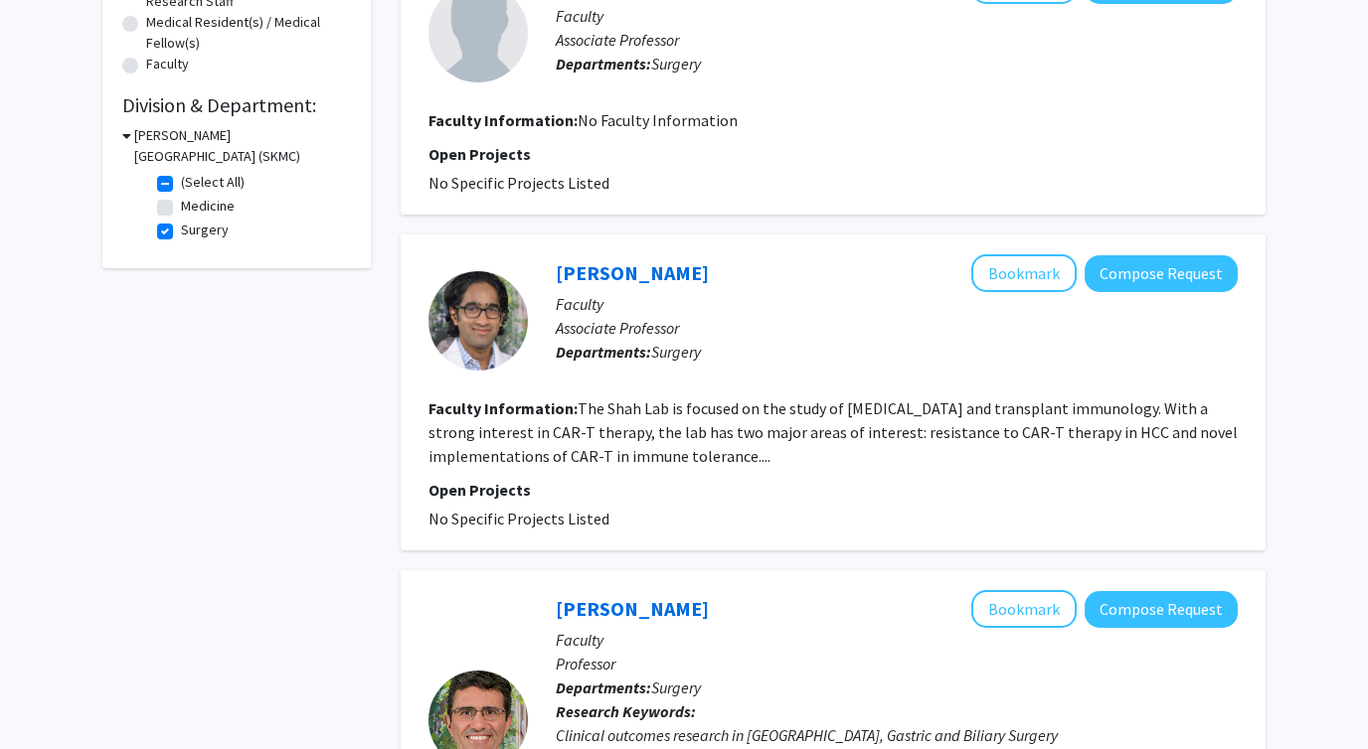
scroll to position [569, 0]
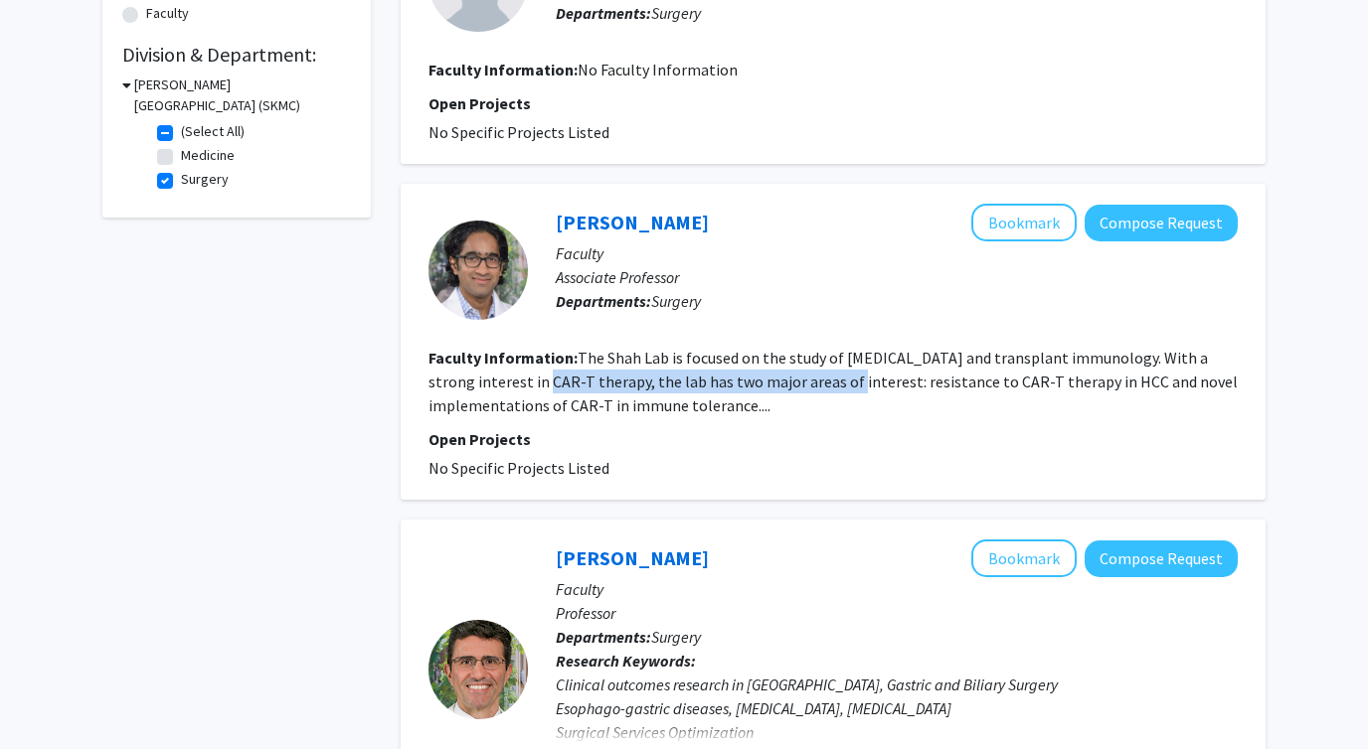
drag, startPoint x: 518, startPoint y: 383, endPoint x: 812, endPoint y: 383, distance: 294.2
click at [812, 383] on fg-read-more "The Shah Lab is focused on the study of liver cancer and transplant immunology.…" at bounding box center [832, 382] width 809 height 68
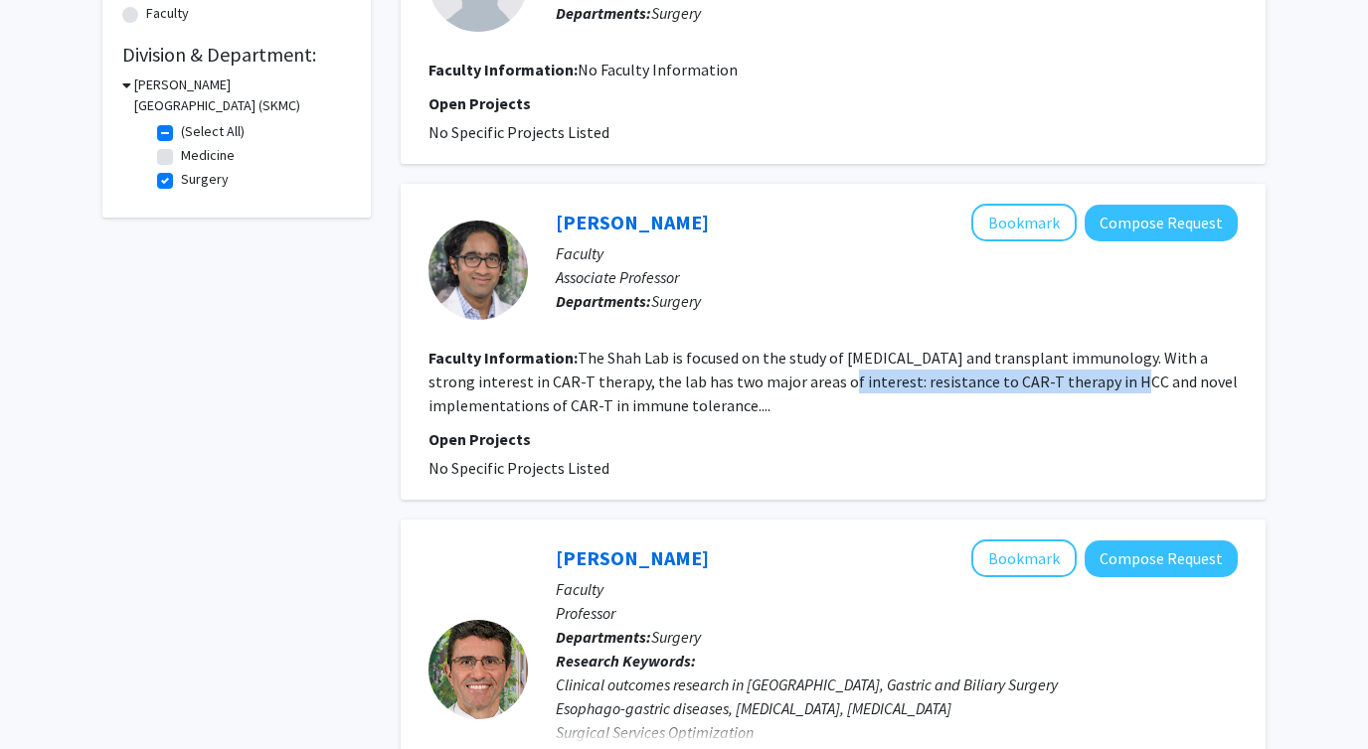
drag, startPoint x: 812, startPoint y: 383, endPoint x: 1066, endPoint y: 383, distance: 254.4
click at [1064, 383] on fg-read-more "The Shah Lab is focused on the study of liver cancer and transplant immunology.…" at bounding box center [832, 382] width 809 height 68
click at [1066, 383] on fg-read-more "The Shah Lab is focused on the study of liver cancer and transplant immunology.…" at bounding box center [832, 382] width 809 height 68
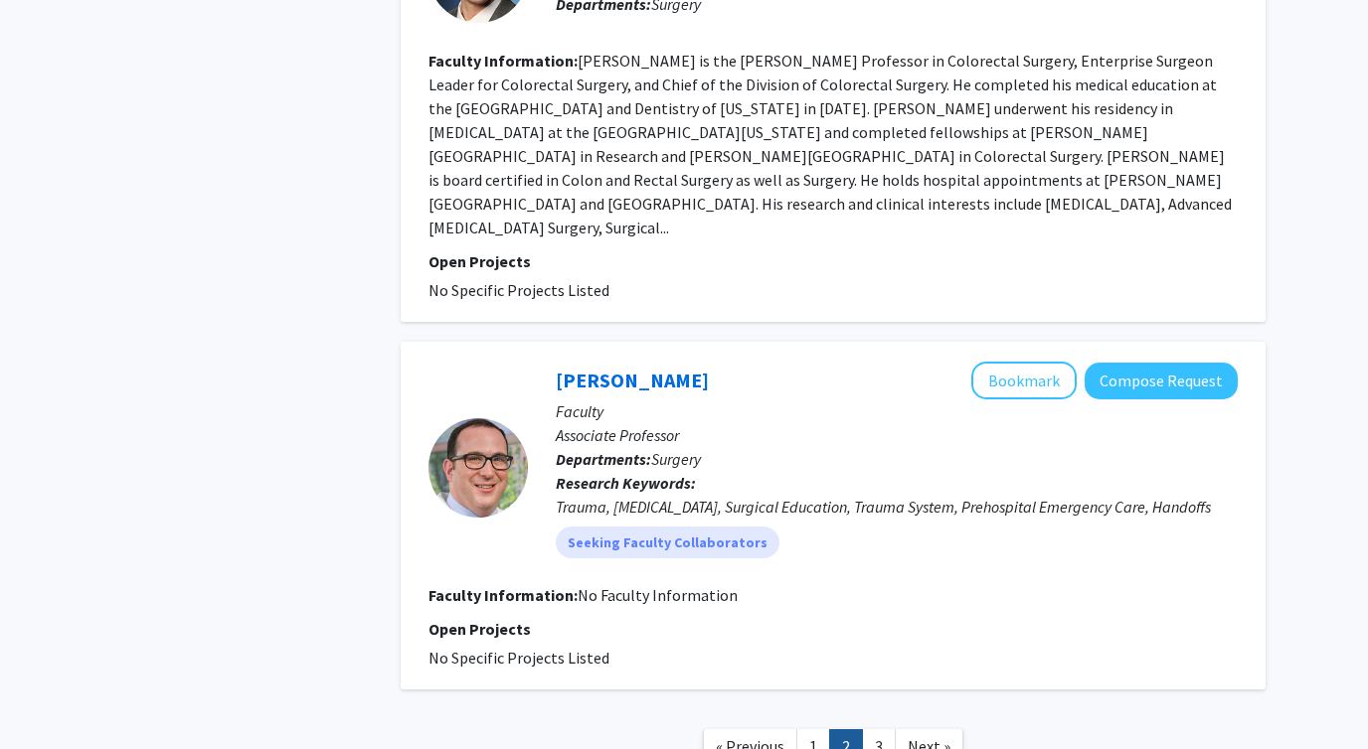
scroll to position [3564, 0]
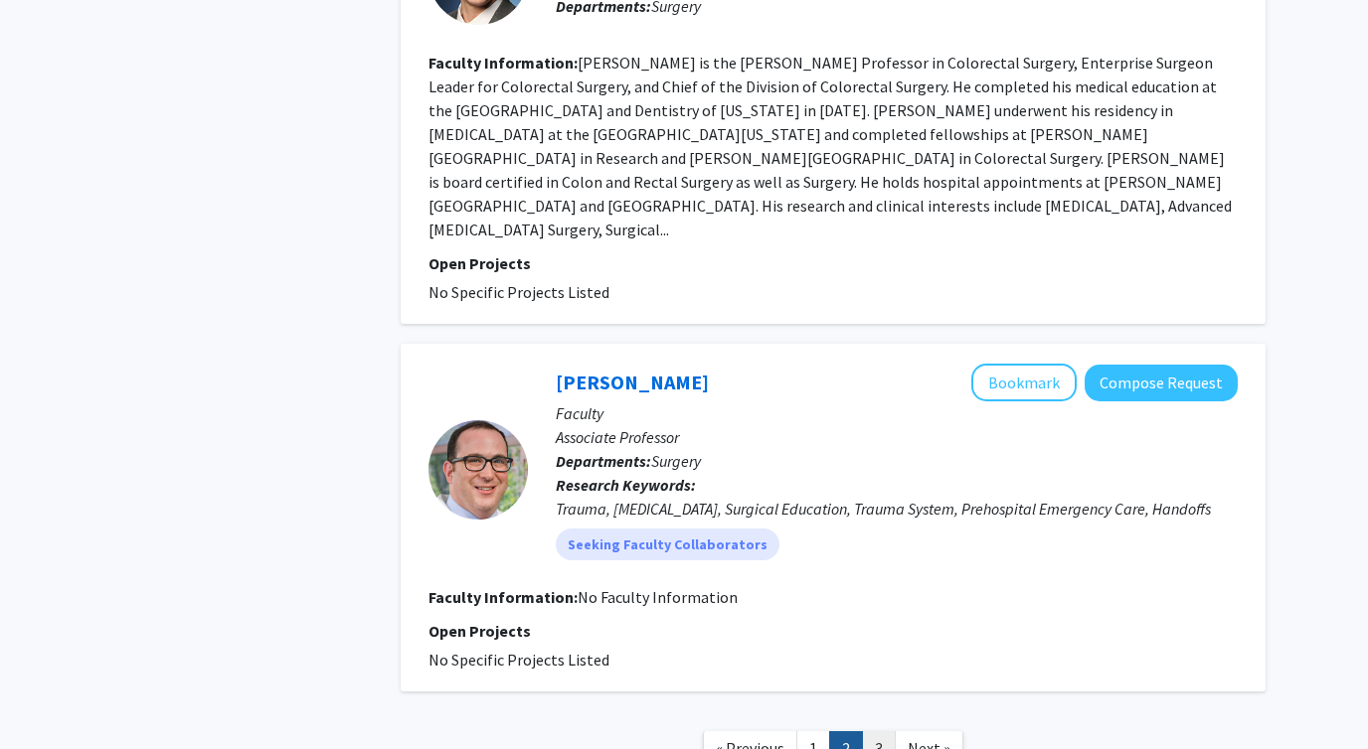
click at [871, 731] on link "3" at bounding box center [879, 748] width 34 height 35
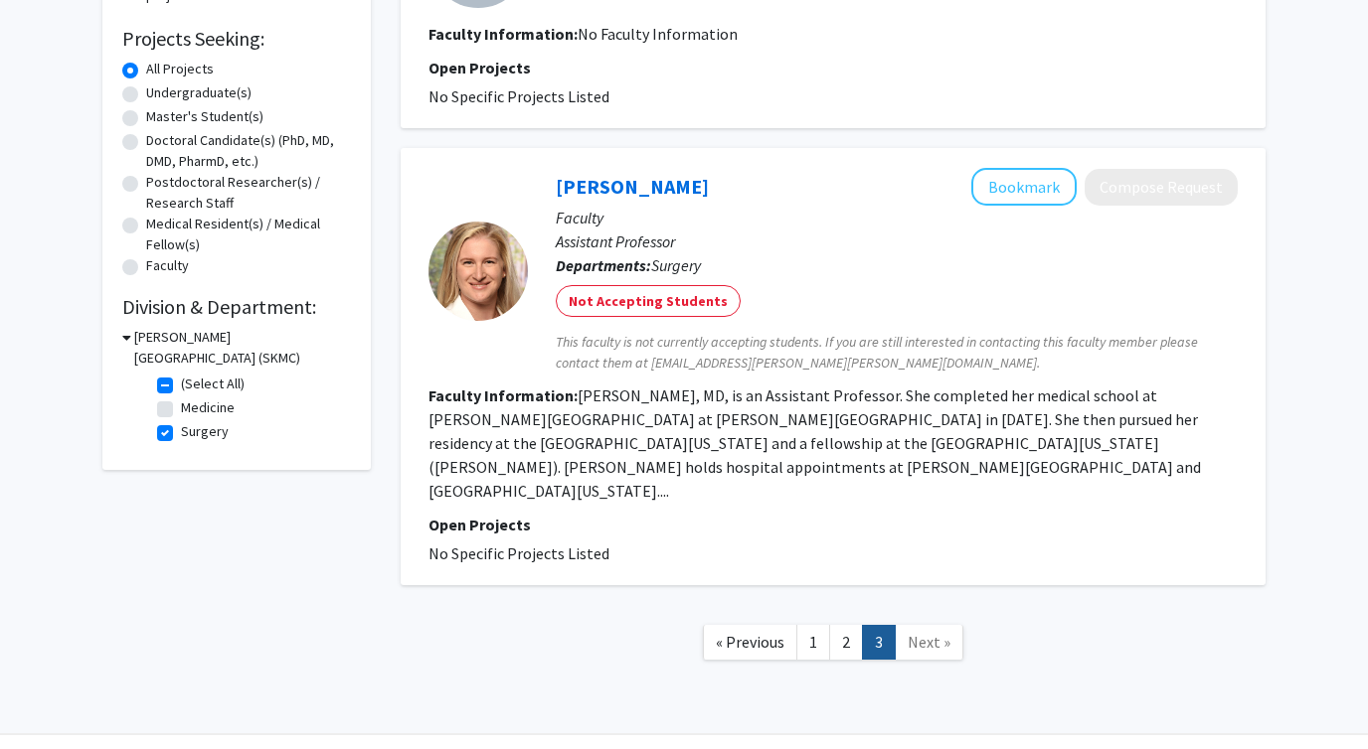
scroll to position [315, 0]
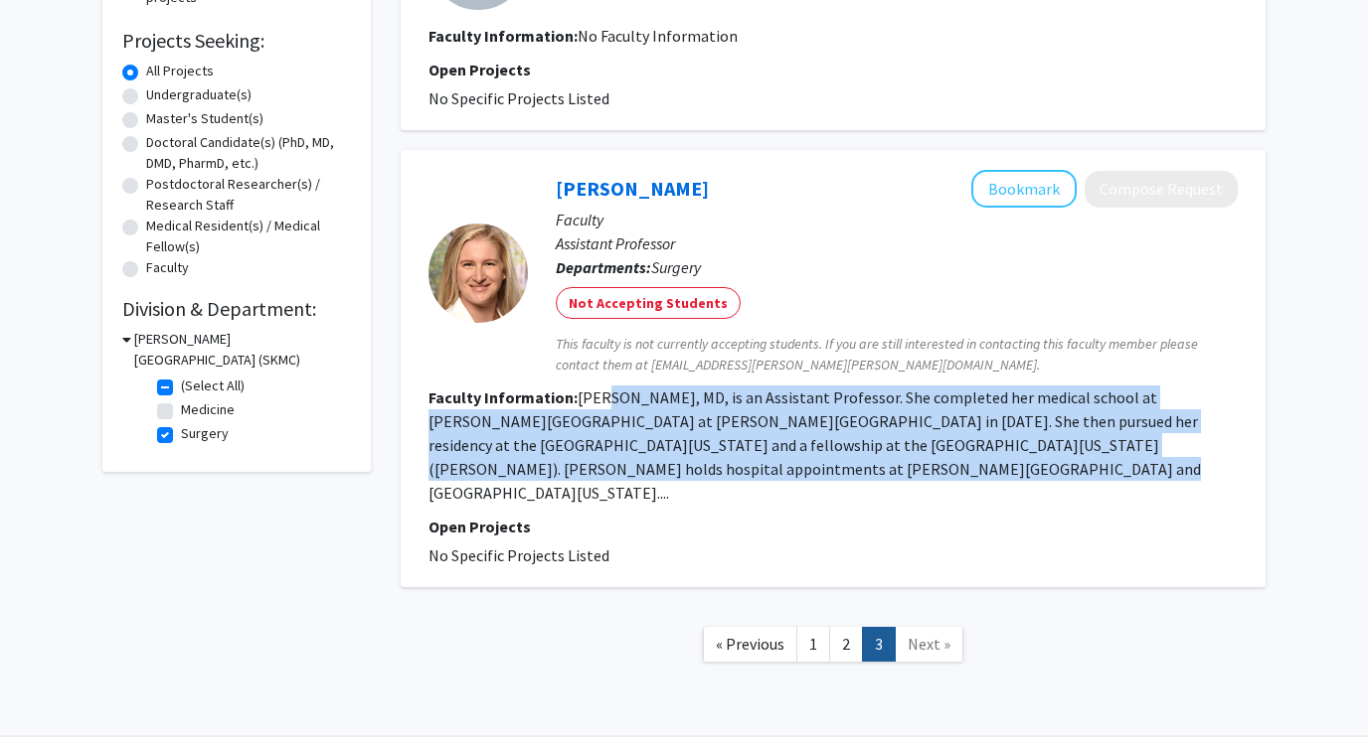
drag, startPoint x: 608, startPoint y: 404, endPoint x: 732, endPoint y: 464, distance: 137.8
click at [732, 464] on fg-read-more "Heather McMahon, MD, is an Assistant Professor. She completed her medical schoo…" at bounding box center [814, 445] width 772 height 115
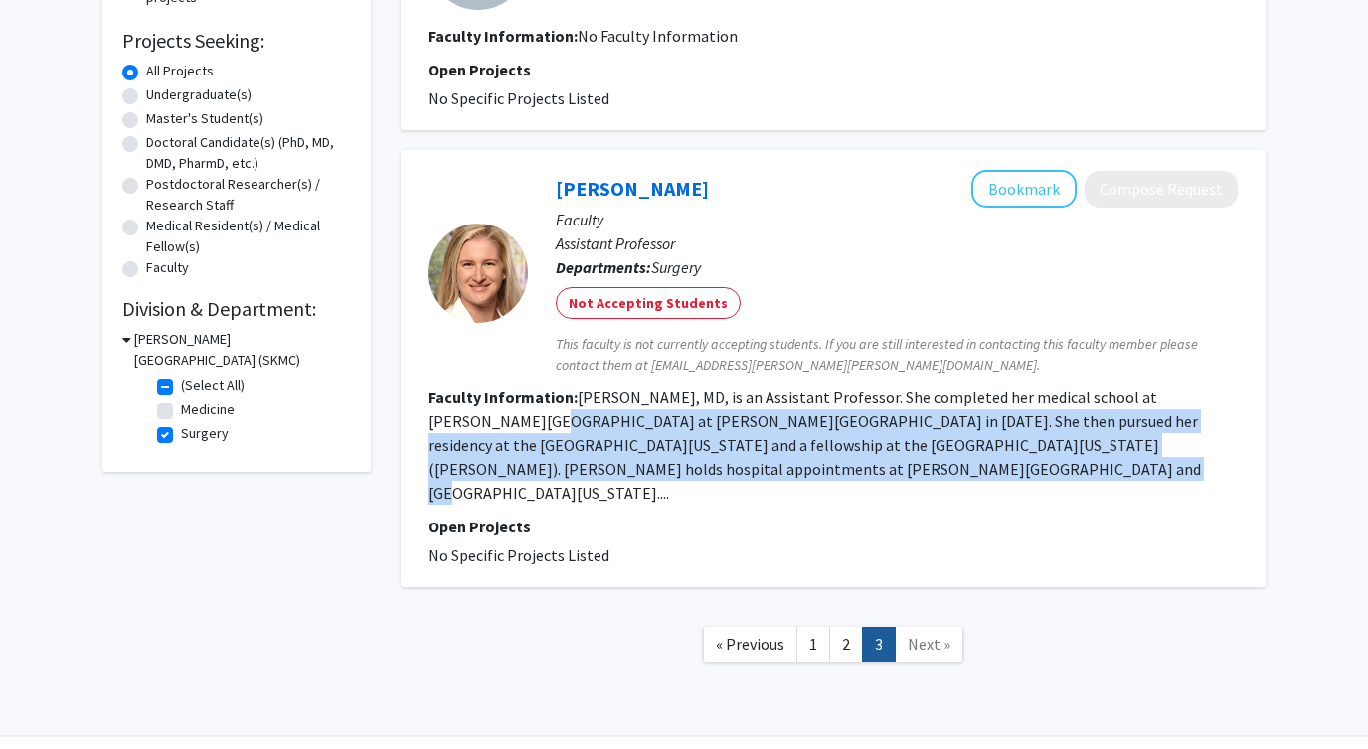
drag, startPoint x: 732, startPoint y: 464, endPoint x: 493, endPoint y: 422, distance: 243.1
click at [493, 422] on fg-read-more "Heather McMahon, MD, is an Assistant Professor. She completed her medical schoo…" at bounding box center [814, 445] width 772 height 115
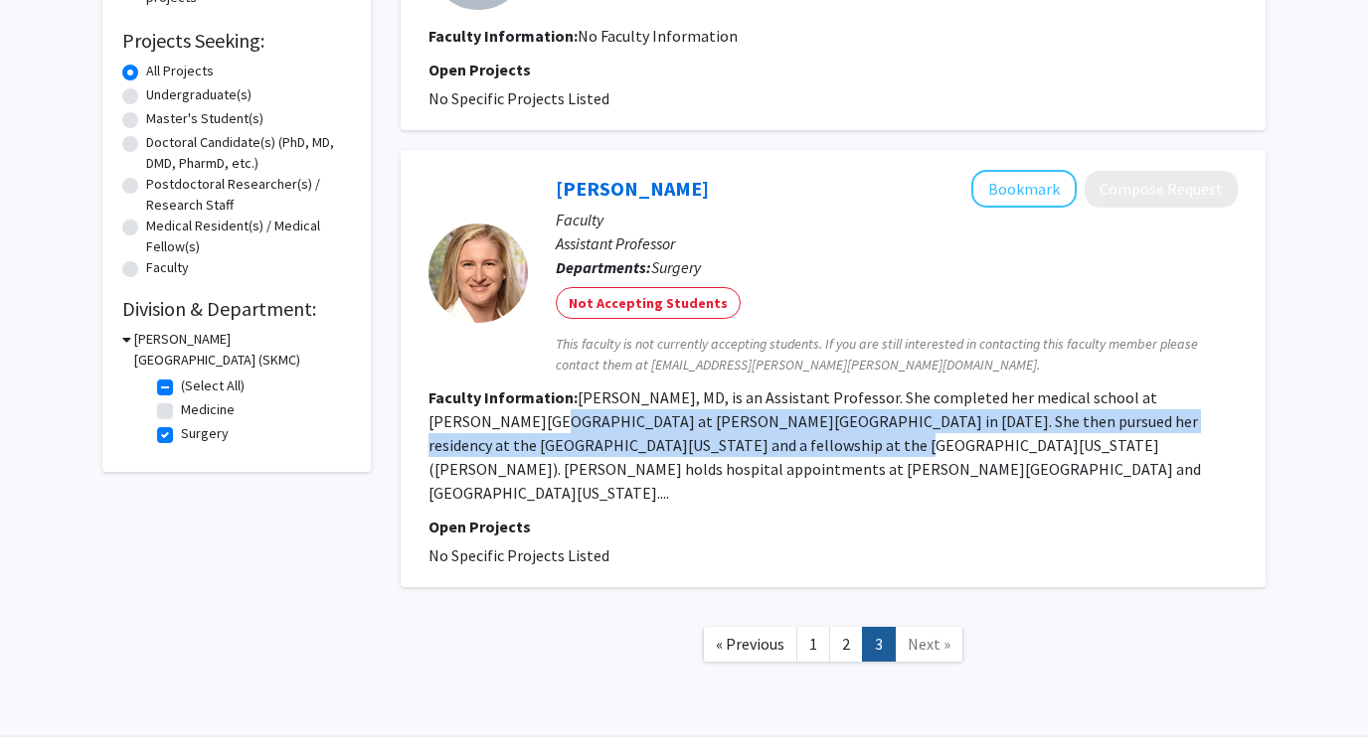
drag, startPoint x: 493, startPoint y: 422, endPoint x: 697, endPoint y: 444, distance: 204.9
click at [697, 444] on fg-read-more "Heather McMahon, MD, is an Assistant Professor. She completed her medical schoo…" at bounding box center [814, 445] width 772 height 115
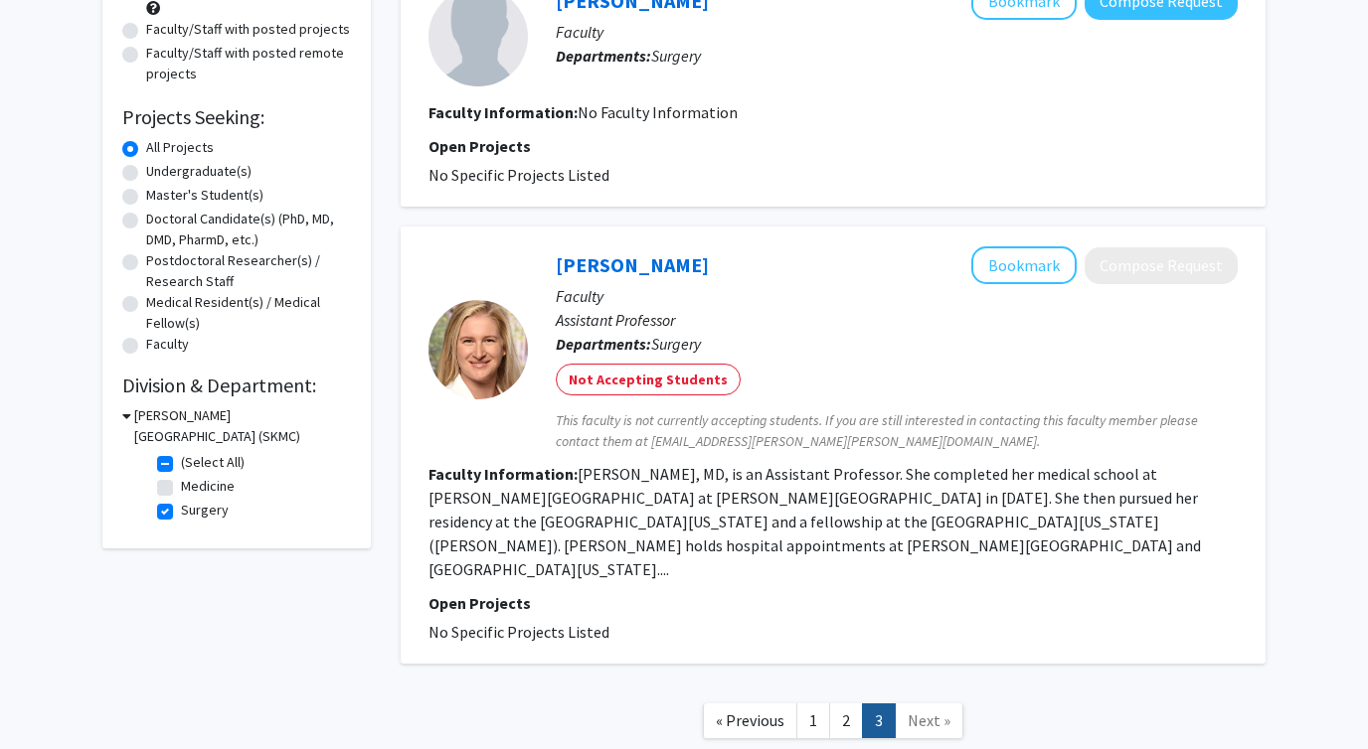
scroll to position [275, 0]
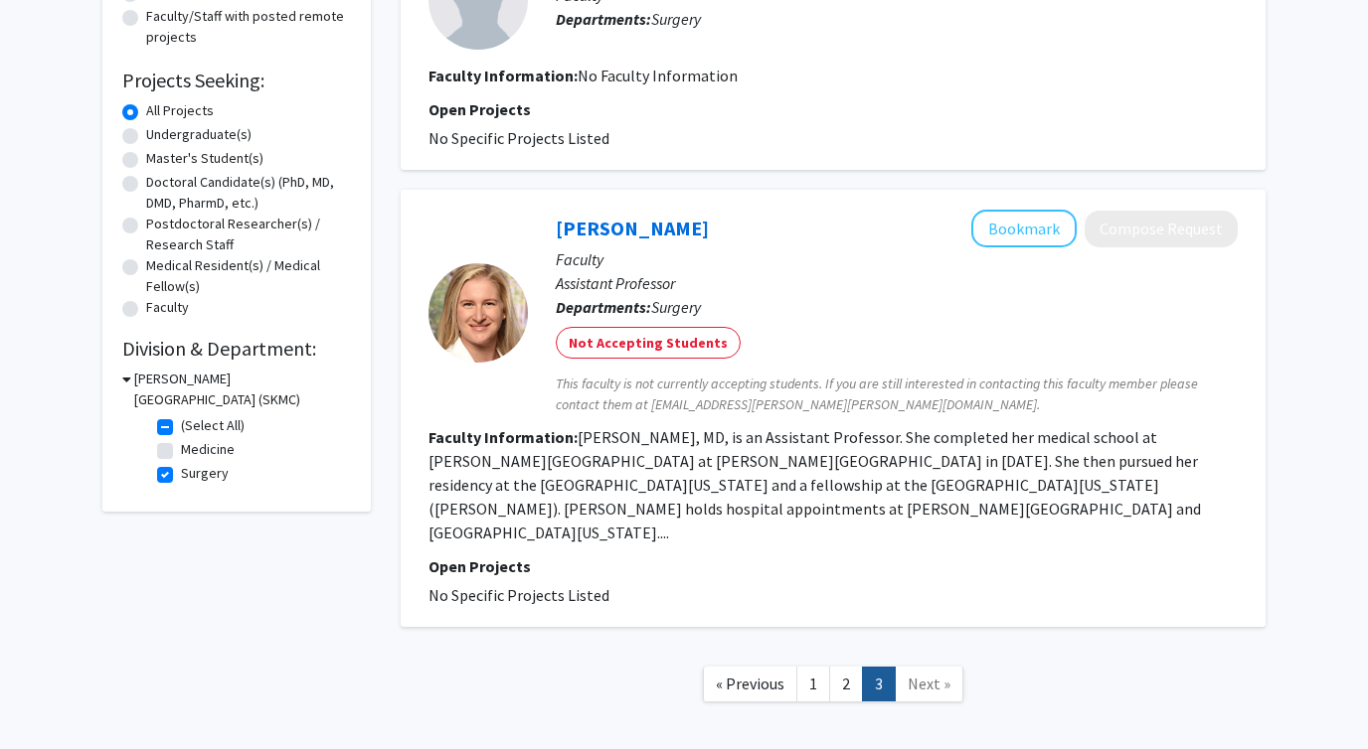
click at [181, 426] on label "(Select All)" at bounding box center [213, 425] width 64 height 21
click at [181, 426] on input "(Select All)" at bounding box center [187, 421] width 13 height 13
checkbox input "false"
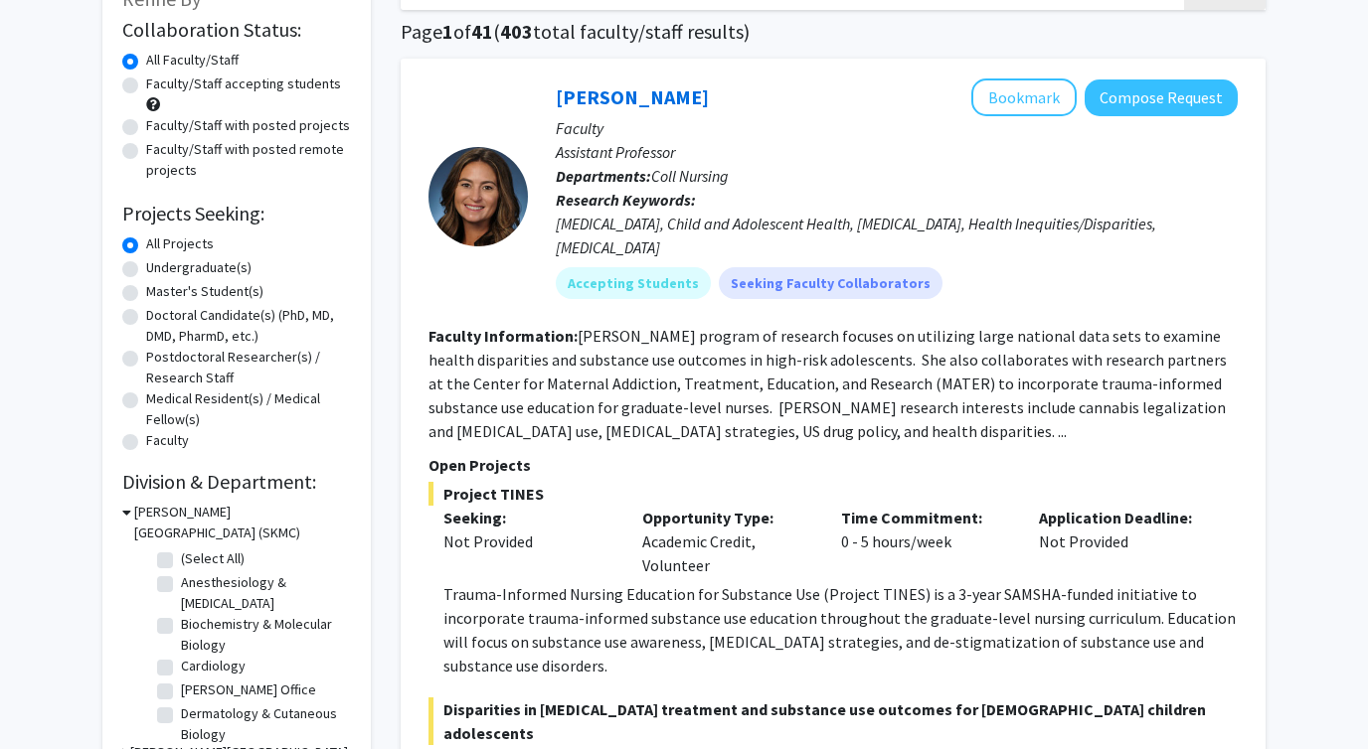
scroll to position [152, 0]
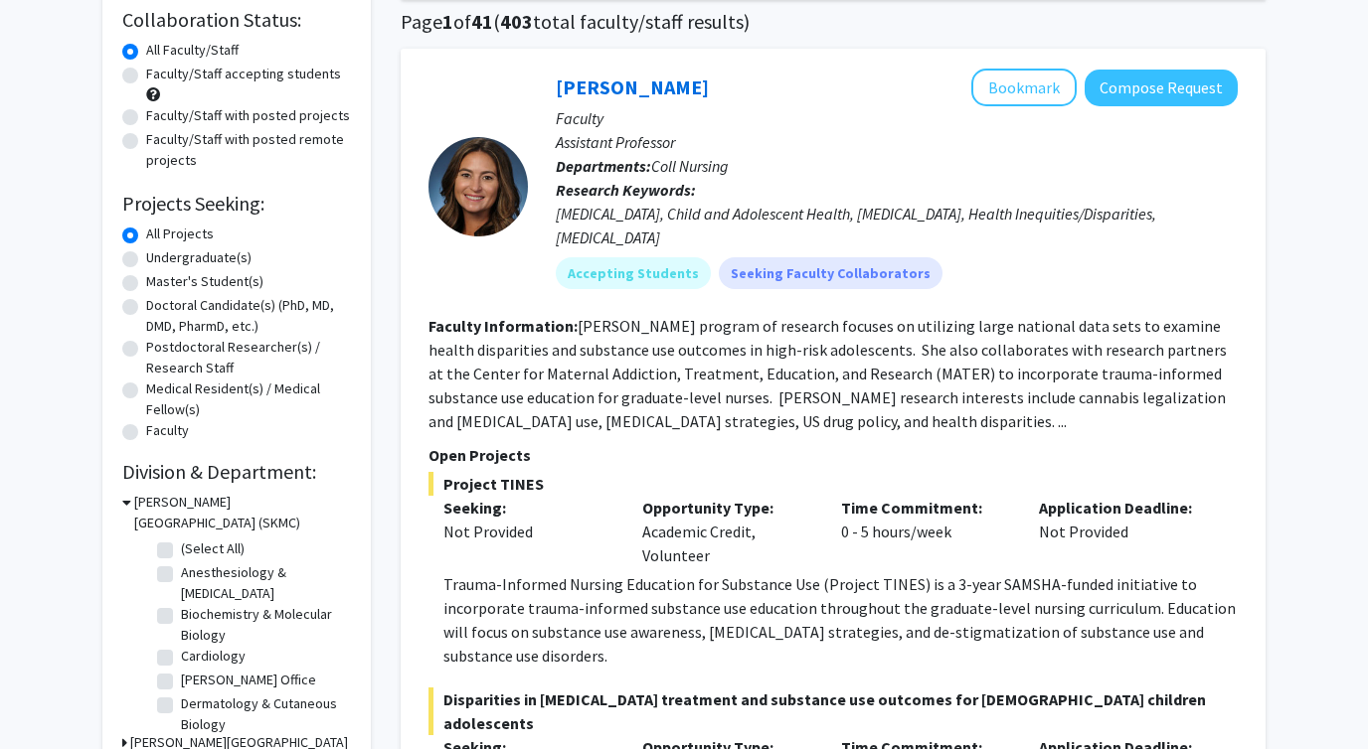
click at [181, 549] on label "(Select All)" at bounding box center [213, 549] width 64 height 21
click at [181, 549] on input "(Select All)" at bounding box center [187, 545] width 13 height 13
checkbox input "true"
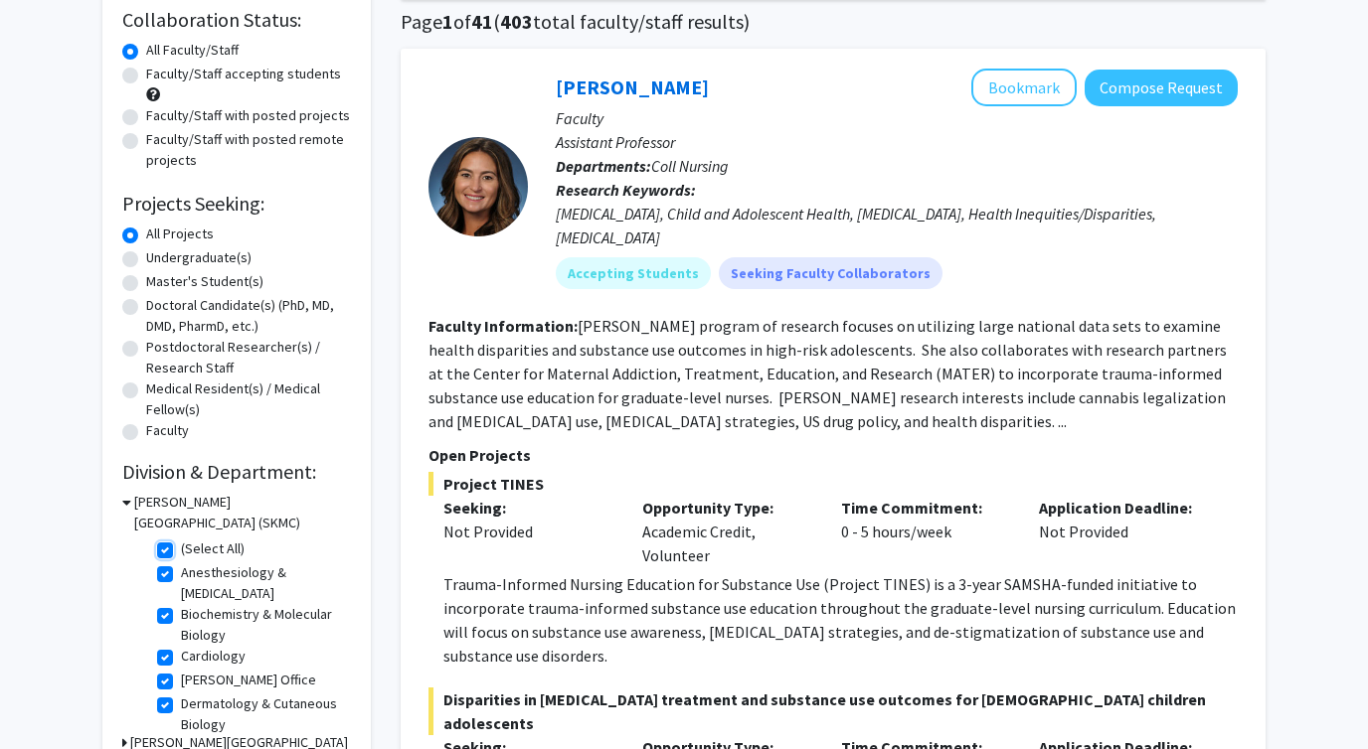
checkbox input "true"
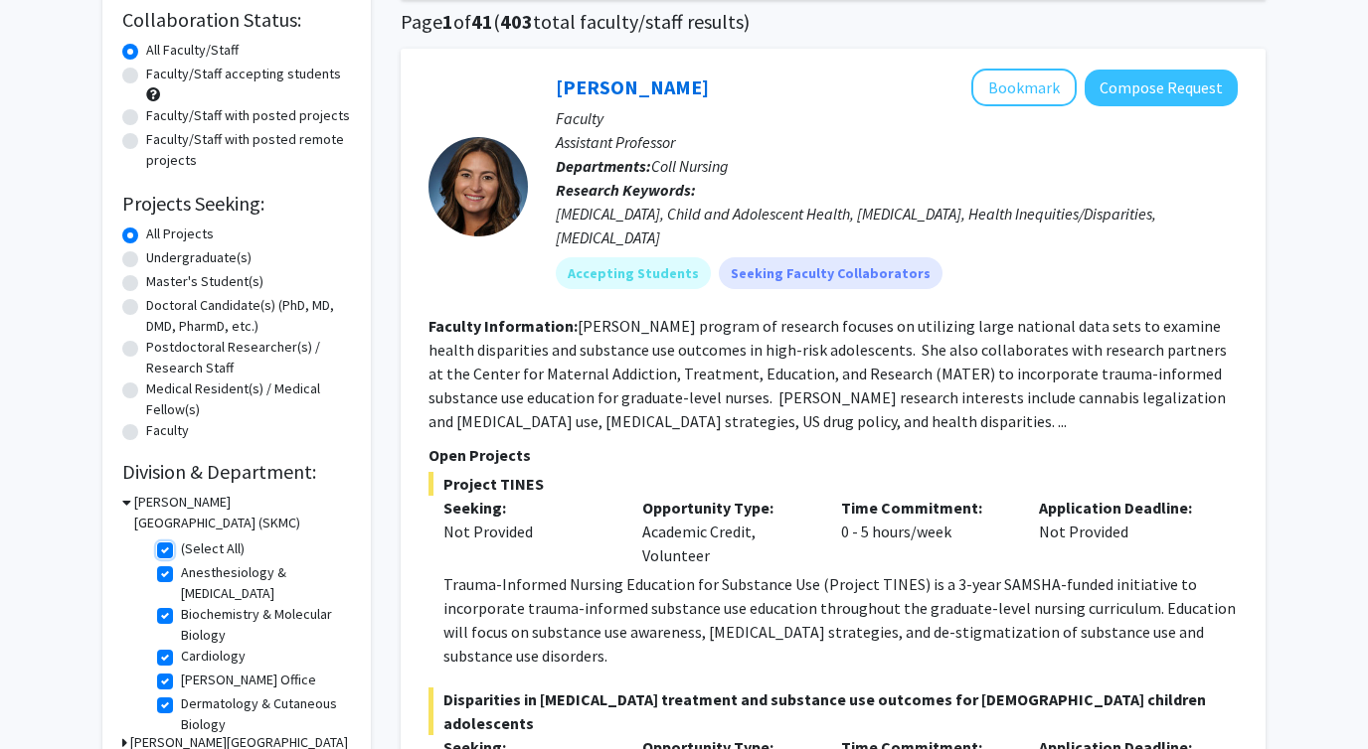
checkbox input "true"
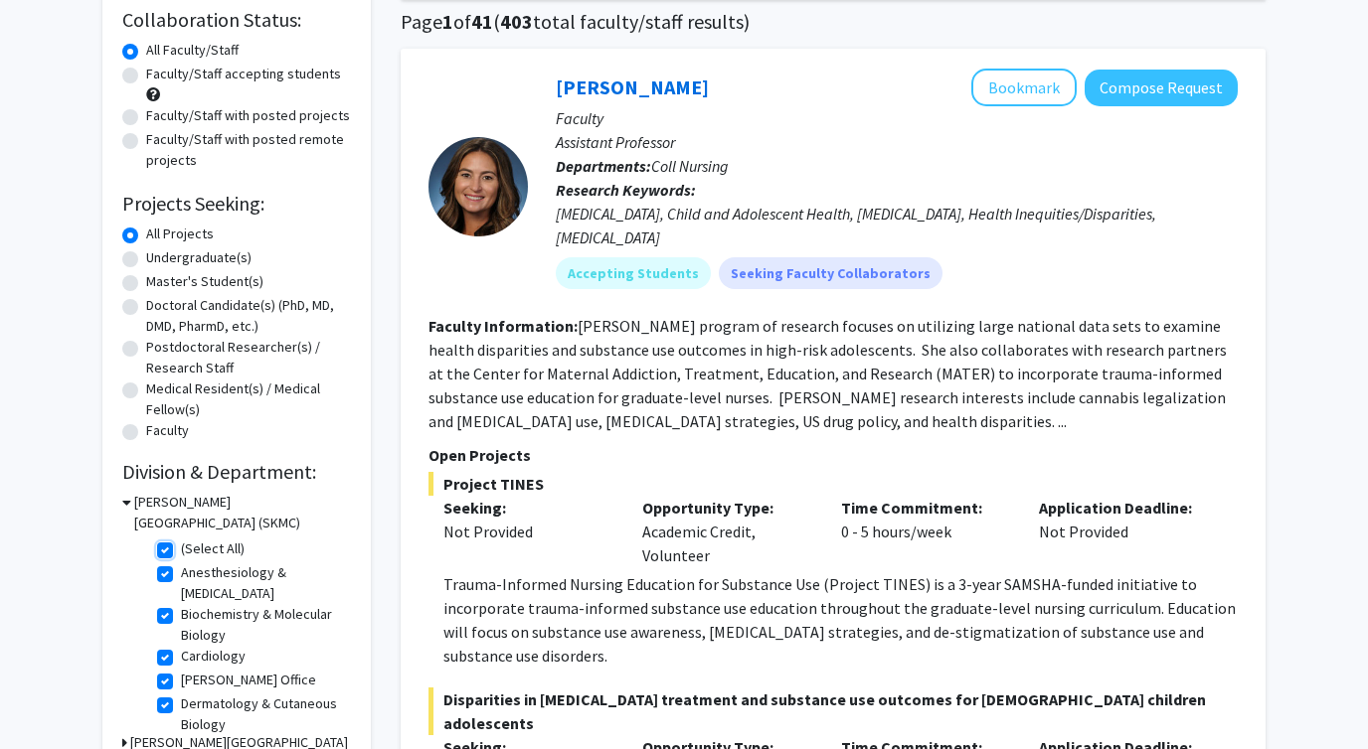
checkbox input "true"
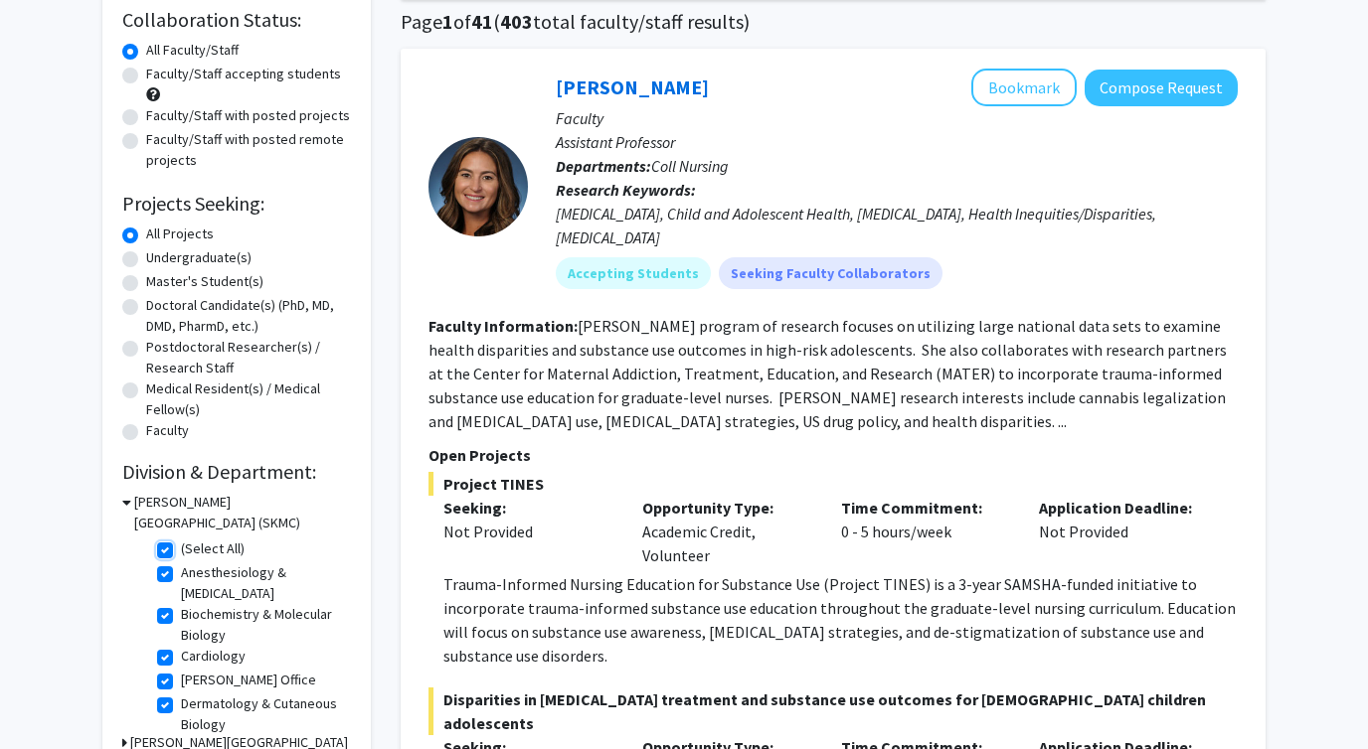
checkbox input "true"
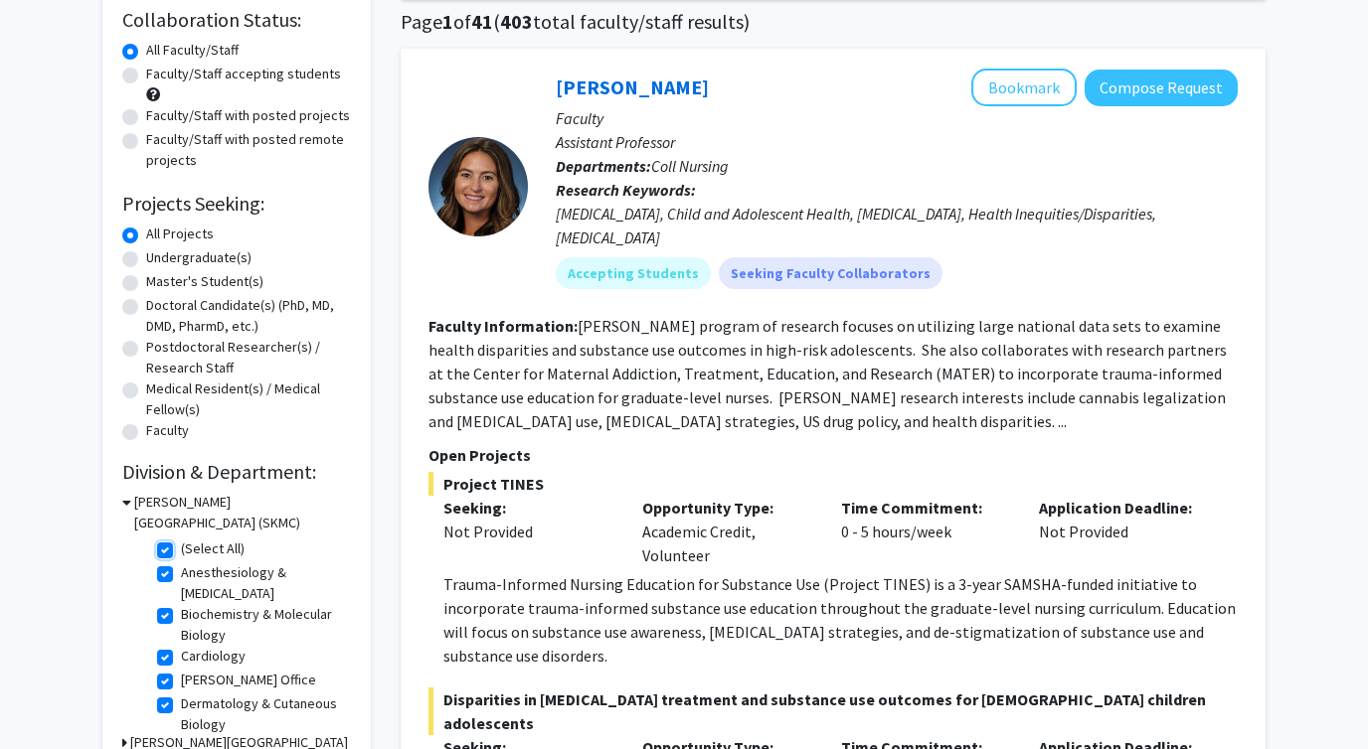
checkbox input "true"
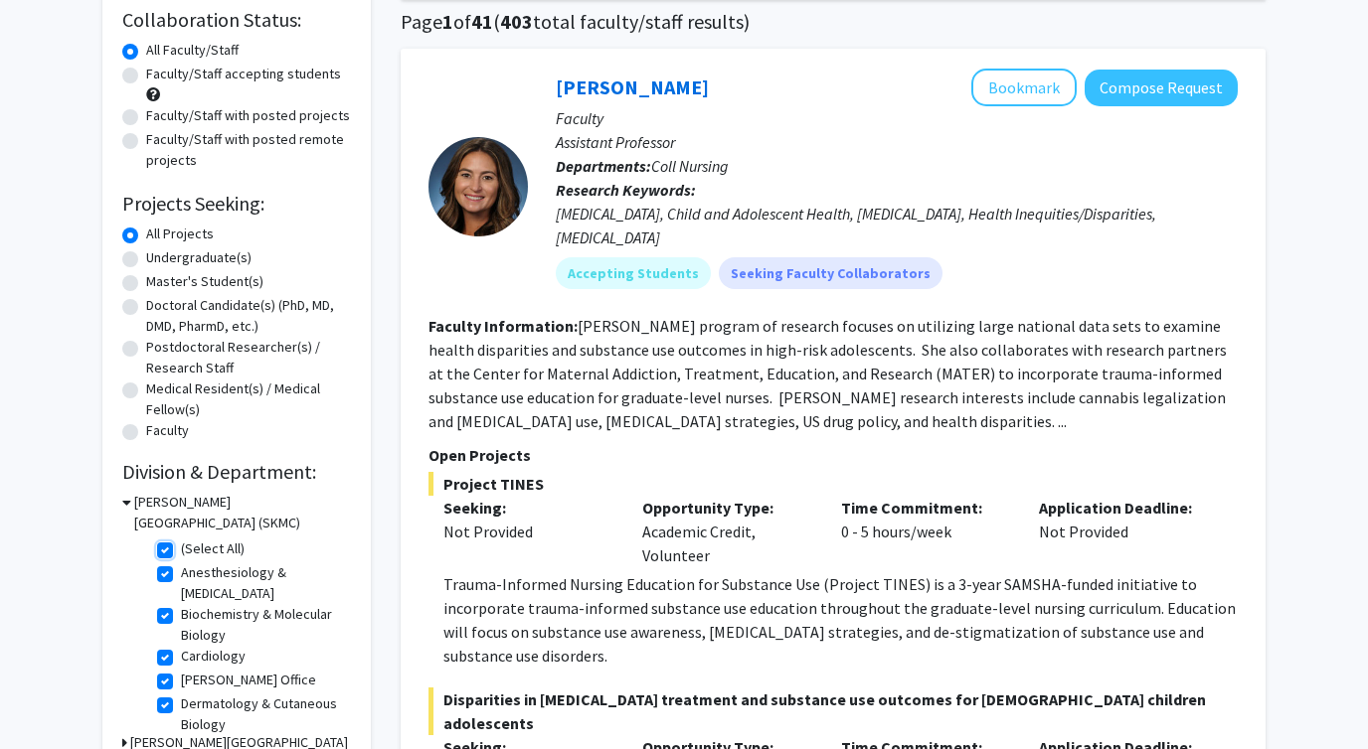
checkbox input "true"
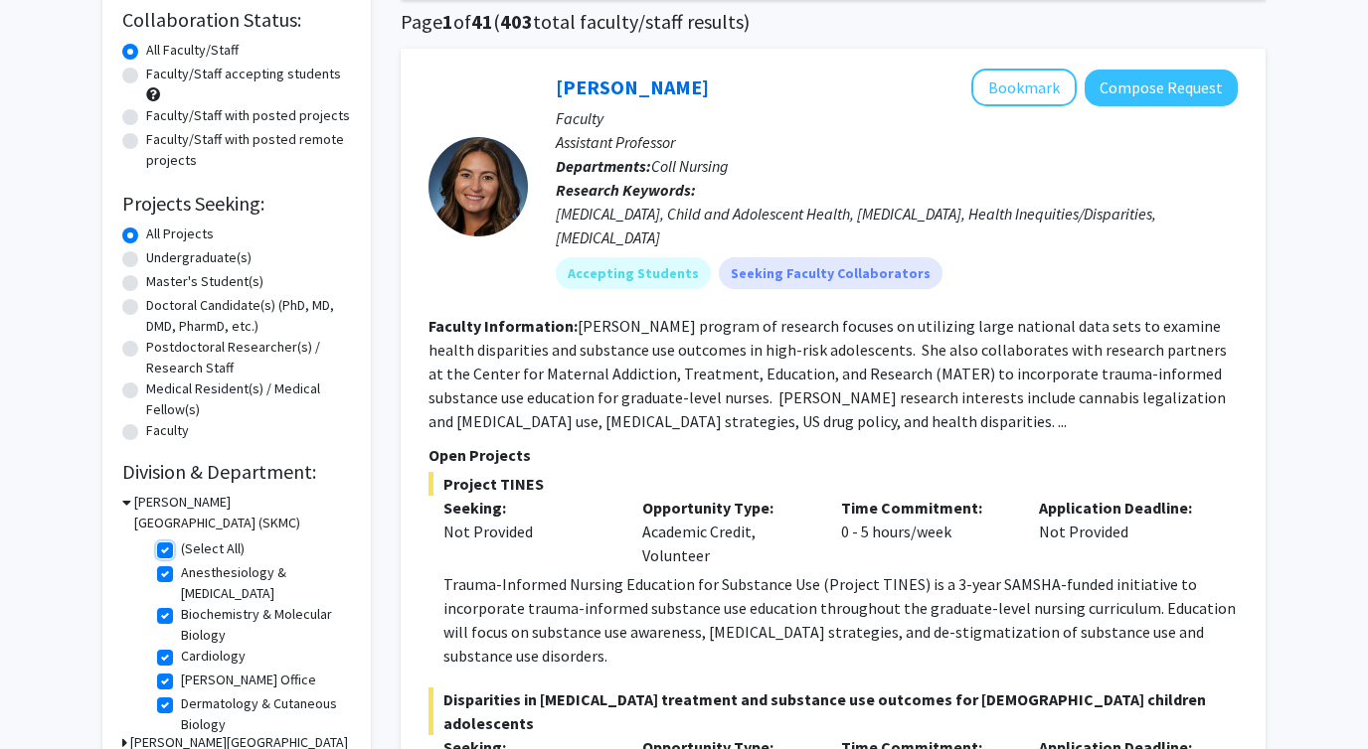
checkbox input "true"
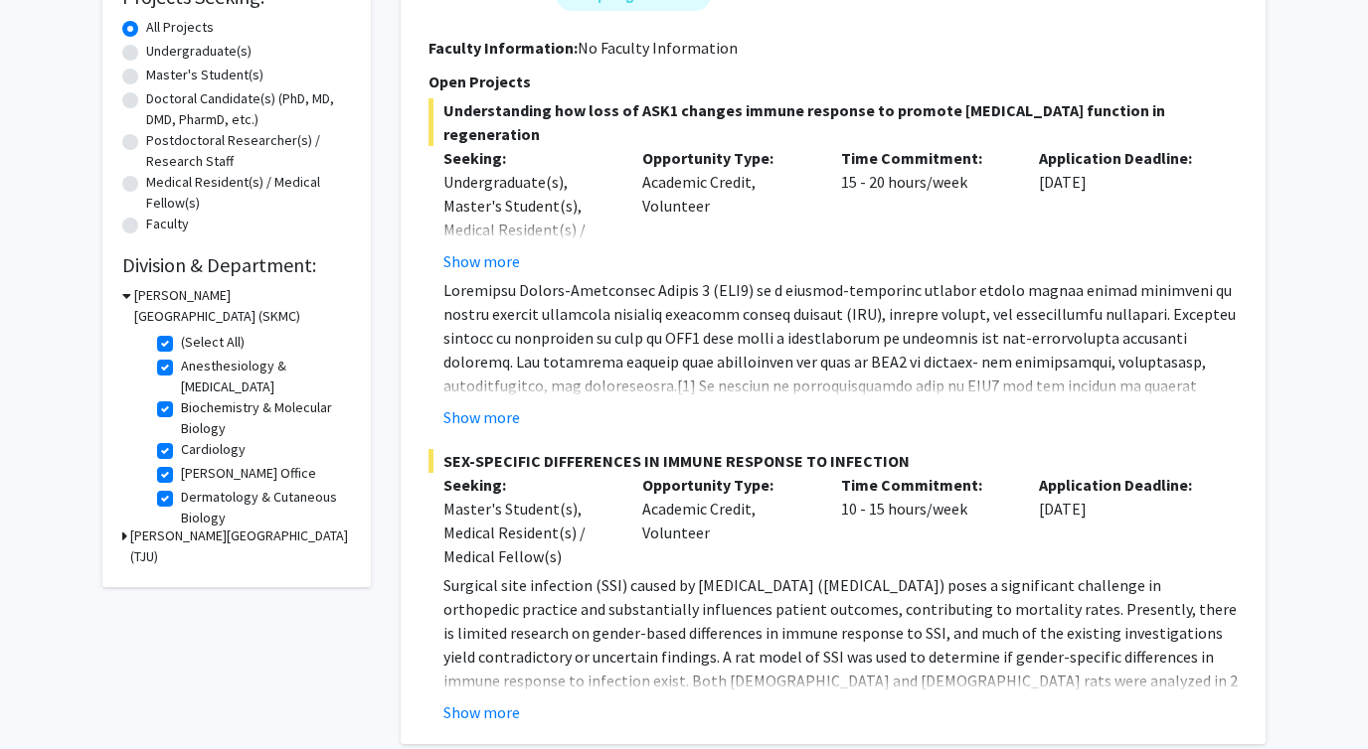
scroll to position [371, 0]
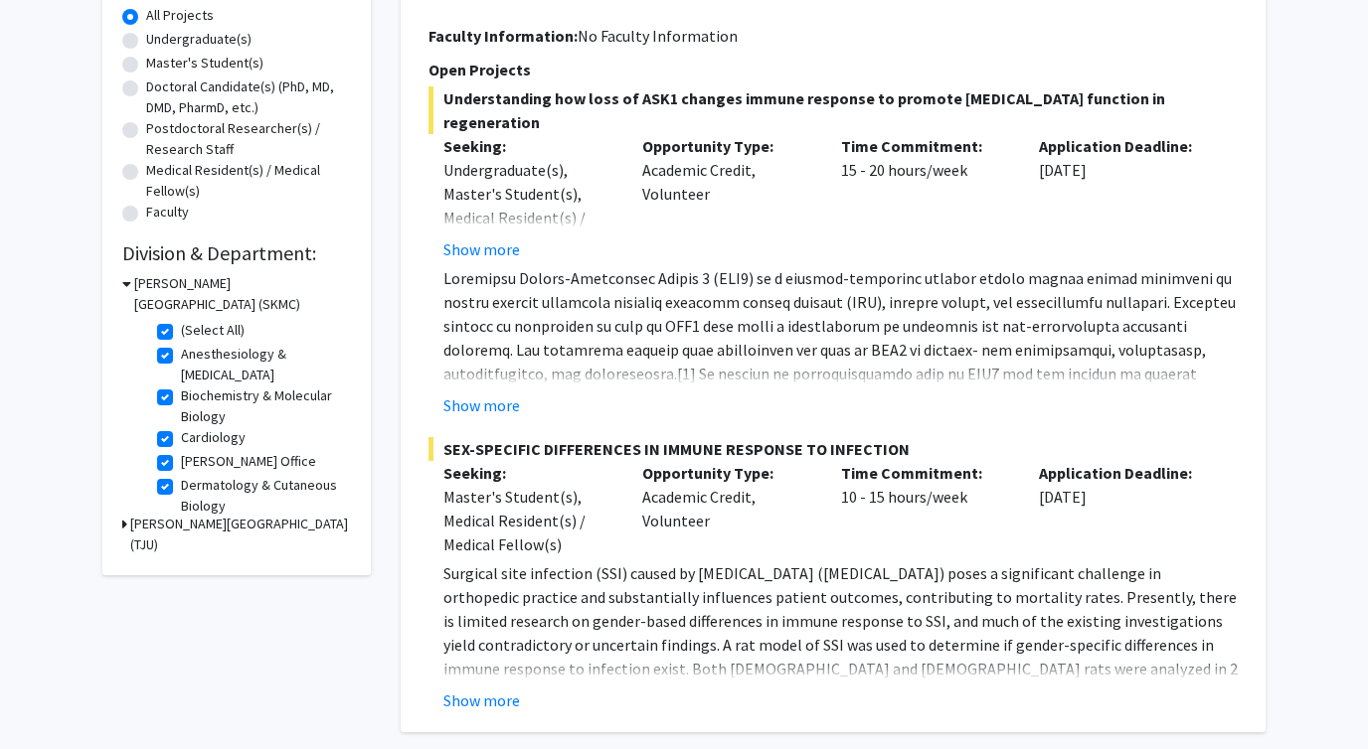
click at [181, 335] on label "(Select All)" at bounding box center [213, 330] width 64 height 21
click at [181, 333] on input "(Select All)" at bounding box center [187, 326] width 13 height 13
checkbox input "false"
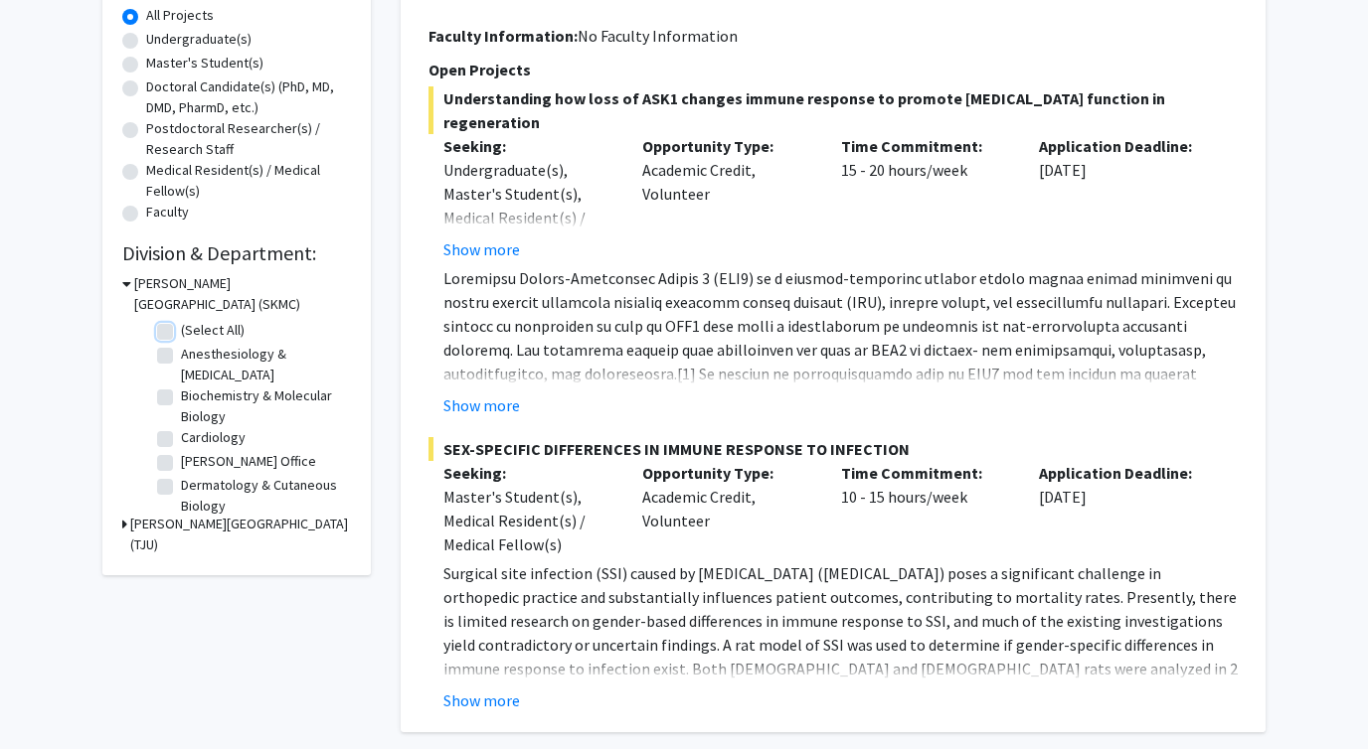
checkbox input "false"
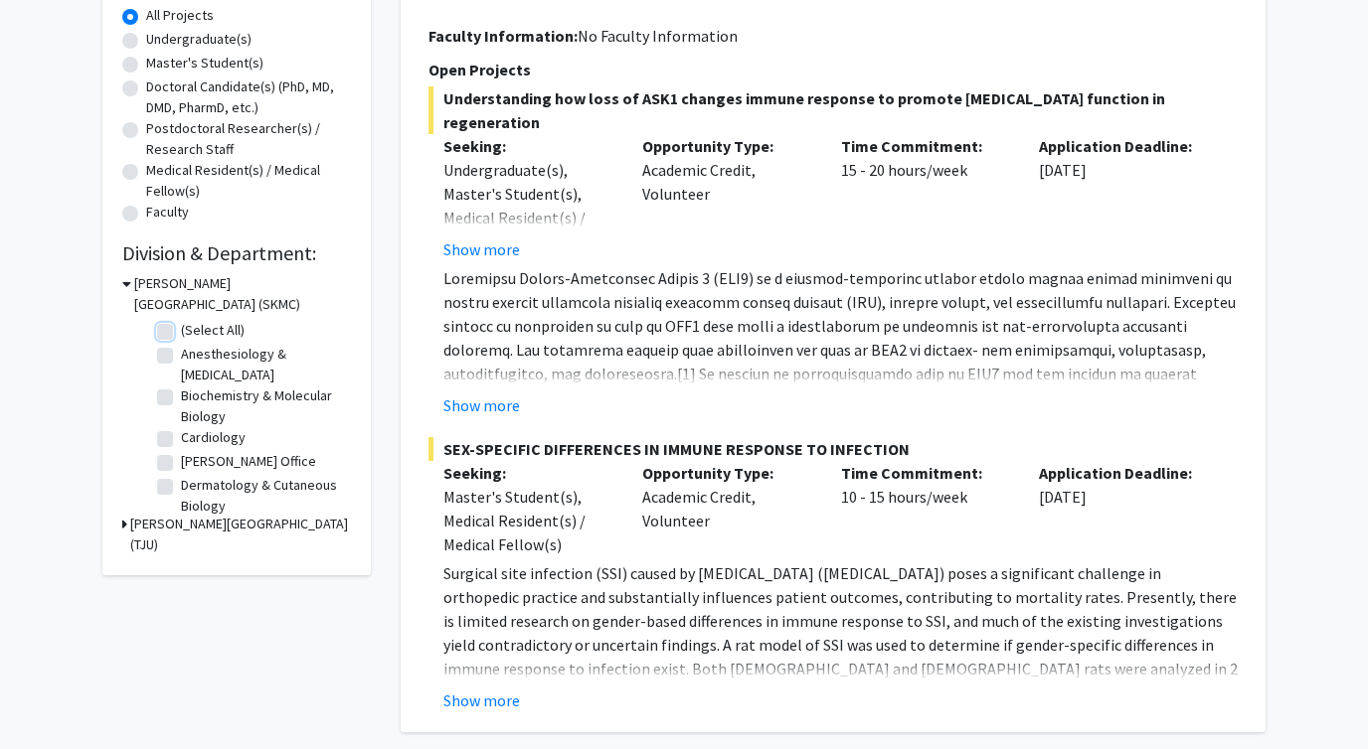
checkbox input "false"
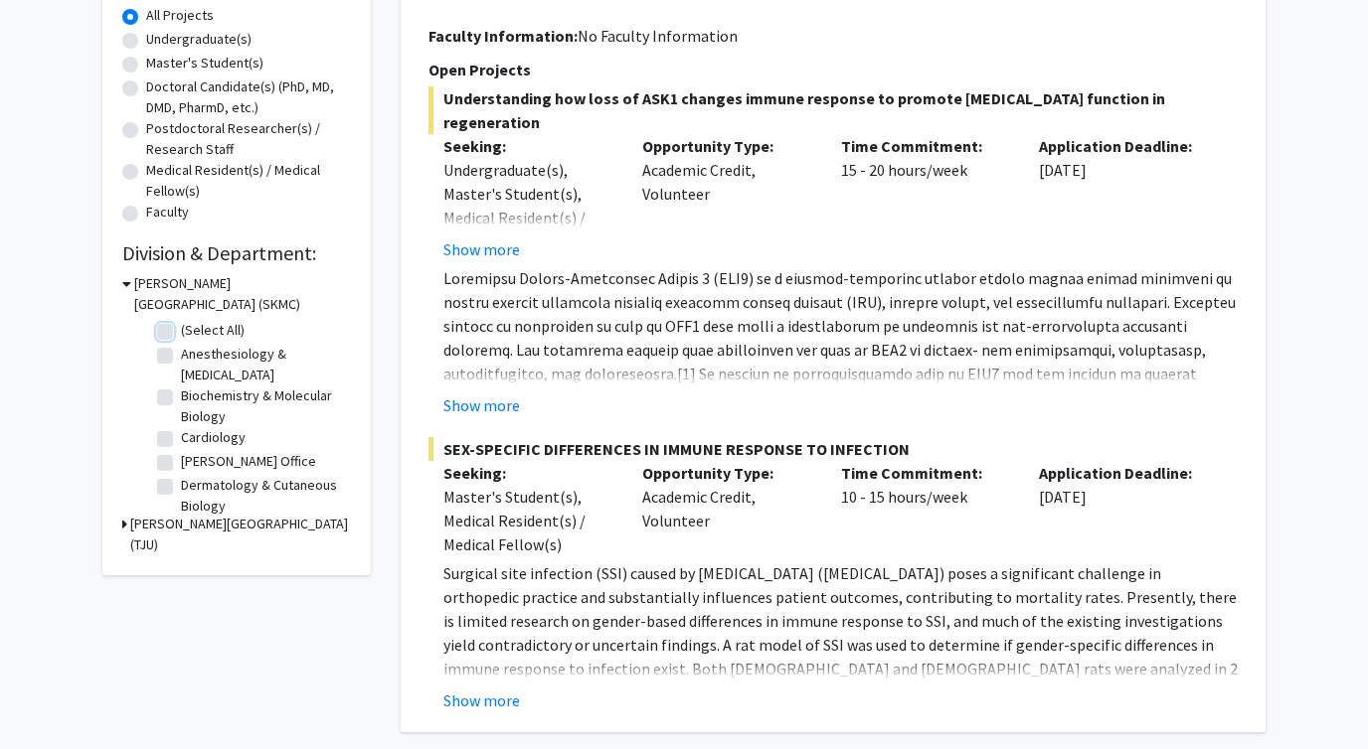
checkbox input "false"
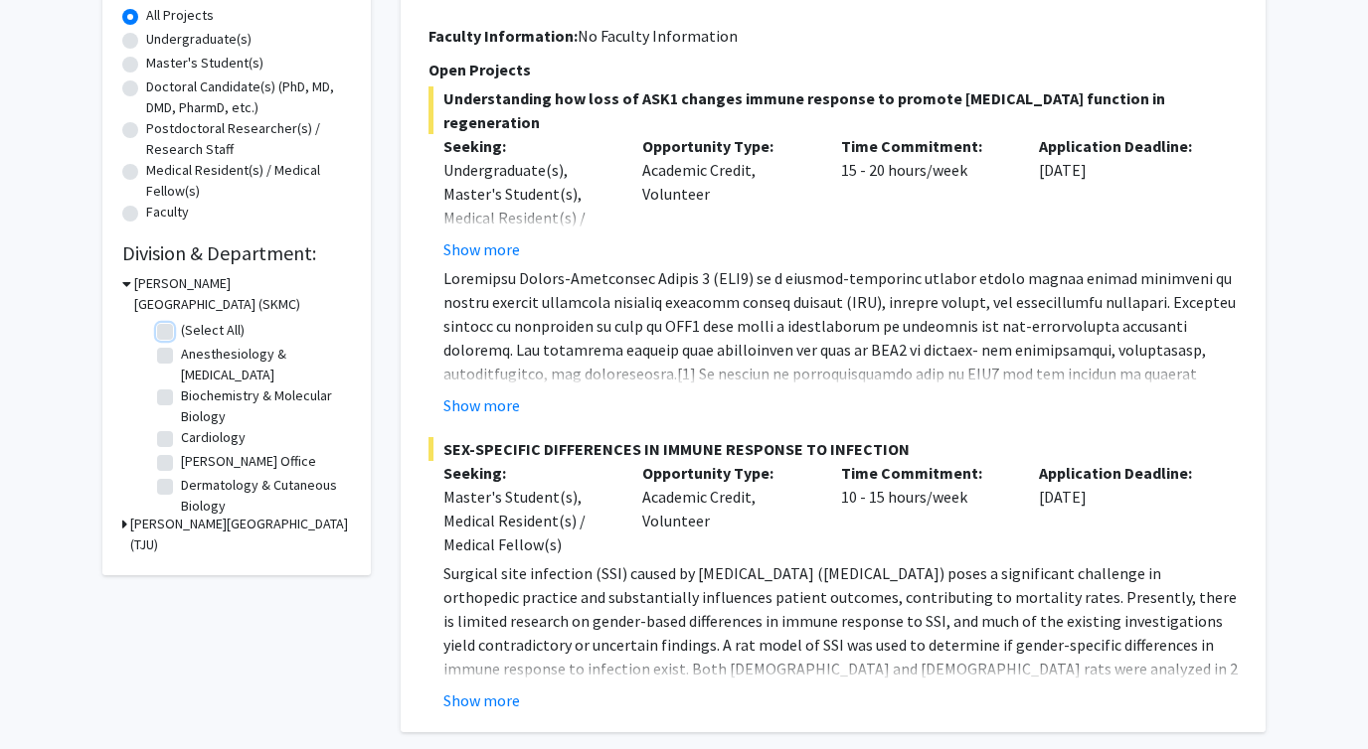
checkbox input "false"
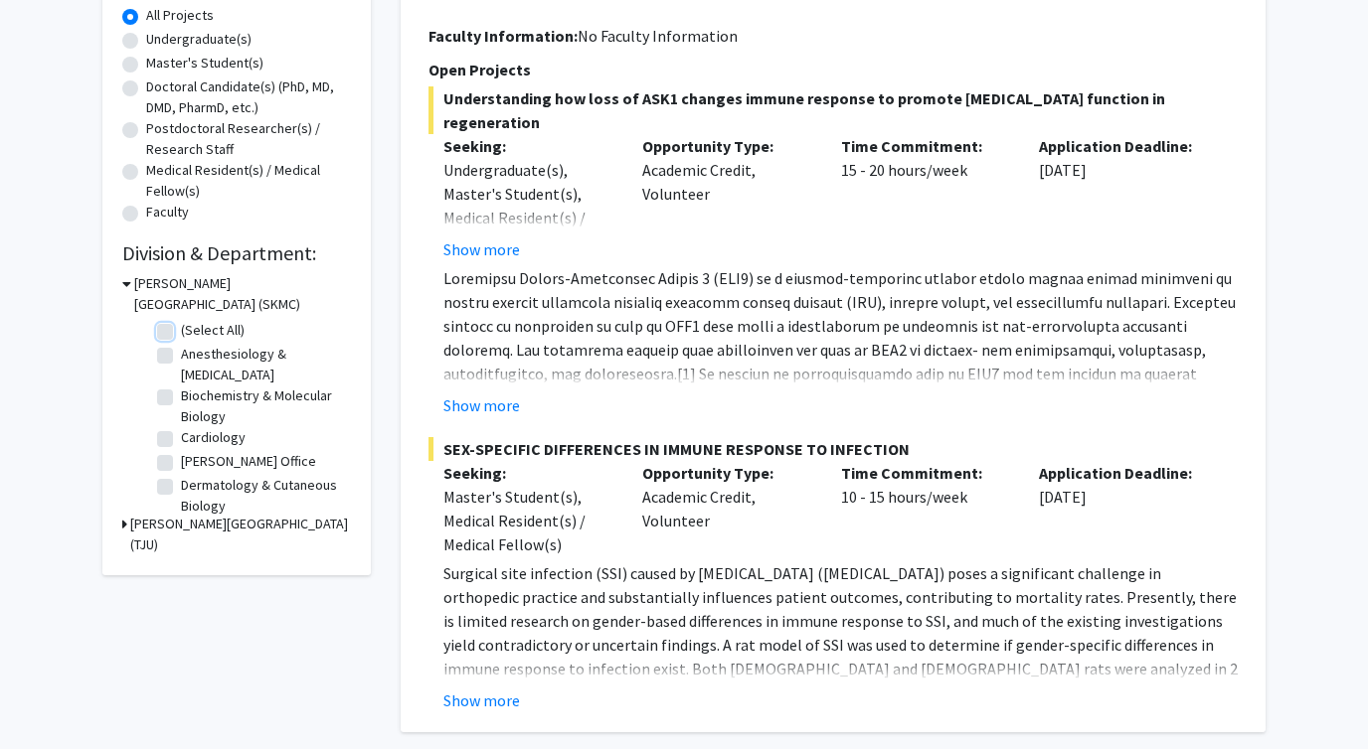
checkbox input "false"
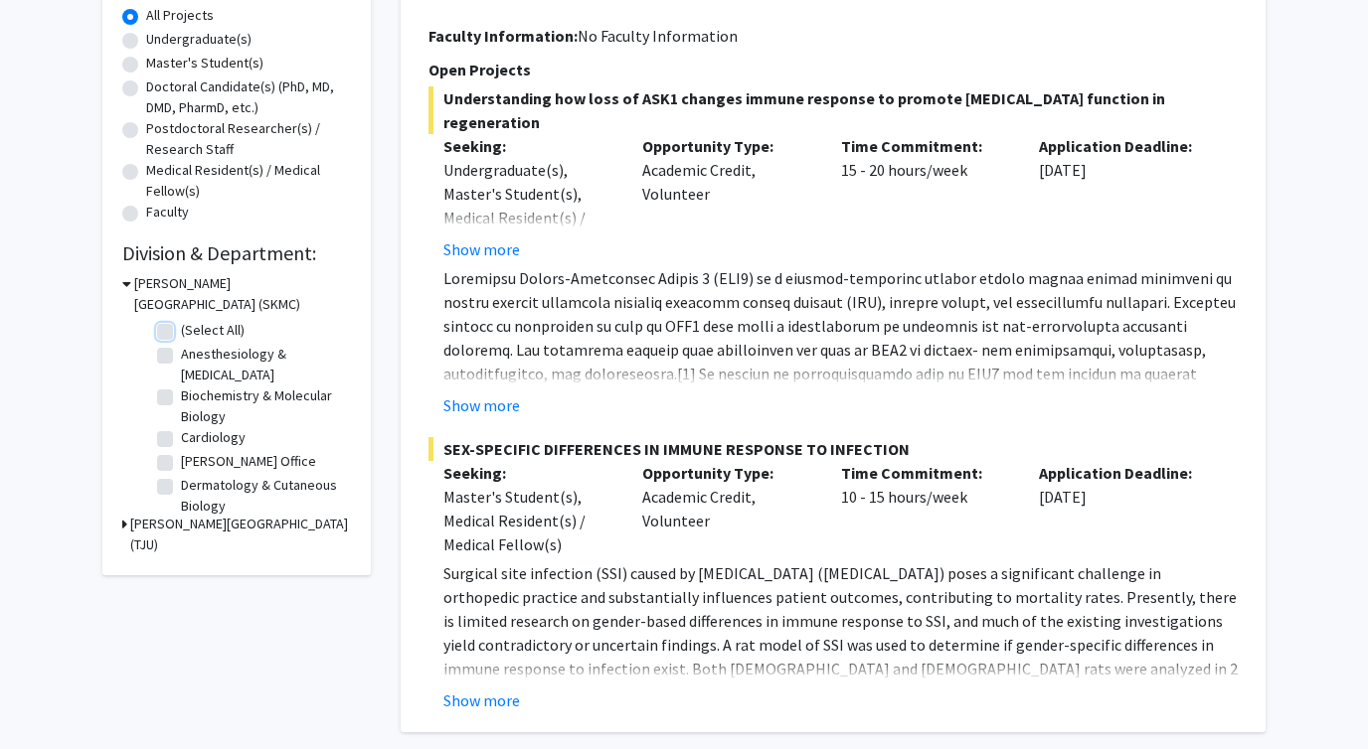
checkbox input "false"
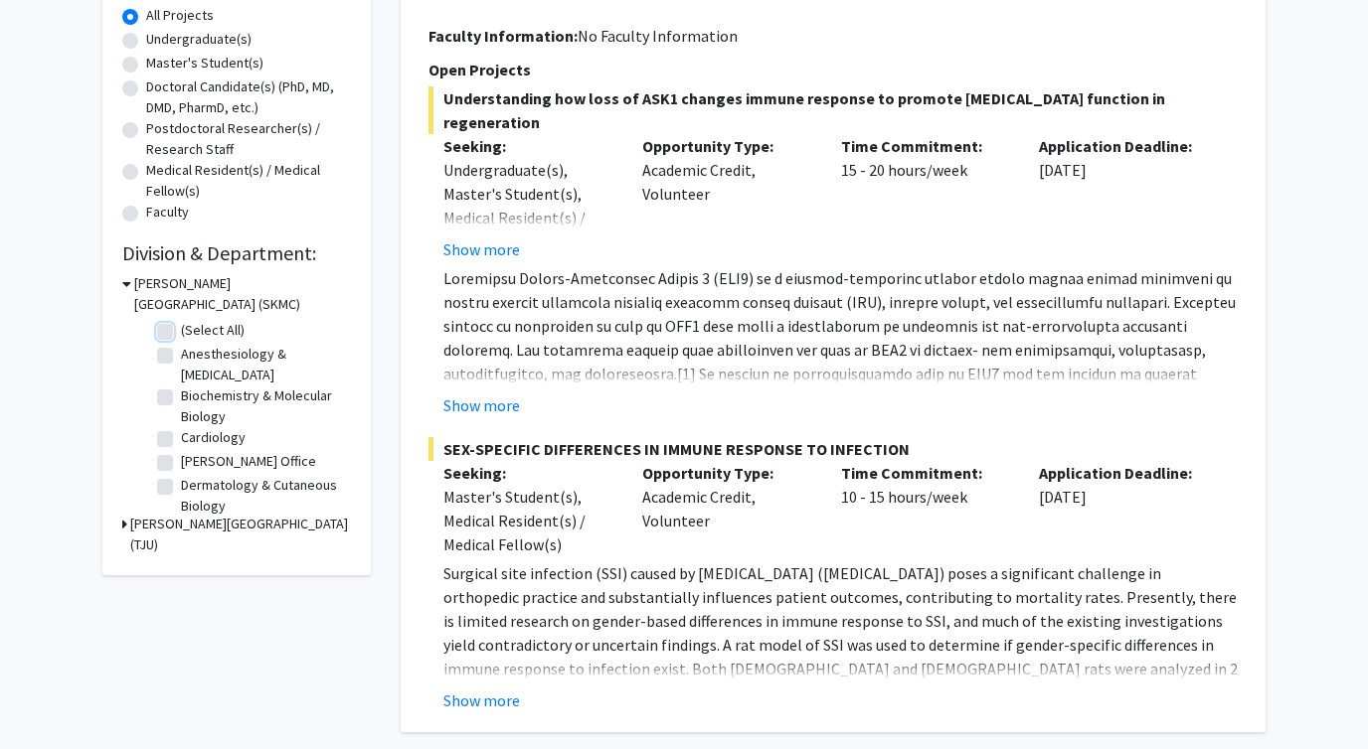
checkbox input "false"
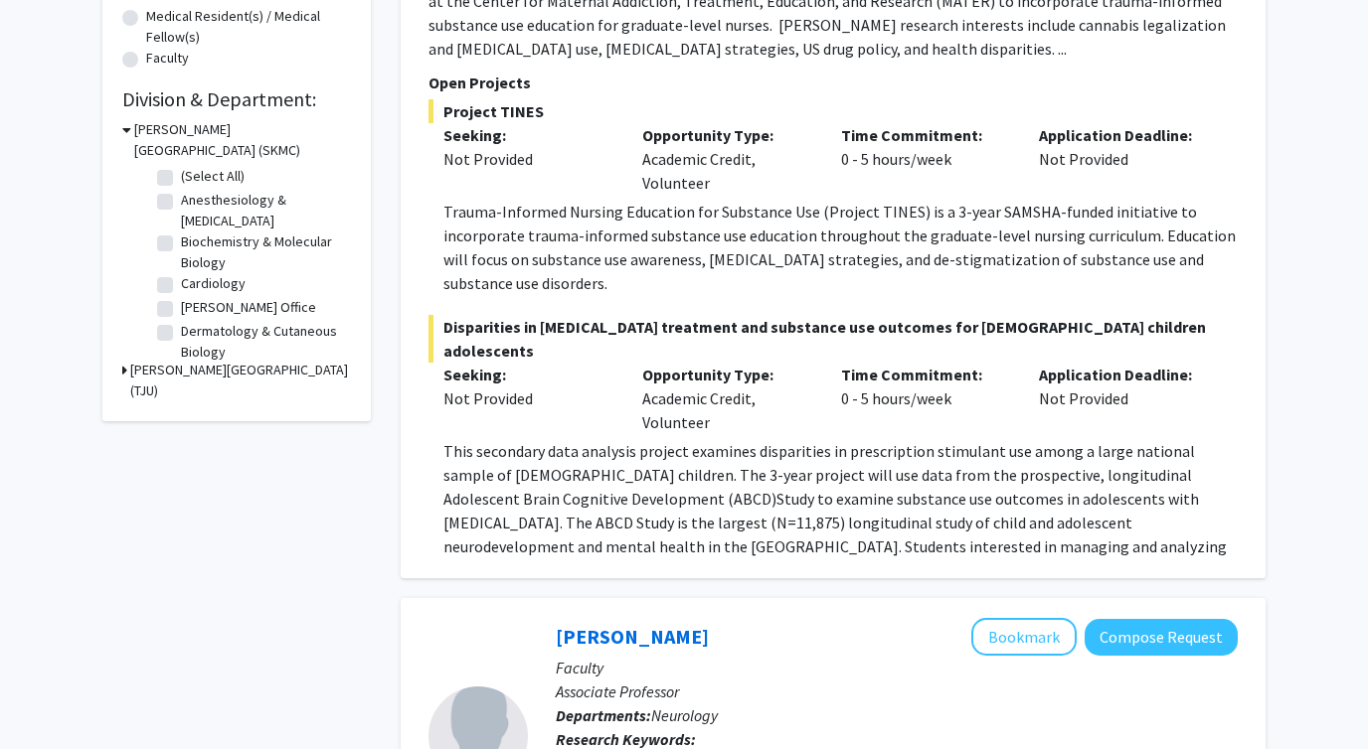
scroll to position [523, 0]
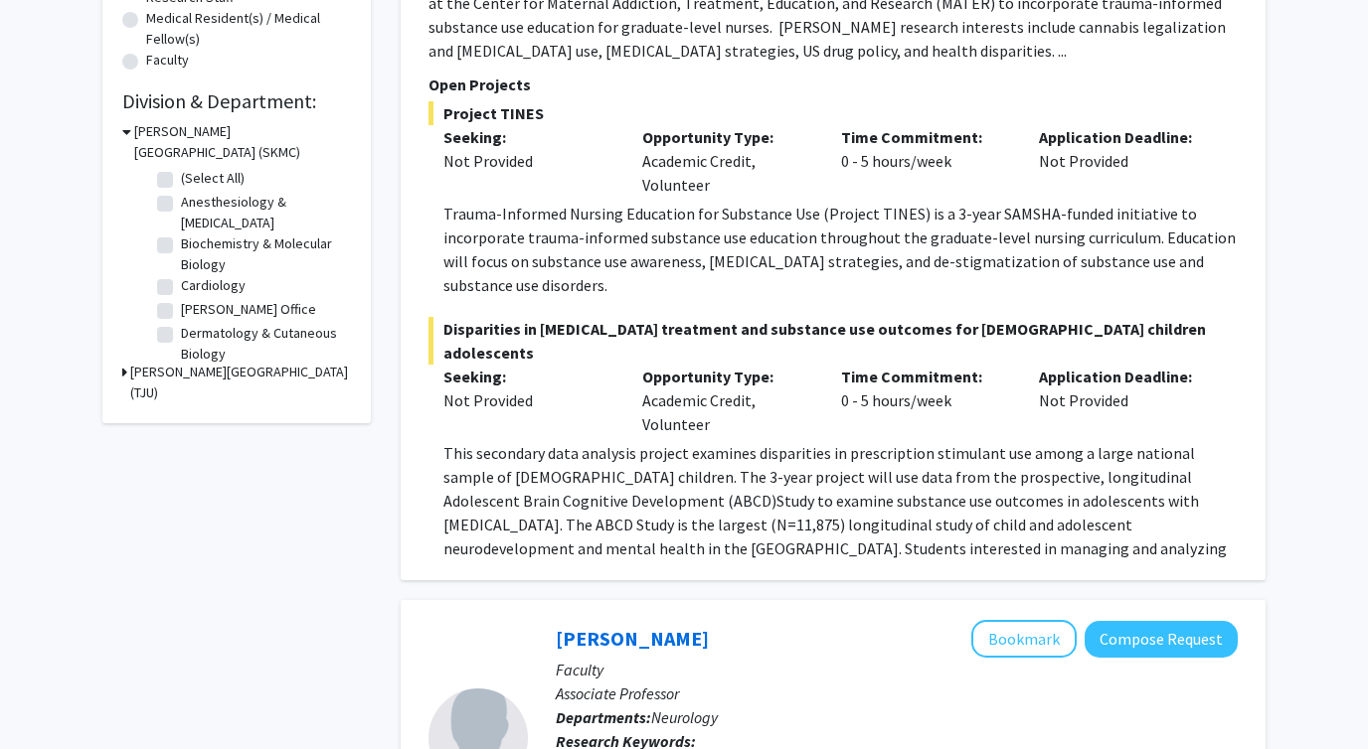
click at [126, 372] on icon at bounding box center [124, 372] width 5 height 21
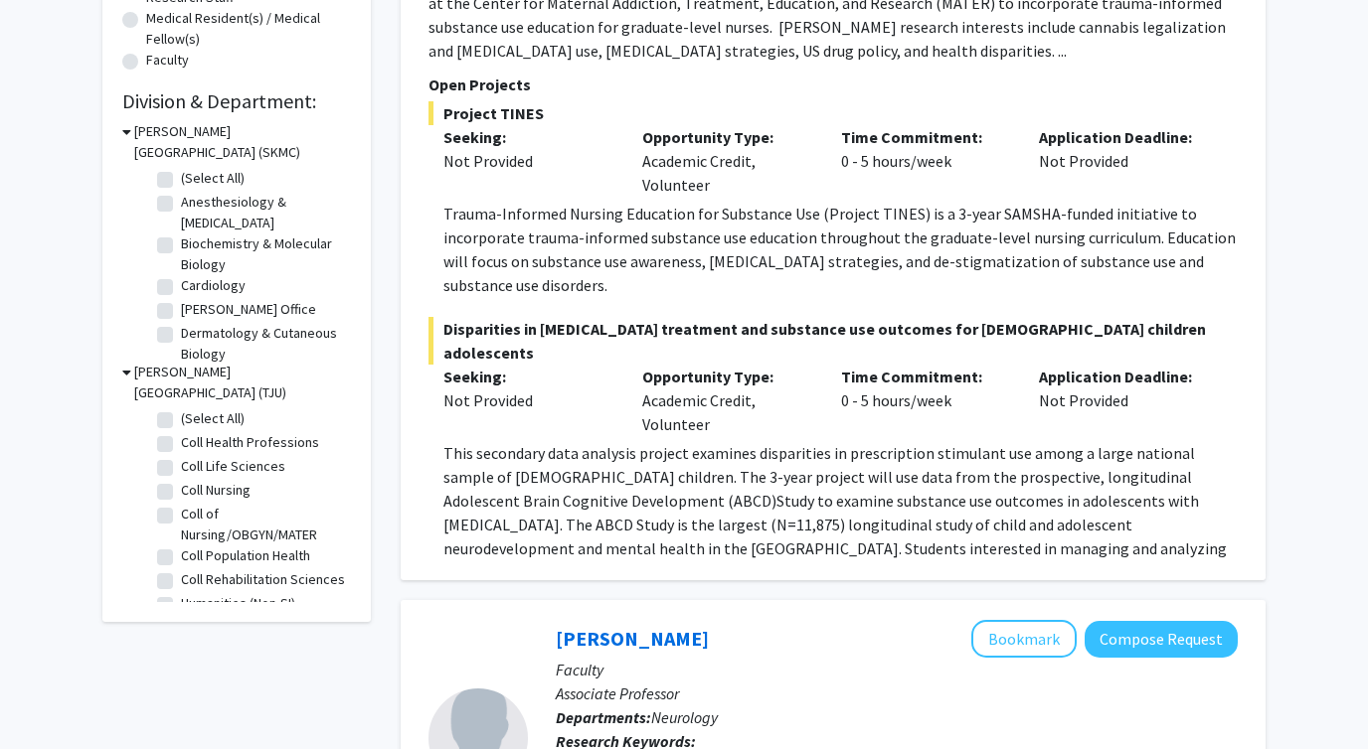
click at [126, 371] on icon at bounding box center [126, 372] width 9 height 21
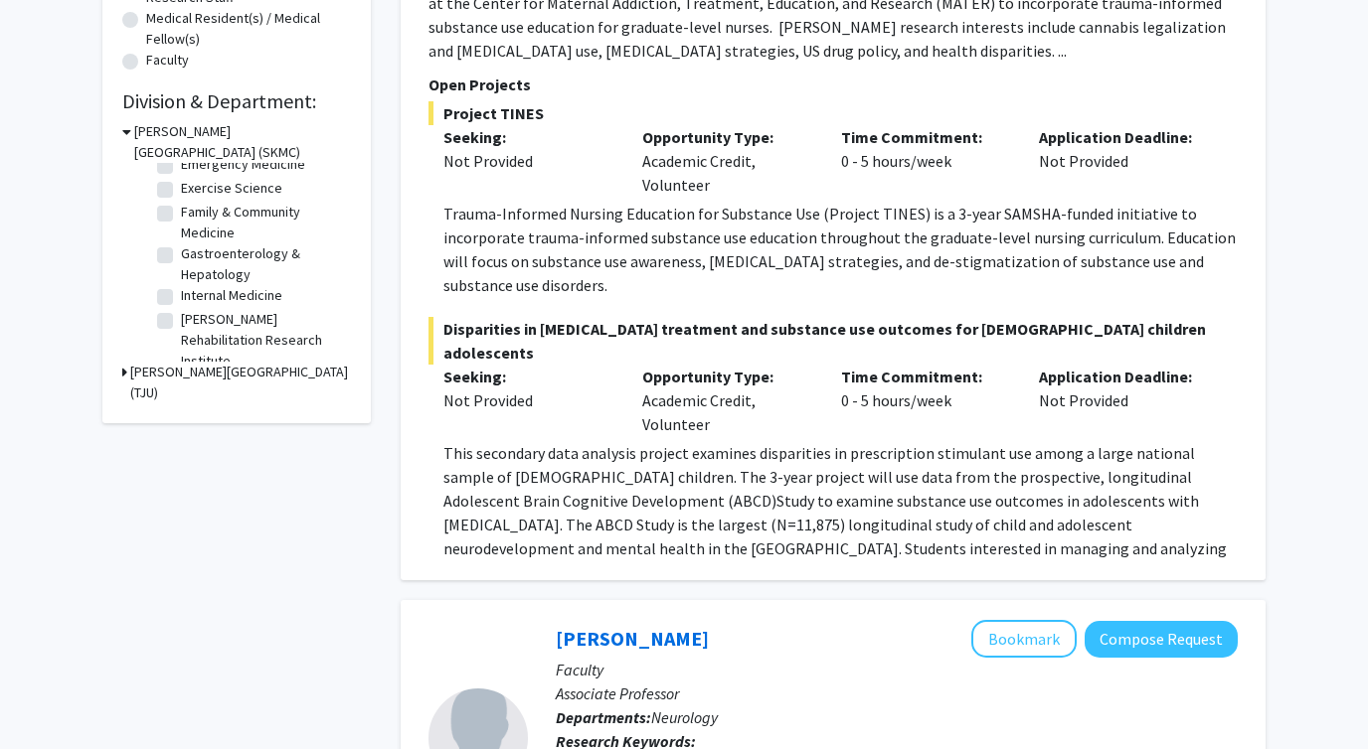
scroll to position [264, 0]
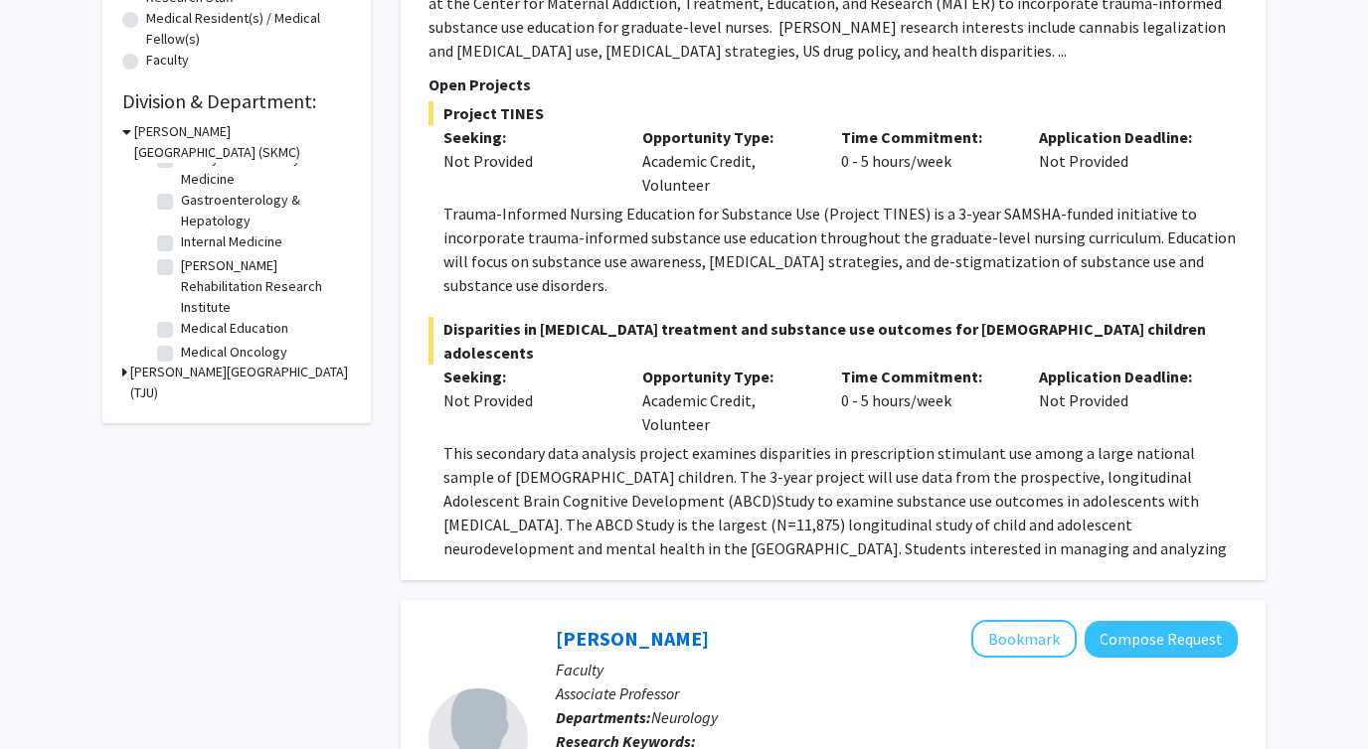
click at [181, 242] on label "Internal Medicine" at bounding box center [231, 242] width 101 height 21
click at [181, 242] on input "Internal Medicine" at bounding box center [187, 238] width 13 height 13
checkbox input "true"
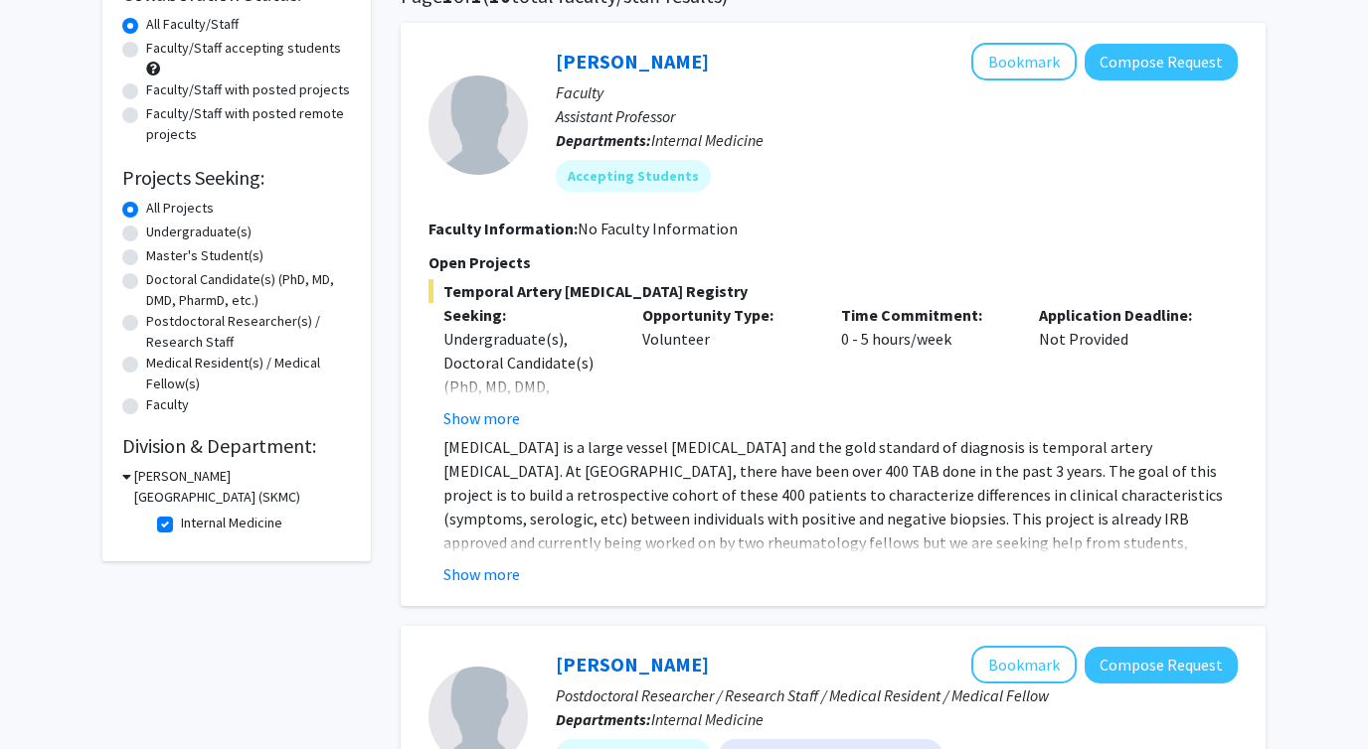
scroll to position [186, 0]
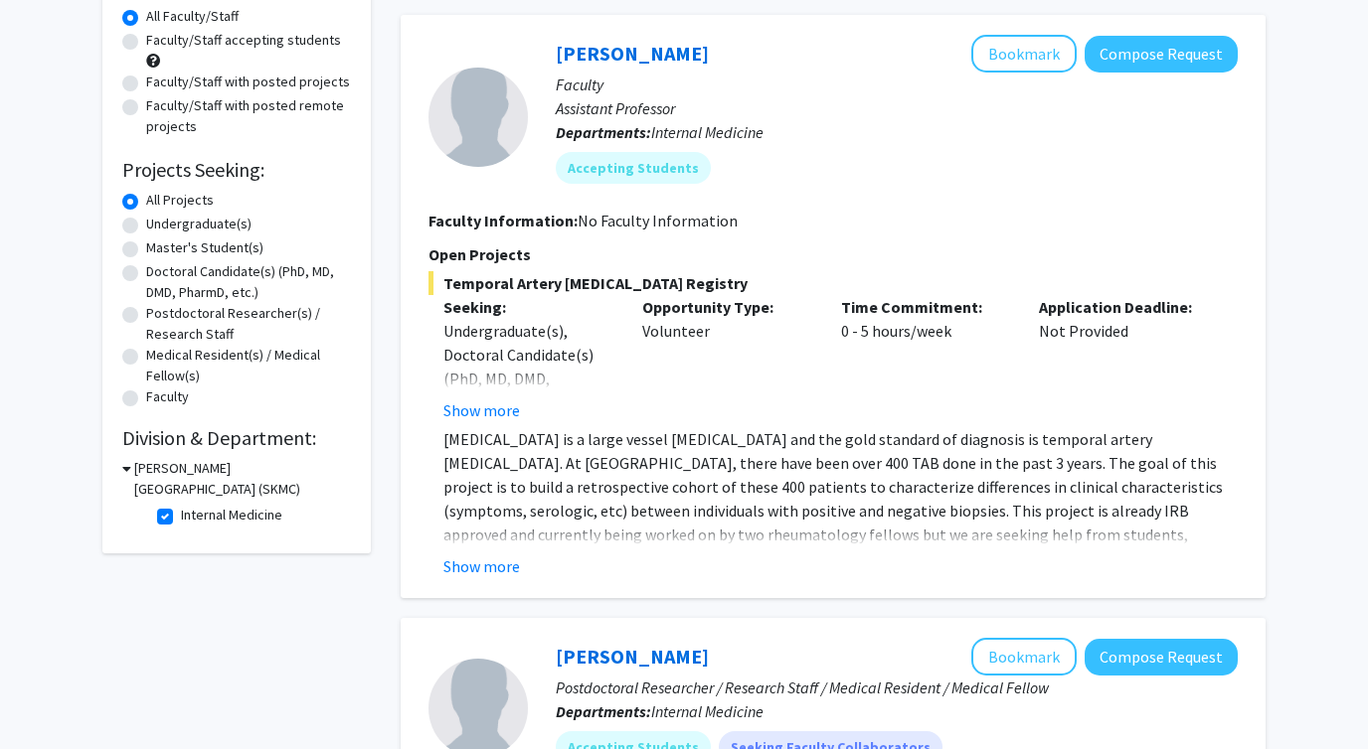
click at [181, 517] on label "Internal Medicine" at bounding box center [231, 515] width 101 height 21
click at [181, 517] on input "Internal Medicine" at bounding box center [187, 511] width 13 height 13
checkbox input "false"
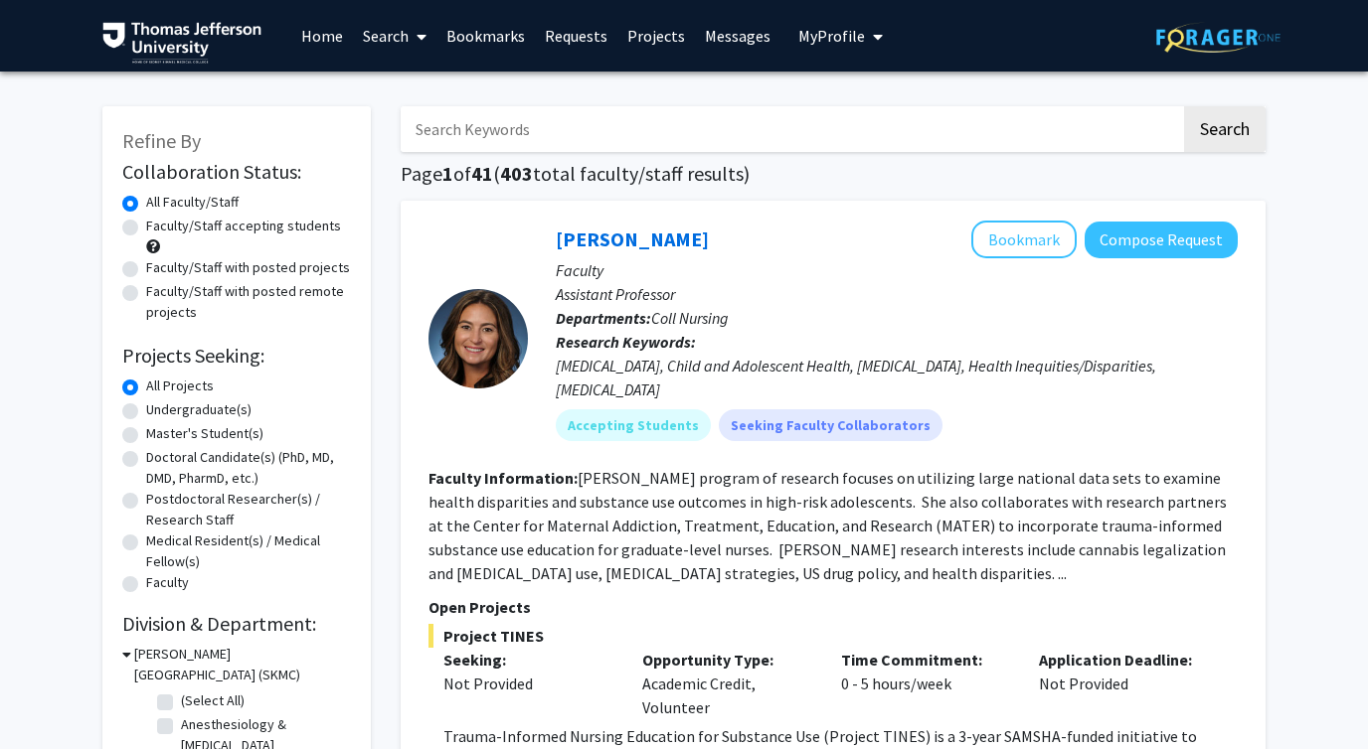
click at [564, 142] on input "Search Keywords" at bounding box center [791, 129] width 780 height 46
type input "dina halegoua"
click at [1184, 106] on button "Search" at bounding box center [1224, 129] width 81 height 46
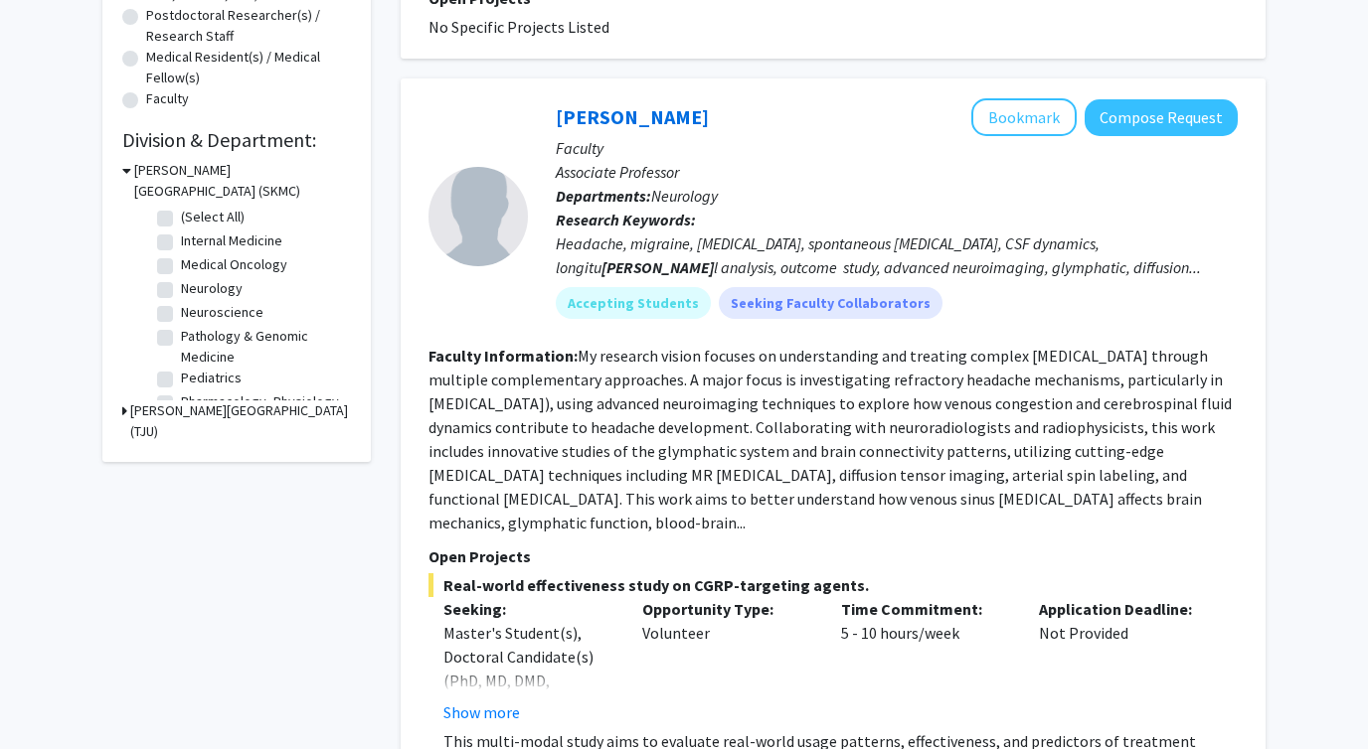
scroll to position [862, 0]
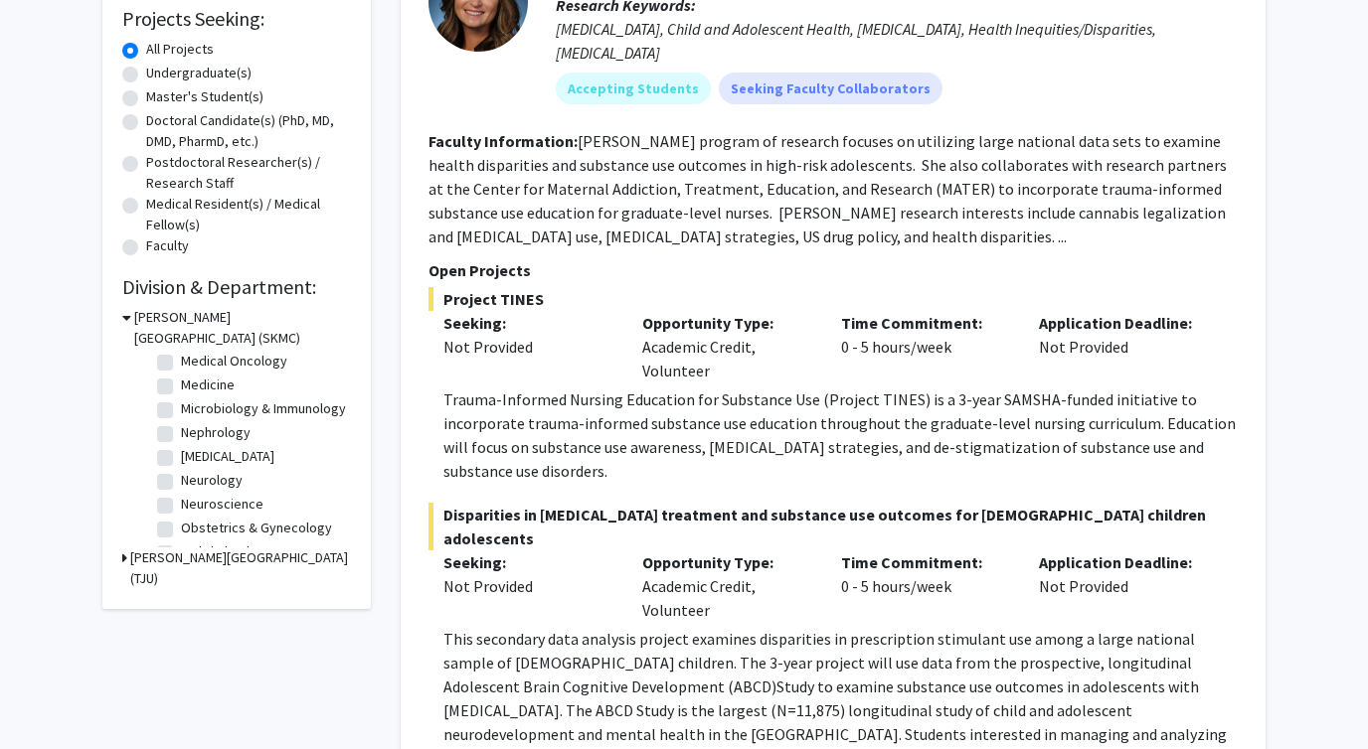
scroll to position [449, 0]
click at [181, 398] on label "Microbiology & Immunology" at bounding box center [263, 401] width 165 height 21
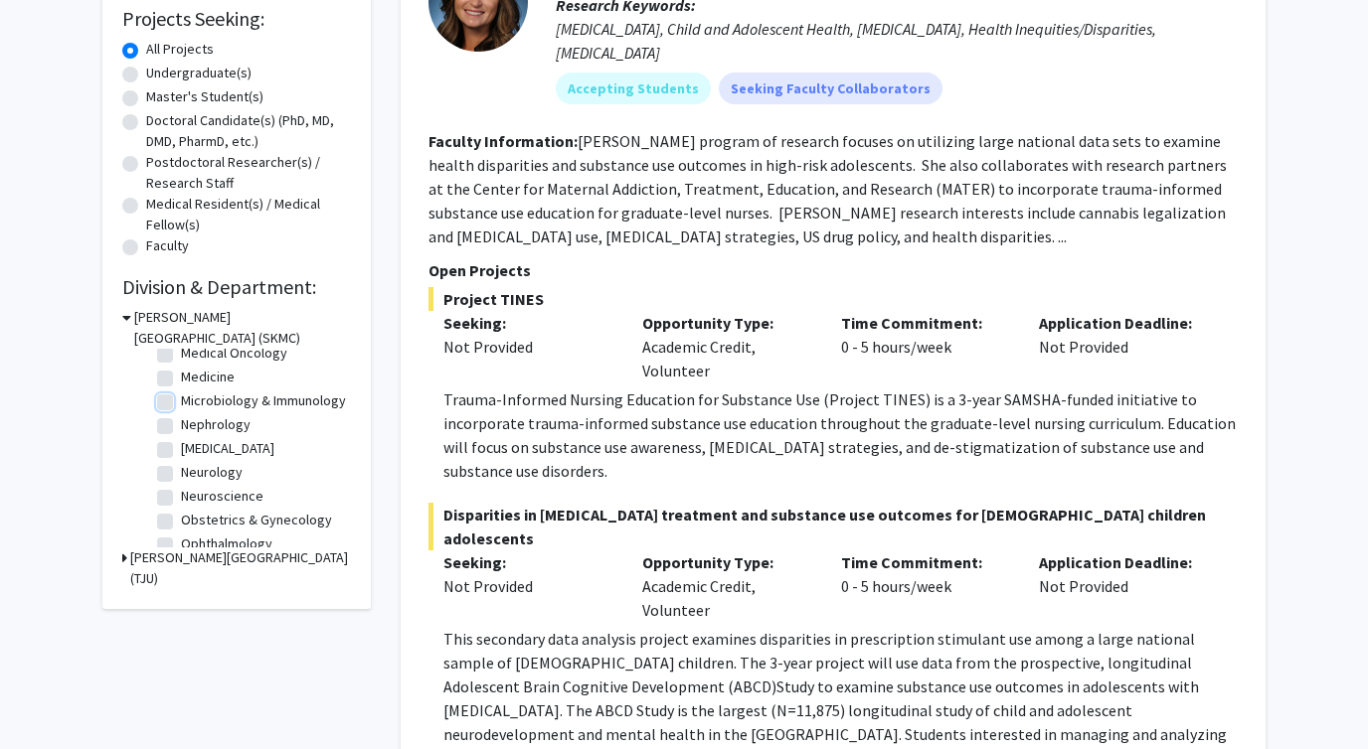
click at [181, 398] on input "Microbiology & Immunology" at bounding box center [187, 397] width 13 height 13
checkbox input "true"
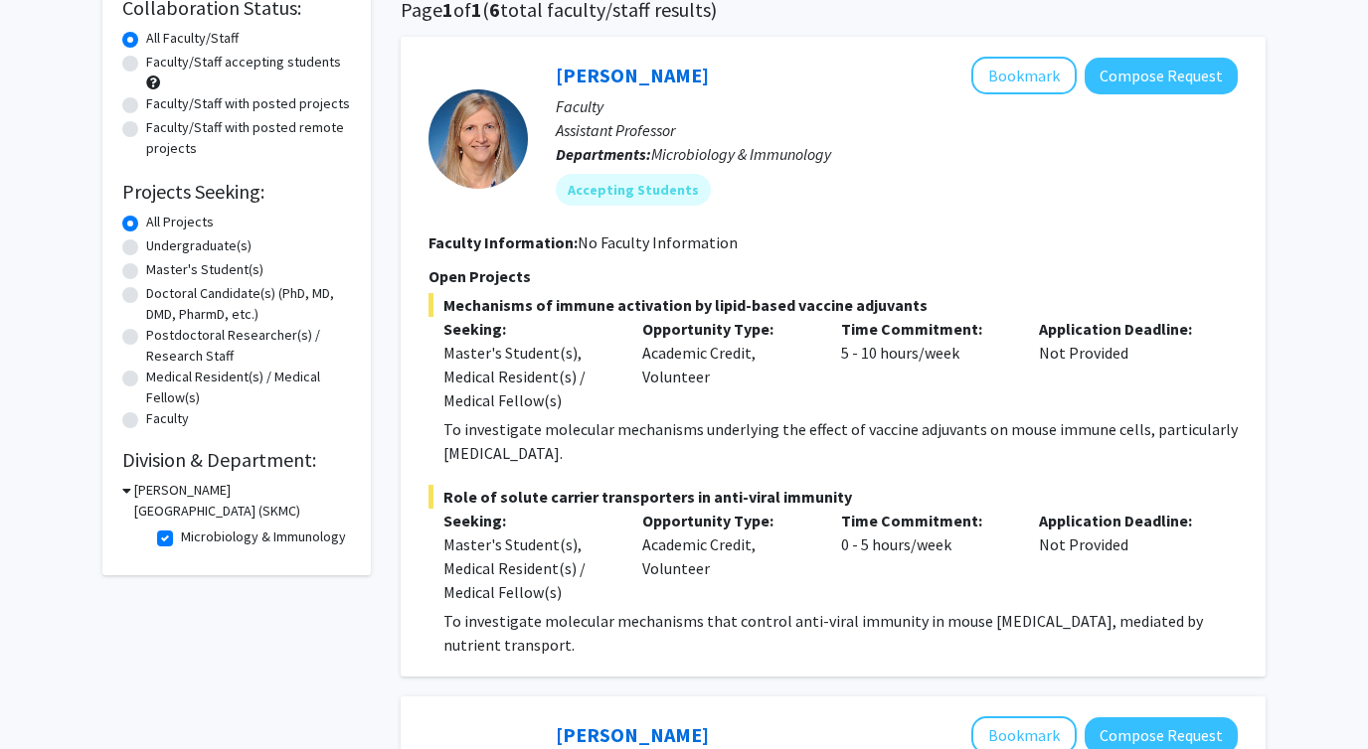
scroll to position [163, 0]
drag, startPoint x: 644, startPoint y: 304, endPoint x: 978, endPoint y: 303, distance: 333.9
click at [978, 303] on span "Mechanisms of immune activation by lipid-based vaccine adjuvants" at bounding box center [832, 306] width 809 height 24
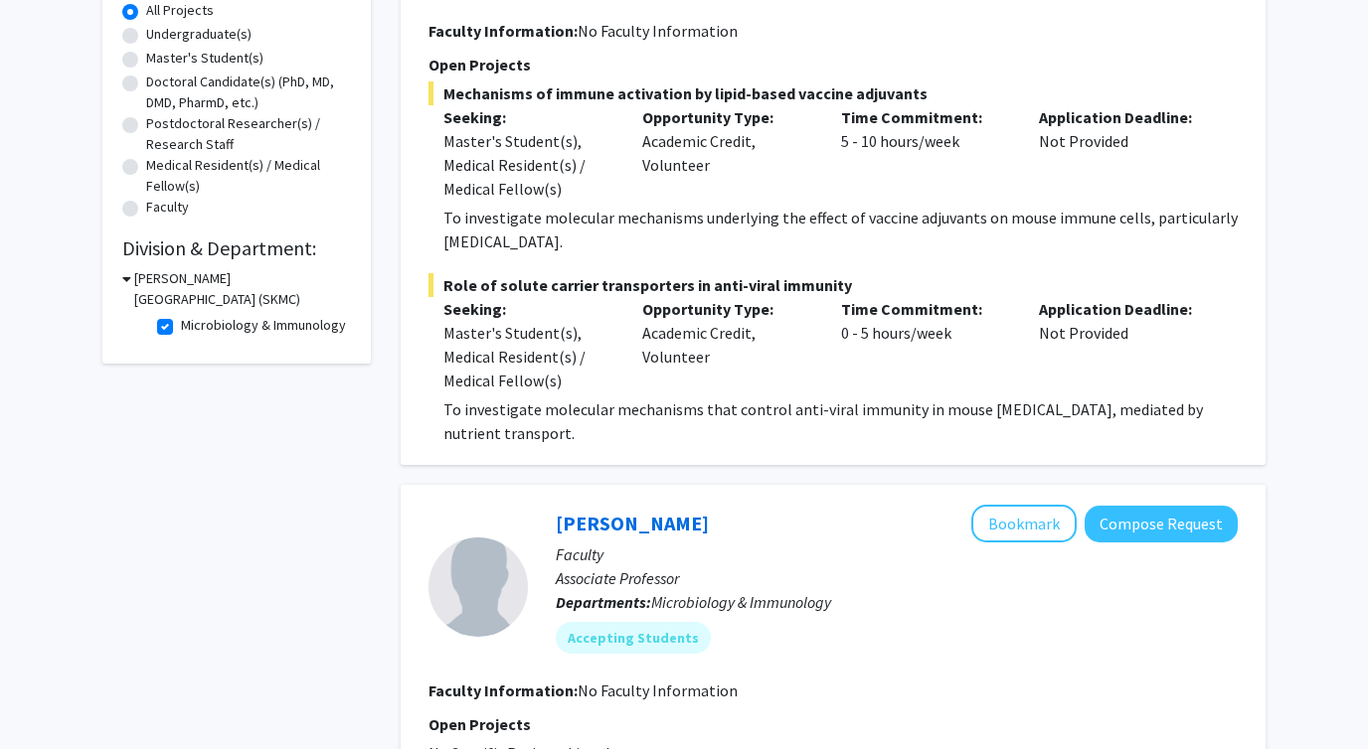
scroll to position [379, 0]
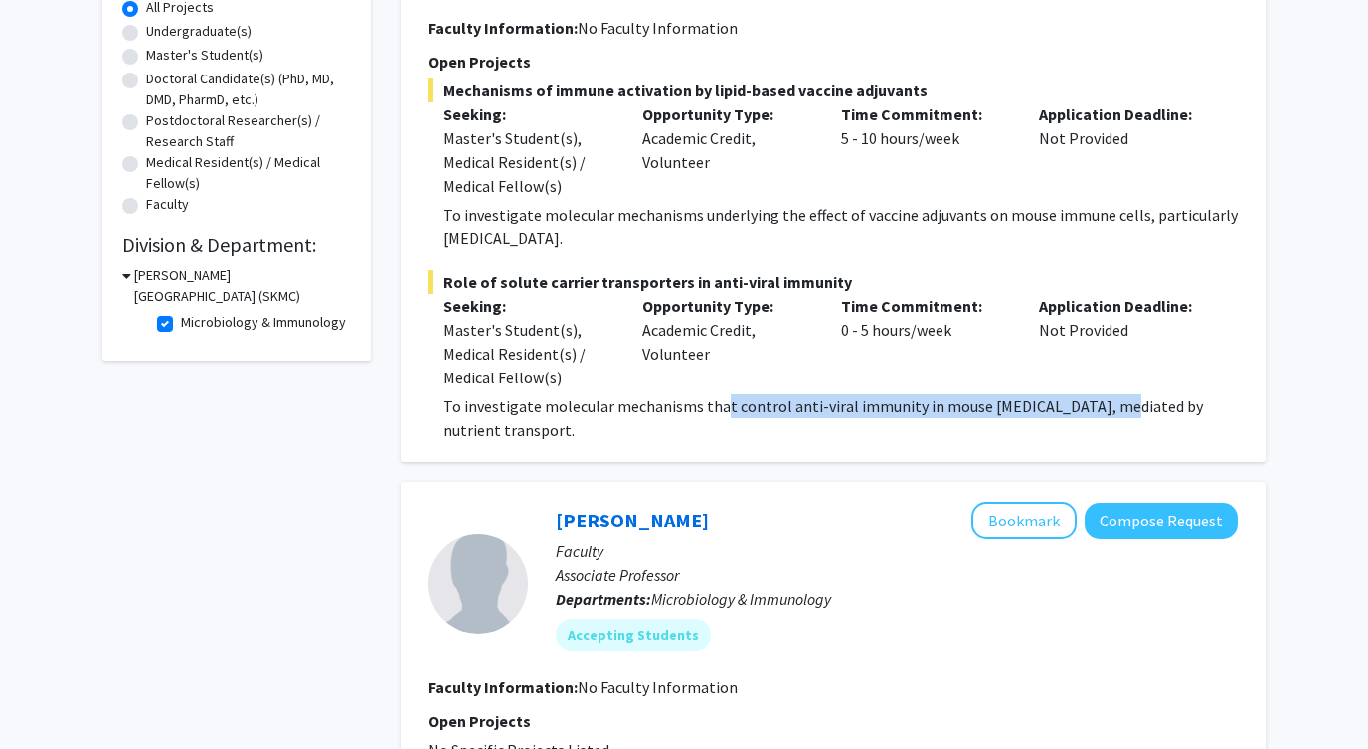
drag, startPoint x: 715, startPoint y: 410, endPoint x: 1079, endPoint y: 406, distance: 364.8
click at [1079, 406] on p "To investigate molecular mechanisms that control anti-viral immunity in mouse d…" at bounding box center [840, 419] width 794 height 48
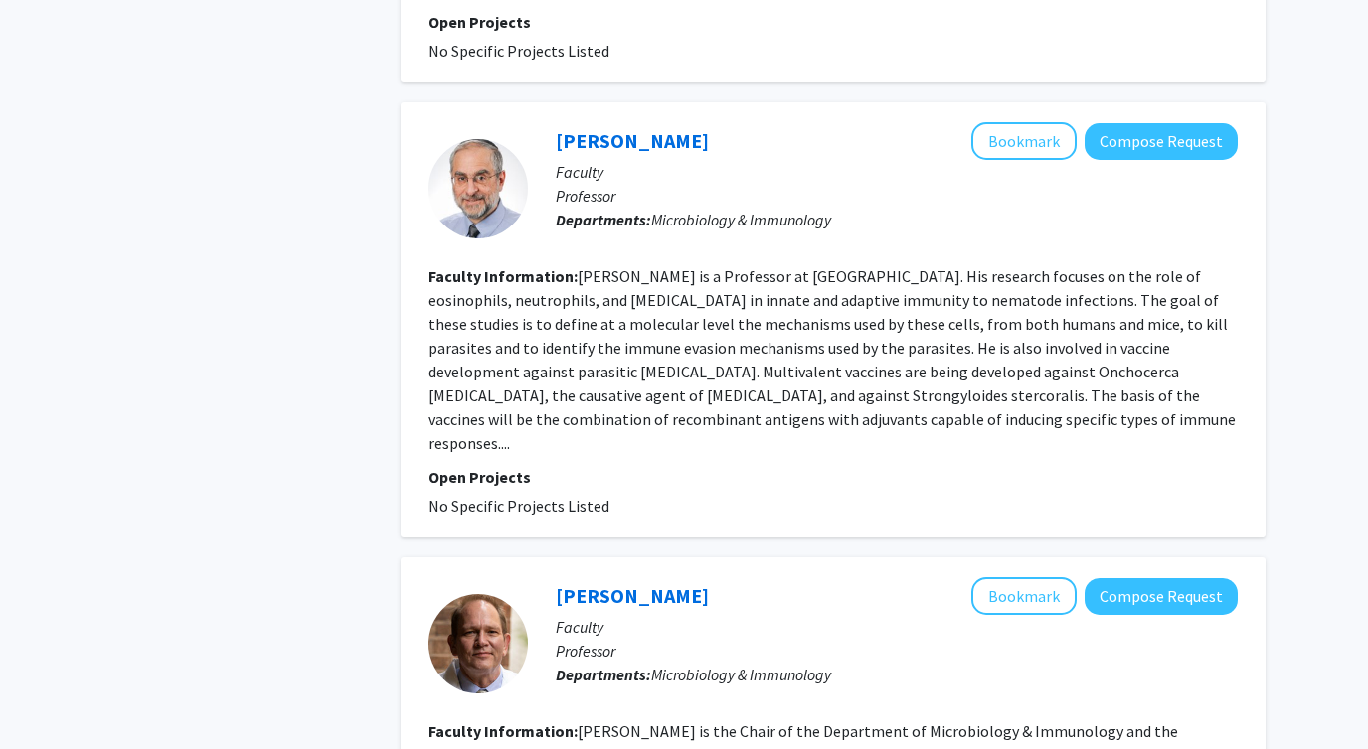
scroll to position [1526, 0]
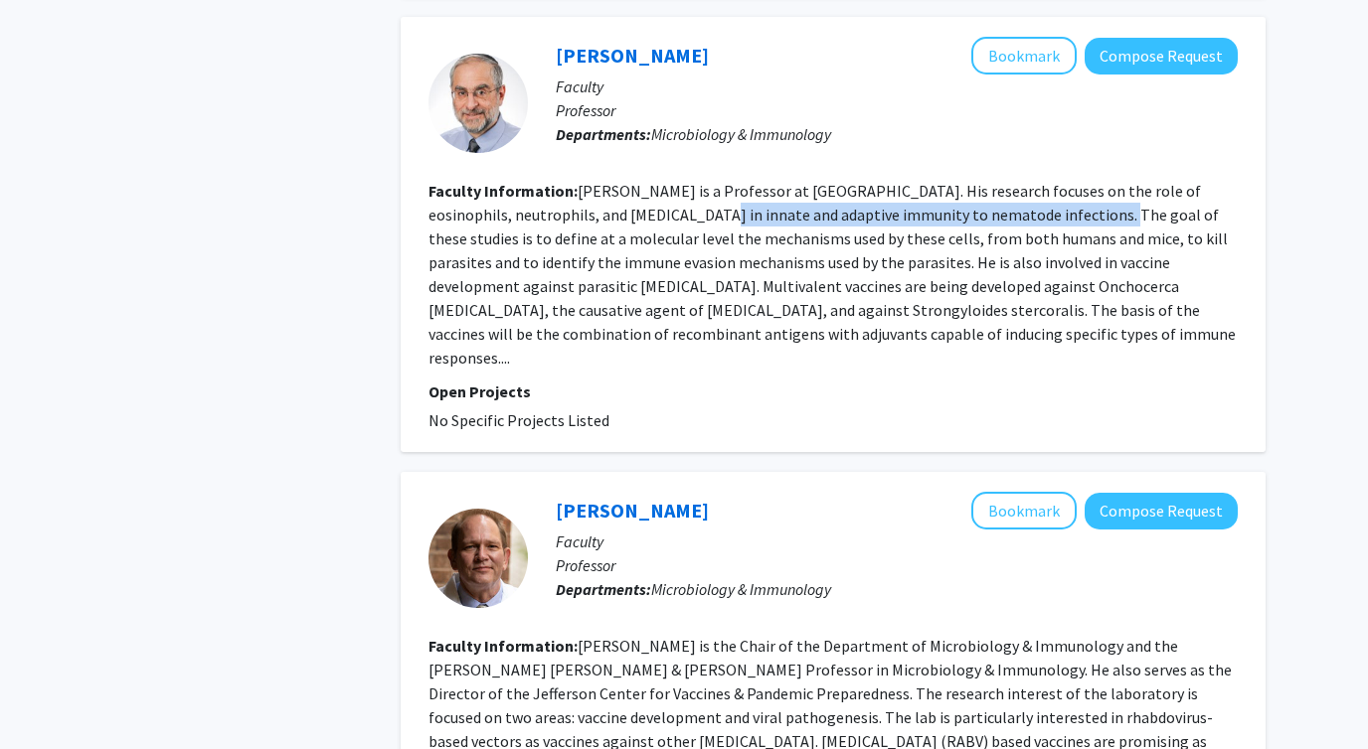
drag, startPoint x: 623, startPoint y: 210, endPoint x: 1014, endPoint y: 210, distance: 390.6
click at [1014, 210] on fg-read-more "David Abraham is a Professor at Jefferson University. His research focuses on t…" at bounding box center [831, 274] width 807 height 187
drag, startPoint x: 1005, startPoint y: 211, endPoint x: 1110, endPoint y: 186, distance: 108.2
click at [1110, 186] on fg-read-more "David Abraham is a Professor at Jefferson University. His research focuses on t…" at bounding box center [831, 274] width 807 height 187
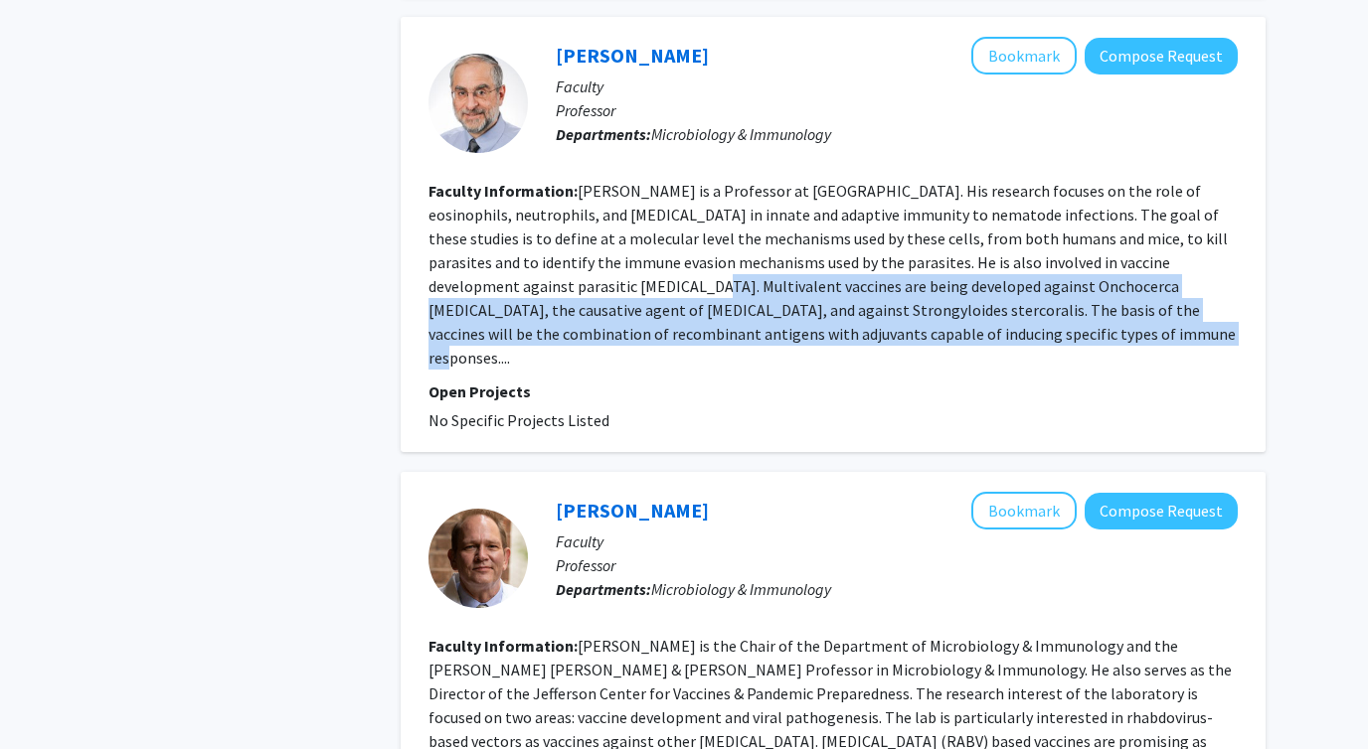
drag, startPoint x: 564, startPoint y: 286, endPoint x: 996, endPoint y: 326, distance: 434.1
click at [996, 325] on section "Faculty Information: David Abraham is a Professor at Jefferson University. His …" at bounding box center [832, 274] width 809 height 191
click at [996, 326] on section "Faculty Information: David Abraham is a Professor at Jefferson University. His …" at bounding box center [832, 274] width 809 height 191
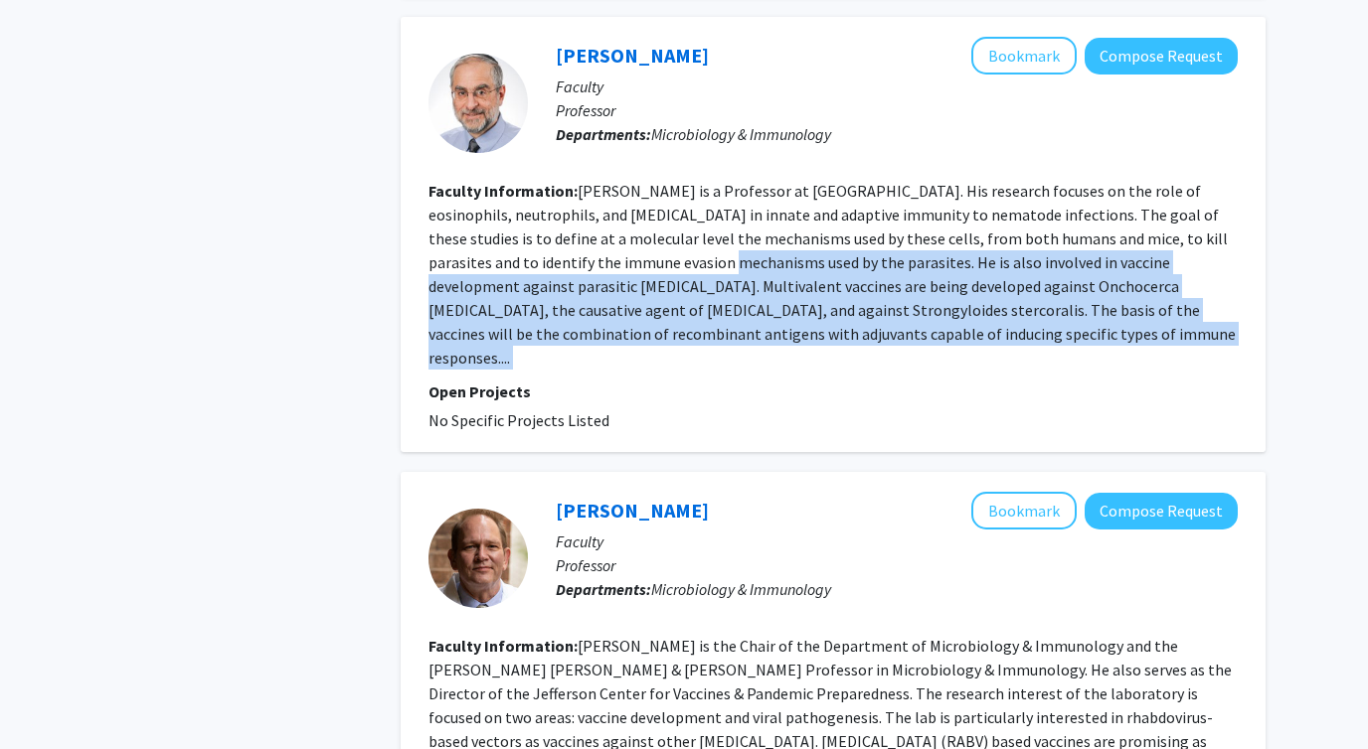
drag, startPoint x: 996, startPoint y: 326, endPoint x: 656, endPoint y: 270, distance: 344.4
click at [656, 270] on section "Faculty Information: David Abraham is a Professor at Jefferson University. His …" at bounding box center [832, 274] width 809 height 191
click at [656, 270] on fg-read-more "David Abraham is a Professor at Jefferson University. His research focuses on t…" at bounding box center [831, 274] width 807 height 187
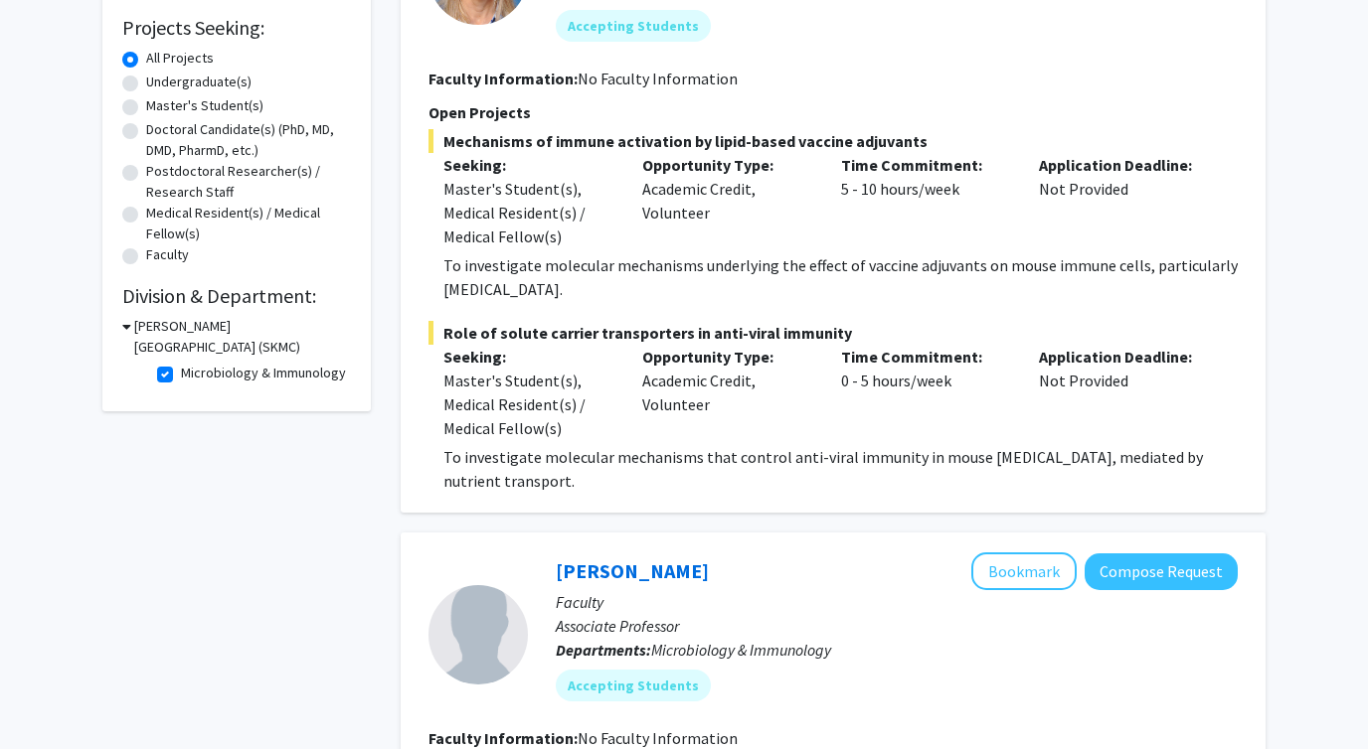
scroll to position [360, 0]
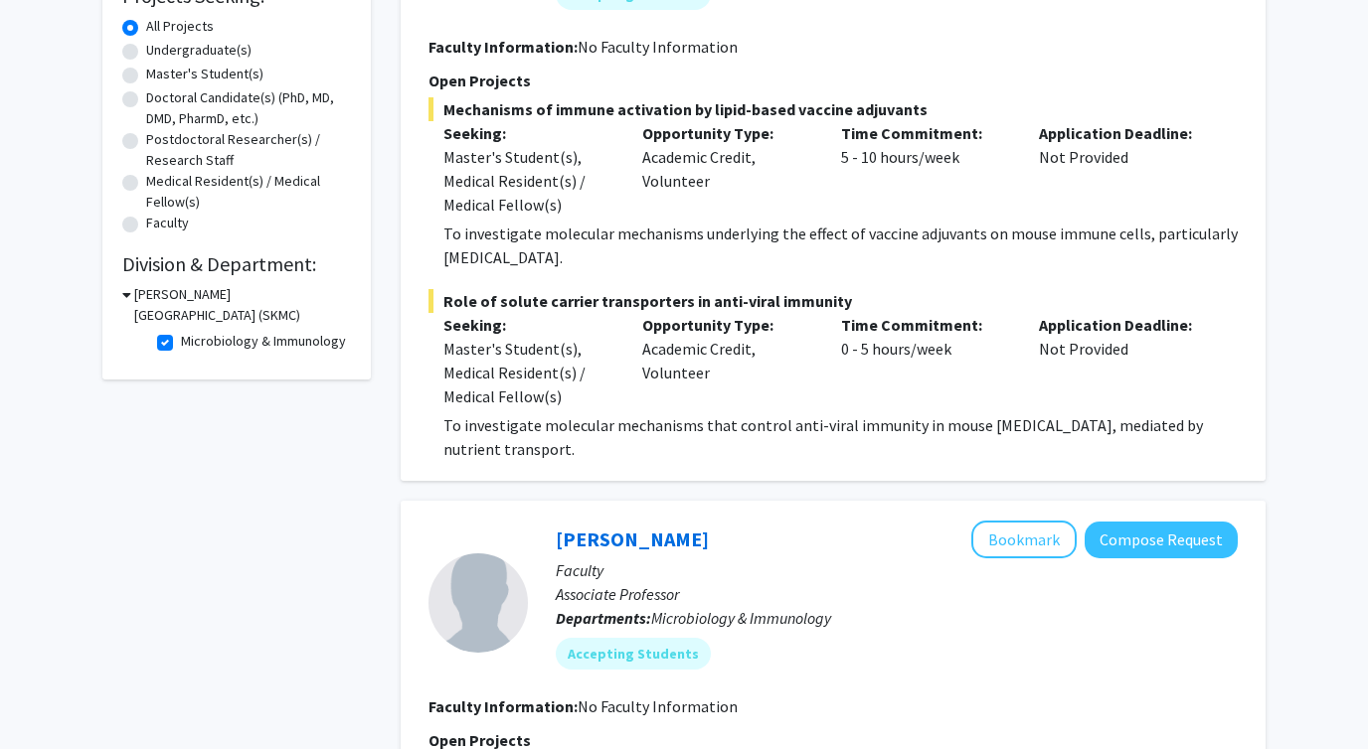
click at [181, 345] on label "Microbiology & Immunology" at bounding box center [263, 341] width 165 height 21
click at [181, 344] on input "Microbiology & Immunology" at bounding box center [187, 337] width 13 height 13
checkbox input "false"
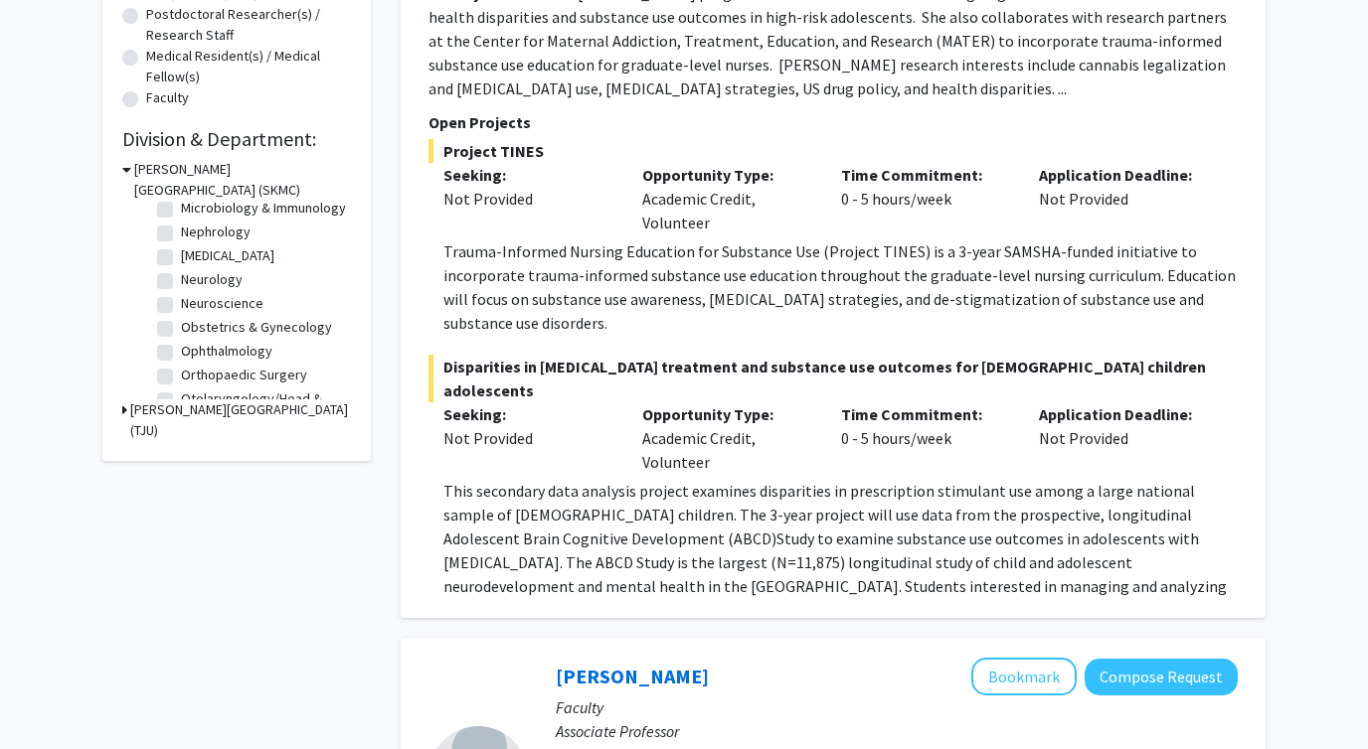
scroll to position [505, 0]
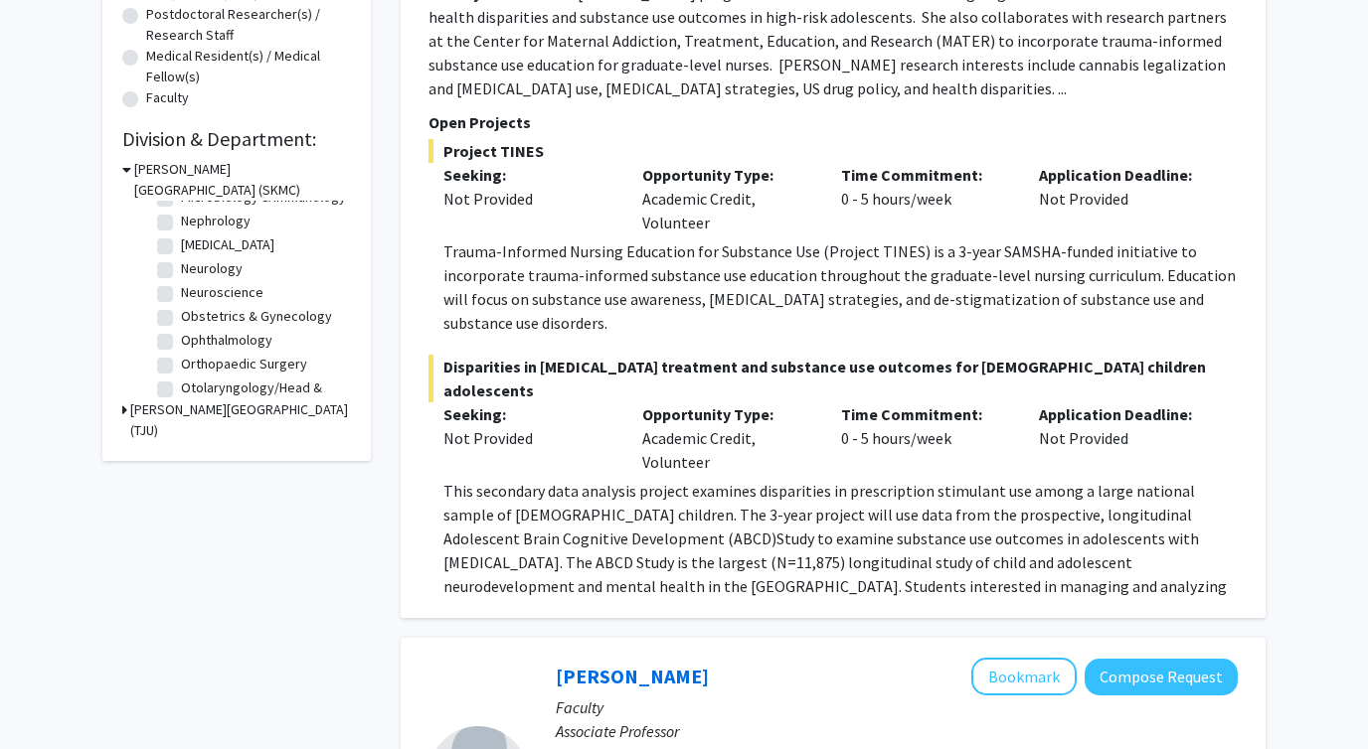
click at [181, 269] on label "Neurology" at bounding box center [212, 268] width 62 height 21
click at [181, 269] on input "Neurology" at bounding box center [187, 264] width 13 height 13
checkbox input "true"
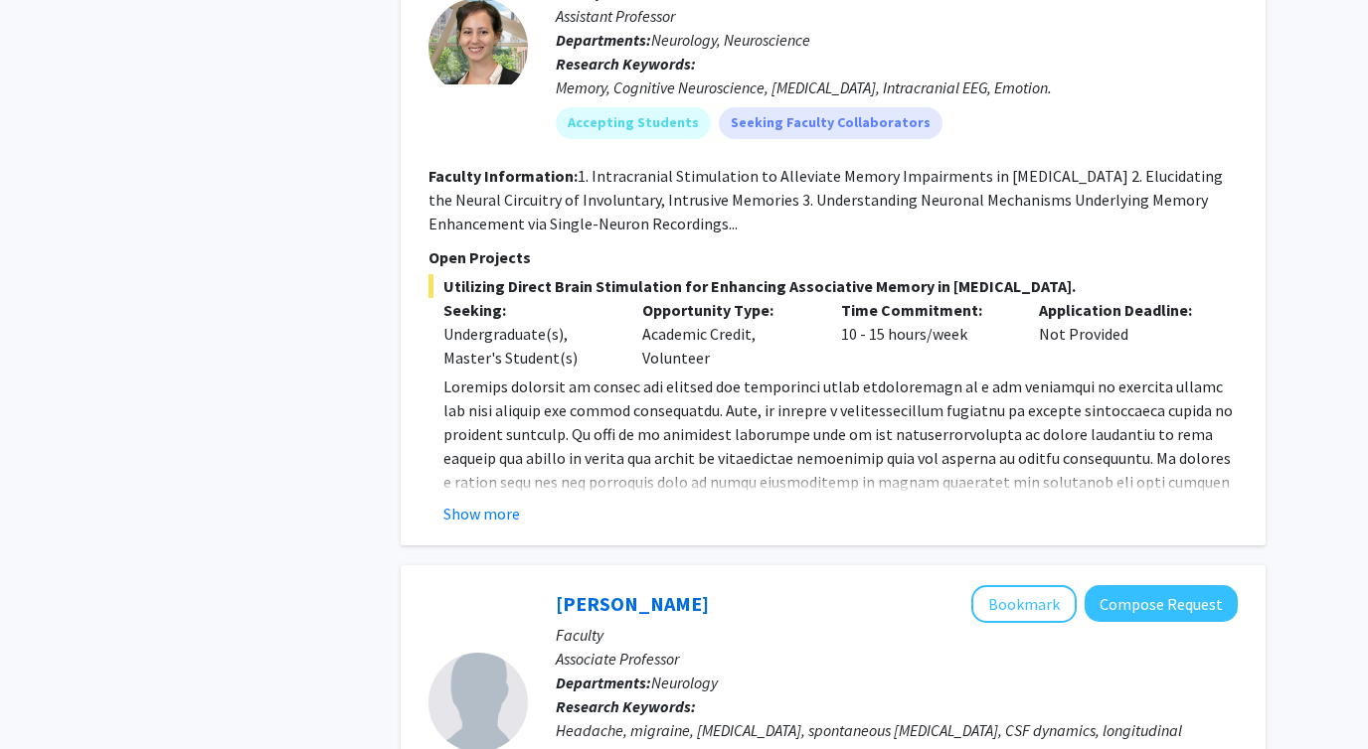
scroll to position [1040, 0]
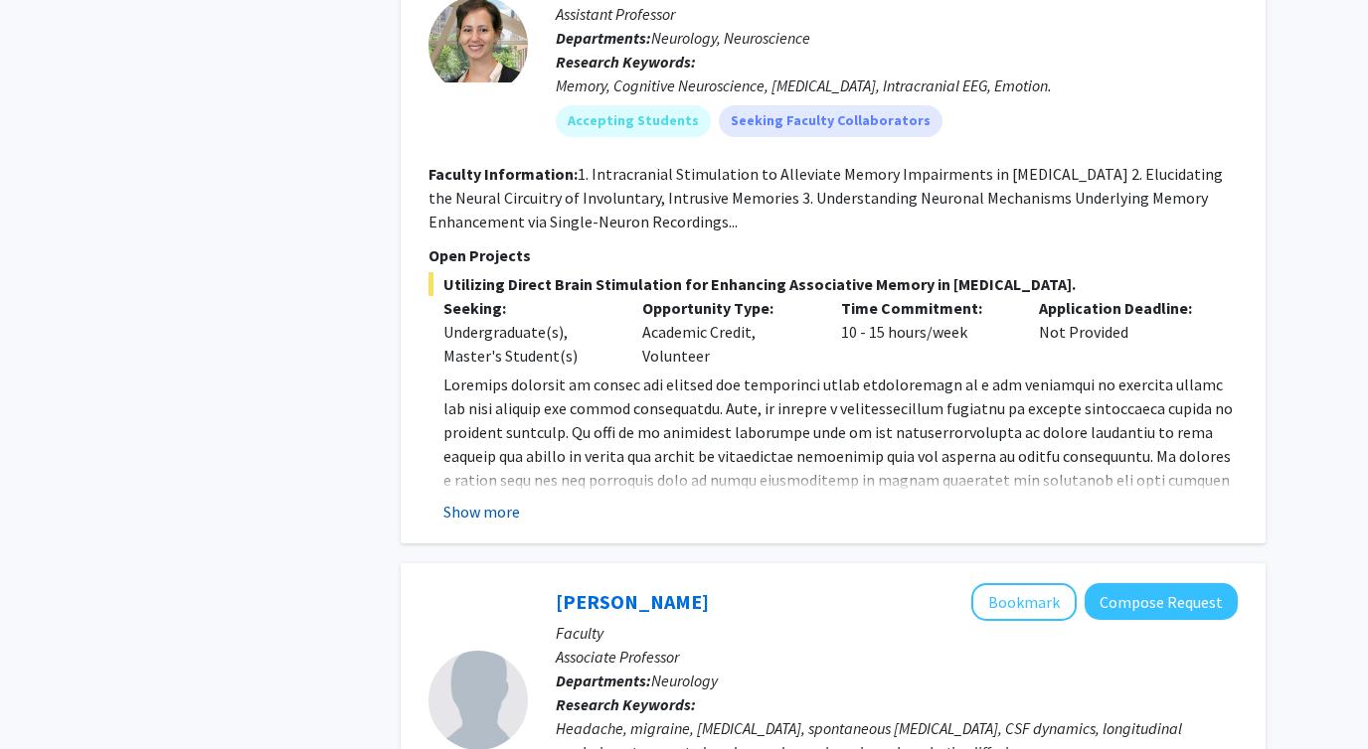
click at [503, 506] on button "Show more" at bounding box center [481, 512] width 77 height 24
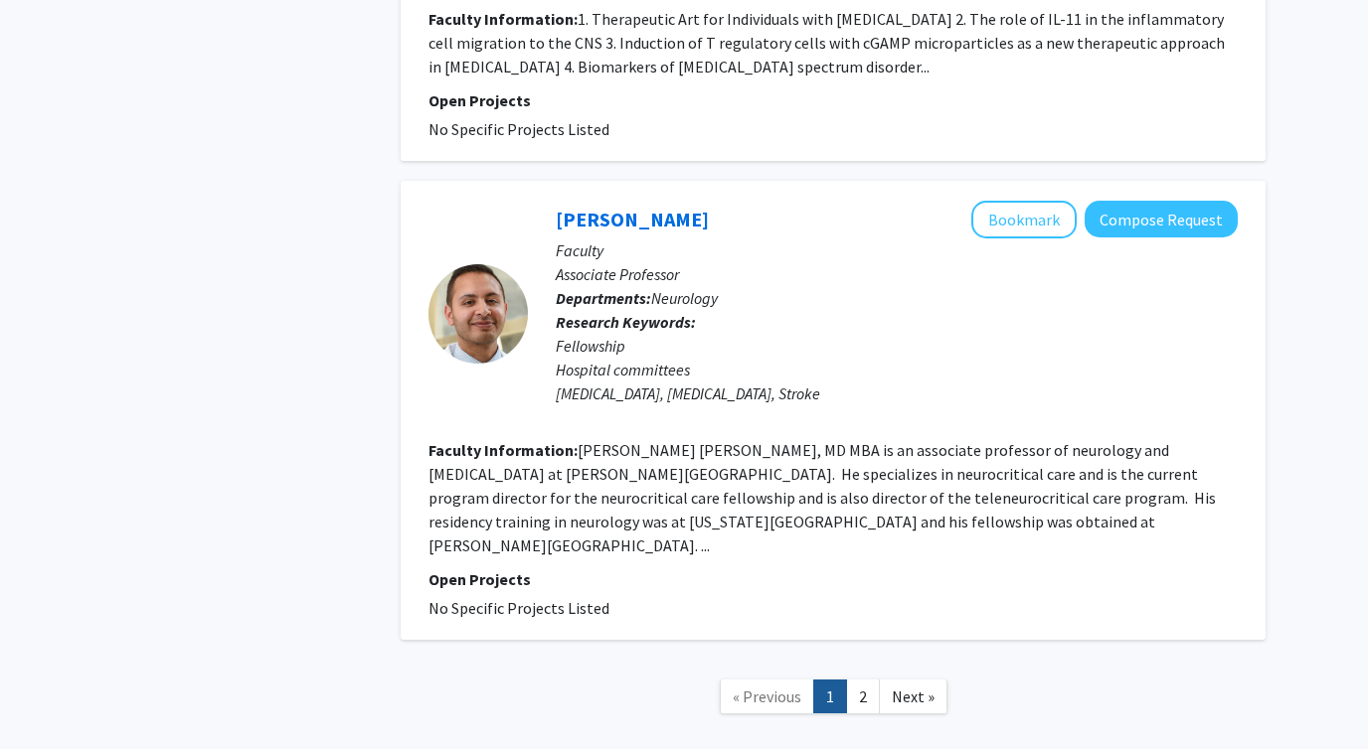
scroll to position [5421, 0]
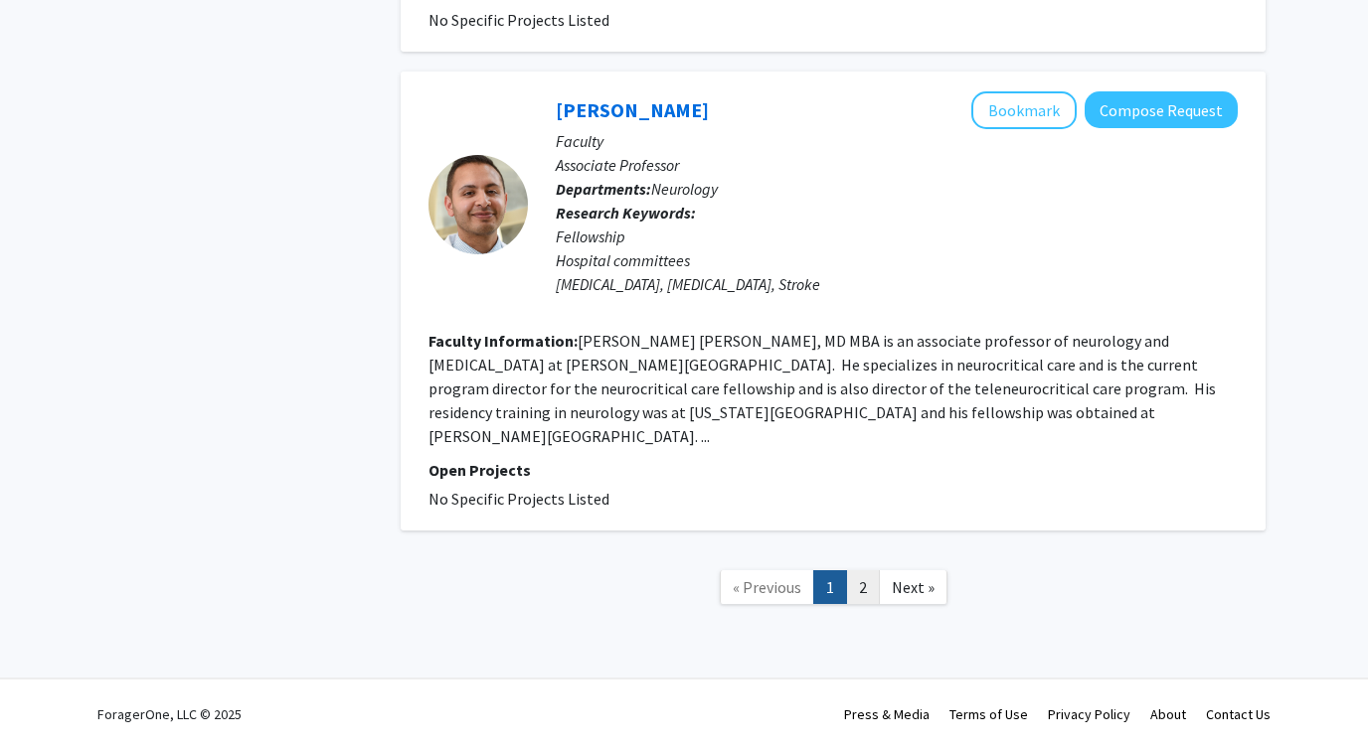
click at [864, 580] on link "2" at bounding box center [863, 587] width 34 height 35
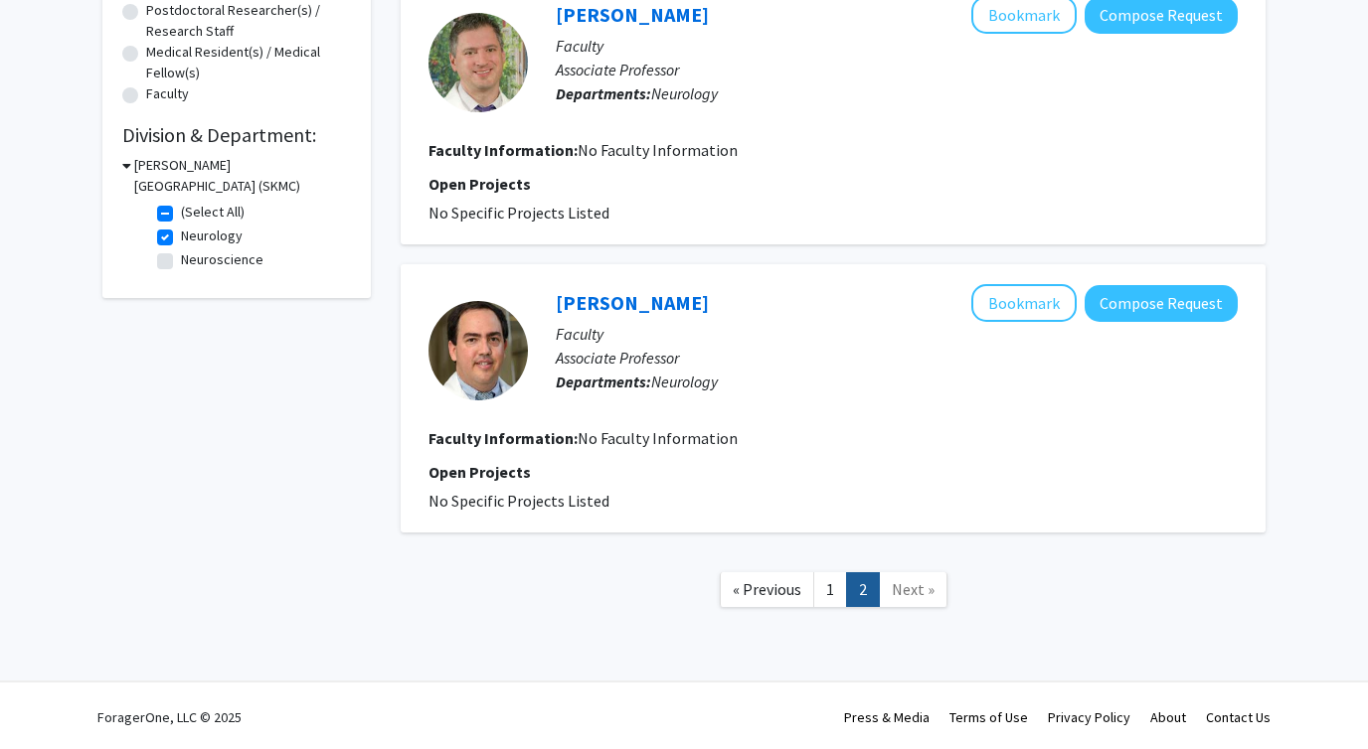
scroll to position [491, 0]
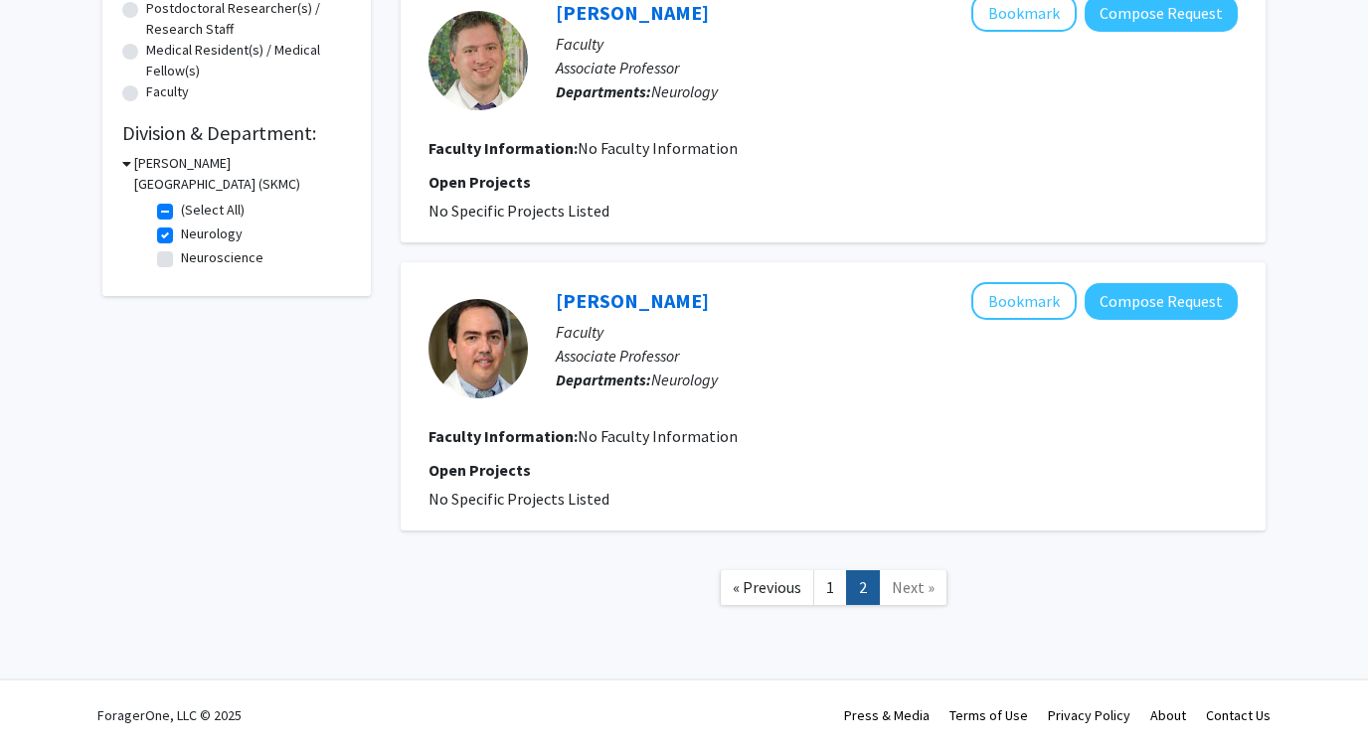
click at [173, 217] on fg-checkbox "(Select All) (Select All)" at bounding box center [251, 212] width 189 height 24
click at [181, 214] on label "(Select All)" at bounding box center [213, 210] width 64 height 21
click at [181, 213] on input "(Select All)" at bounding box center [187, 206] width 13 height 13
checkbox input "false"
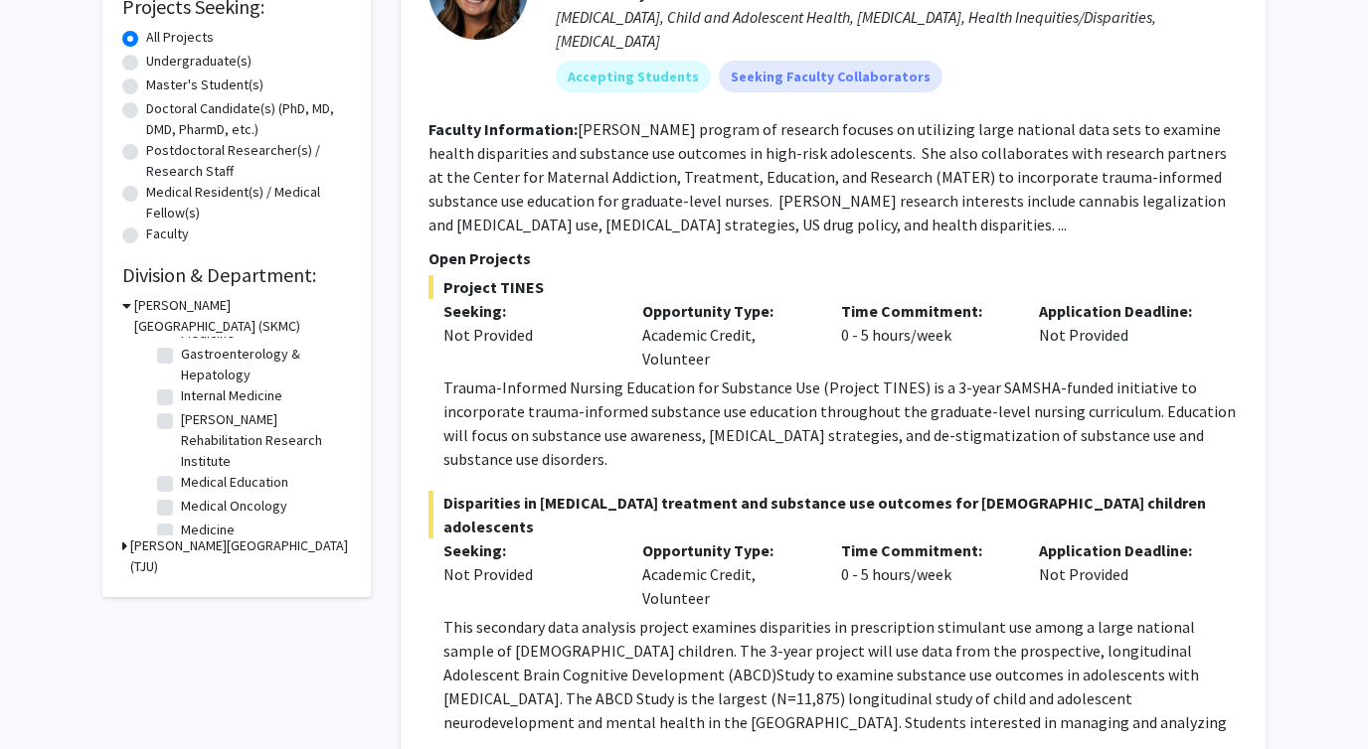
scroll to position [289, 0]
click at [181, 387] on label "Internal Medicine" at bounding box center [231, 391] width 101 height 21
click at [181, 387] on input "Internal Medicine" at bounding box center [187, 387] width 13 height 13
checkbox input "true"
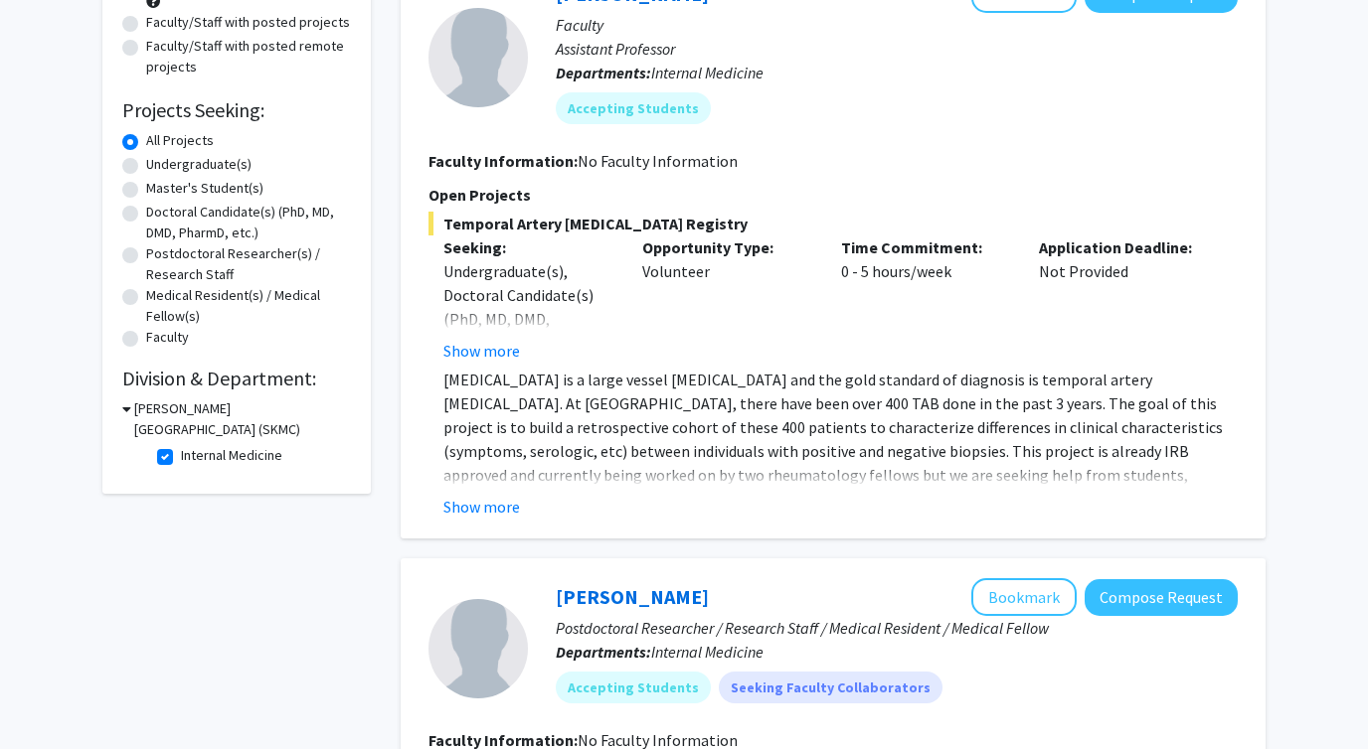
scroll to position [246, 0]
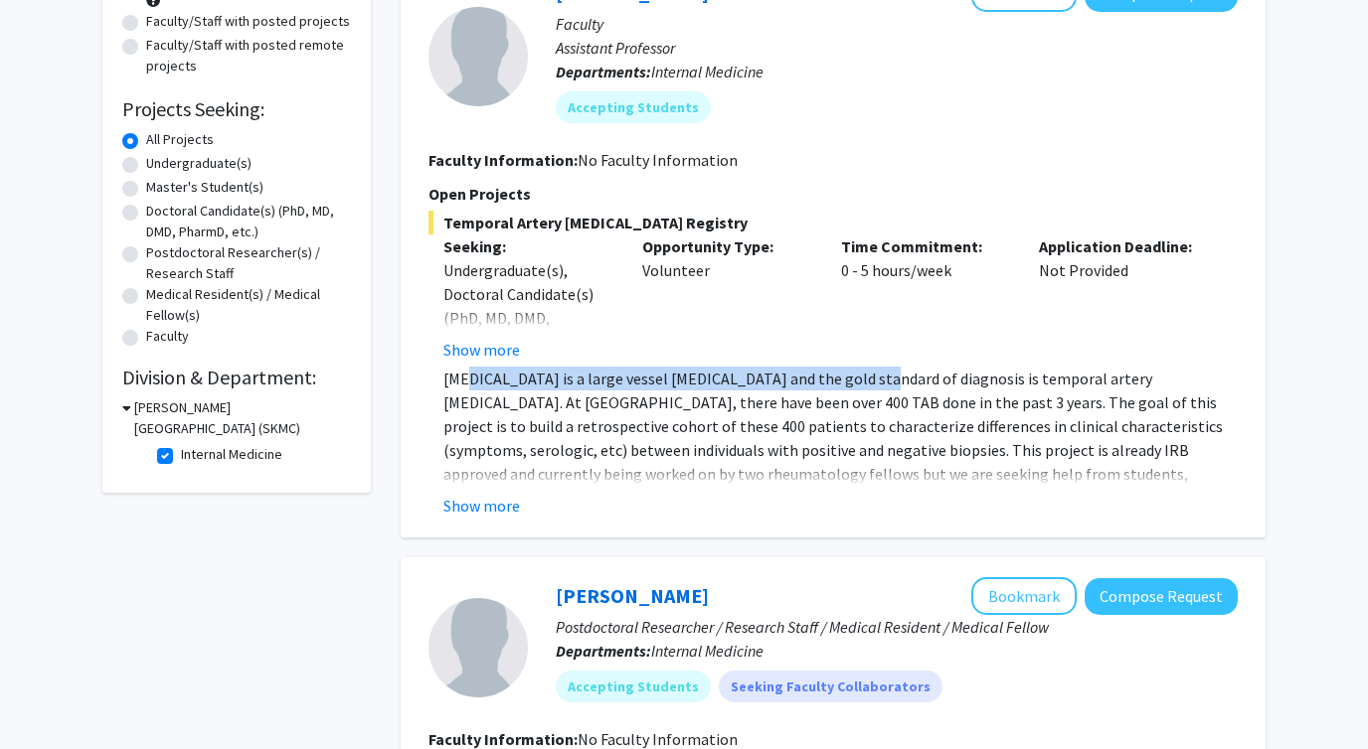
drag, startPoint x: 461, startPoint y: 383, endPoint x: 825, endPoint y: 383, distance: 363.7
click at [824, 383] on p "Giant cell arteritis is a large vessel vasculitis and the gold standard of diag…" at bounding box center [840, 438] width 794 height 143
click at [825, 383] on p "Giant cell arteritis is a large vessel vasculitis and the gold standard of diag…" at bounding box center [840, 438] width 794 height 143
drag, startPoint x: 612, startPoint y: 377, endPoint x: 900, endPoint y: 381, distance: 288.2
click at [898, 381] on p "Giant cell arteritis is a large vessel vasculitis and the gold standard of diag…" at bounding box center [840, 438] width 794 height 143
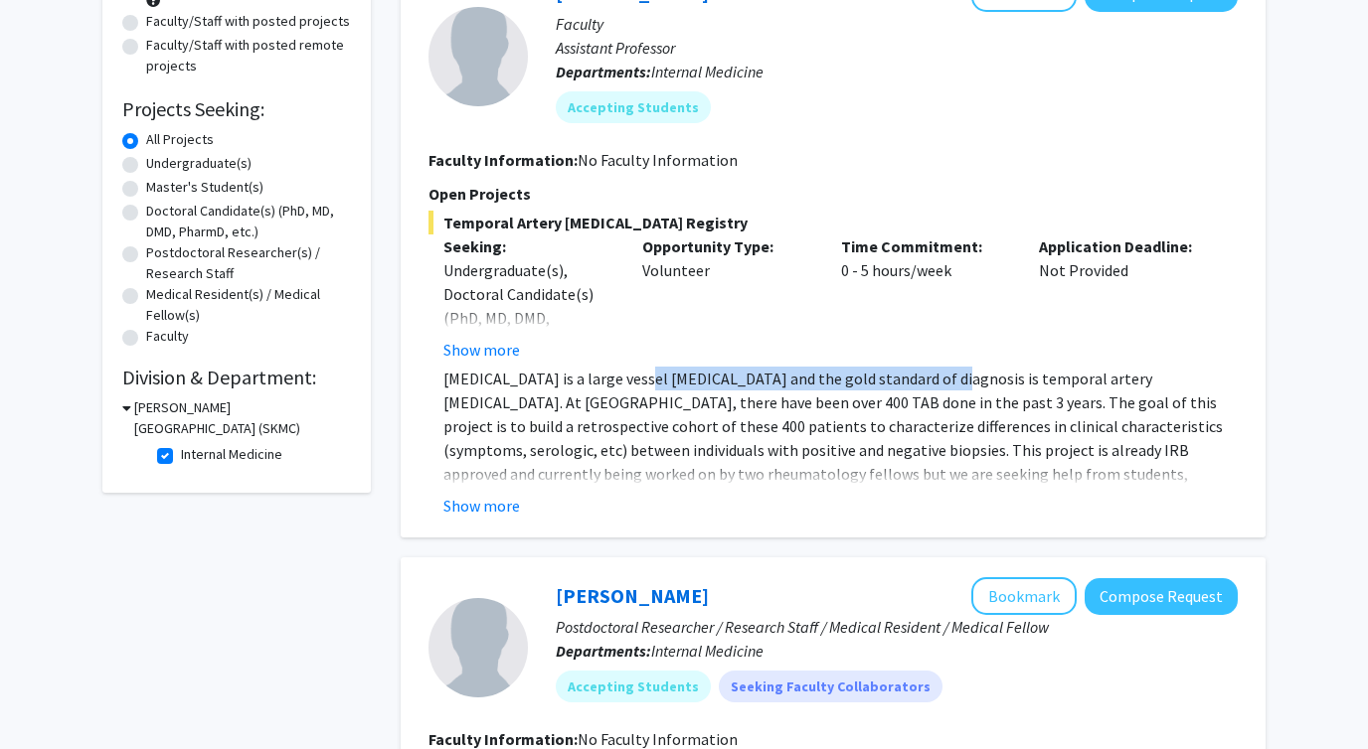
click at [900, 381] on p "Giant cell arteritis is a large vessel vasculitis and the gold standard of diag…" at bounding box center [840, 438] width 794 height 143
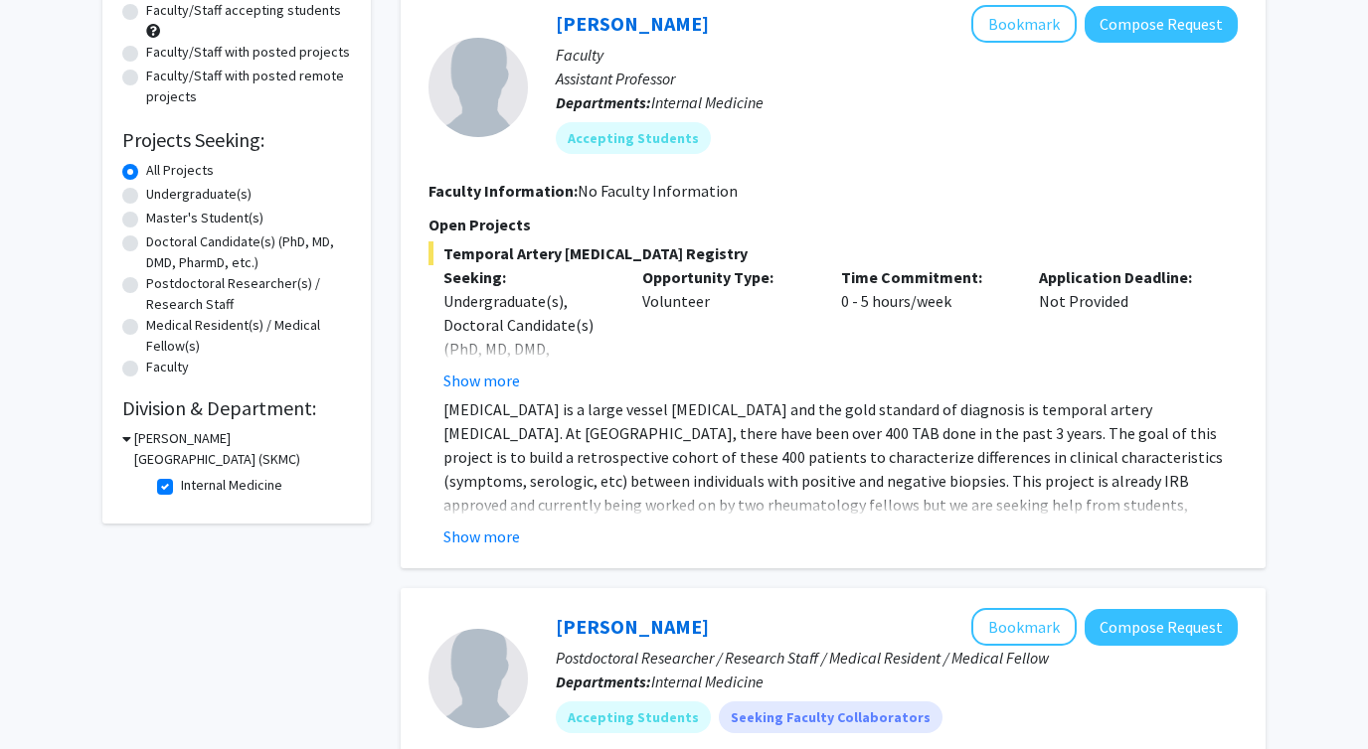
scroll to position [218, 0]
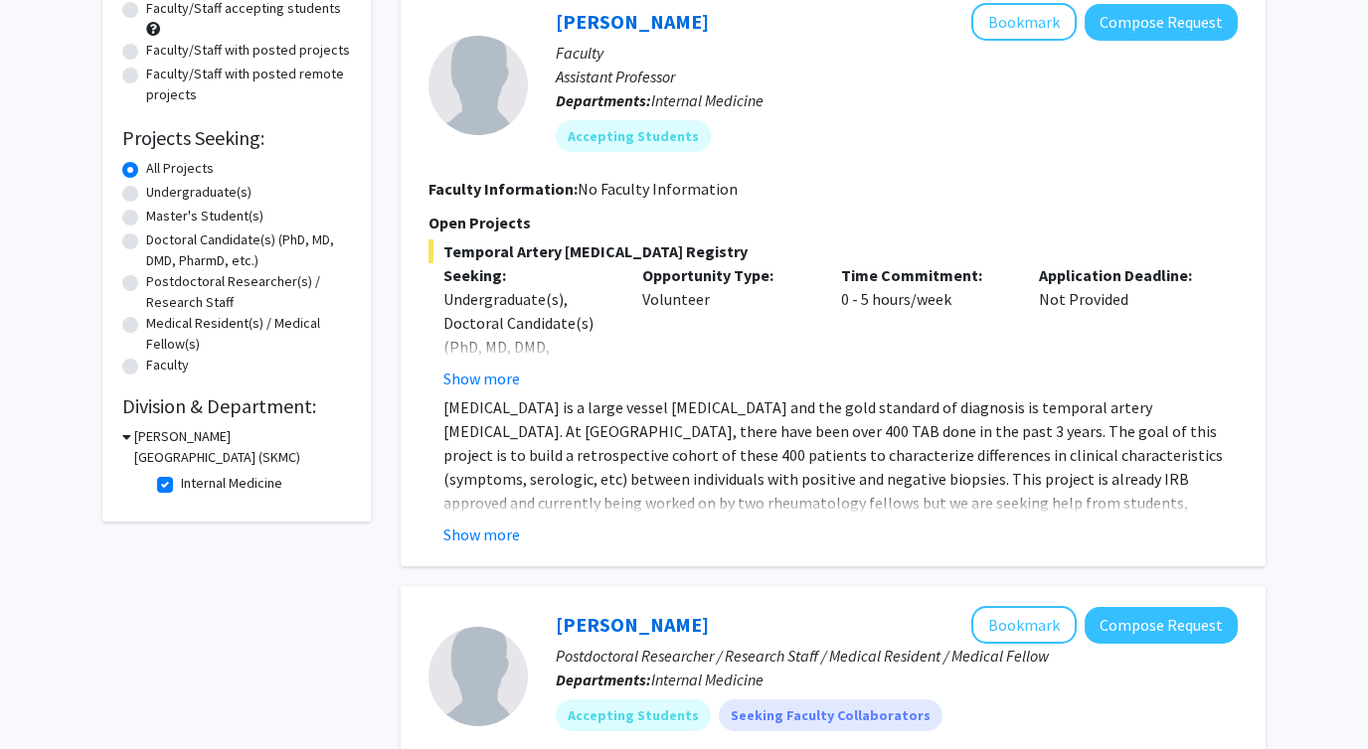
click at [181, 484] on label "Internal Medicine" at bounding box center [231, 483] width 101 height 21
click at [181, 484] on input "Internal Medicine" at bounding box center [187, 479] width 13 height 13
checkbox input "false"
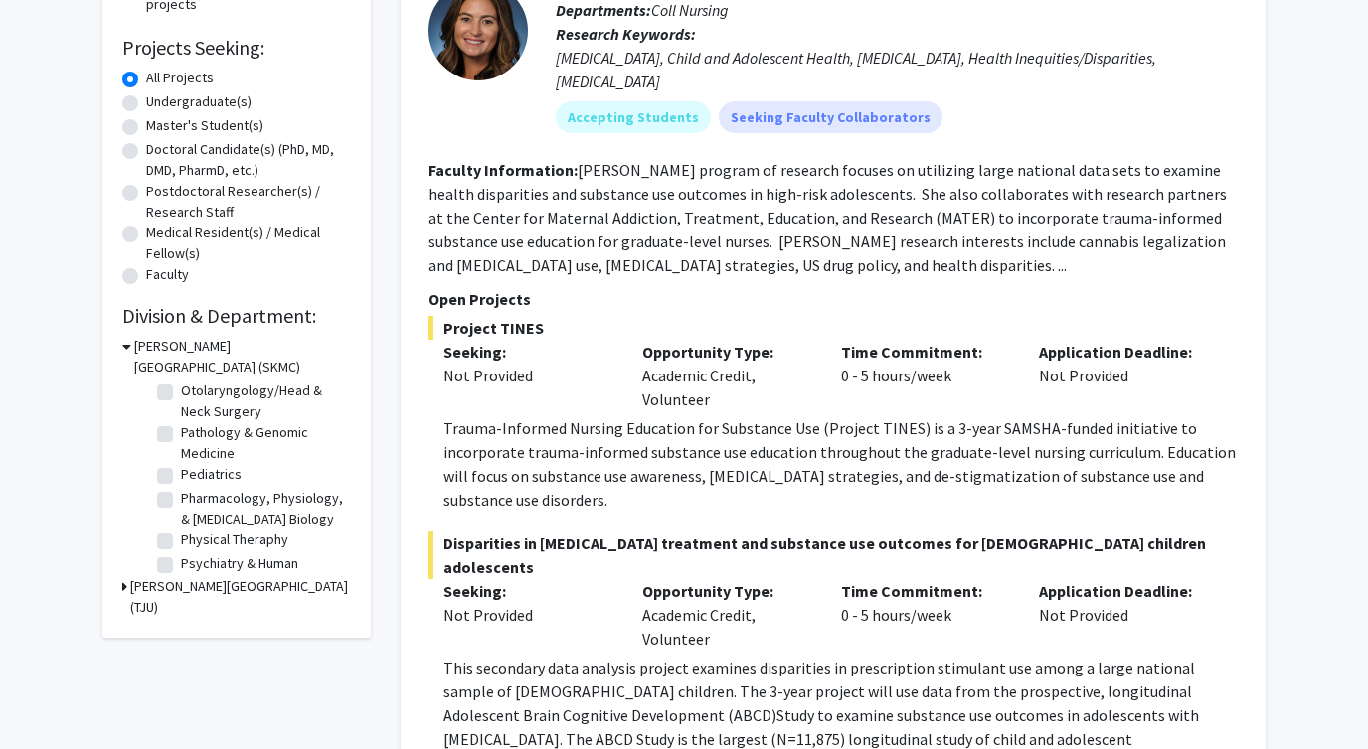
scroll to position [686, 0]
click at [181, 467] on label "Pediatrics" at bounding box center [211, 467] width 61 height 21
click at [181, 467] on input "Pediatrics" at bounding box center [187, 463] width 13 height 13
checkbox input "true"
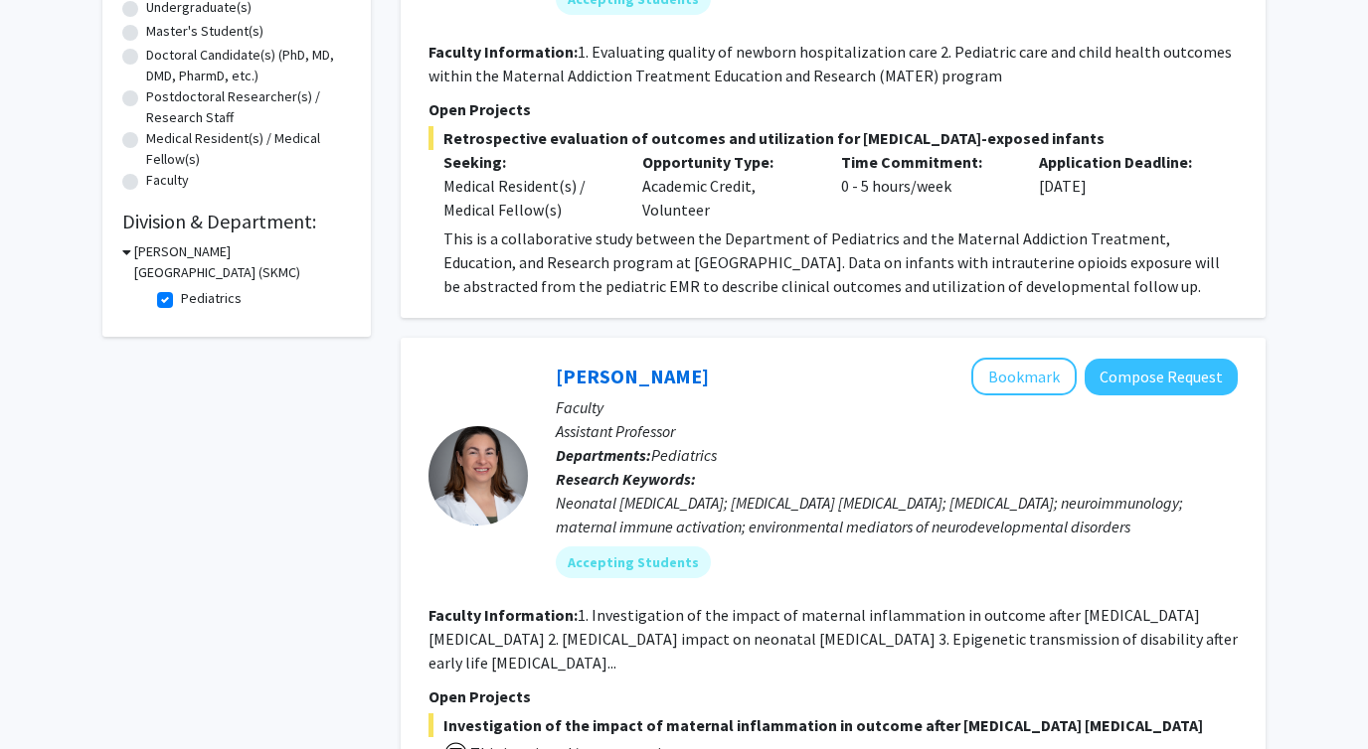
scroll to position [404, 0]
click at [181, 291] on label "Pediatrics" at bounding box center [211, 297] width 61 height 21
click at [181, 291] on input "Pediatrics" at bounding box center [187, 293] width 13 height 13
checkbox input "false"
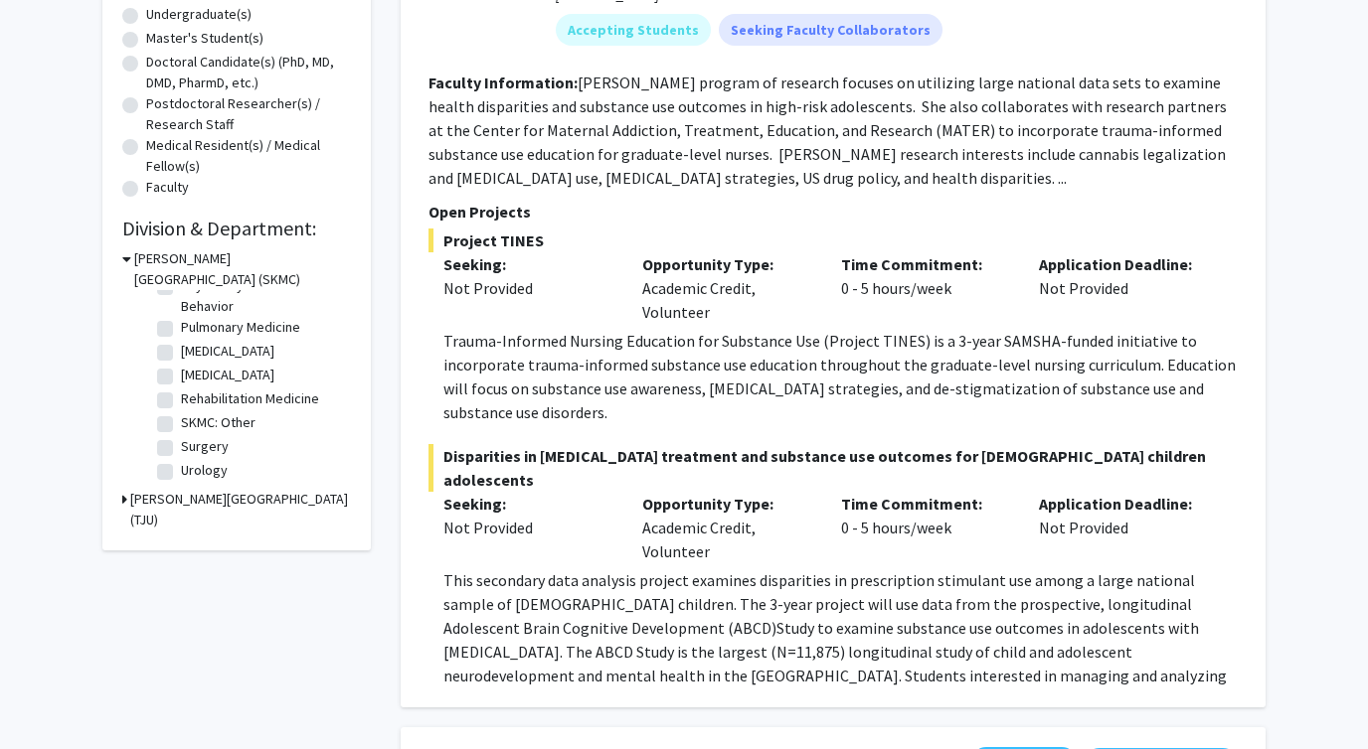
scroll to position [401, 0]
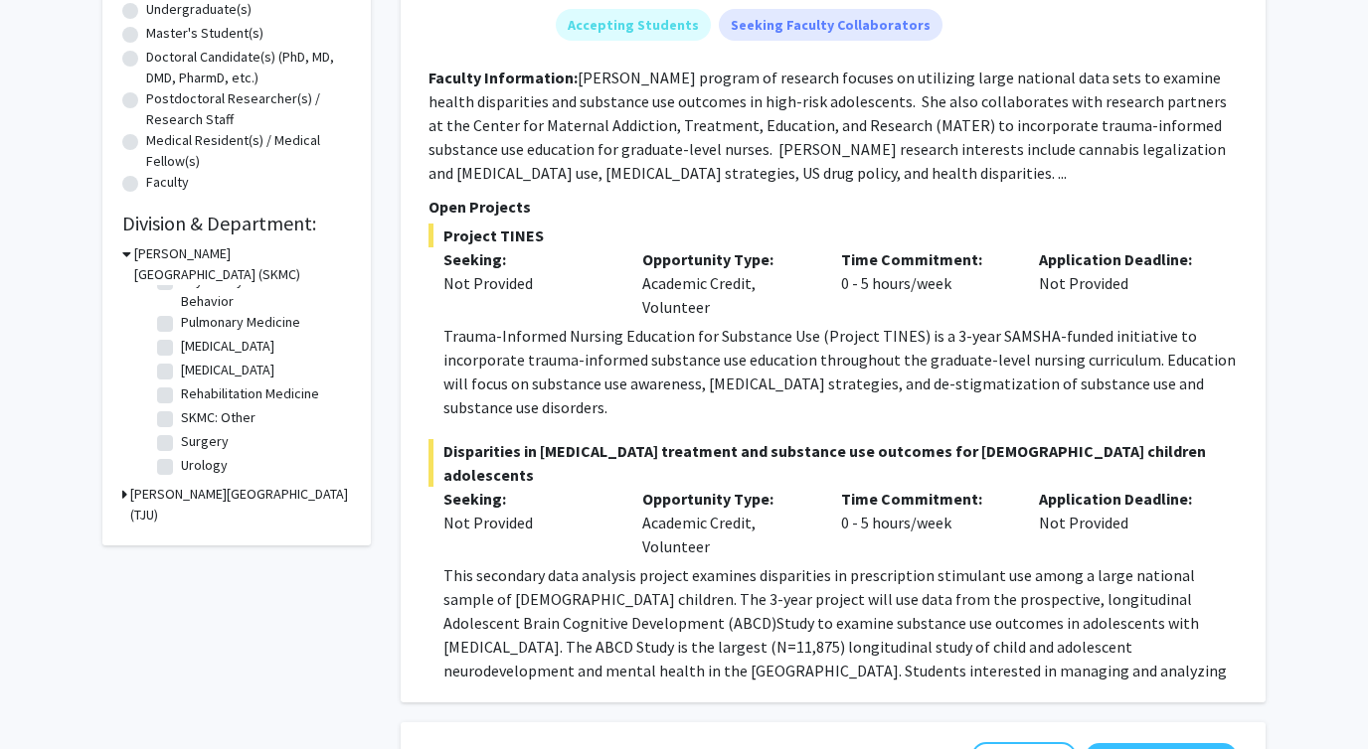
click at [126, 335] on div "Sidney Kimmel Medical College (SKMC) (Select All) (Select All) Anesthesiology &…" at bounding box center [236, 363] width 229 height 241
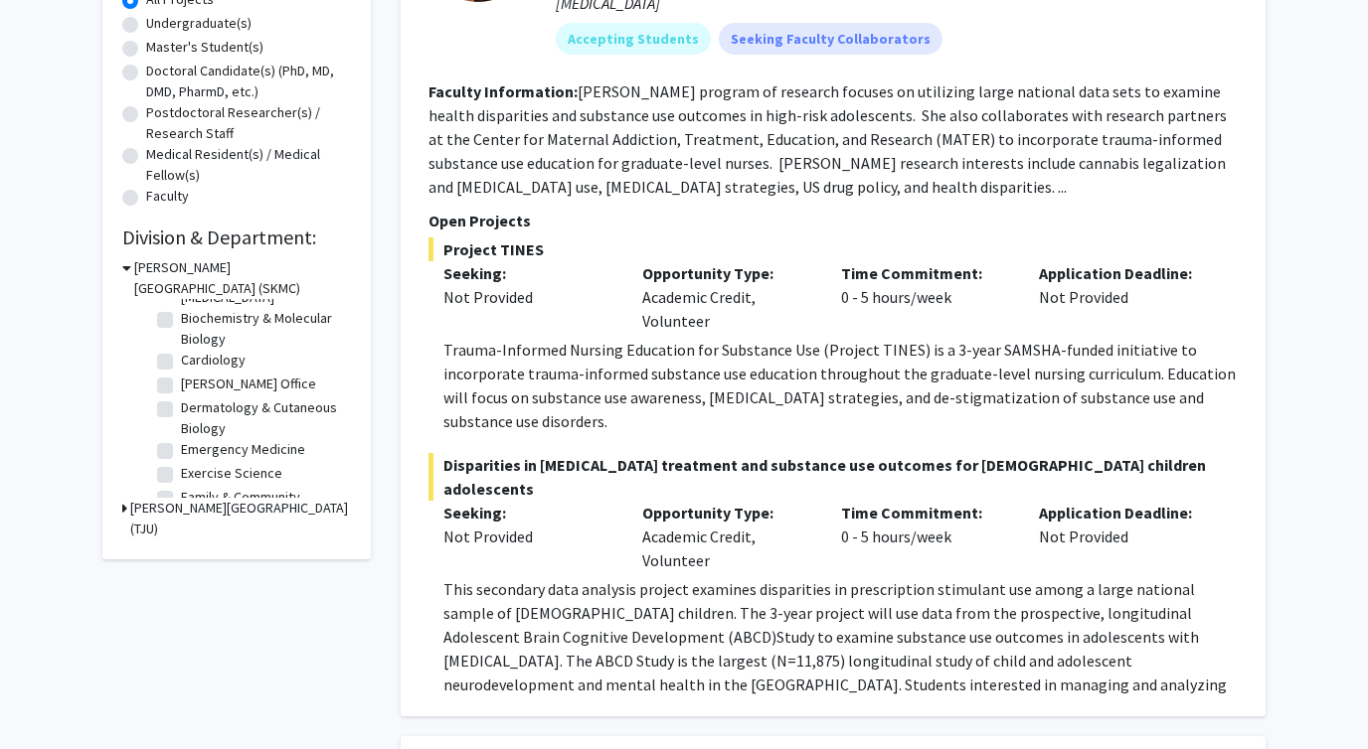
scroll to position [0, 0]
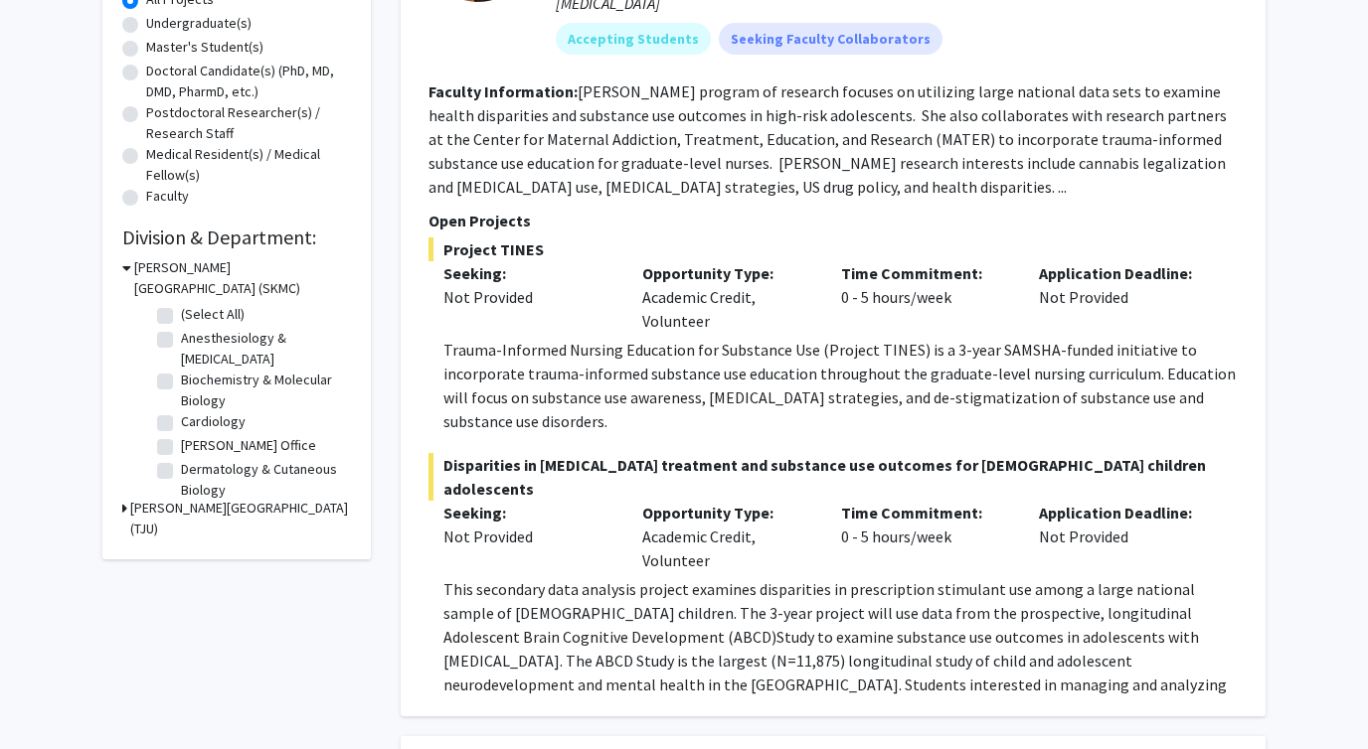
click at [181, 317] on label "(Select All)" at bounding box center [213, 314] width 64 height 21
click at [181, 317] on input "(Select All)" at bounding box center [187, 310] width 13 height 13
checkbox input "true"
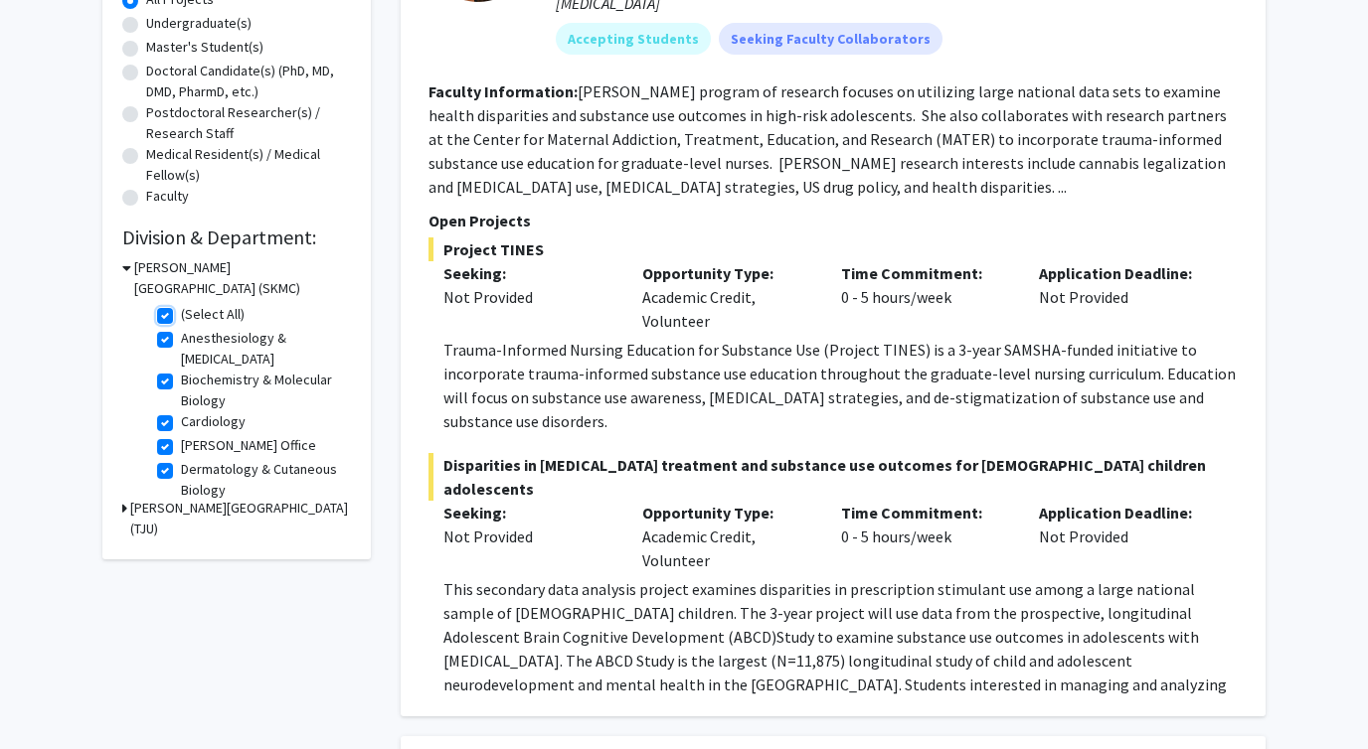
checkbox input "true"
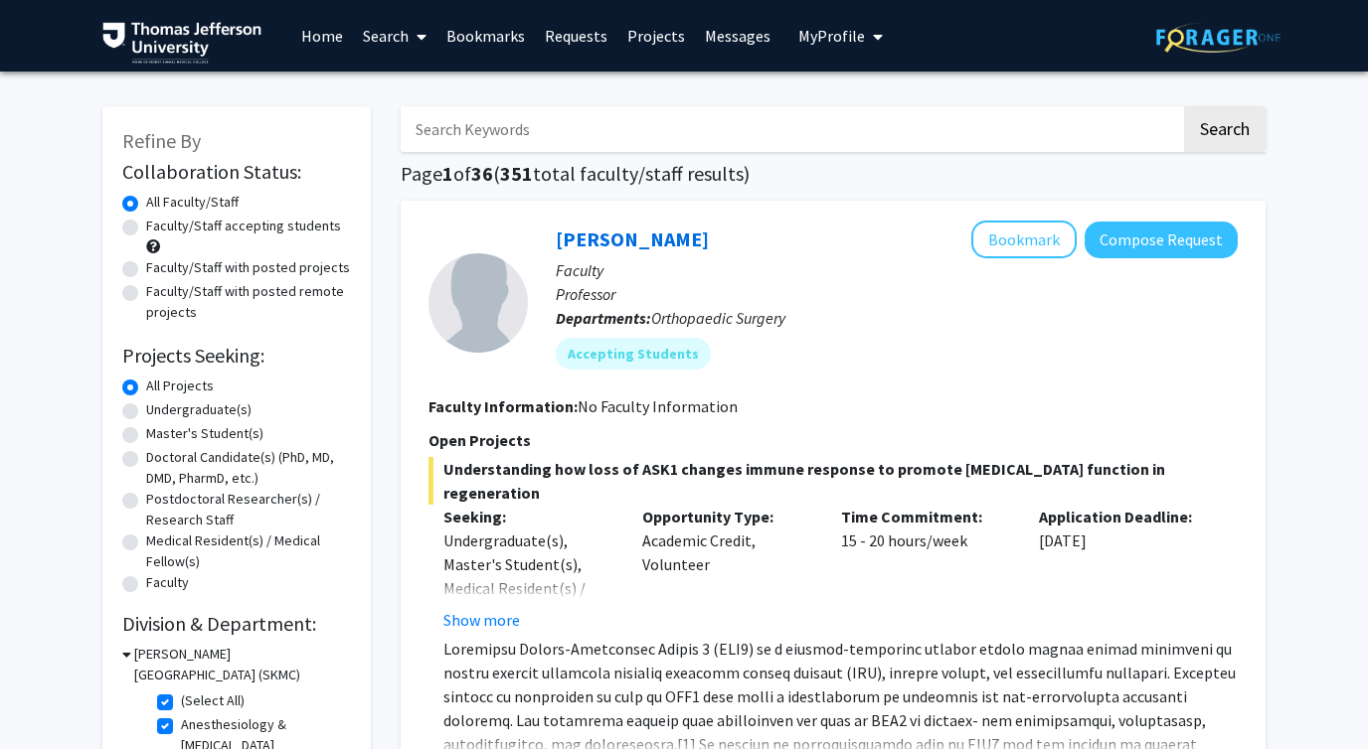
click at [532, 141] on input "Search Keywords" at bounding box center [791, 129] width 780 height 46
click at [548, 137] on input "Search Keywords" at bounding box center [791, 129] width 780 height 46
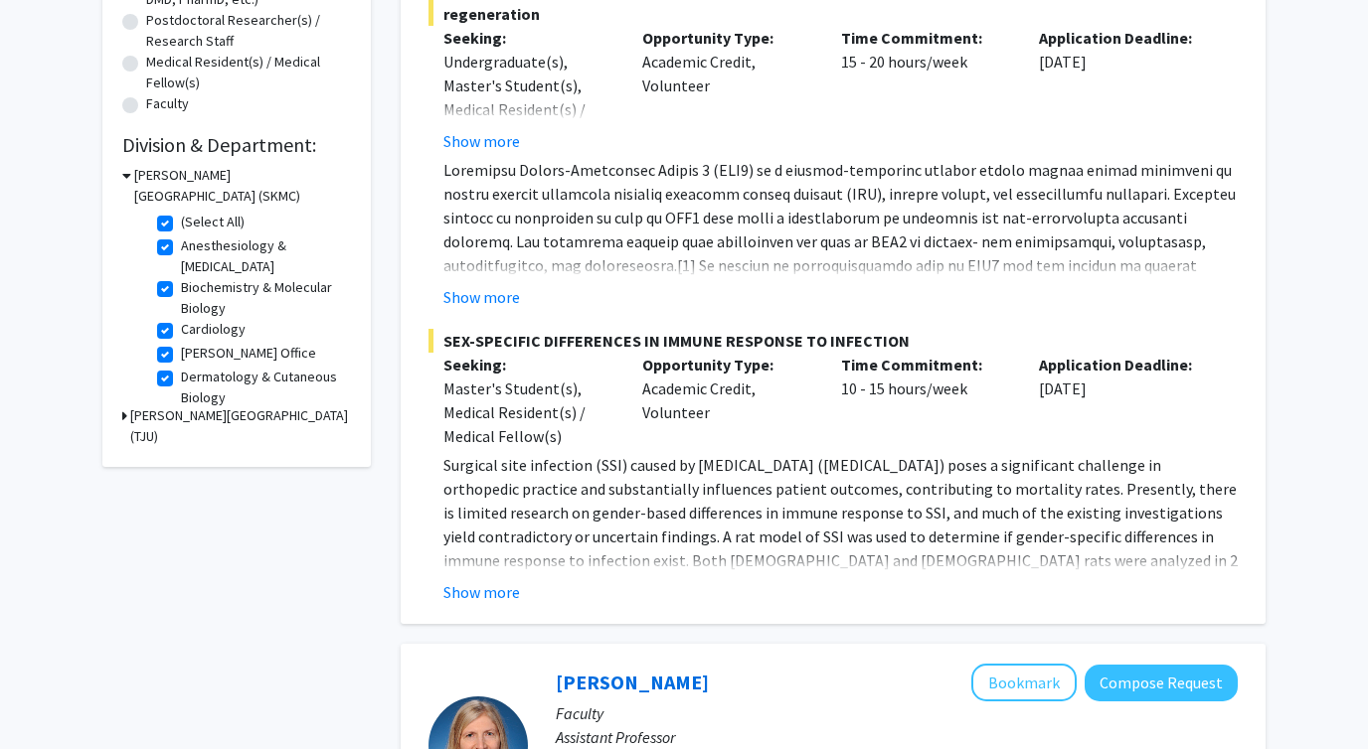
click at [181, 220] on label "(Select All)" at bounding box center [213, 222] width 64 height 21
click at [181, 220] on input "(Select All)" at bounding box center [187, 218] width 13 height 13
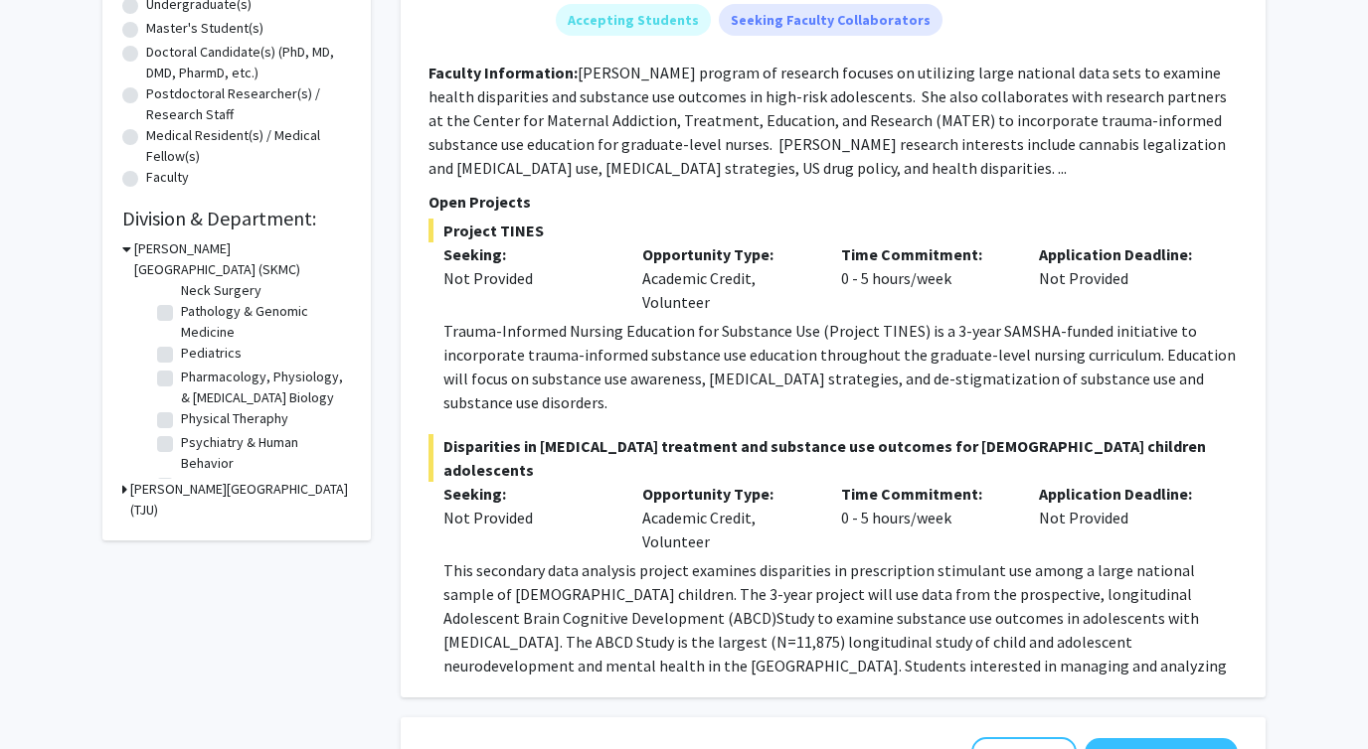
scroll to position [707, 0]
click at [181, 436] on label "Psychiatry & Human Behavior" at bounding box center [263, 449] width 165 height 42
click at [181, 436] on input "Psychiatry & Human Behavior" at bounding box center [187, 434] width 13 height 13
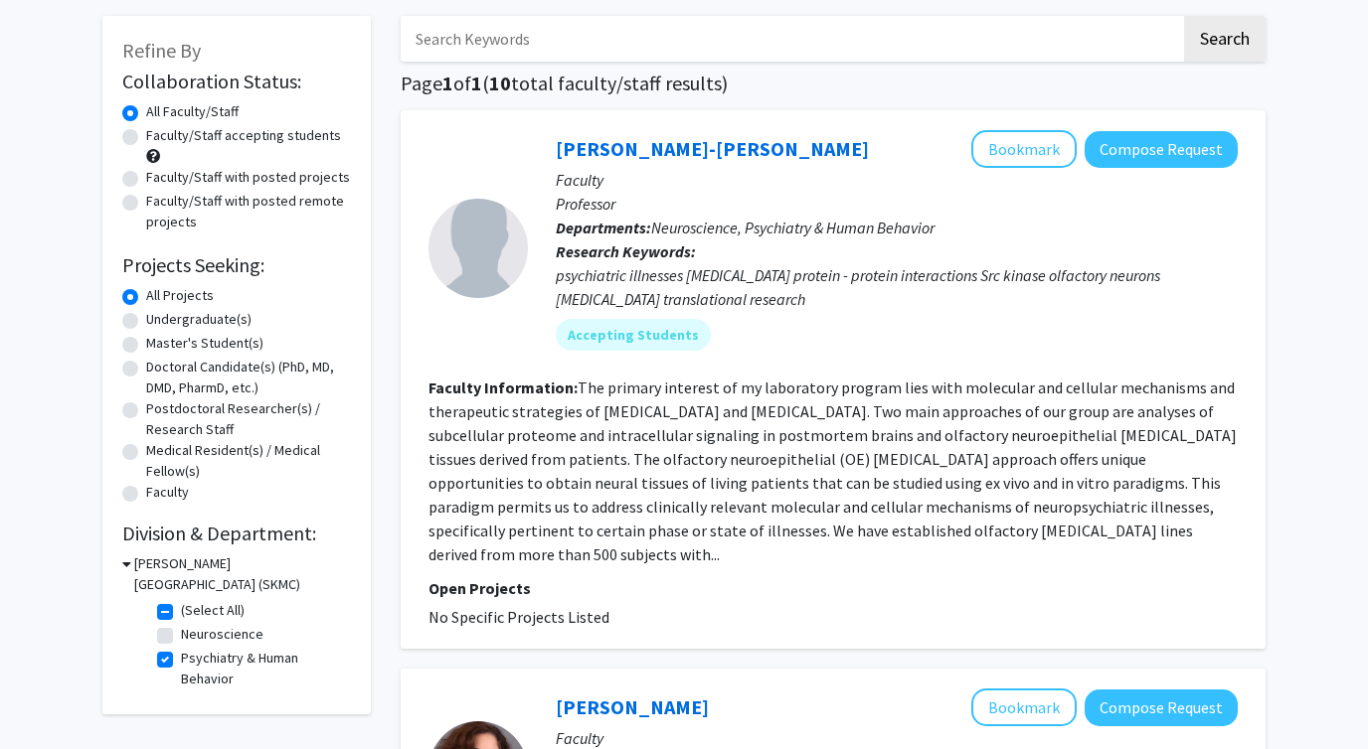
scroll to position [84, 0]
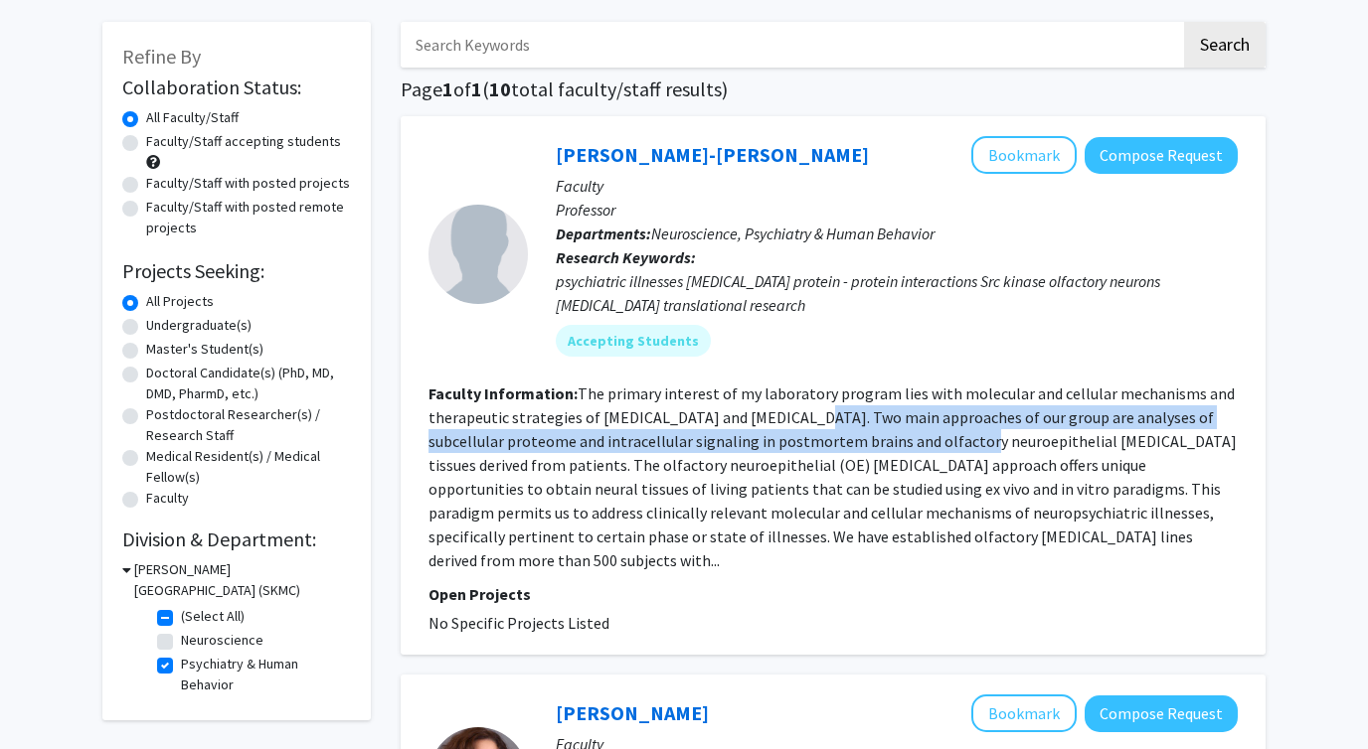
drag, startPoint x: 798, startPoint y: 423, endPoint x: 983, endPoint y: 446, distance: 186.3
click at [983, 446] on fg-read-more "The primary interest of my laboratory program lies with molecular and cellular …" at bounding box center [832, 477] width 808 height 187
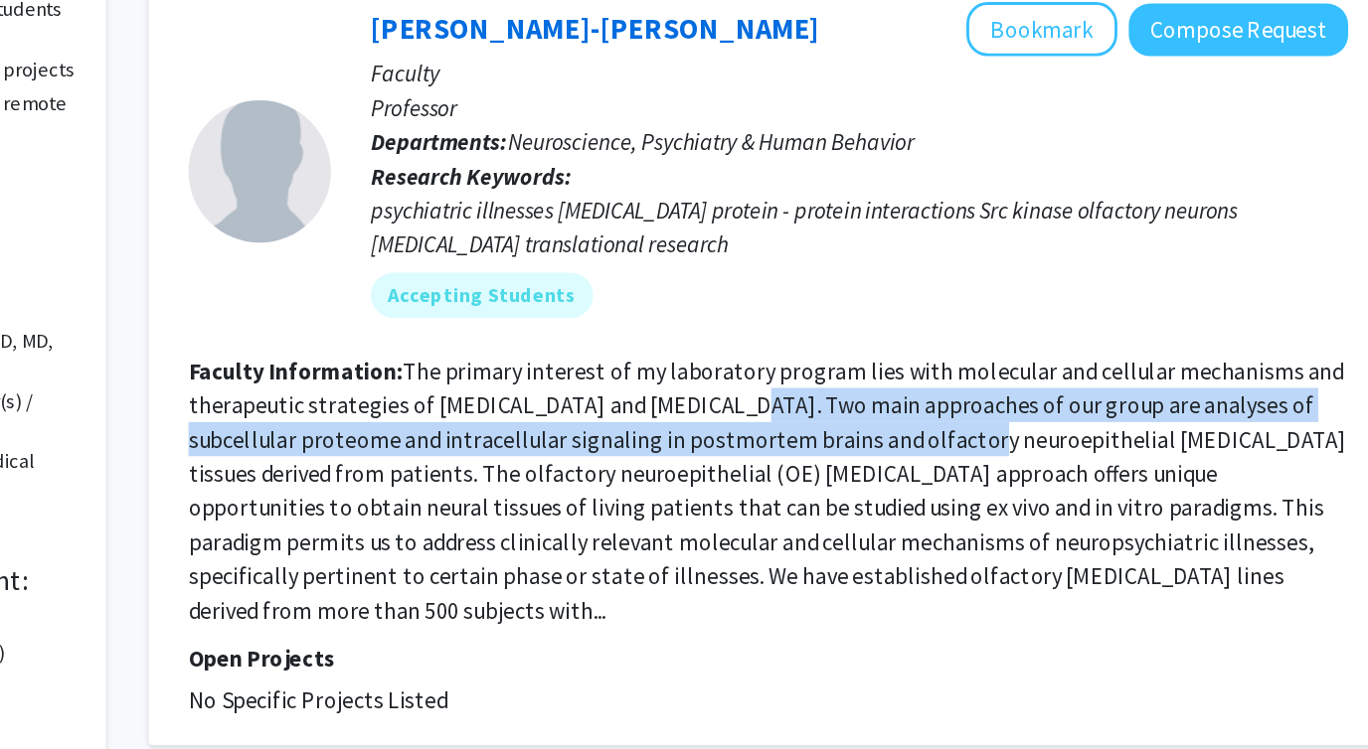
click at [983, 445] on fg-read-more "The primary interest of my laboratory program lies with molecular and cellular …" at bounding box center [832, 477] width 808 height 187
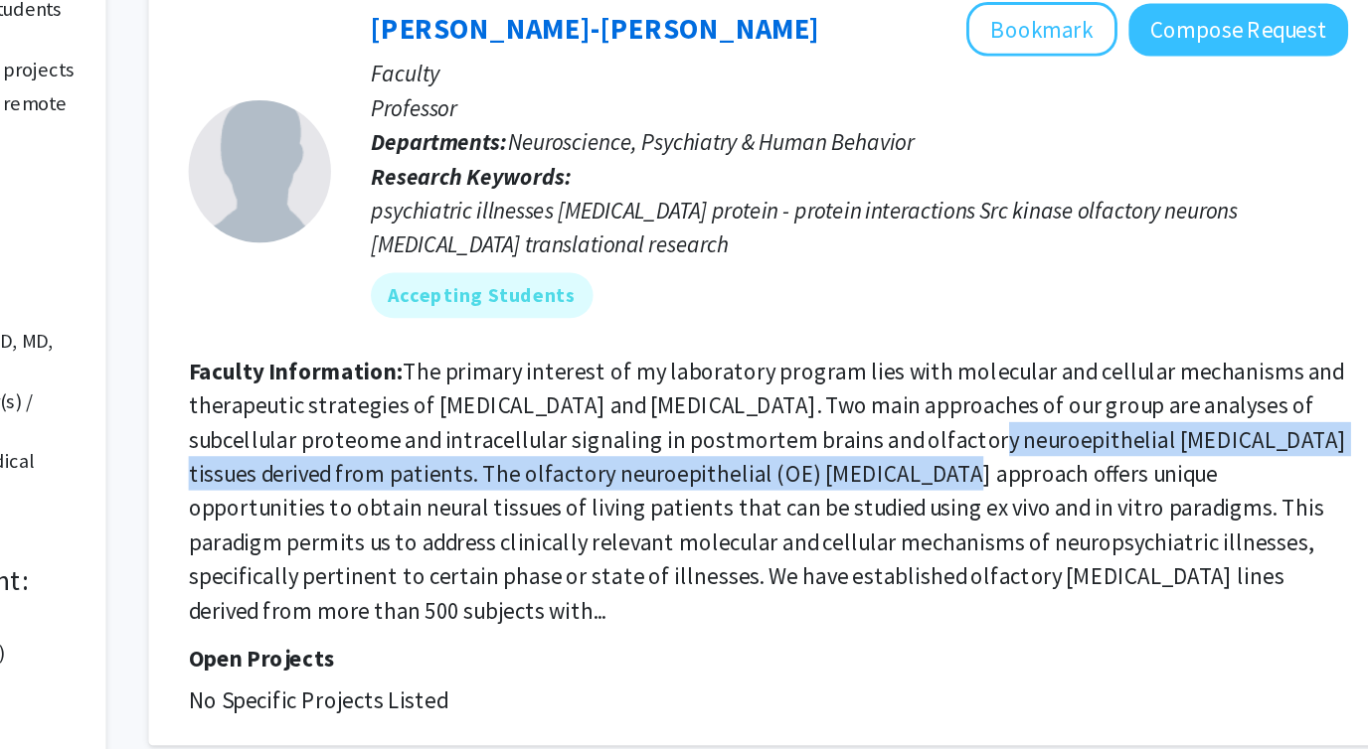
drag, startPoint x: 983, startPoint y: 446, endPoint x: 950, endPoint y: 465, distance: 37.8
click at [950, 465] on fg-read-more "The primary interest of my laboratory program lies with molecular and cellular …" at bounding box center [832, 477] width 808 height 187
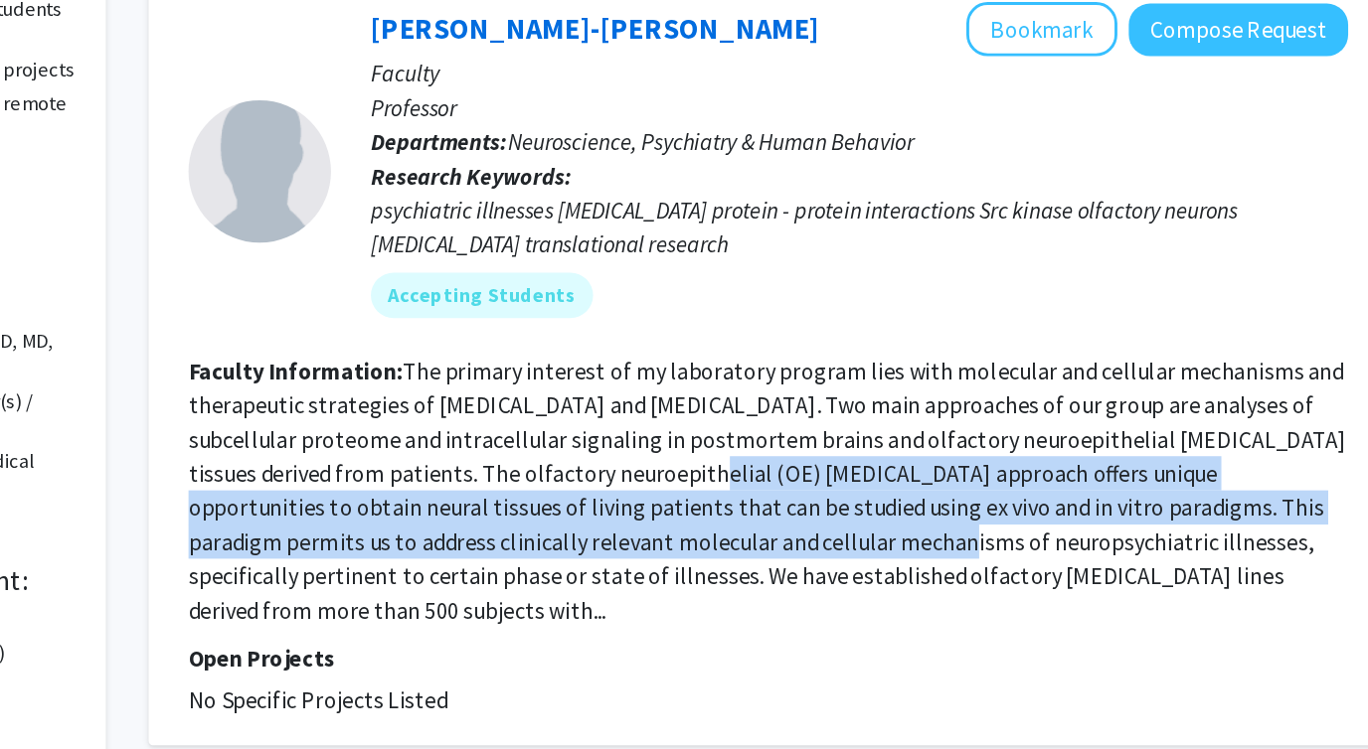
drag, startPoint x: 796, startPoint y: 464, endPoint x: 875, endPoint y: 505, distance: 88.5
click at [875, 505] on fg-read-more "The primary interest of my laboratory program lies with molecular and cellular …" at bounding box center [832, 477] width 808 height 187
click at [875, 504] on fg-read-more "The primary interest of my laboratory program lies with molecular and cellular …" at bounding box center [832, 477] width 808 height 187
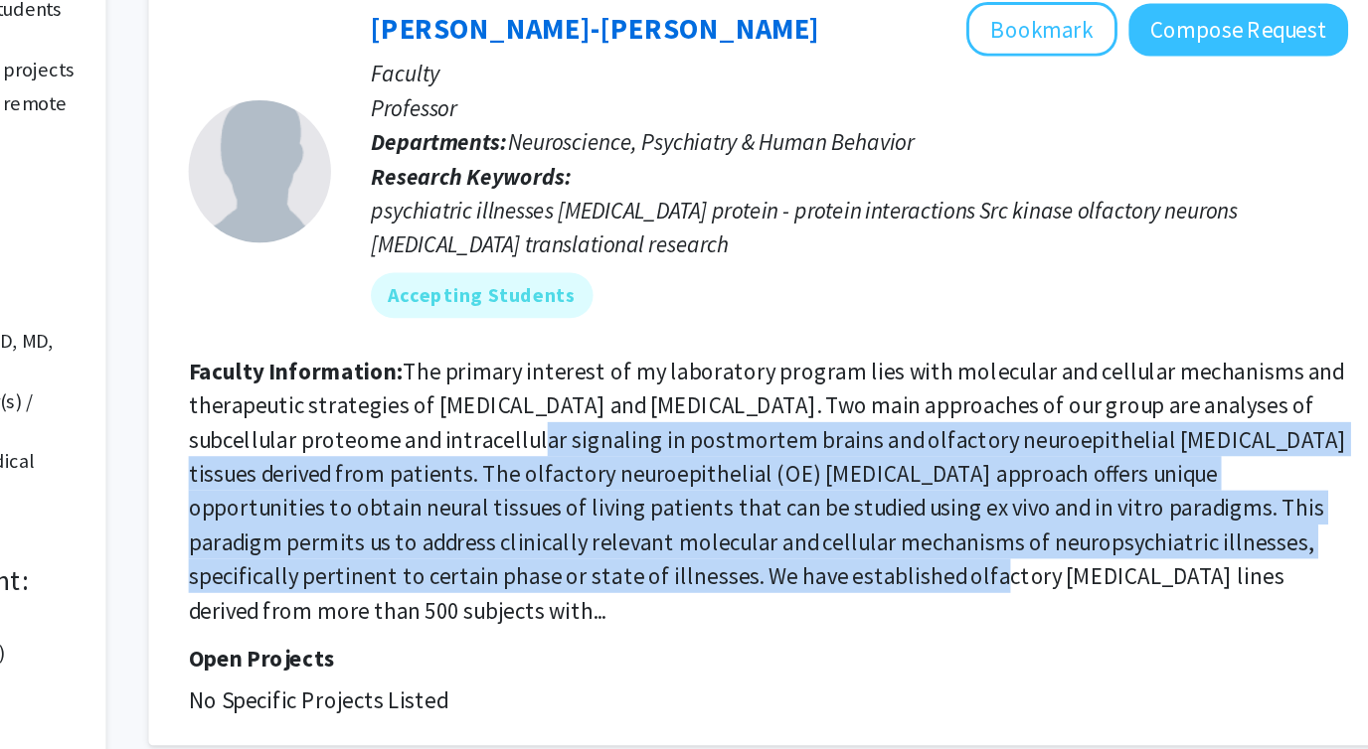
drag, startPoint x: 844, startPoint y: 537, endPoint x: 674, endPoint y: 440, distance: 195.4
click at [674, 440] on fg-read-more "The primary interest of my laboratory program lies with molecular and cellular …" at bounding box center [832, 477] width 808 height 187
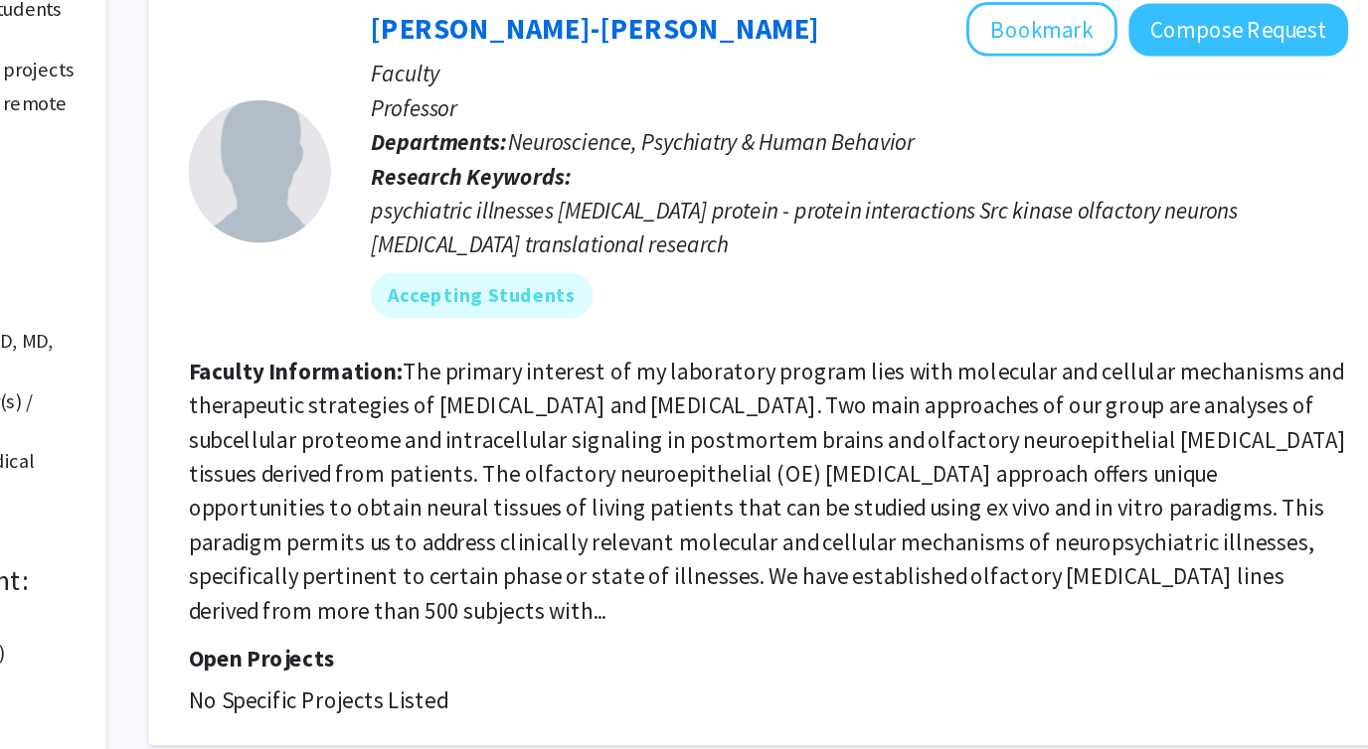
scroll to position [83, 0]
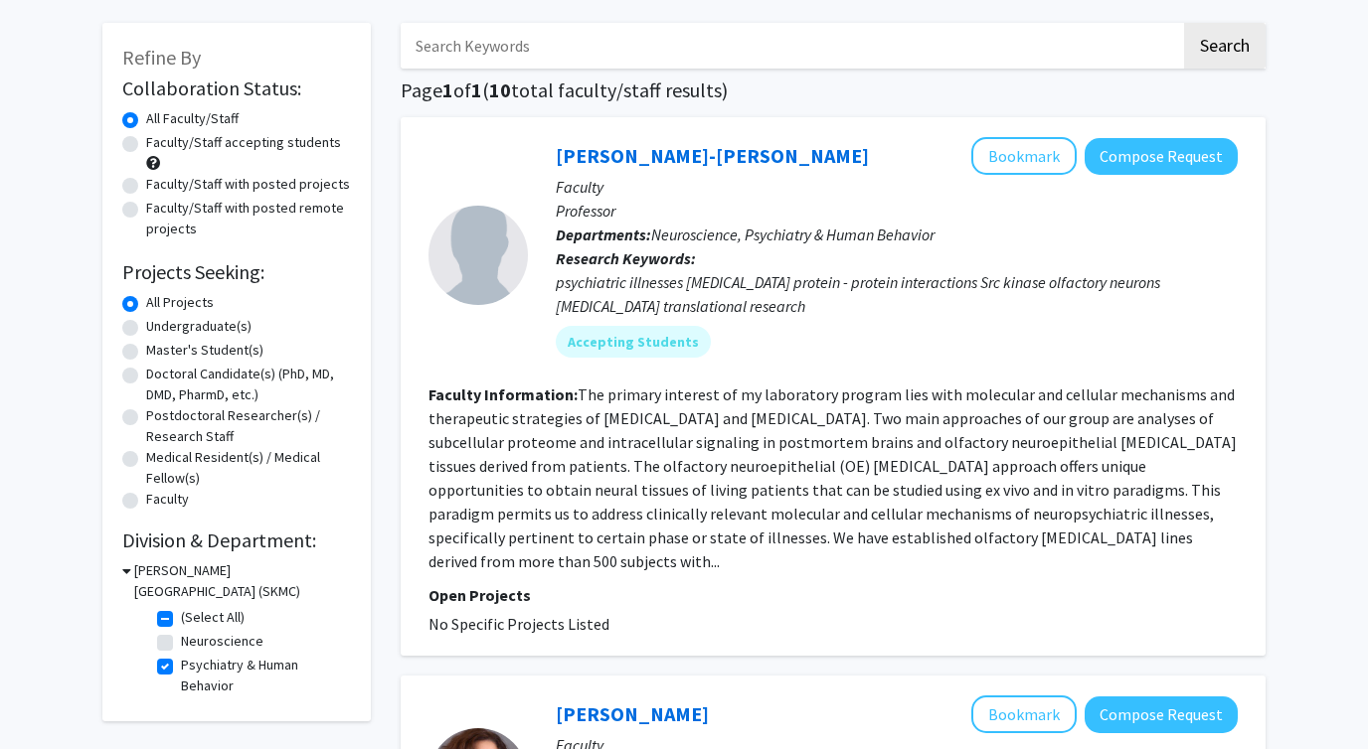
click at [797, 493] on fg-read-more "The primary interest of my laboratory program lies with molecular and cellular …" at bounding box center [832, 478] width 808 height 187
click at [1155, 540] on fg-read-more "The primary interest of my laboratory program lies with molecular and cellular …" at bounding box center [832, 478] width 808 height 187
click at [630, 161] on link "Chang-Gyu Hahn" at bounding box center [712, 155] width 313 height 25
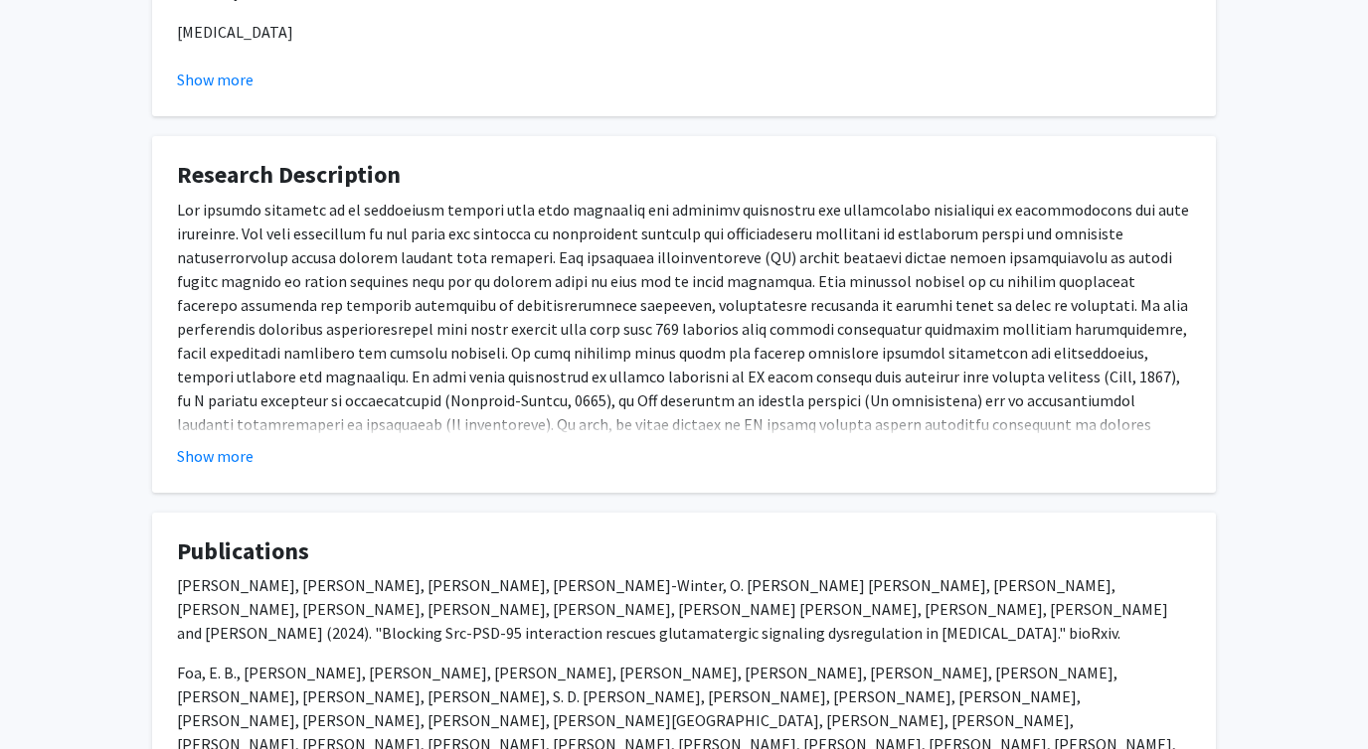
scroll to position [639, 0]
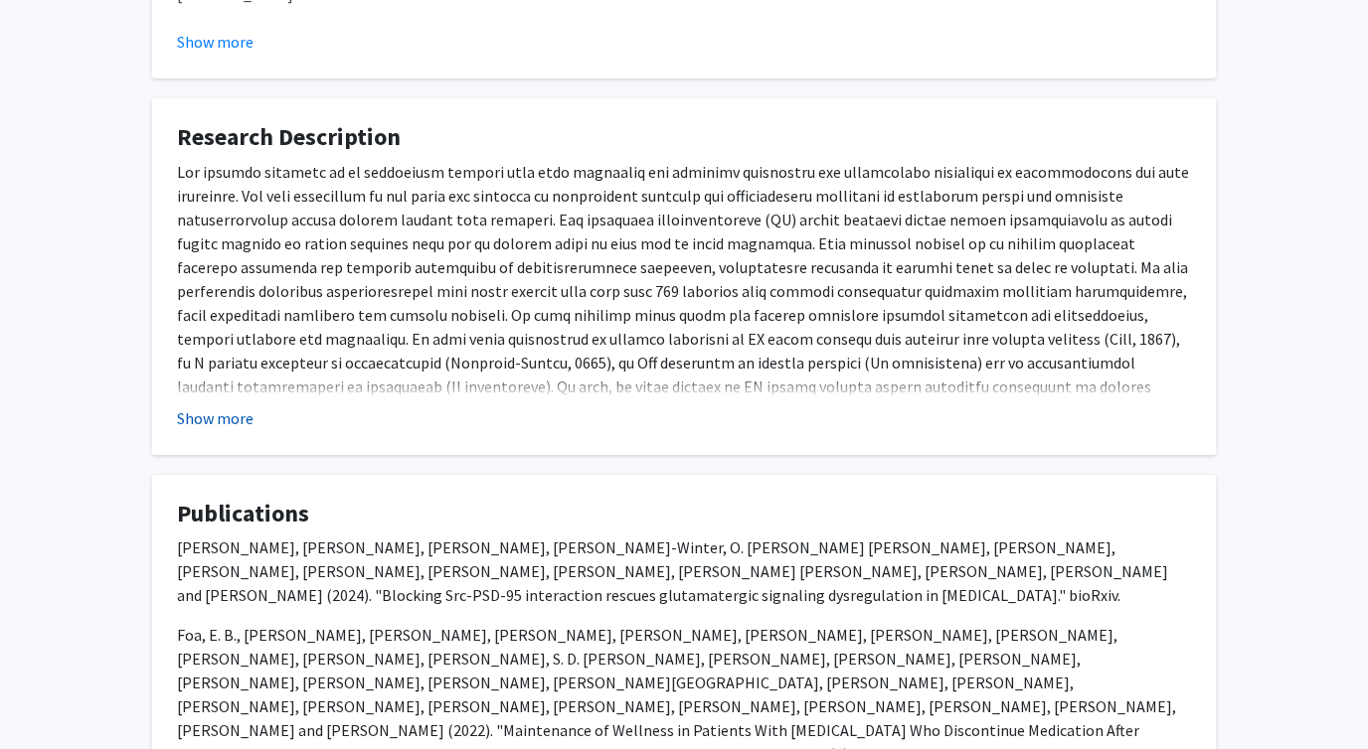
click at [189, 413] on button "Show more" at bounding box center [215, 418] width 77 height 24
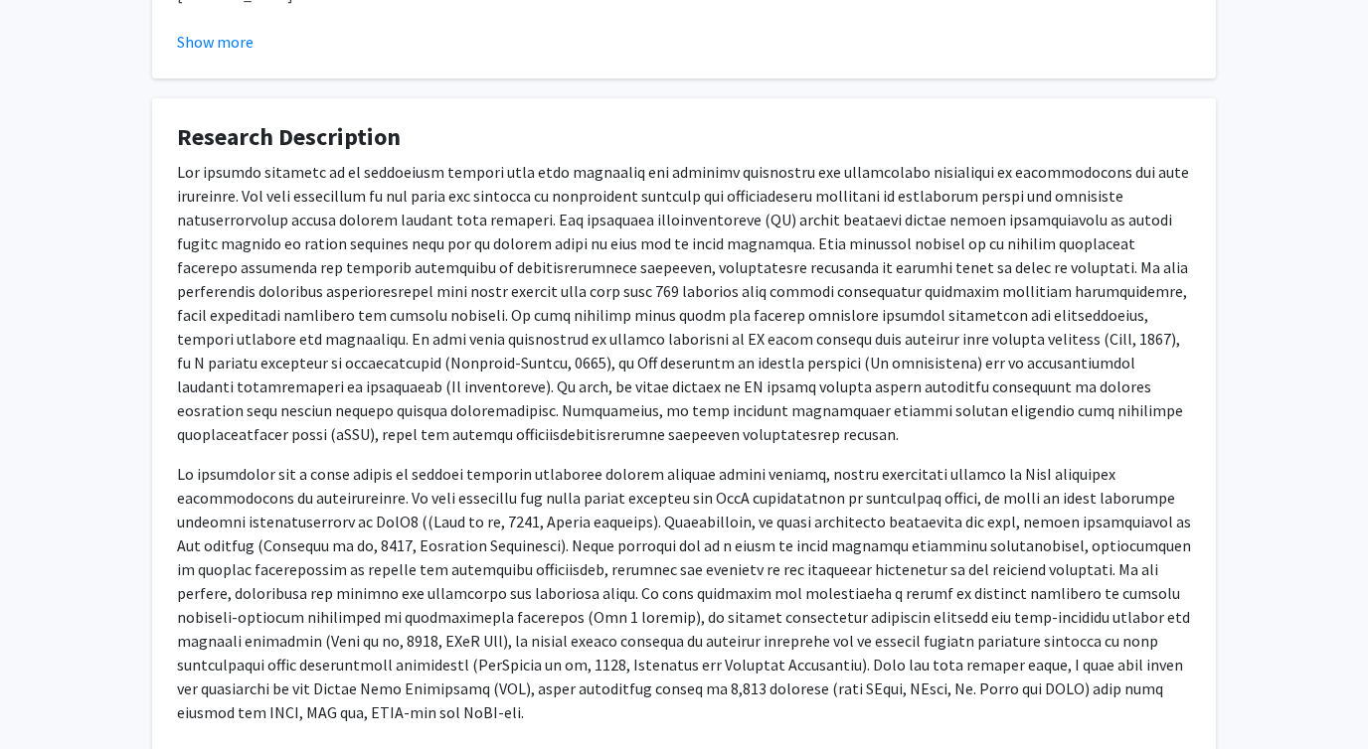
scroll to position [1385, 0]
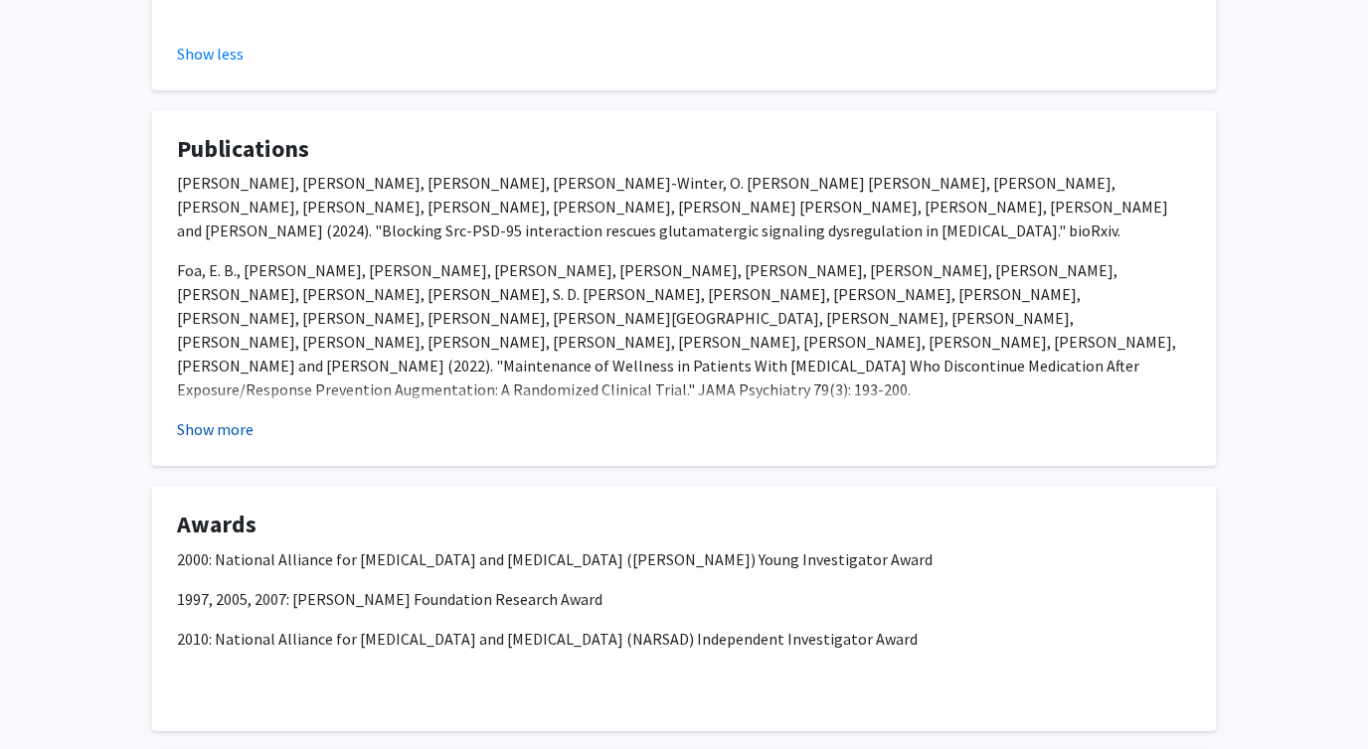
click at [199, 428] on button "Show more" at bounding box center [215, 429] width 77 height 24
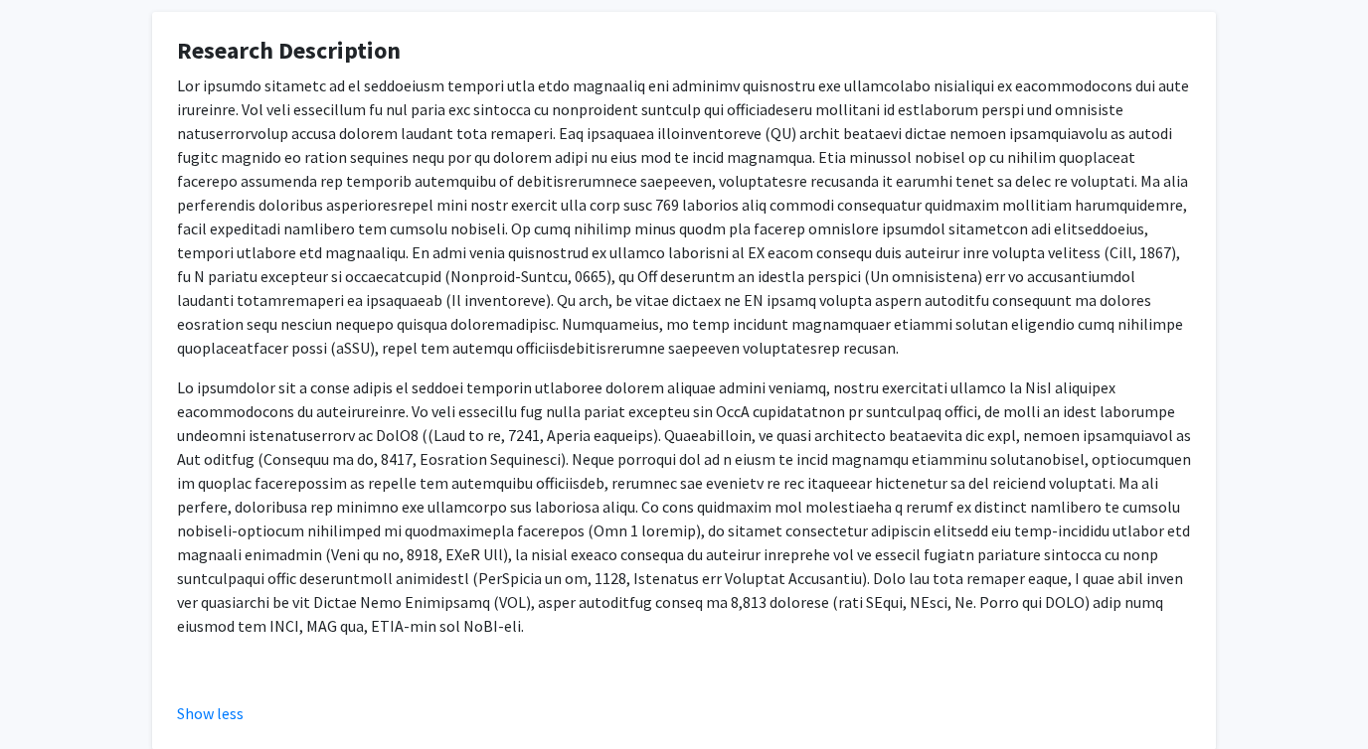
scroll to position [729, 0]
